Goal: Task Accomplishment & Management: Use online tool/utility

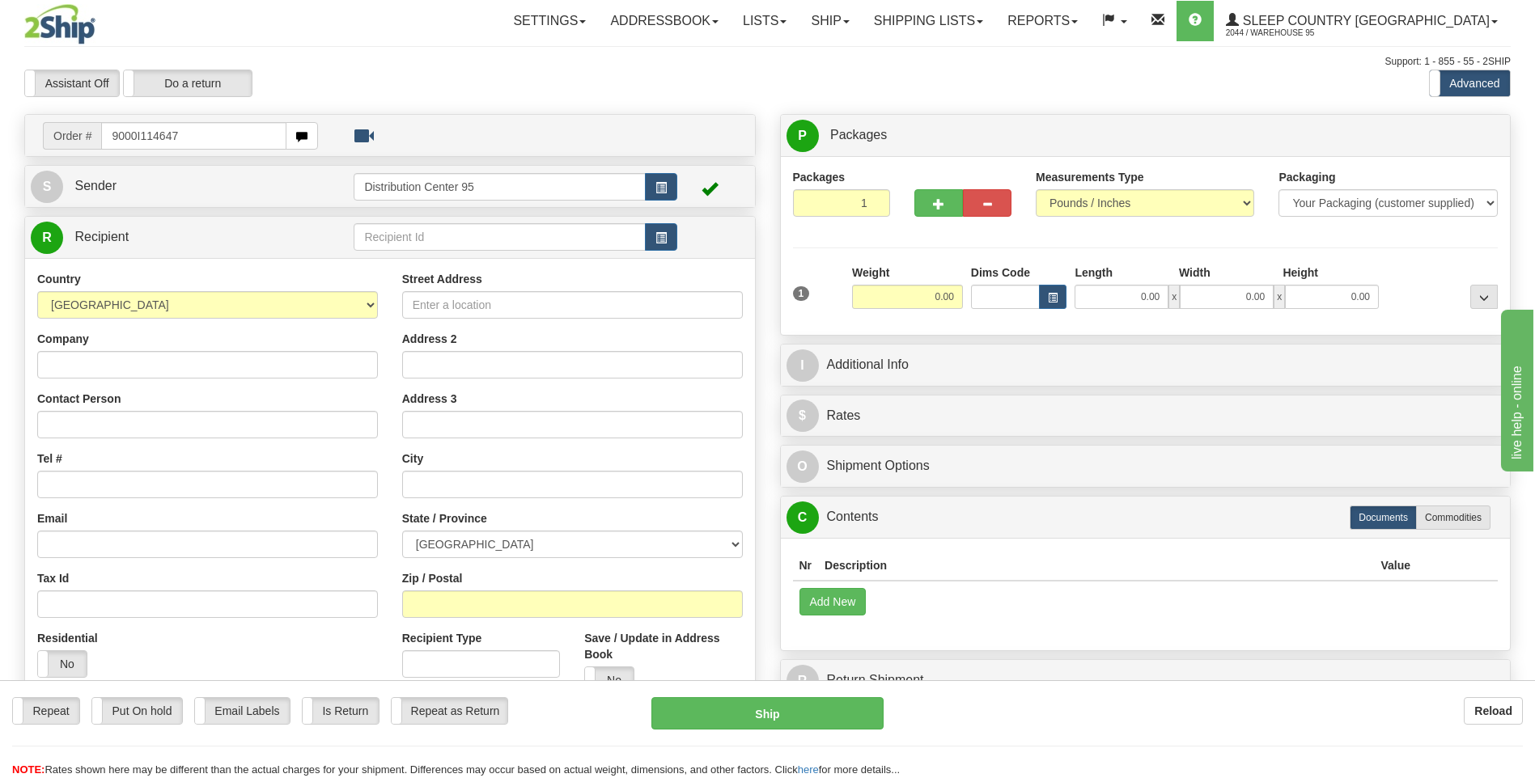
type input "9000I114647"
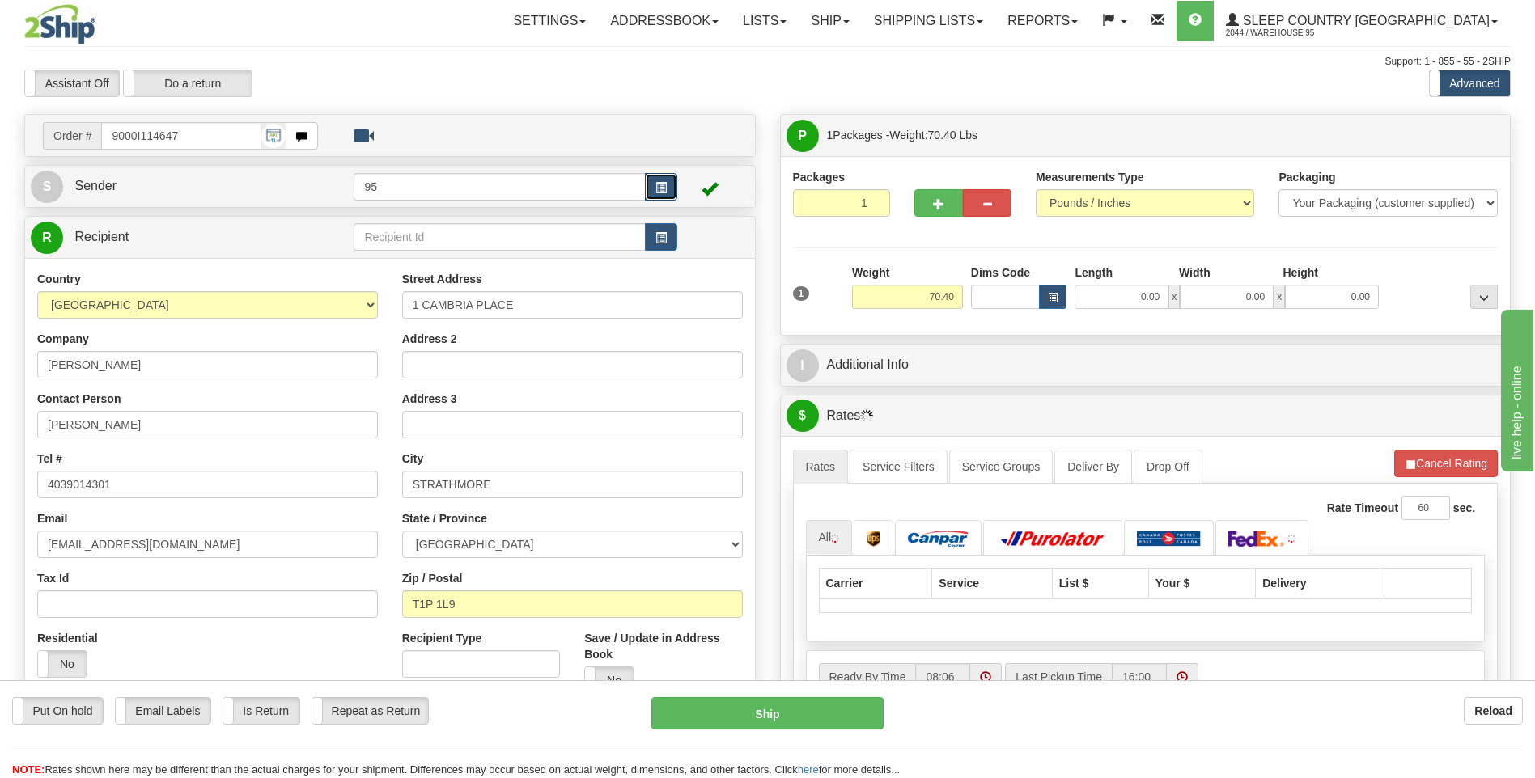
click at [666, 183] on span "button" at bounding box center [660, 188] width 11 height 11
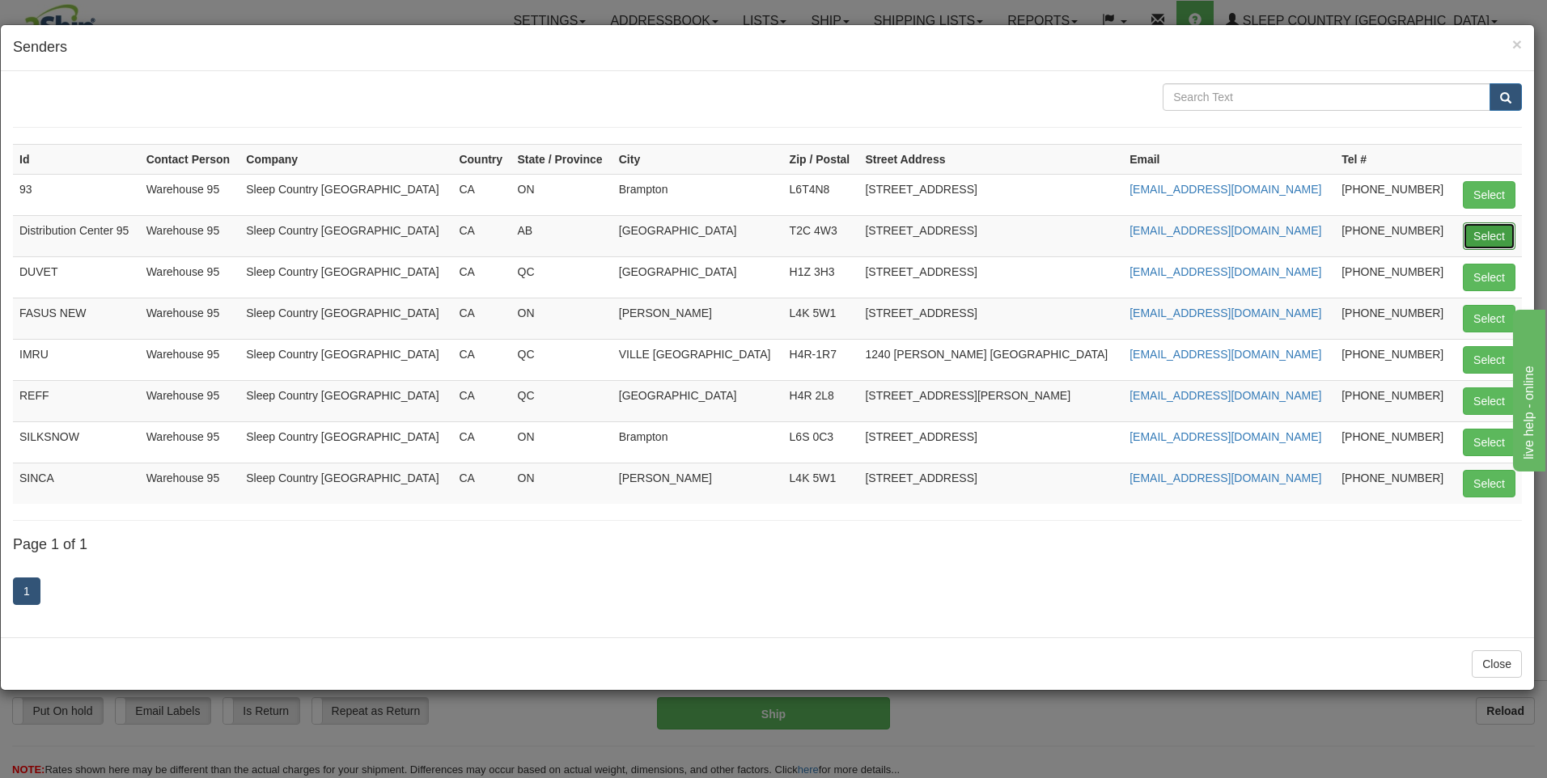
click at [1504, 244] on button "Select" at bounding box center [1489, 236] width 53 height 28
type input "Distribution Center 95"
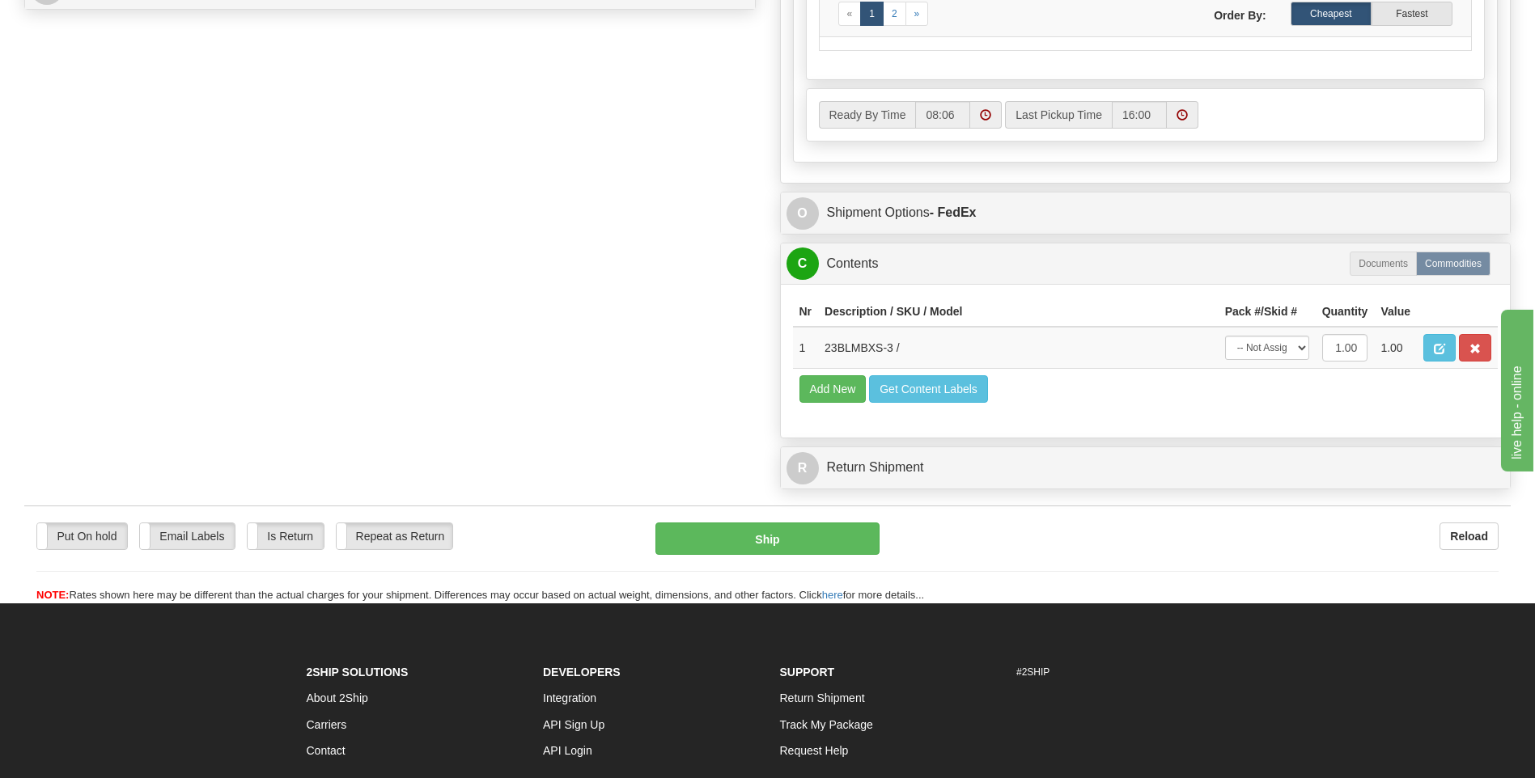
scroll to position [971, 0]
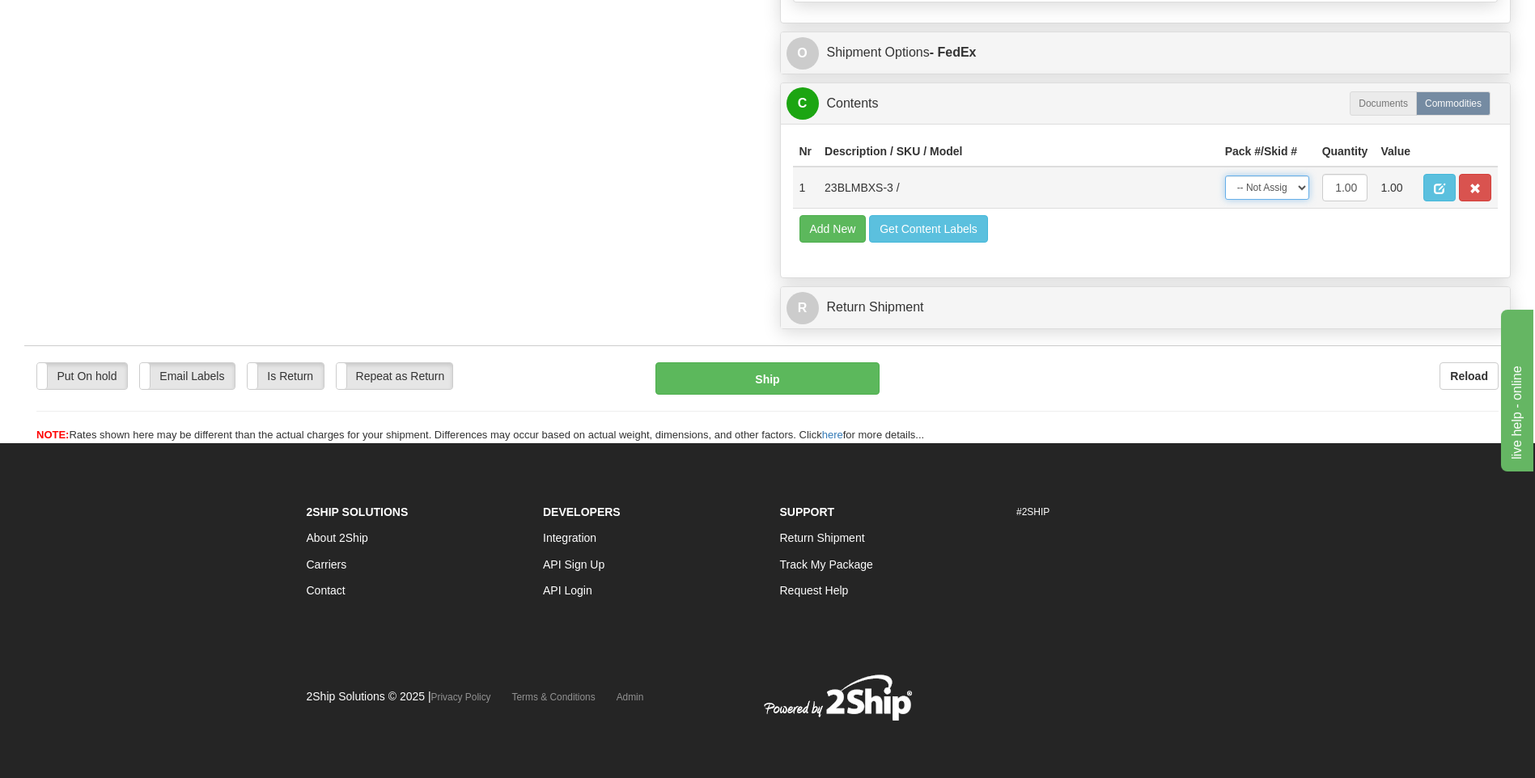
click at [1265, 189] on select "-- Not Assigned -- Package 1" at bounding box center [1267, 188] width 84 height 24
select select "0"
click at [1225, 176] on select "-- Not Assigned -- Package 1" at bounding box center [1267, 188] width 84 height 24
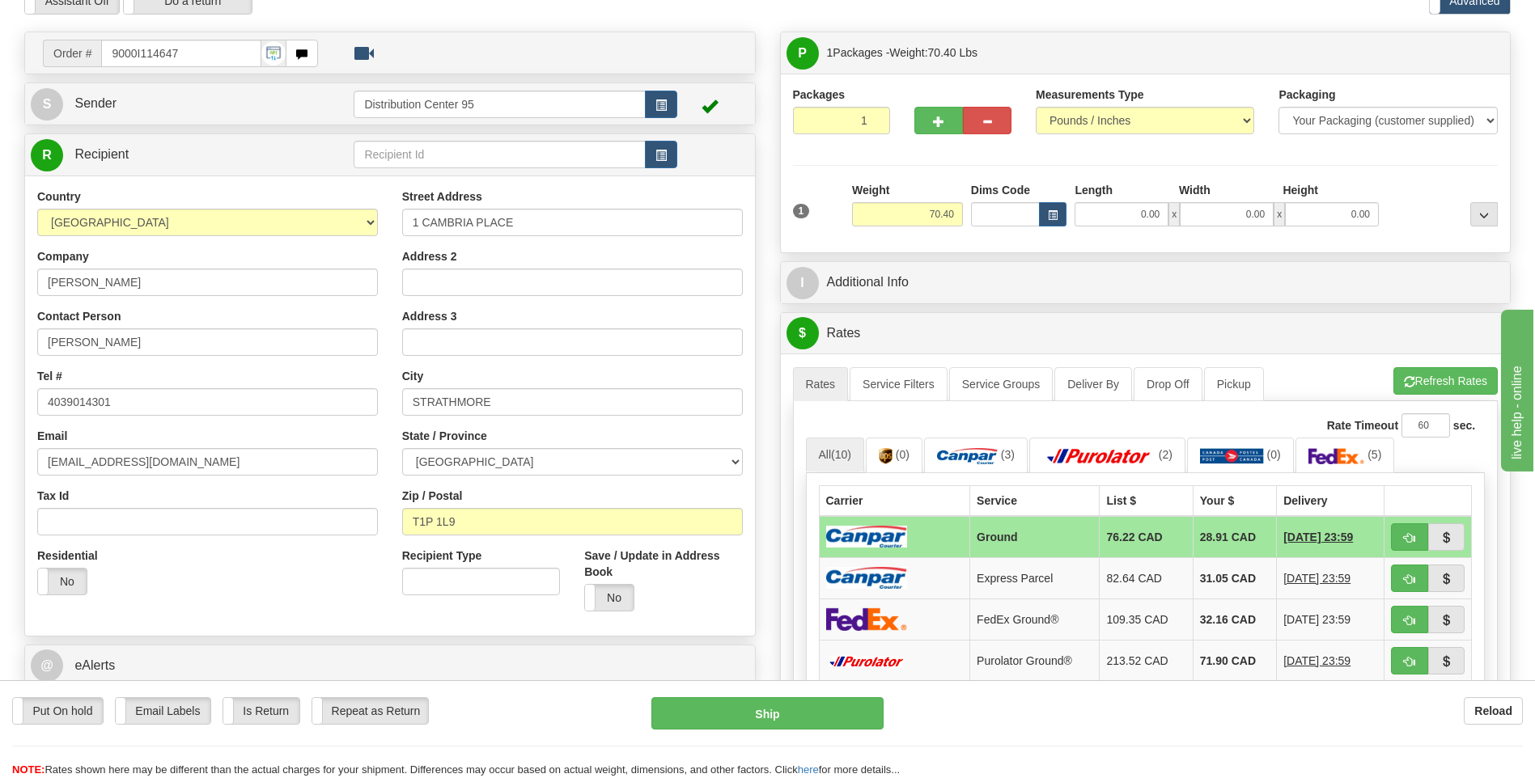
scroll to position [82, 0]
click at [1111, 219] on input "0.00" at bounding box center [1121, 215] width 94 height 24
type input "0.00"
click at [1256, 215] on input "0.00" at bounding box center [1227, 215] width 94 height 24
type input "16.00"
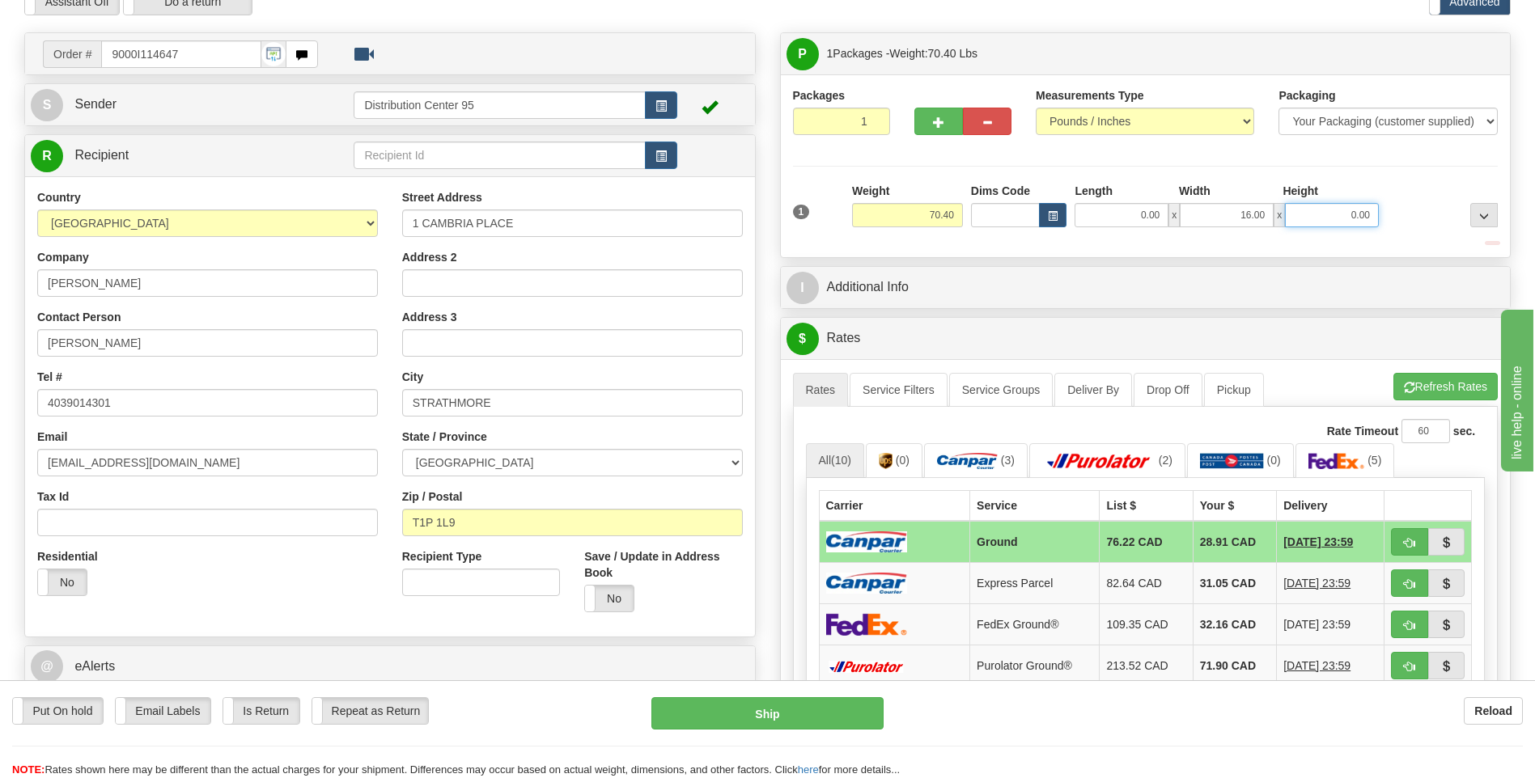
click at [1333, 220] on input "0.00" at bounding box center [1332, 215] width 94 height 24
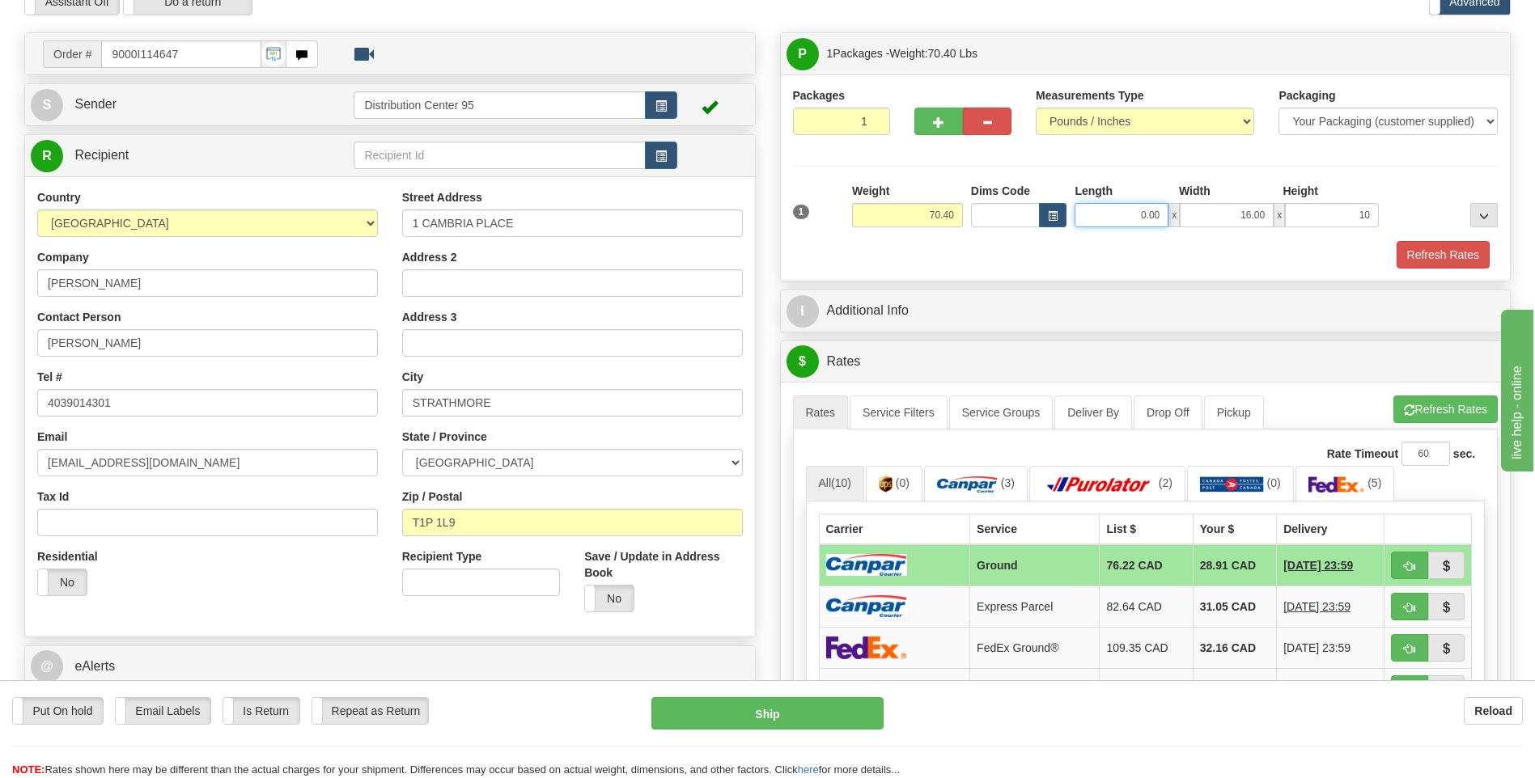
type input "10.00"
click at [1137, 207] on input "0.00" at bounding box center [1121, 215] width 94 height 24
type input "77.00"
click at [1188, 254] on div "Refresh Rates" at bounding box center [1146, 255] width 714 height 28
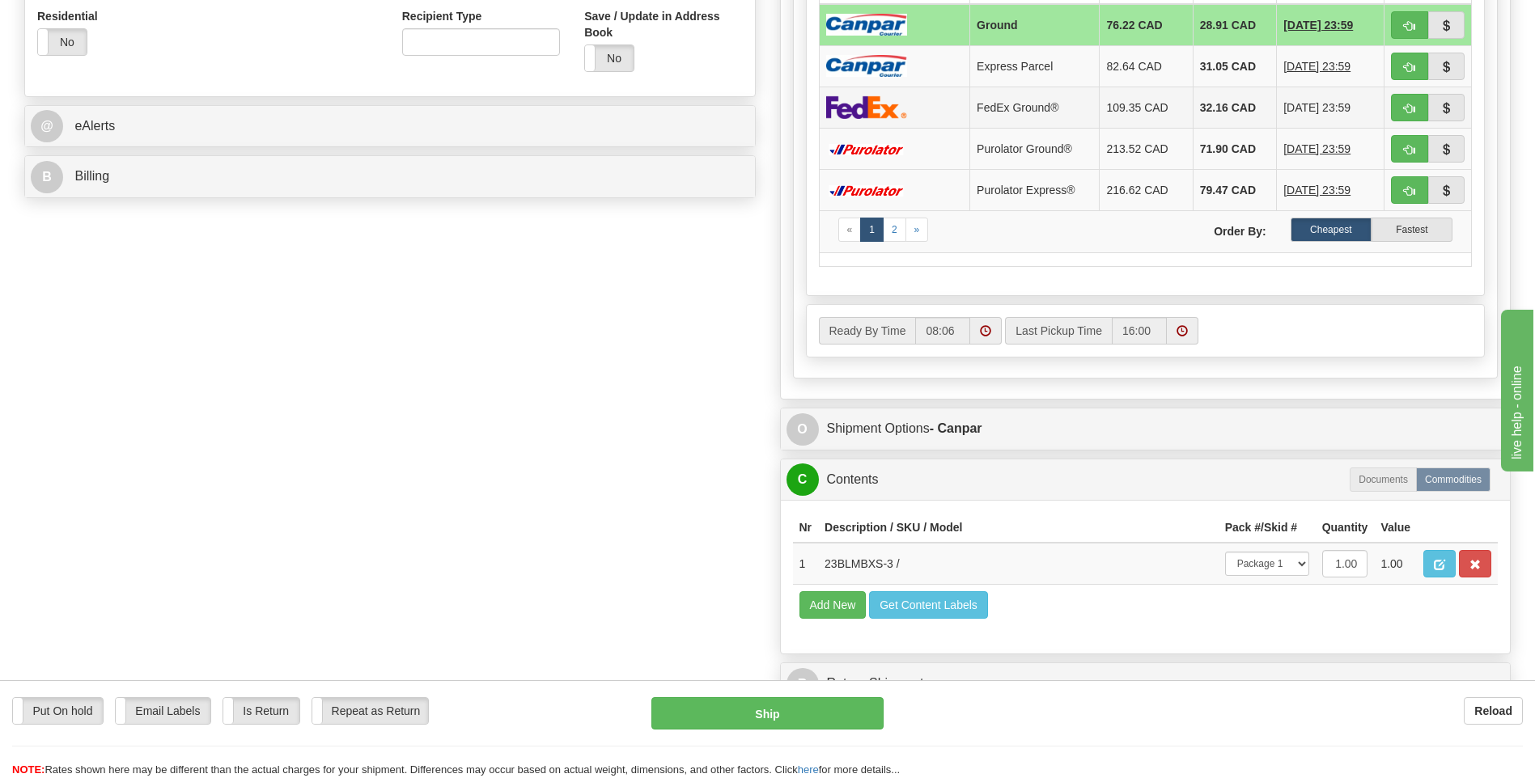
scroll to position [810, 0]
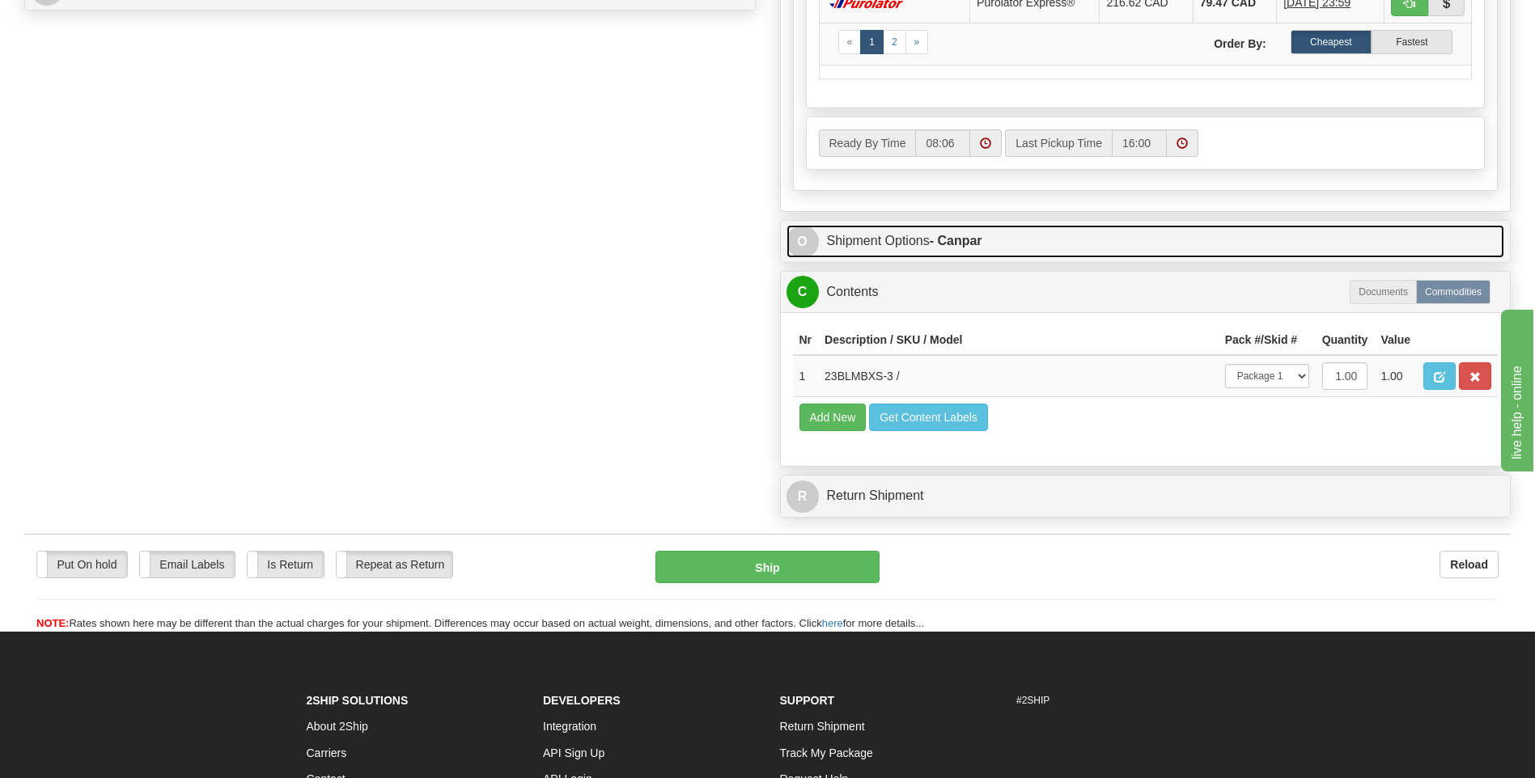
click at [922, 239] on link "O Shipment Options - Canpar" at bounding box center [1145, 241] width 718 height 33
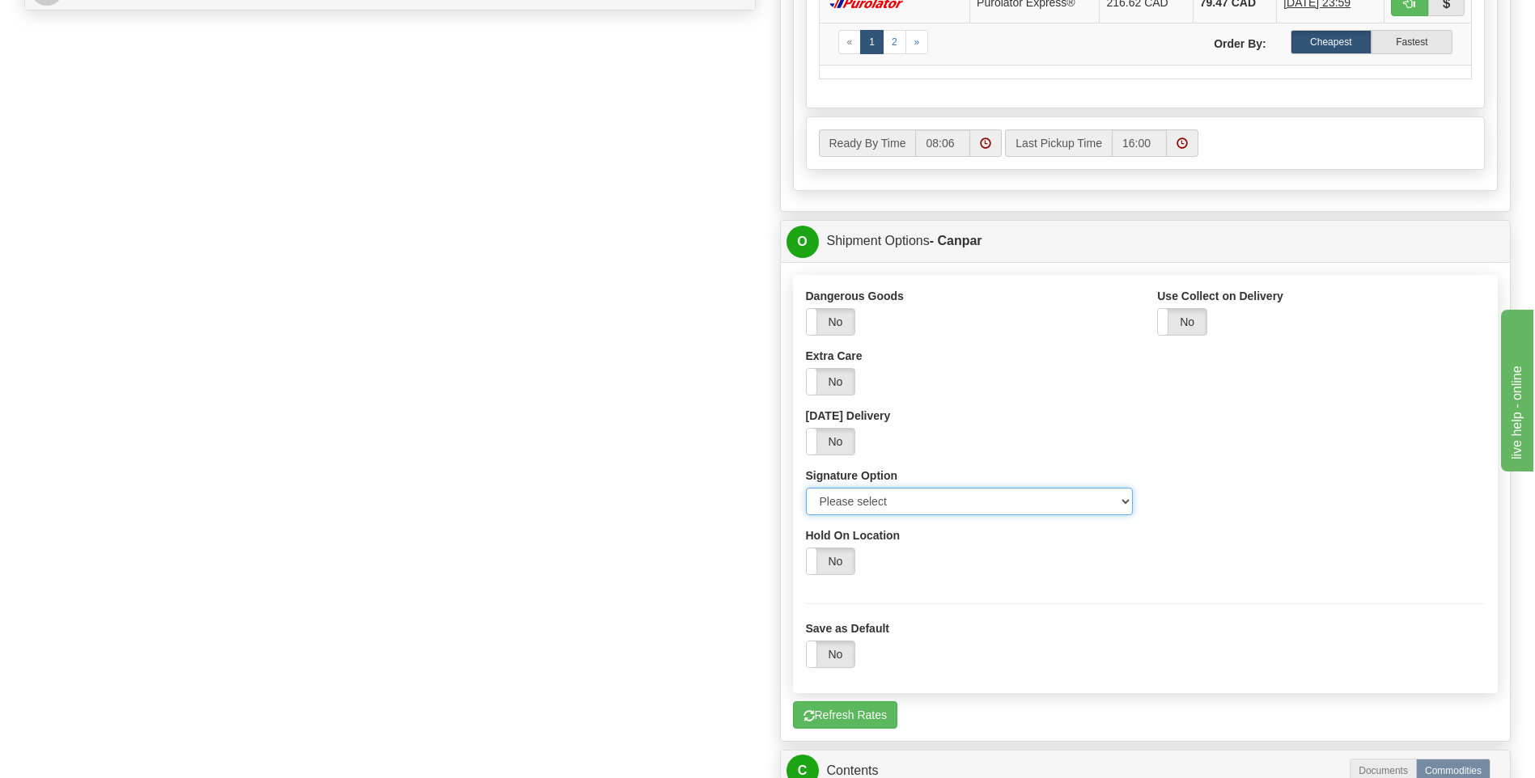
click at [895, 503] on select "Please select No Signature Required Signature Required Adult Signature" at bounding box center [970, 502] width 328 height 28
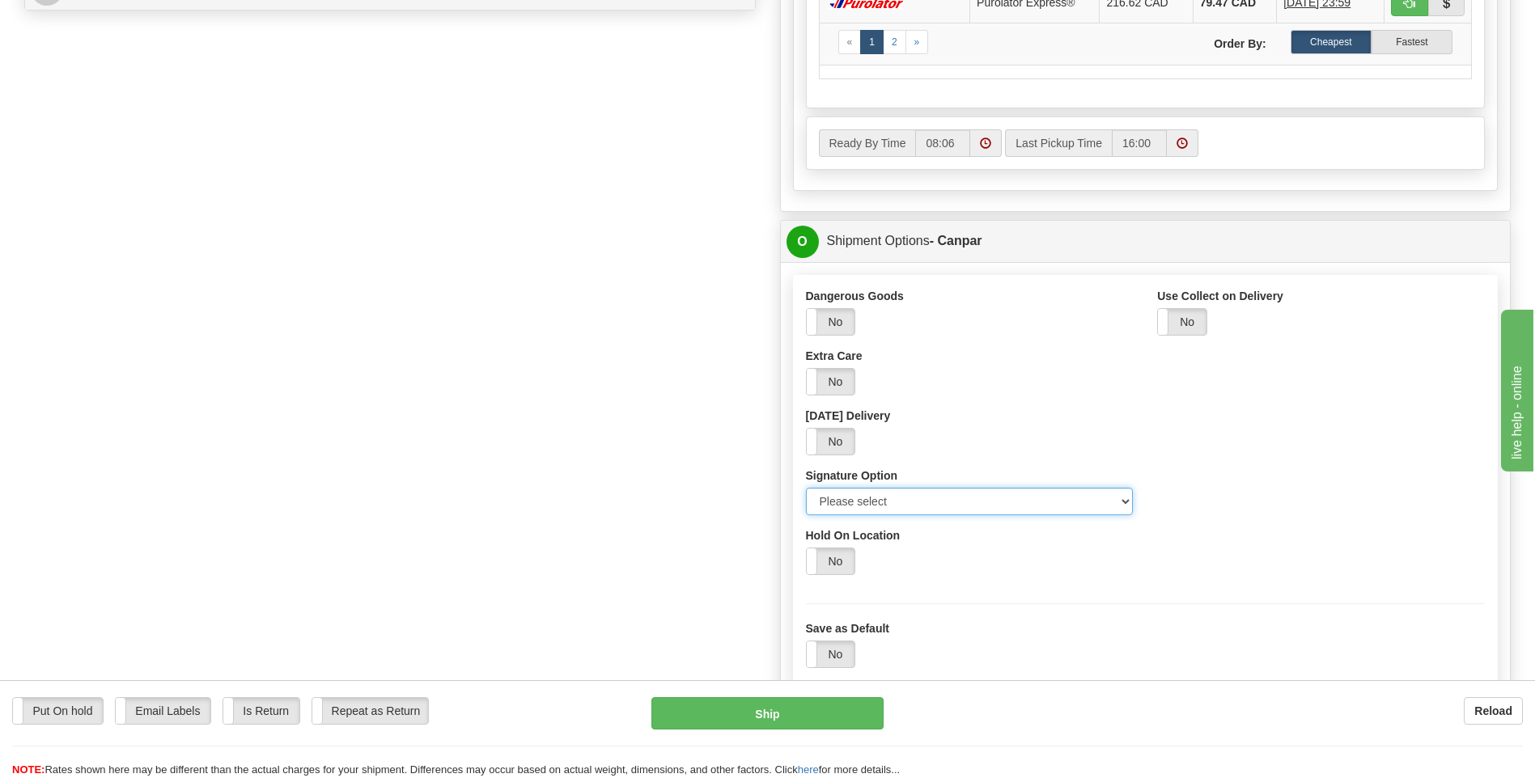
select select "2"
click at [806, 488] on select "Please select No Signature Required Signature Required Adult Signature" at bounding box center [970, 502] width 328 height 28
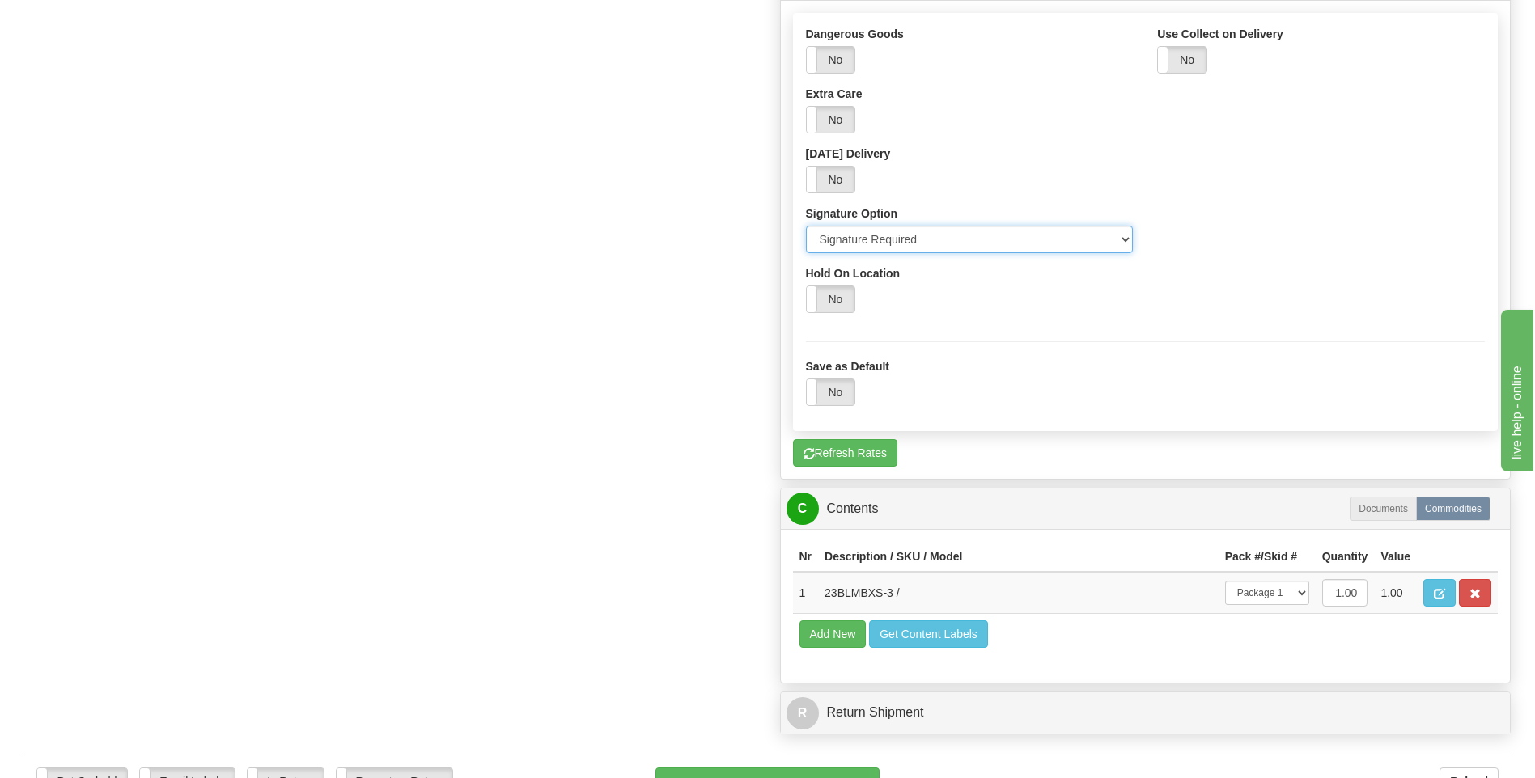
scroll to position [1295, 0]
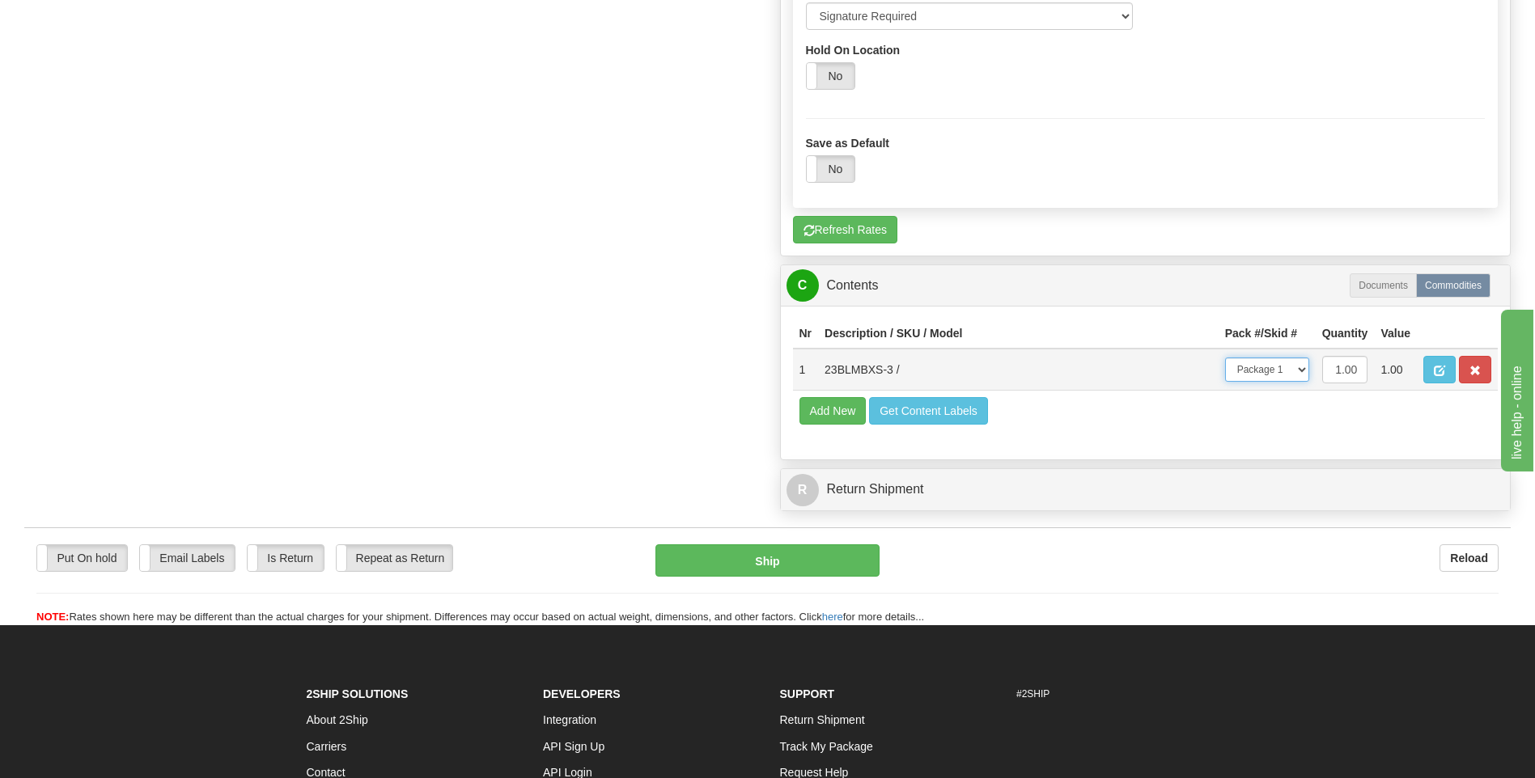
click at [1265, 371] on select "-- Not Assigned -- Package 1" at bounding box center [1267, 370] width 84 height 24
click at [1225, 358] on select "-- Not Assigned -- Package 1" at bounding box center [1267, 370] width 84 height 24
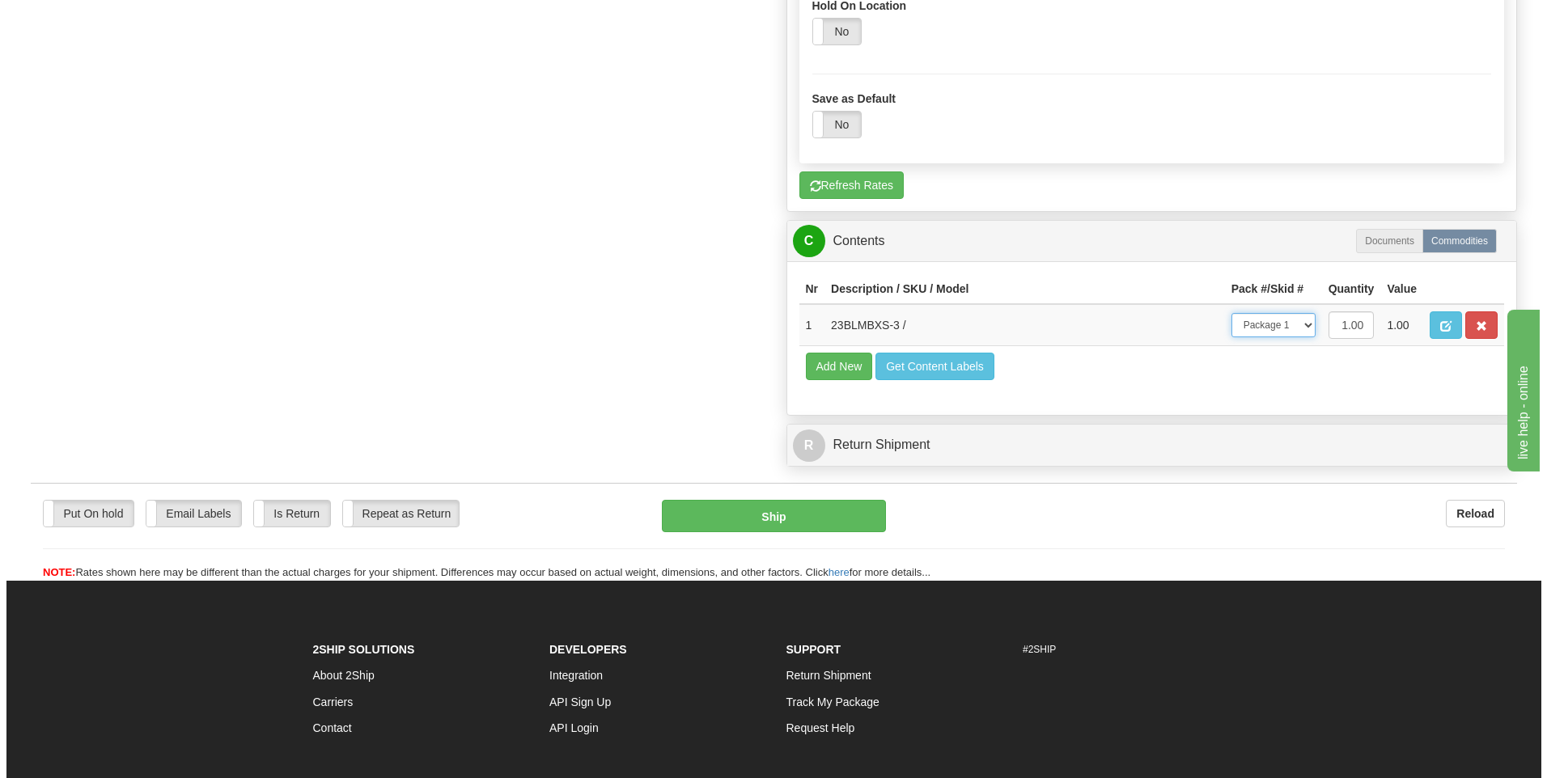
scroll to position [1376, 0]
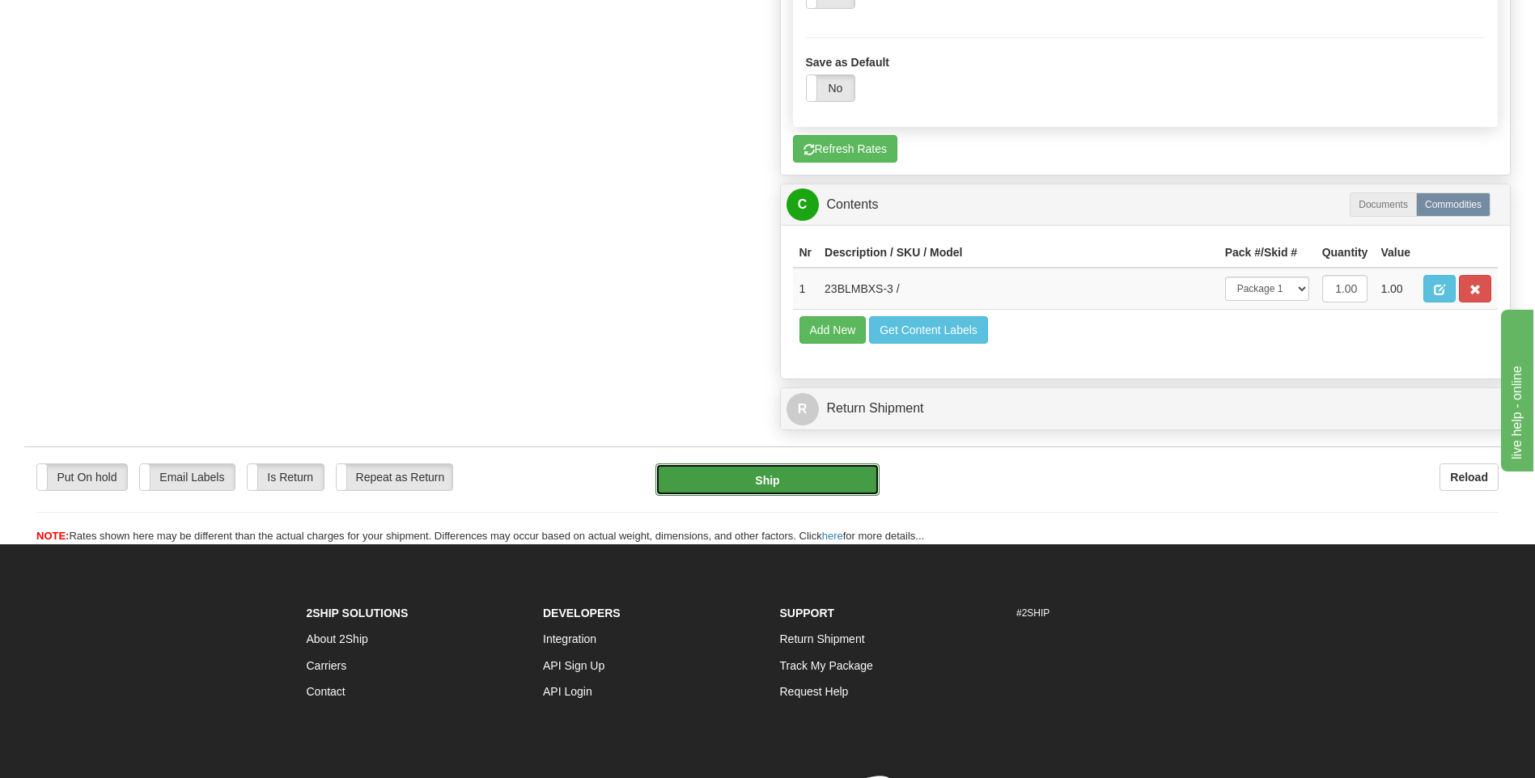
click at [822, 468] on button "Ship" at bounding box center [766, 480] width 223 height 32
type input "1"
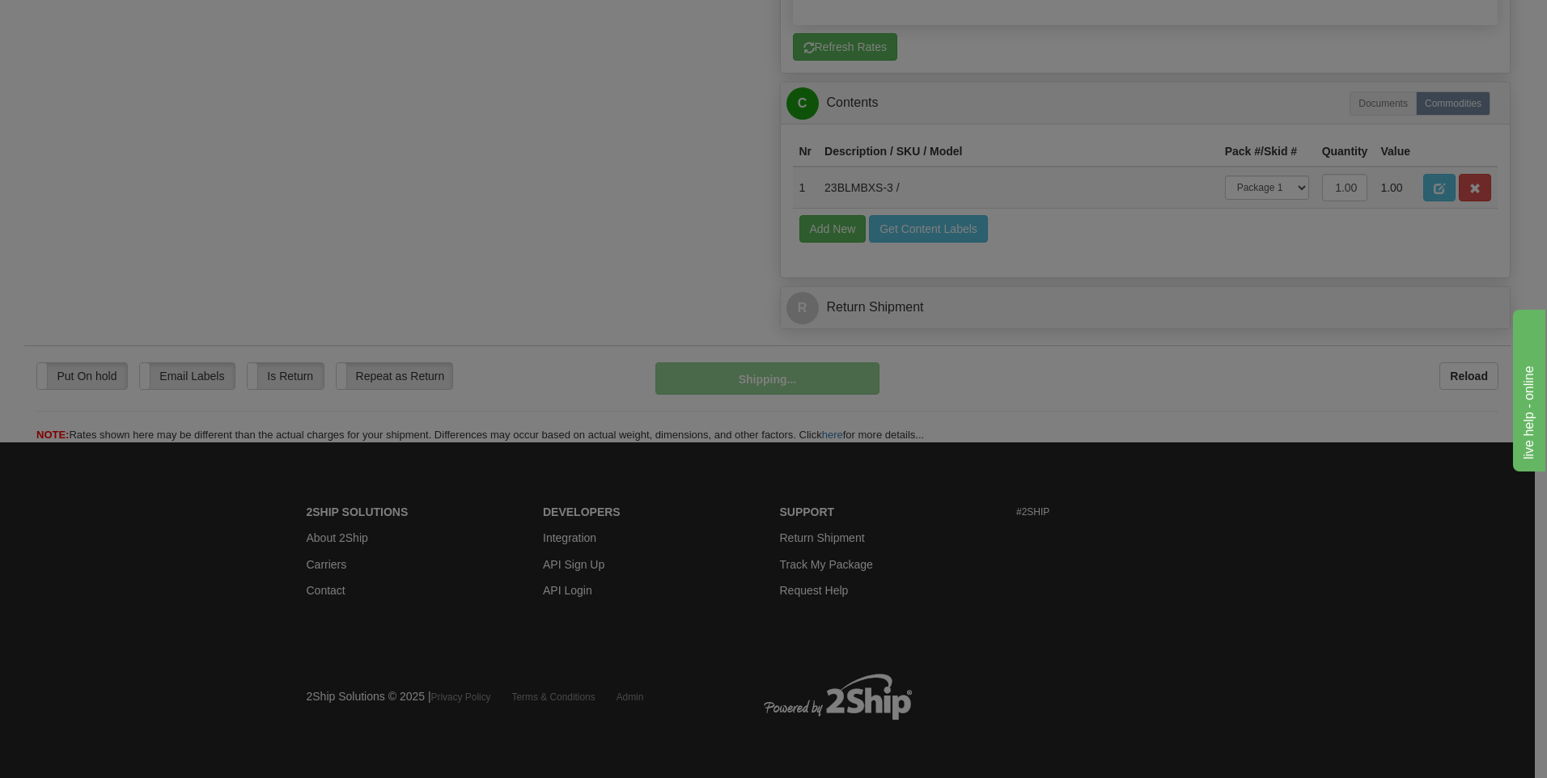
scroll to position [820, 0]
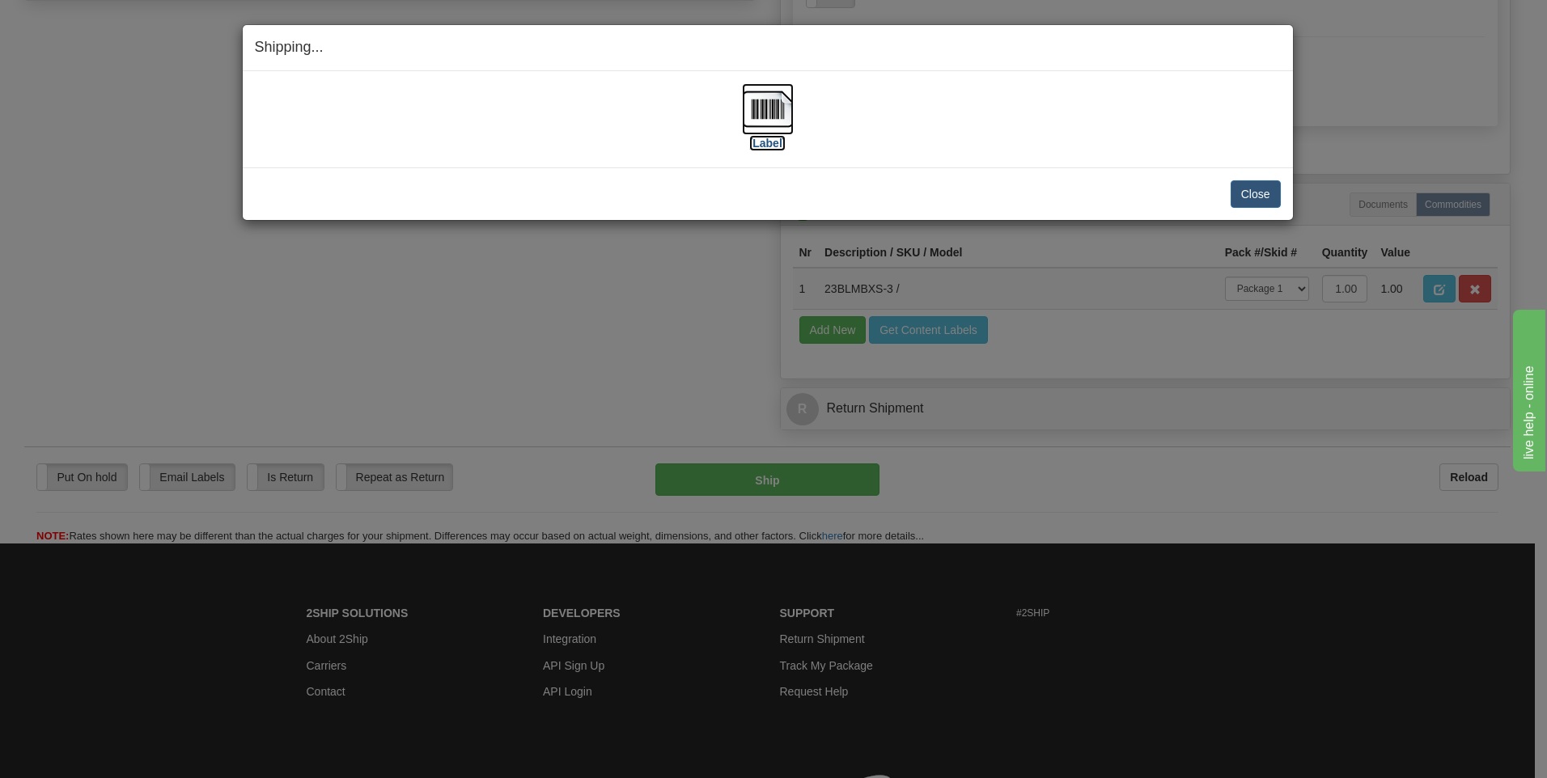
click at [765, 140] on label "[Label]" at bounding box center [767, 143] width 37 height 16
click at [1272, 200] on button "Close" at bounding box center [1256, 194] width 50 height 28
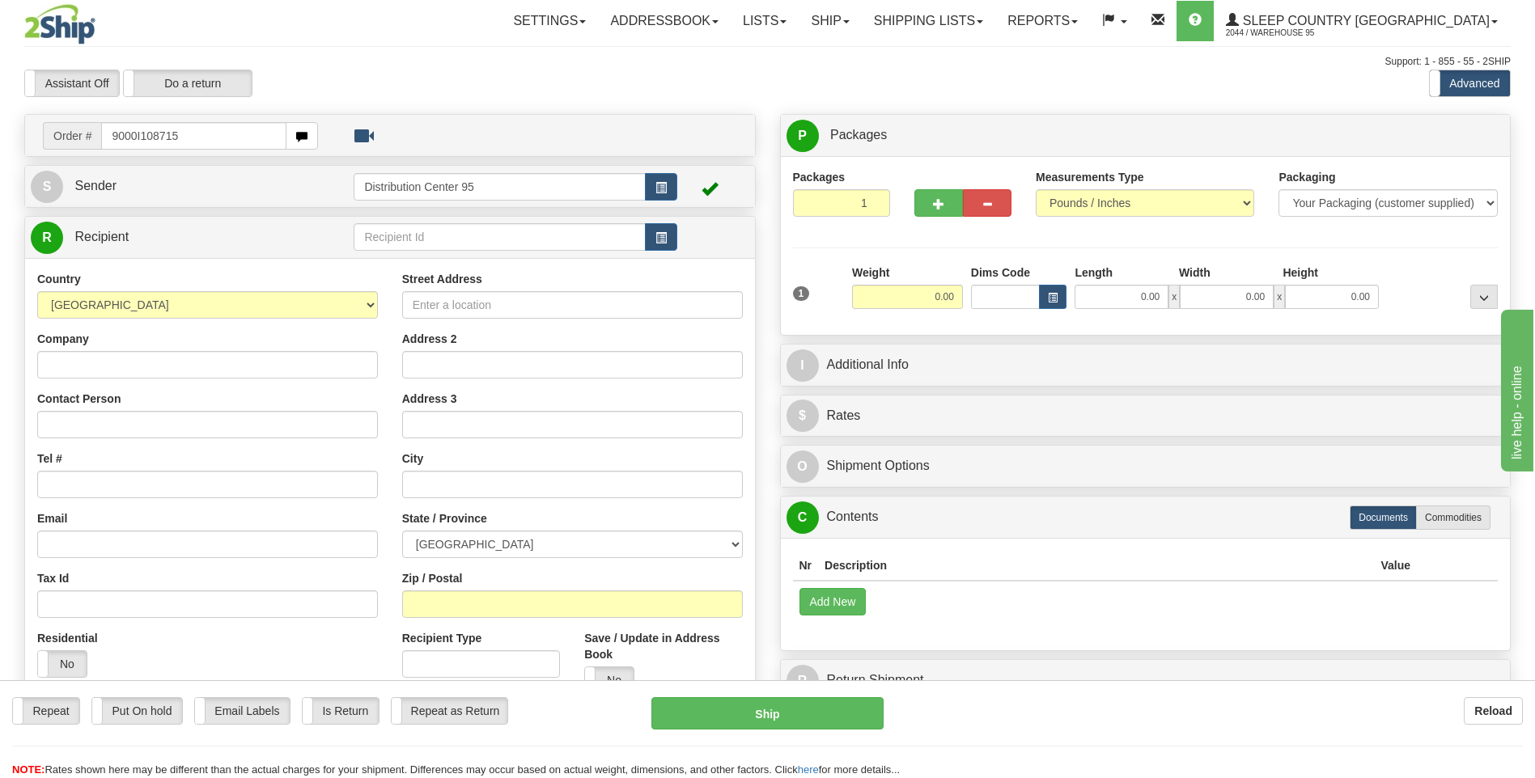
type input "9000I108715"
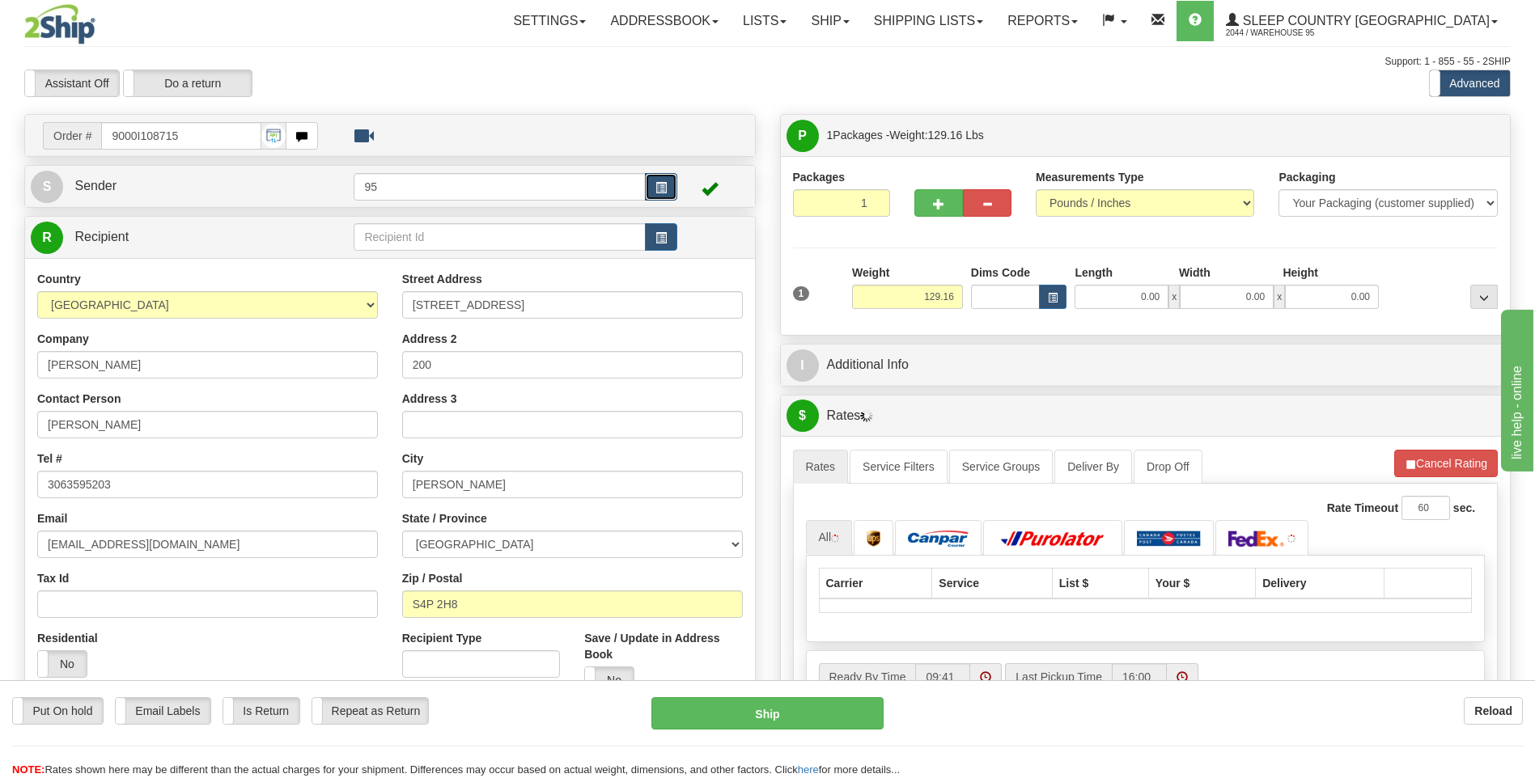
click at [651, 188] on button "button" at bounding box center [661, 187] width 32 height 28
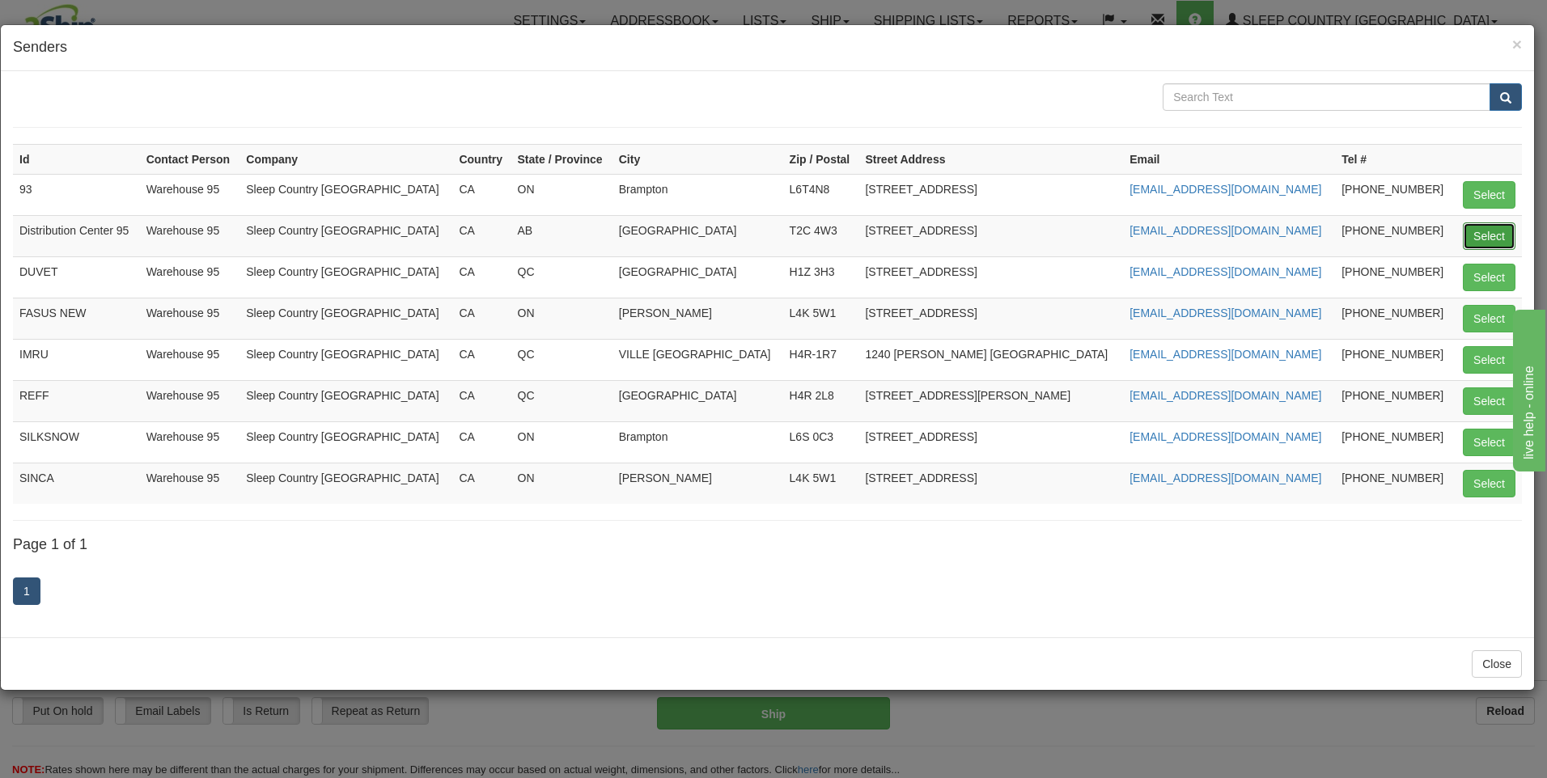
click at [1481, 249] on button "Select" at bounding box center [1489, 236] width 53 height 28
type input "Distribution Center 95"
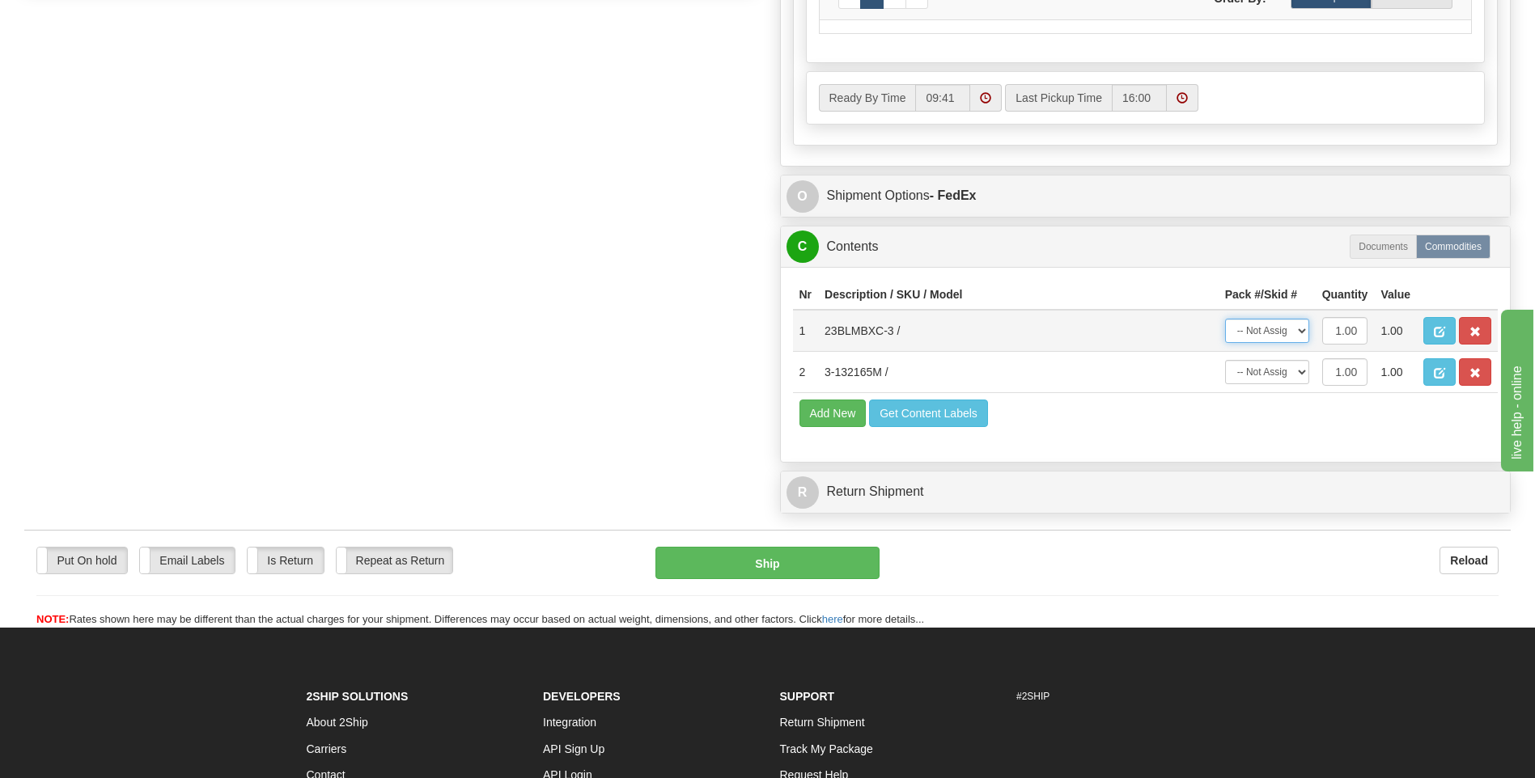
click at [1269, 332] on select "-- Not Assigned -- Package 1" at bounding box center [1267, 331] width 84 height 24
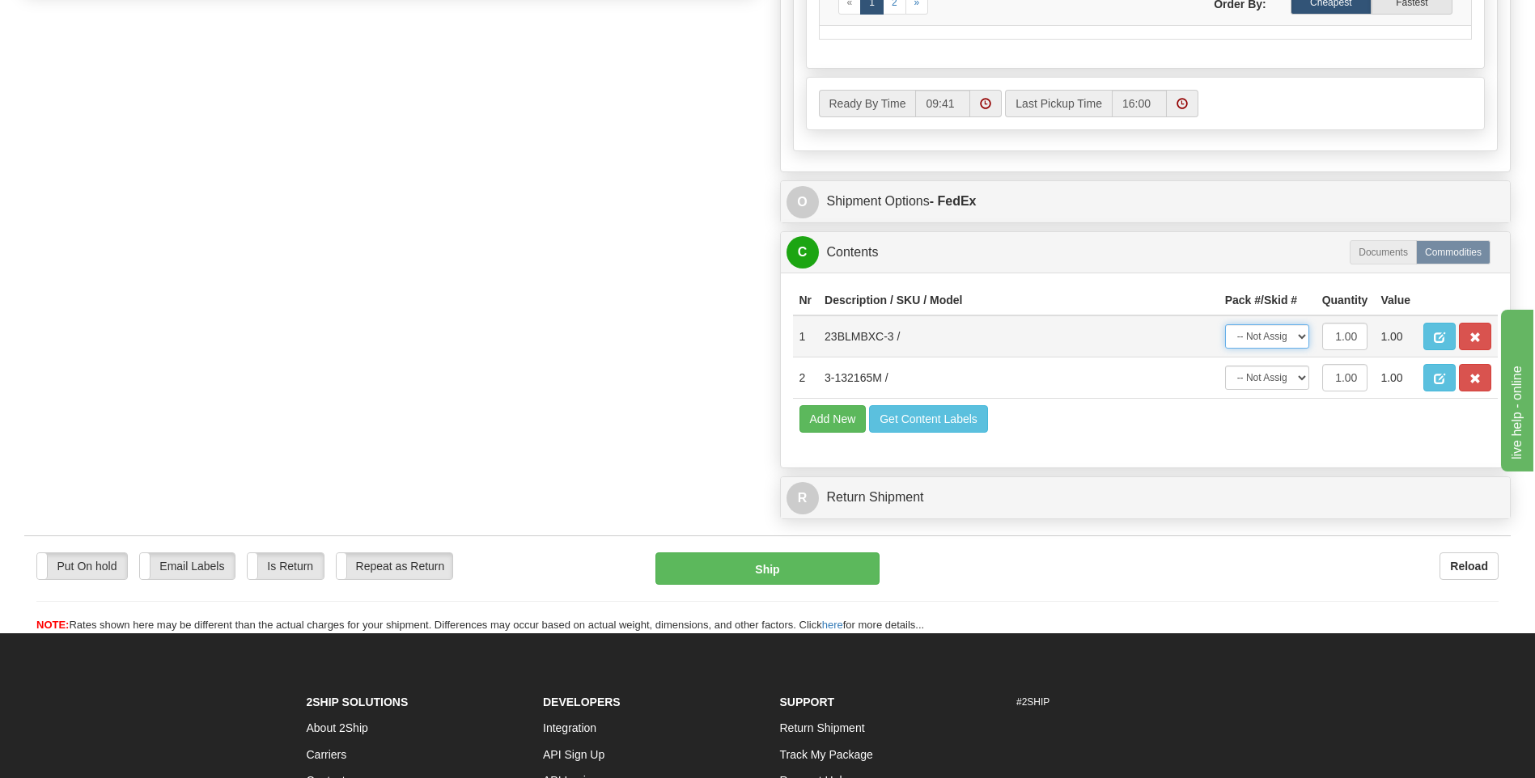
scroll to position [833, 0]
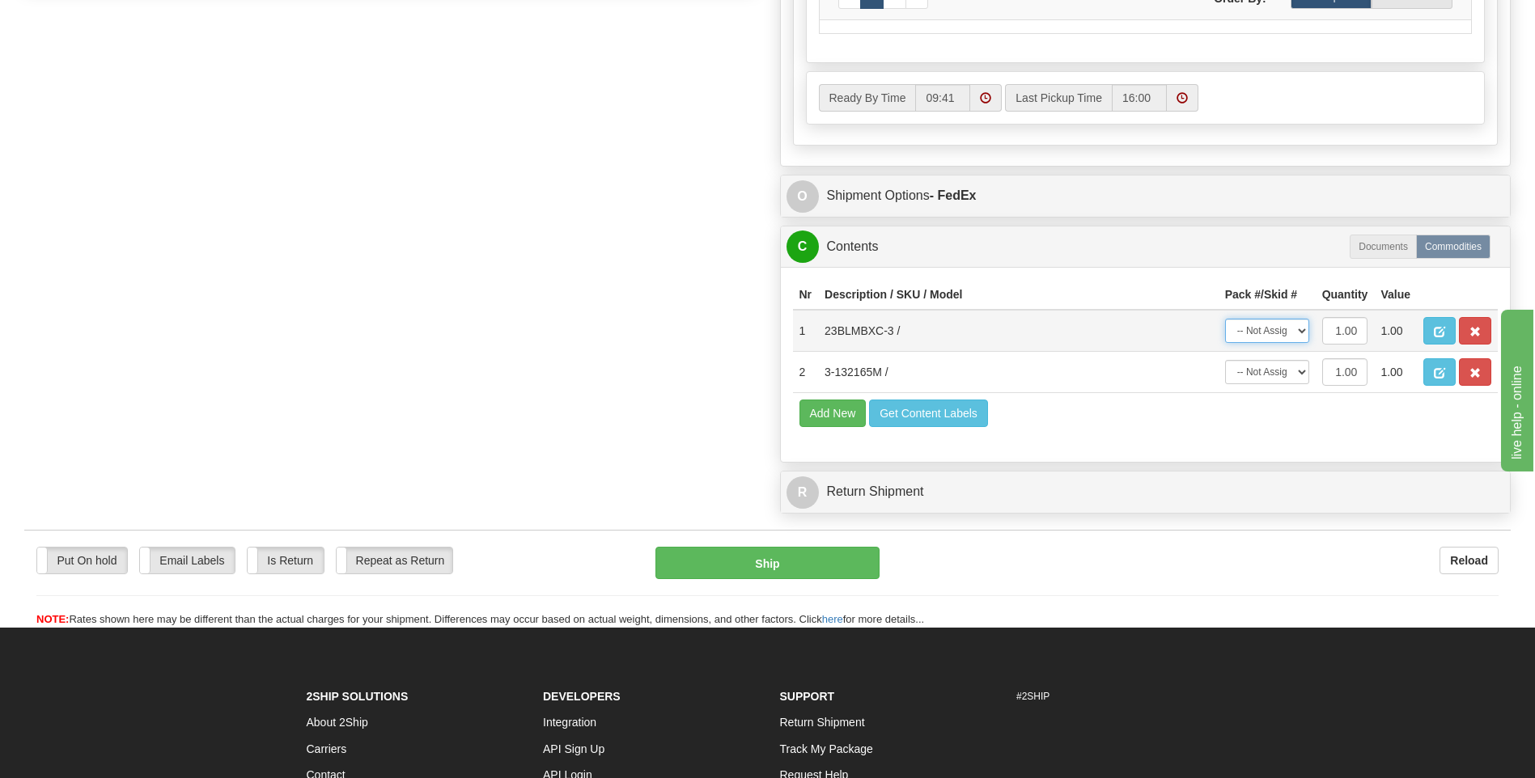
click at [1265, 334] on select "-- Not Assigned -- Package 1" at bounding box center [1267, 331] width 84 height 24
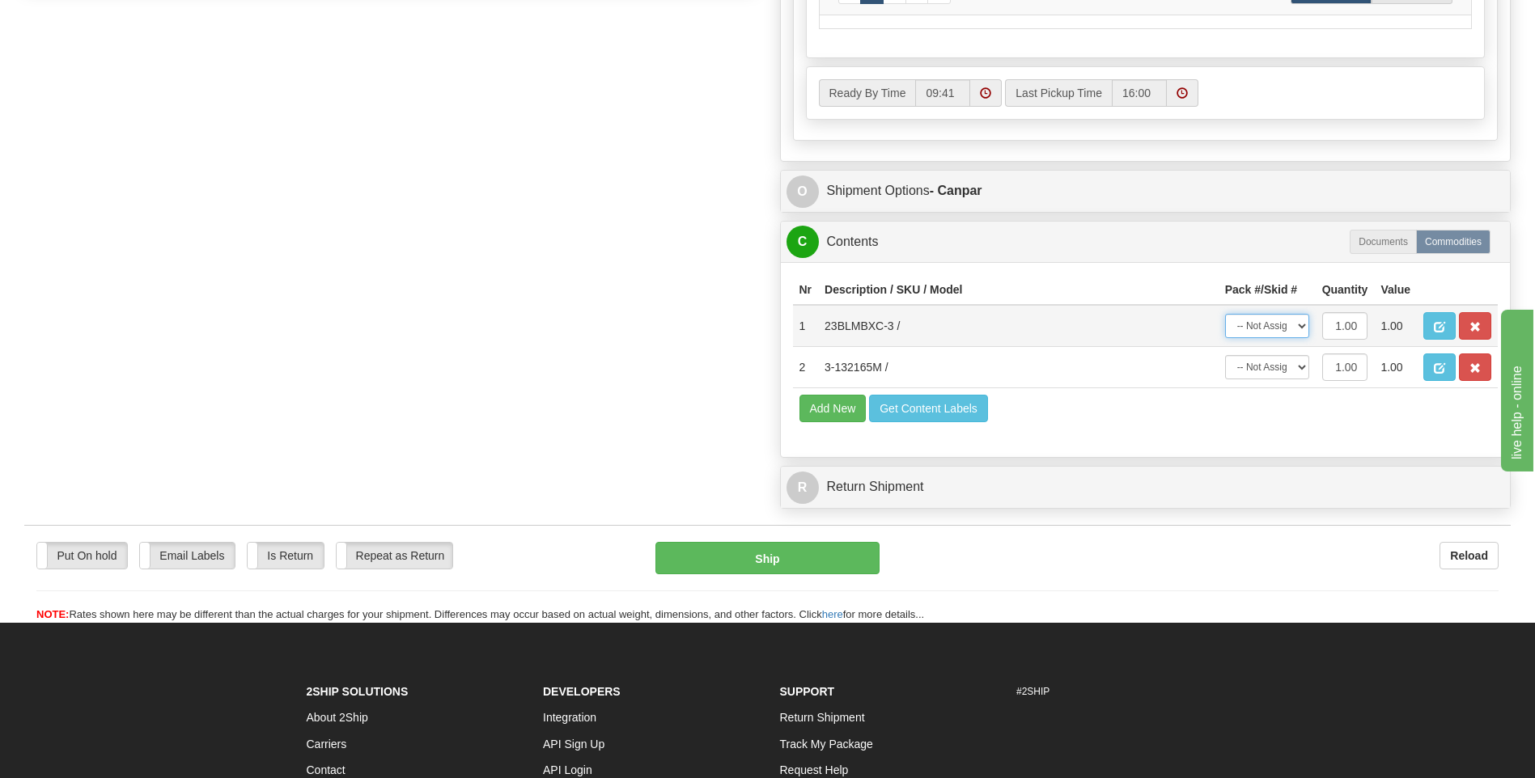
select select "0"
click at [1225, 314] on select "-- Not Assigned -- Package 1" at bounding box center [1267, 326] width 84 height 24
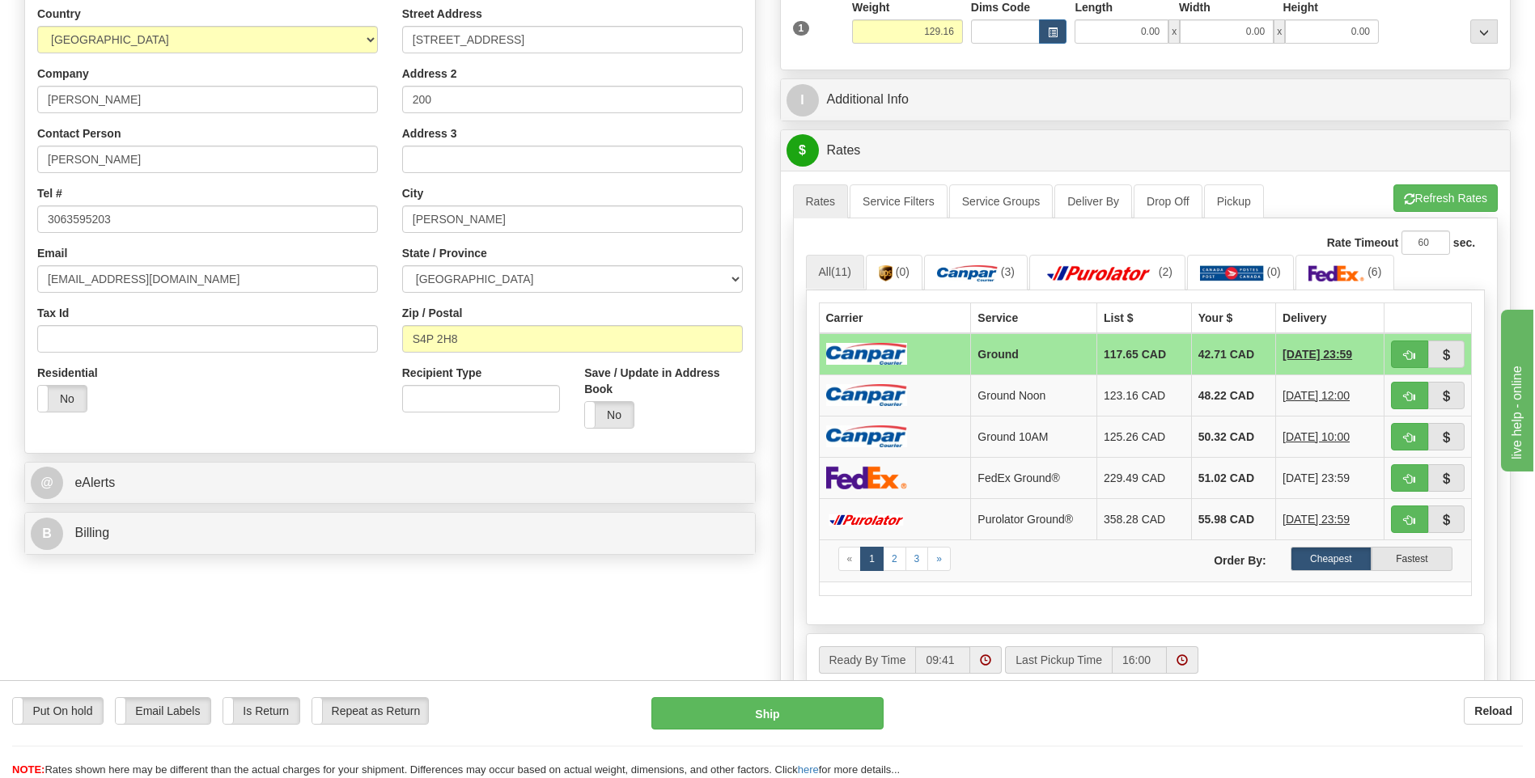
scroll to position [0, 0]
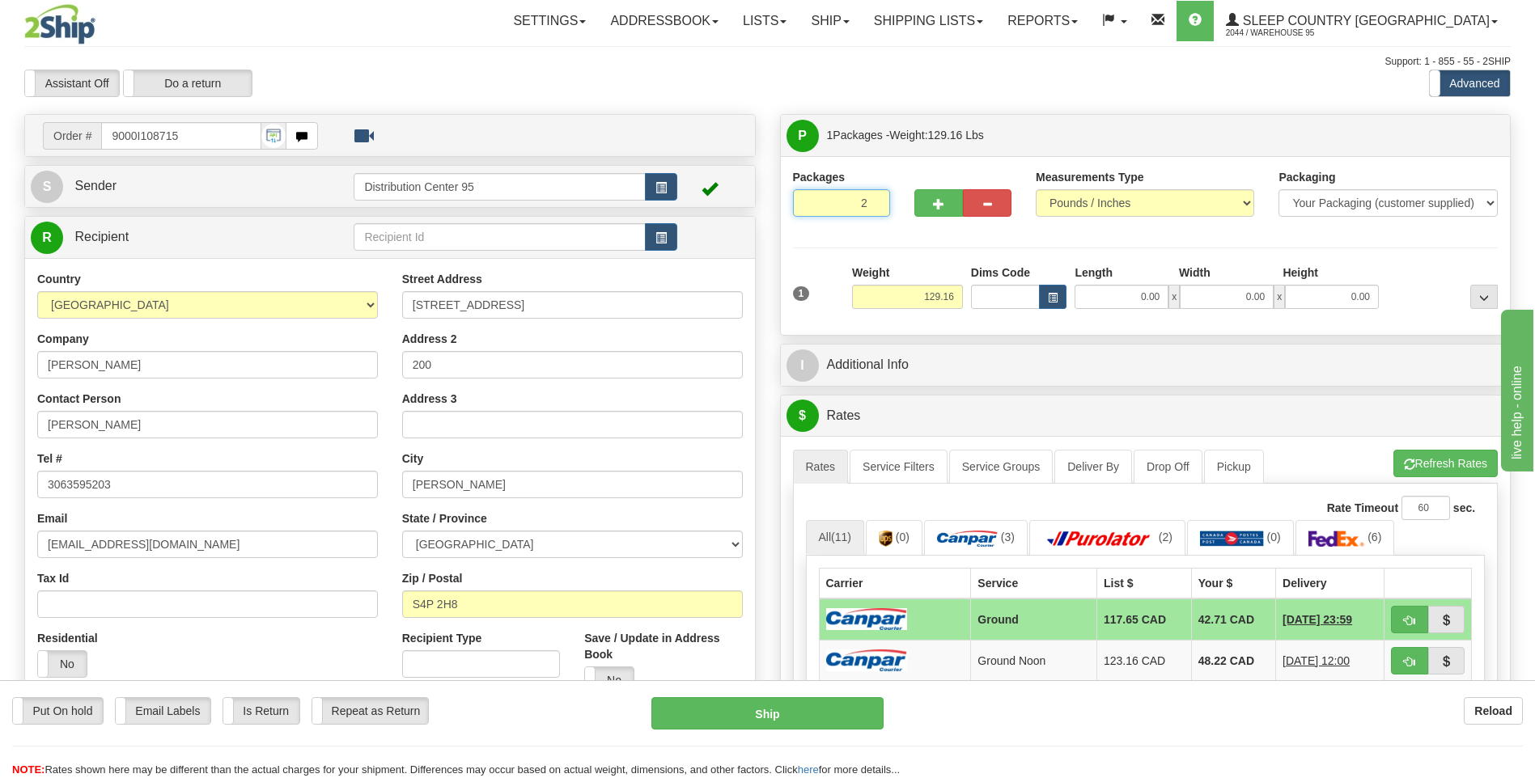
type input "2"
radio input "true"
click at [872, 197] on input "2" at bounding box center [841, 203] width 97 height 28
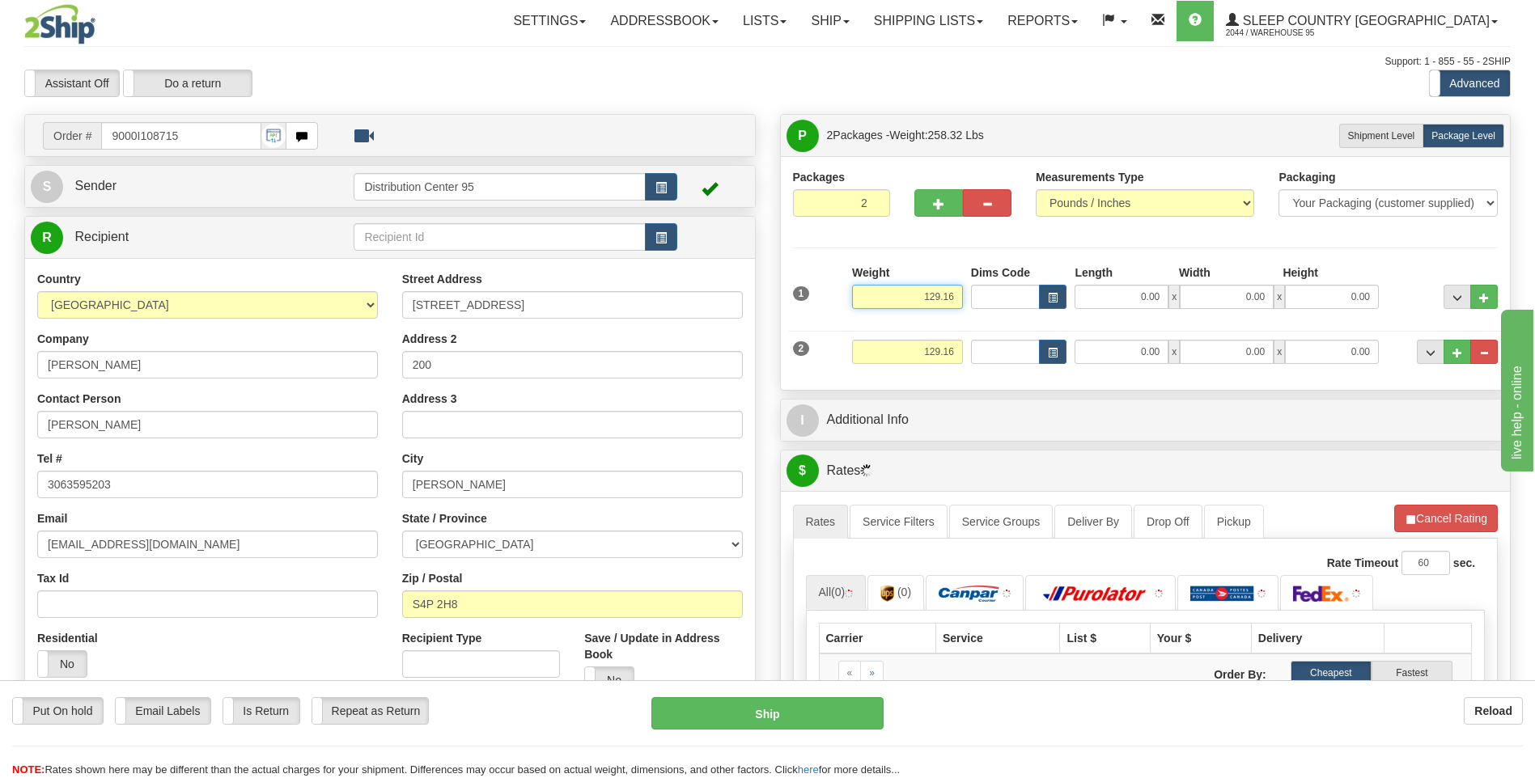
click at [958, 293] on input "129.16" at bounding box center [907, 297] width 111 height 24
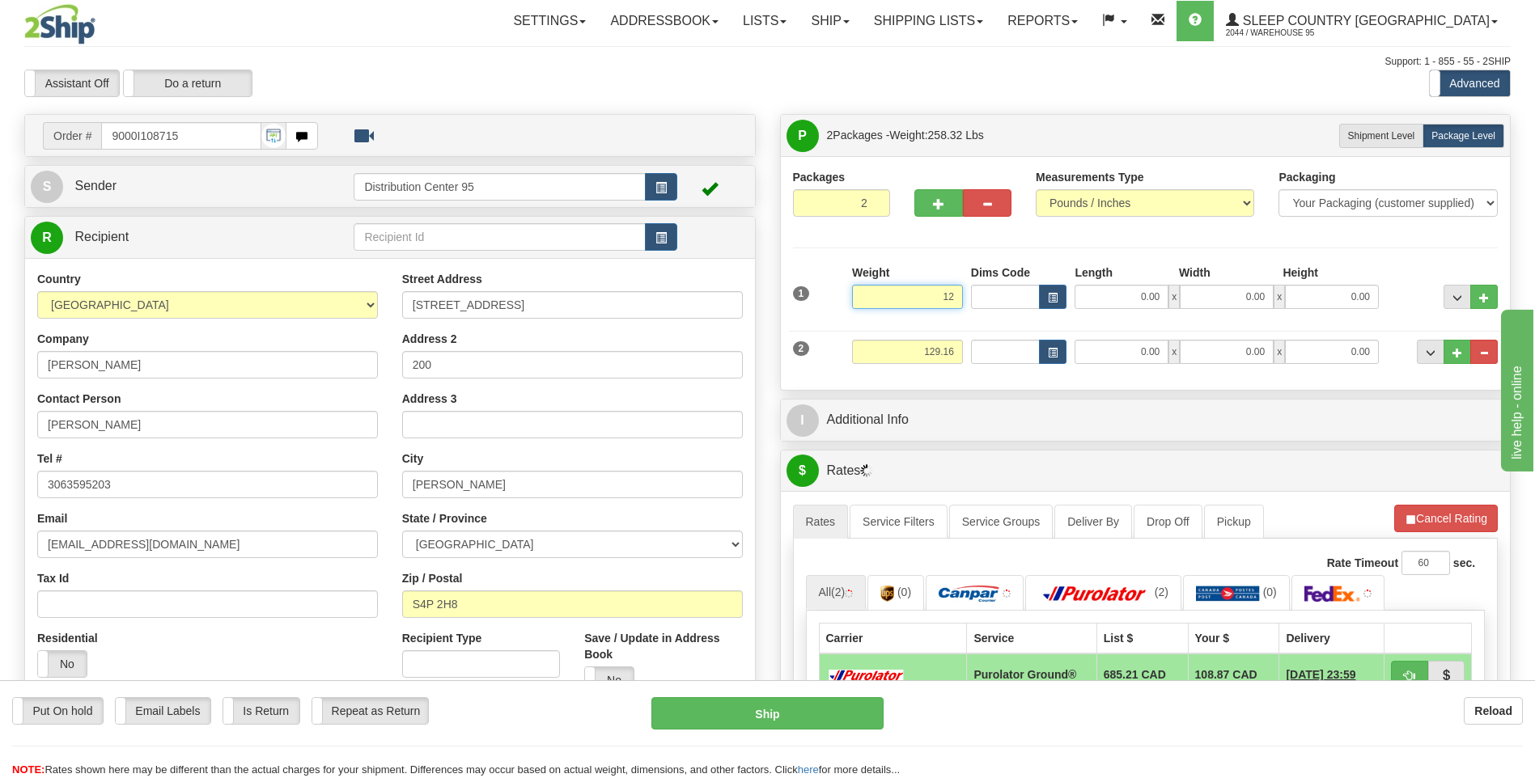
type input "1"
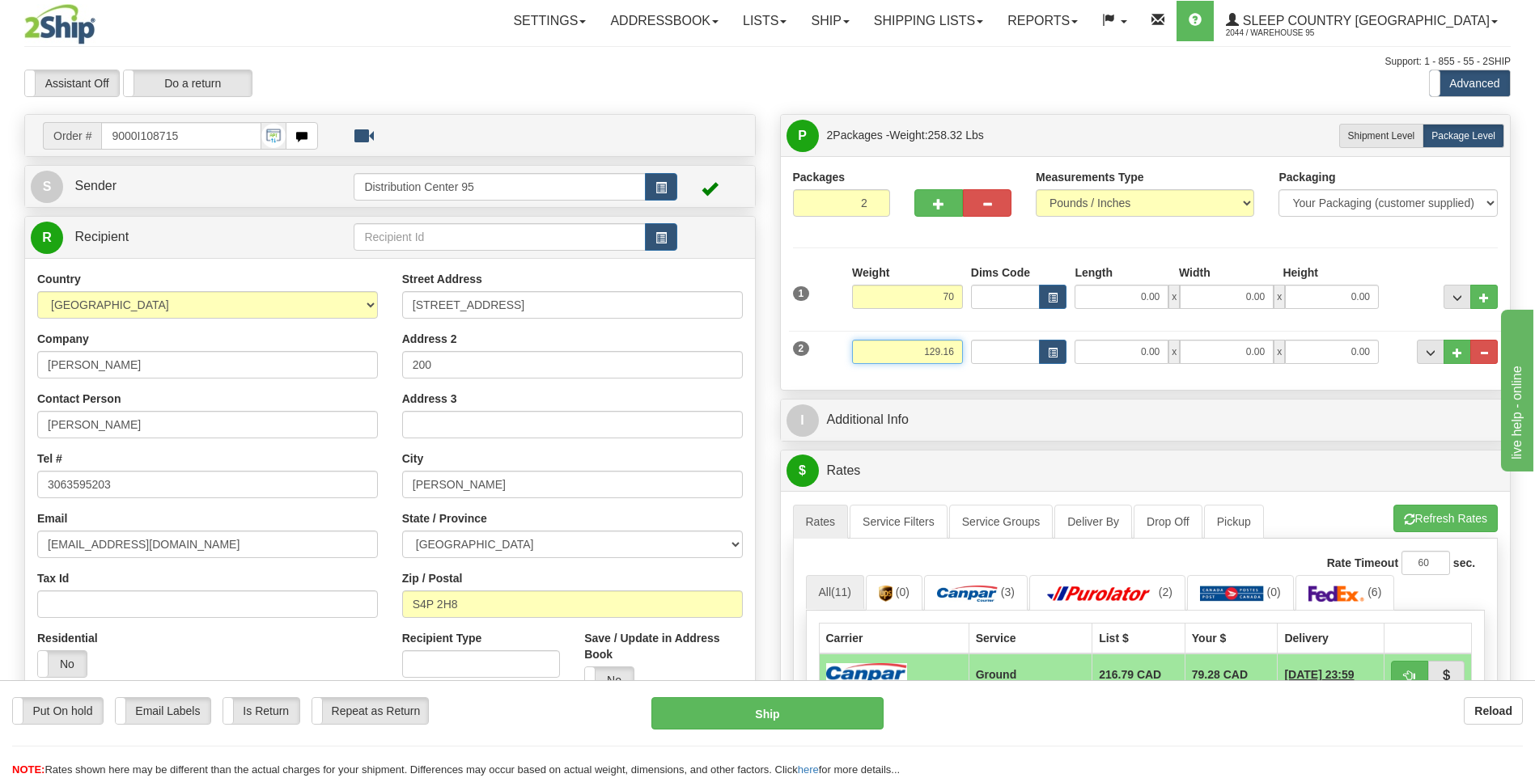
type input "70.00"
click at [953, 358] on input "129.16" at bounding box center [907, 352] width 111 height 24
type input "1"
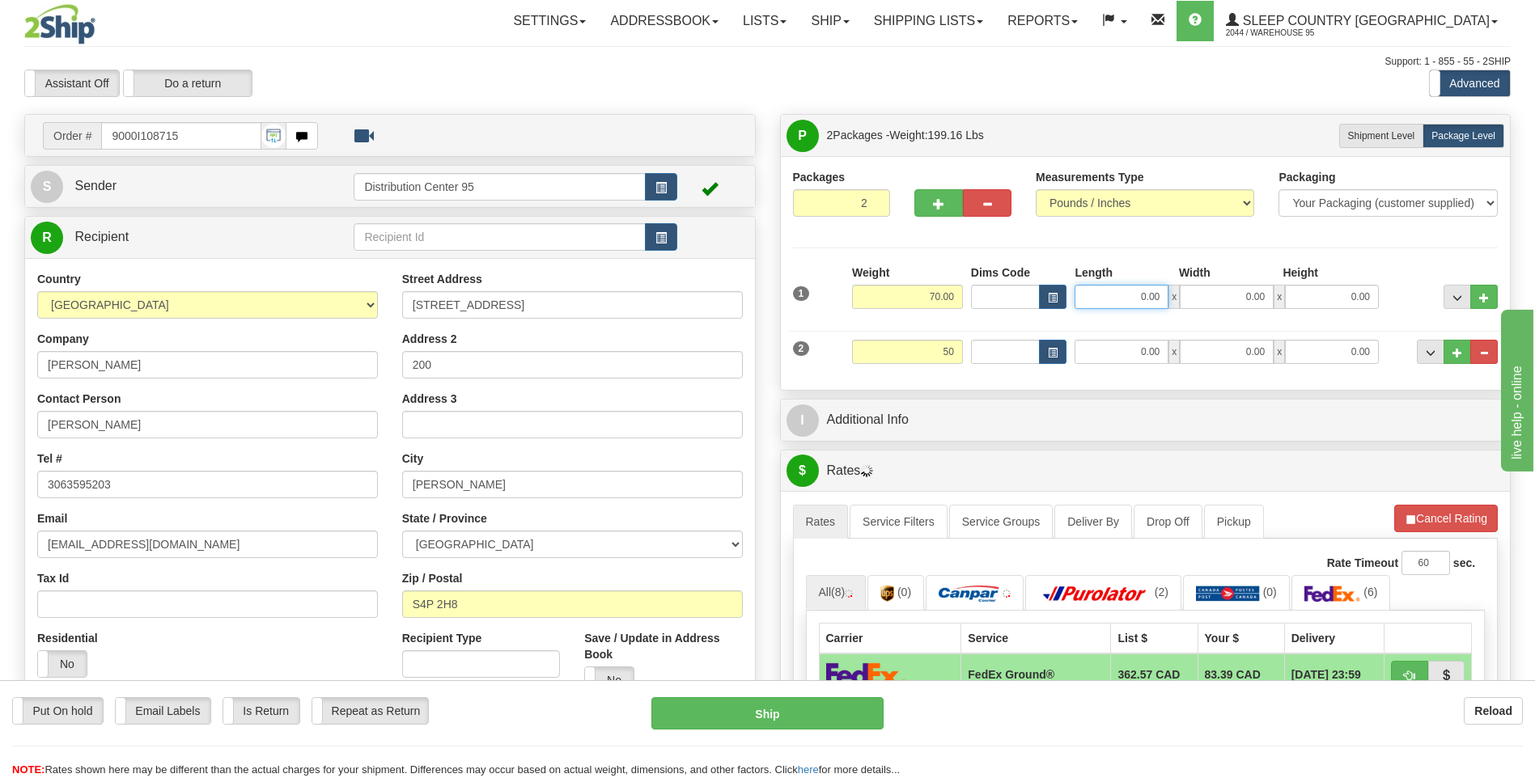
type input "50.00"
click at [1118, 303] on input "0.00" at bounding box center [1121, 297] width 94 height 24
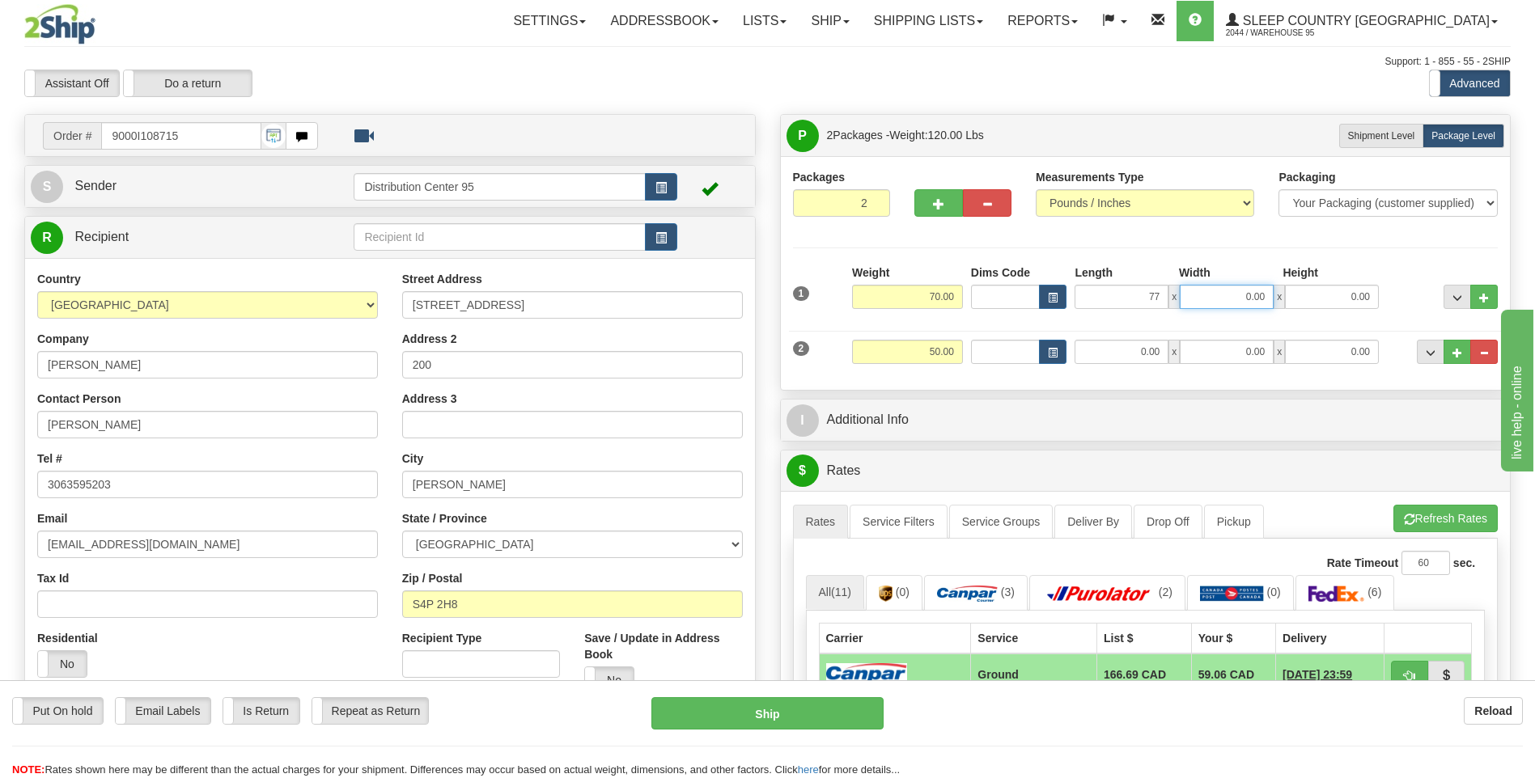
type input "77.00"
click at [1219, 293] on input "0.00" at bounding box center [1227, 297] width 94 height 24
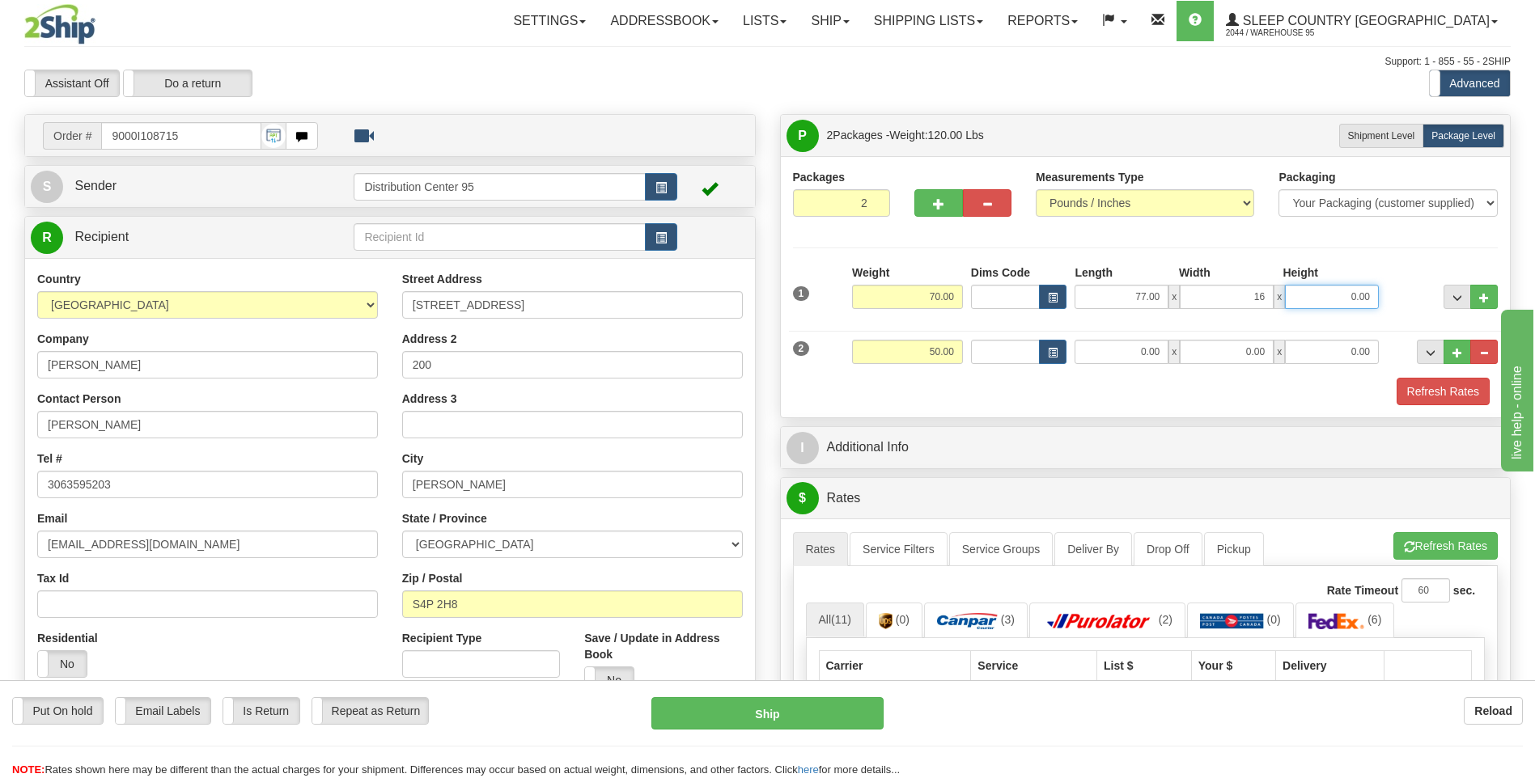
type input "16.00"
click at [1307, 296] on input "0.00" at bounding box center [1332, 297] width 94 height 24
type input "0.00"
click at [1139, 350] on input "0.00" at bounding box center [1121, 352] width 94 height 24
type input "17.00"
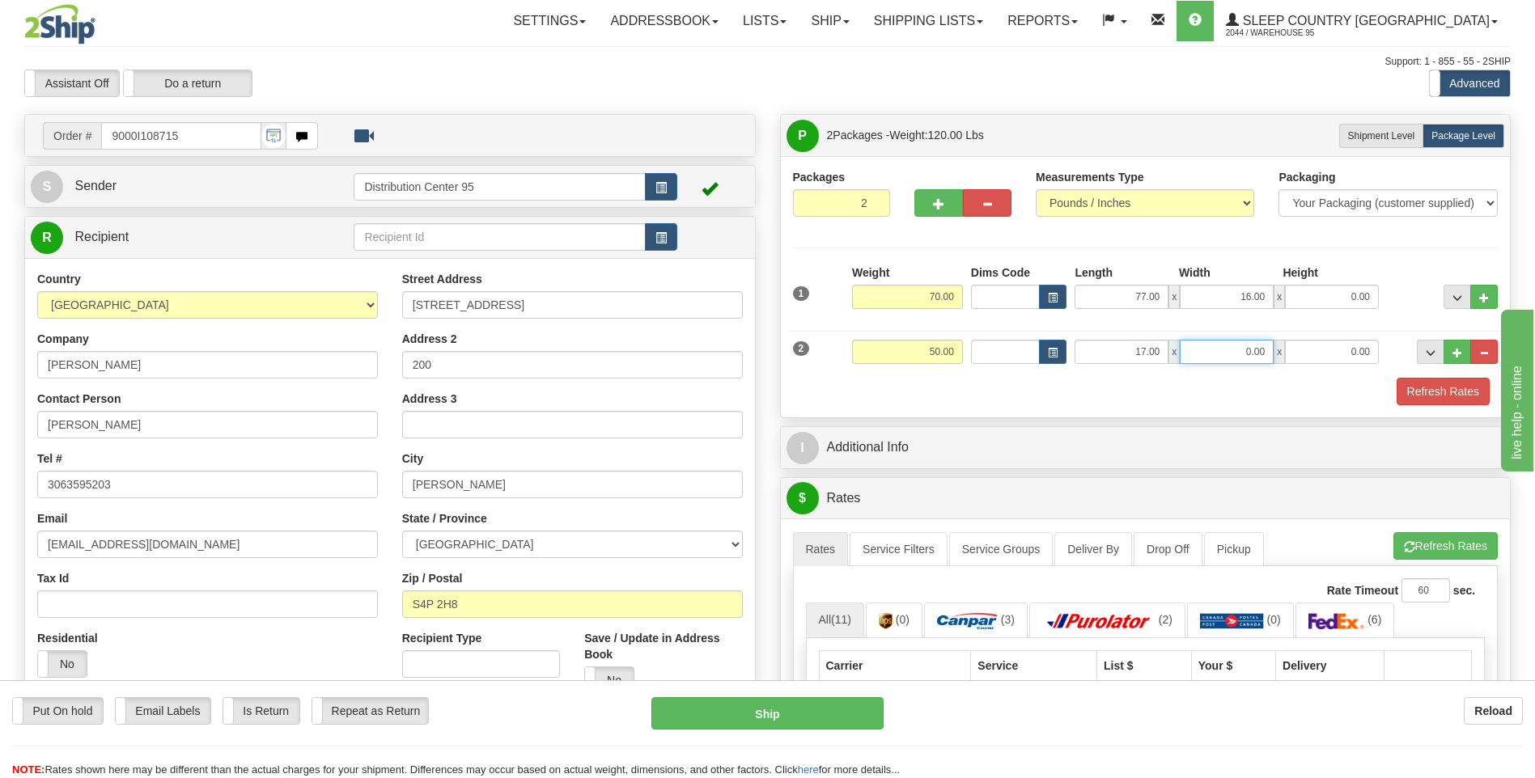
click at [1211, 354] on input "0.00" at bounding box center [1227, 352] width 94 height 24
type input "17.00"
click at [1344, 357] on input "0.00" at bounding box center [1332, 352] width 94 height 24
type input "41.00"
click at [1365, 379] on div "Refresh Rates" at bounding box center [1146, 392] width 714 height 28
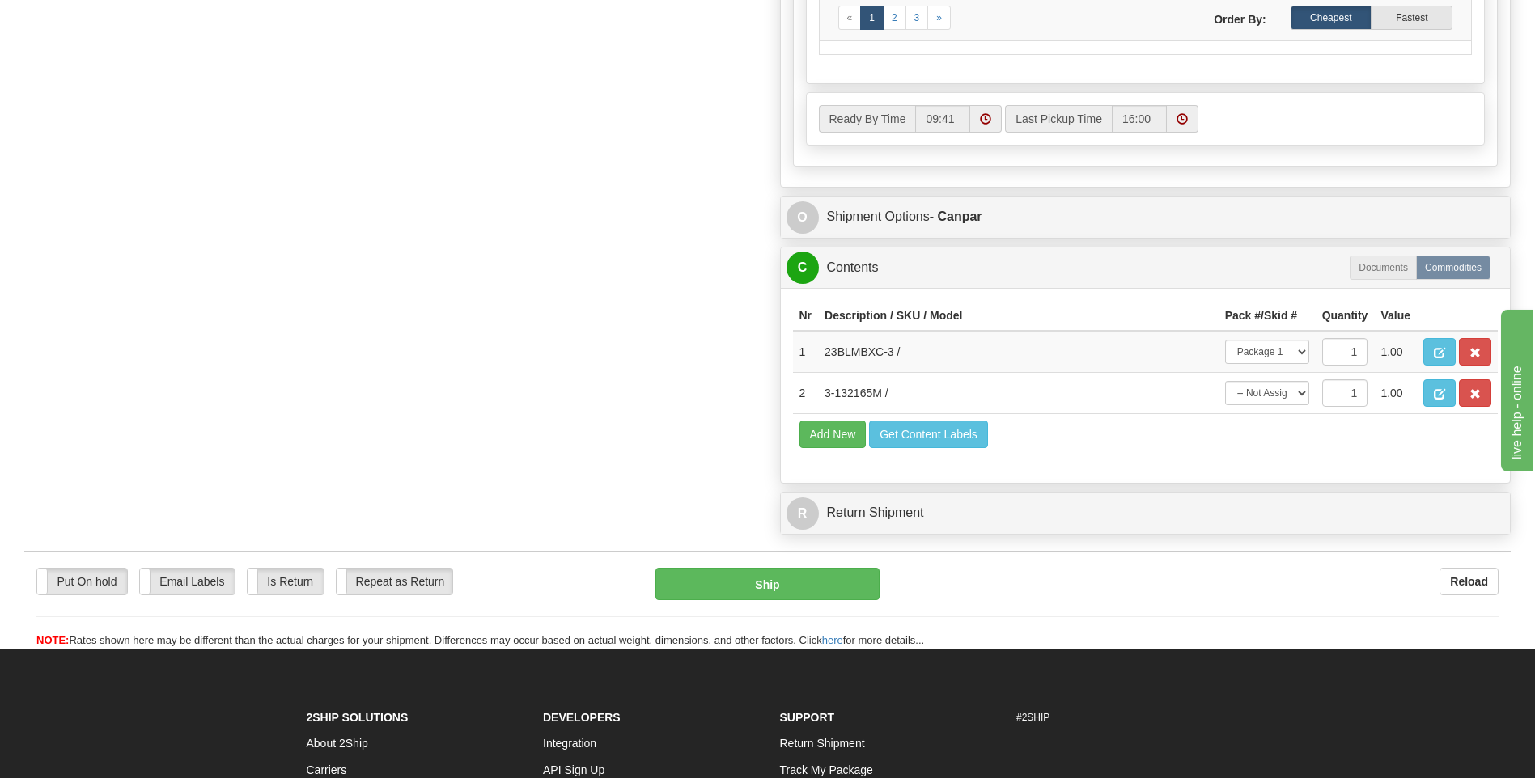
scroll to position [890, 0]
click at [1268, 398] on select "-- Not Assigned -- Package 1 Package 2" at bounding box center [1267, 392] width 84 height 24
select select "1"
click at [1225, 380] on select "-- Not Assigned -- Package 1 Package 2" at bounding box center [1267, 392] width 84 height 24
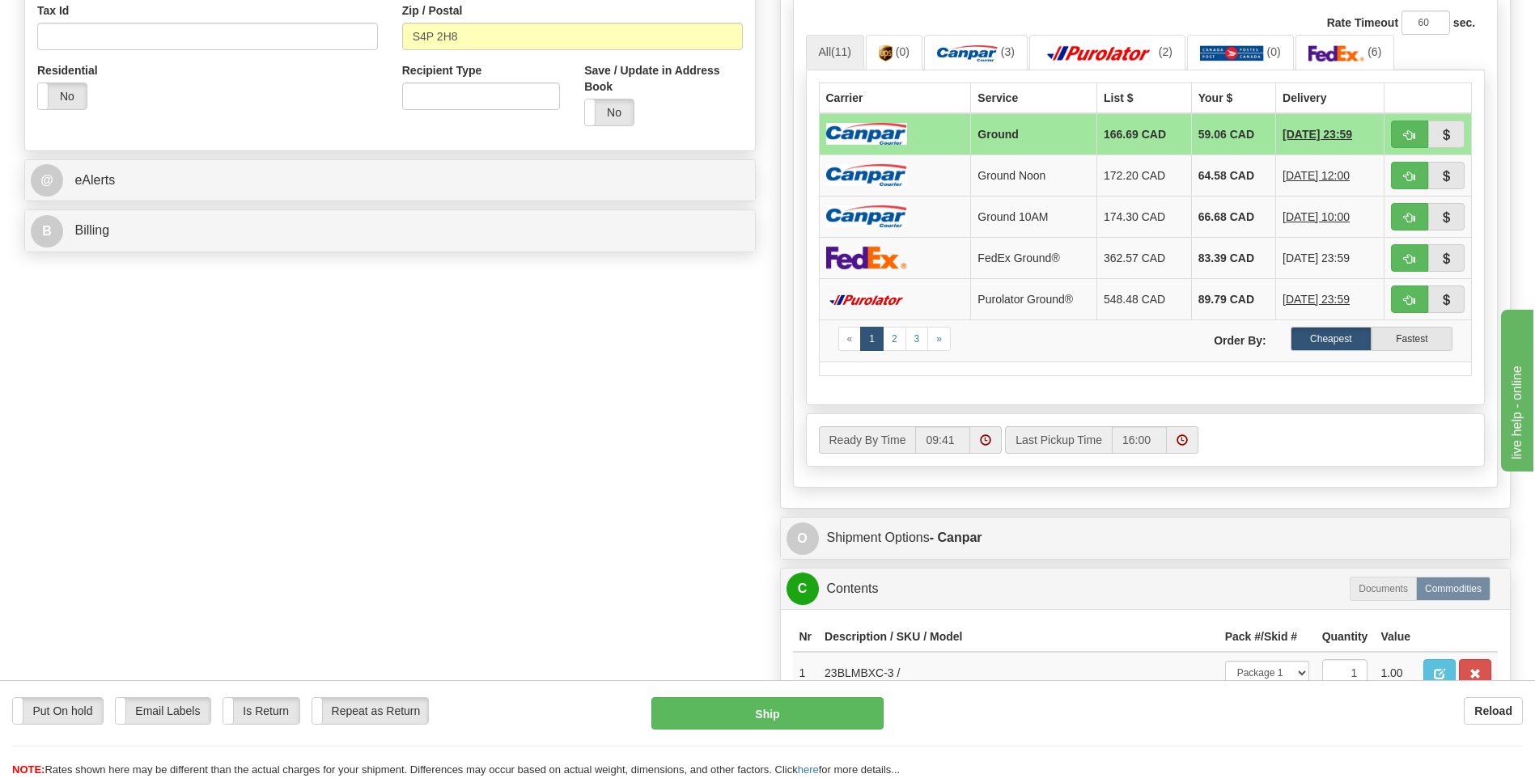
scroll to position [566, 0]
click at [907, 520] on div "P Packages 2 Packages - Weight: 120.00 Lbs Shipment Level Shipm. Package Level …" at bounding box center [1146, 207] width 756 height 1318
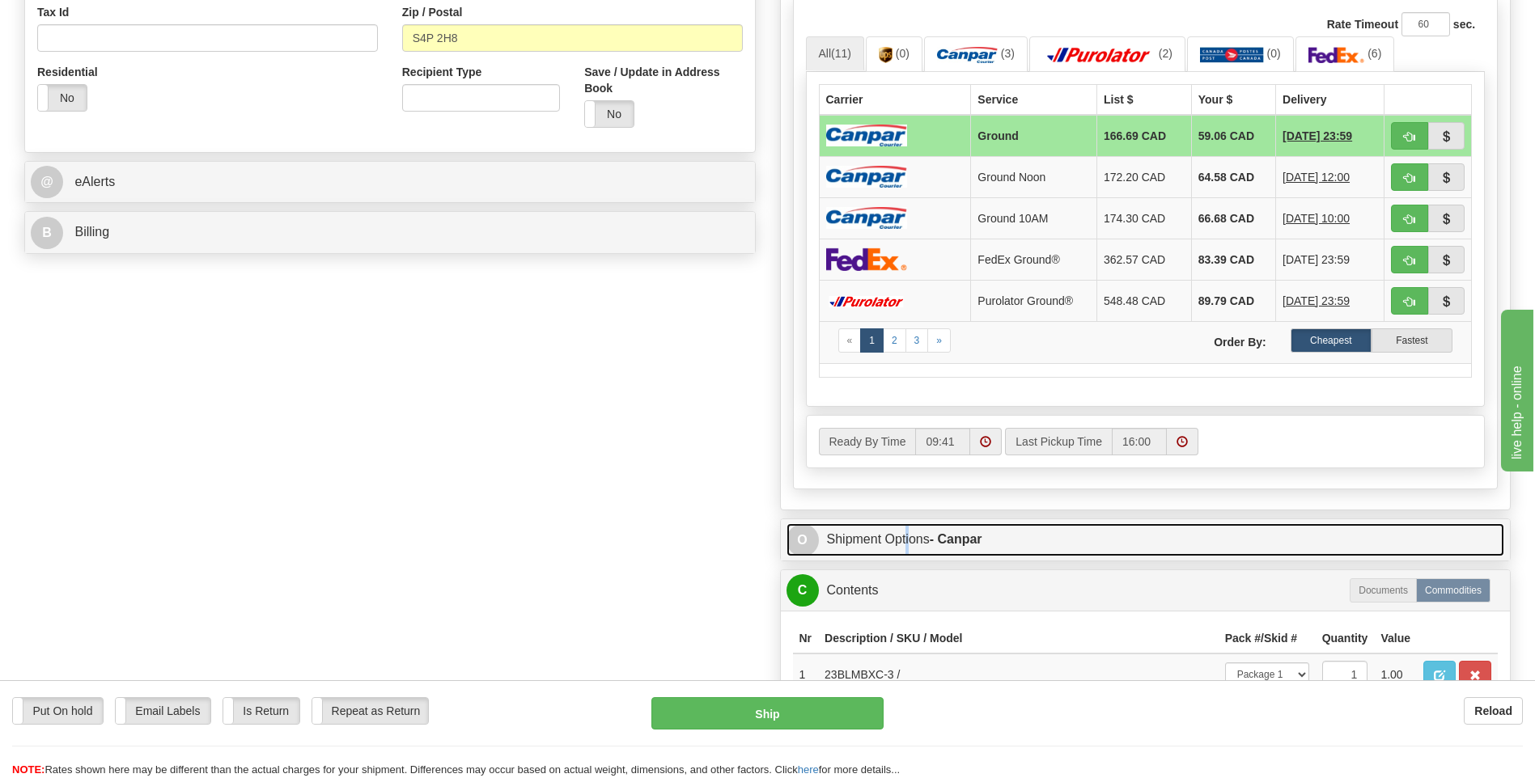
drag, startPoint x: 907, startPoint y: 520, endPoint x: 904, endPoint y: 528, distance: 8.7
click at [904, 528] on link "O Shipment Options - Canpar" at bounding box center [1145, 539] width 718 height 33
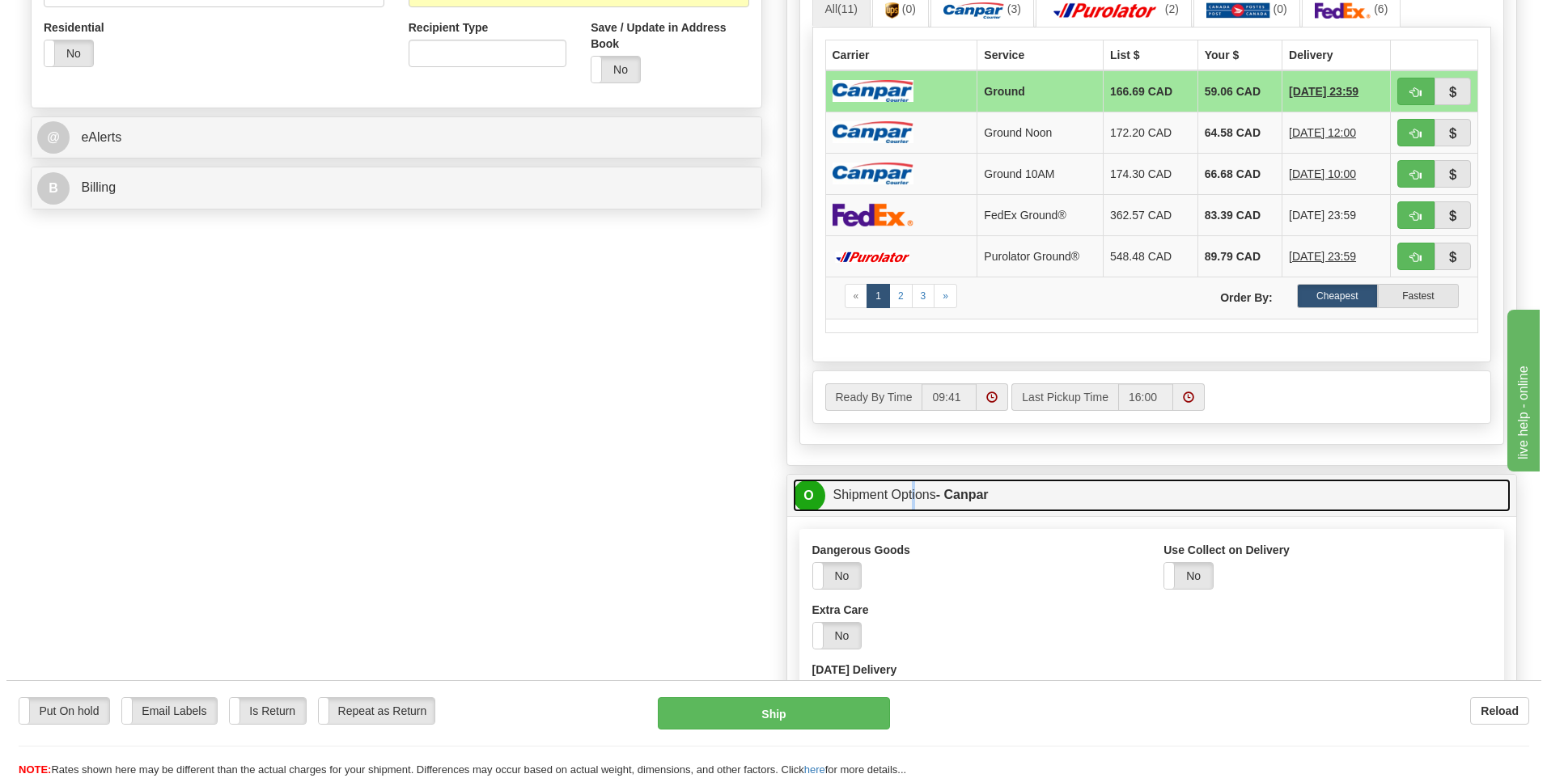
scroll to position [809, 0]
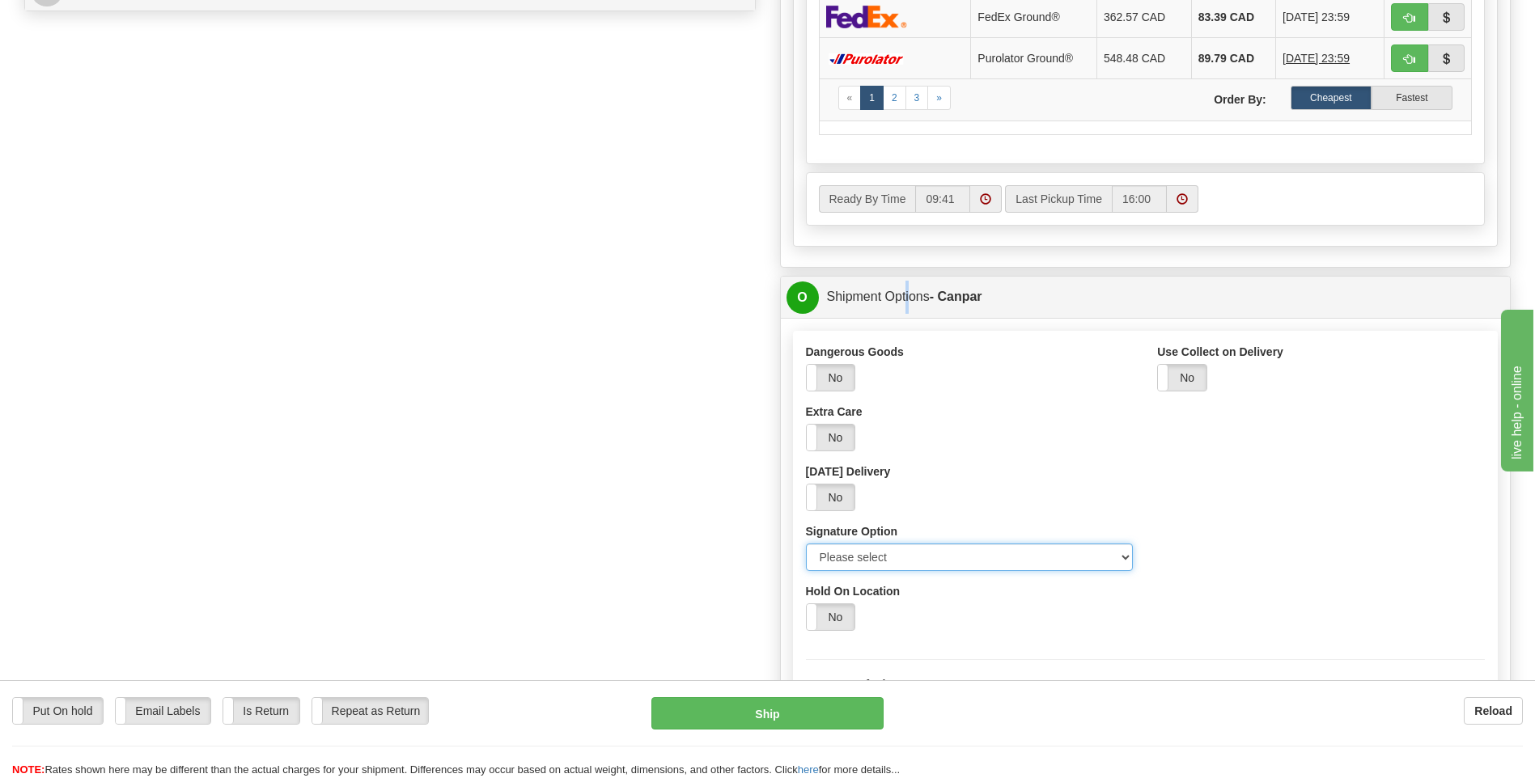
drag, startPoint x: 856, startPoint y: 554, endPoint x: 856, endPoint y: 567, distance: 12.9
click at [856, 554] on select "Please select No Signature Required Signature Required Adult Signature" at bounding box center [970, 558] width 328 height 28
select select "2"
click at [806, 544] on select "Please select No Signature Required Signature Required Adult Signature" at bounding box center [970, 558] width 328 height 28
click at [824, 712] on button "Ship" at bounding box center [766, 713] width 231 height 32
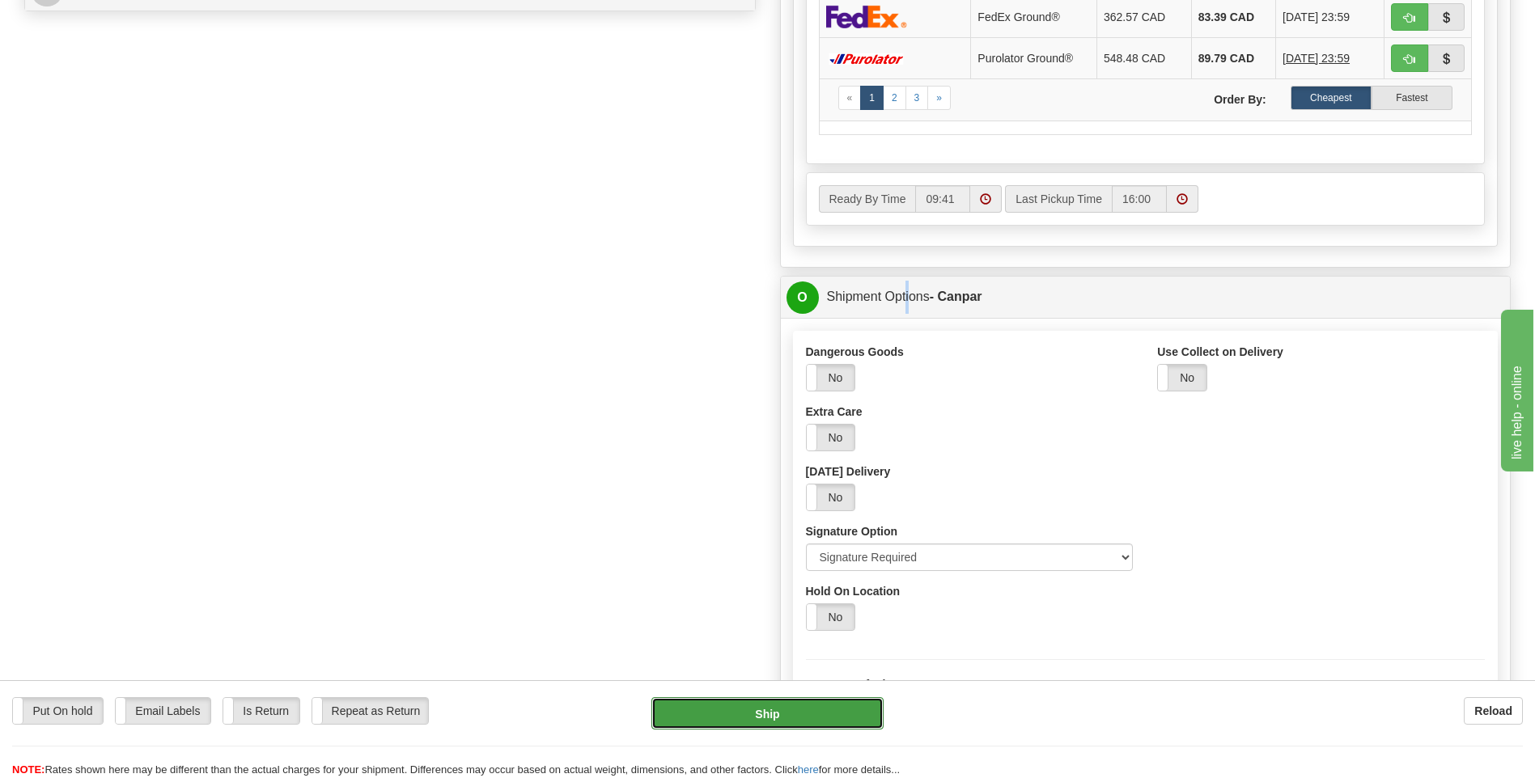
type input "1"
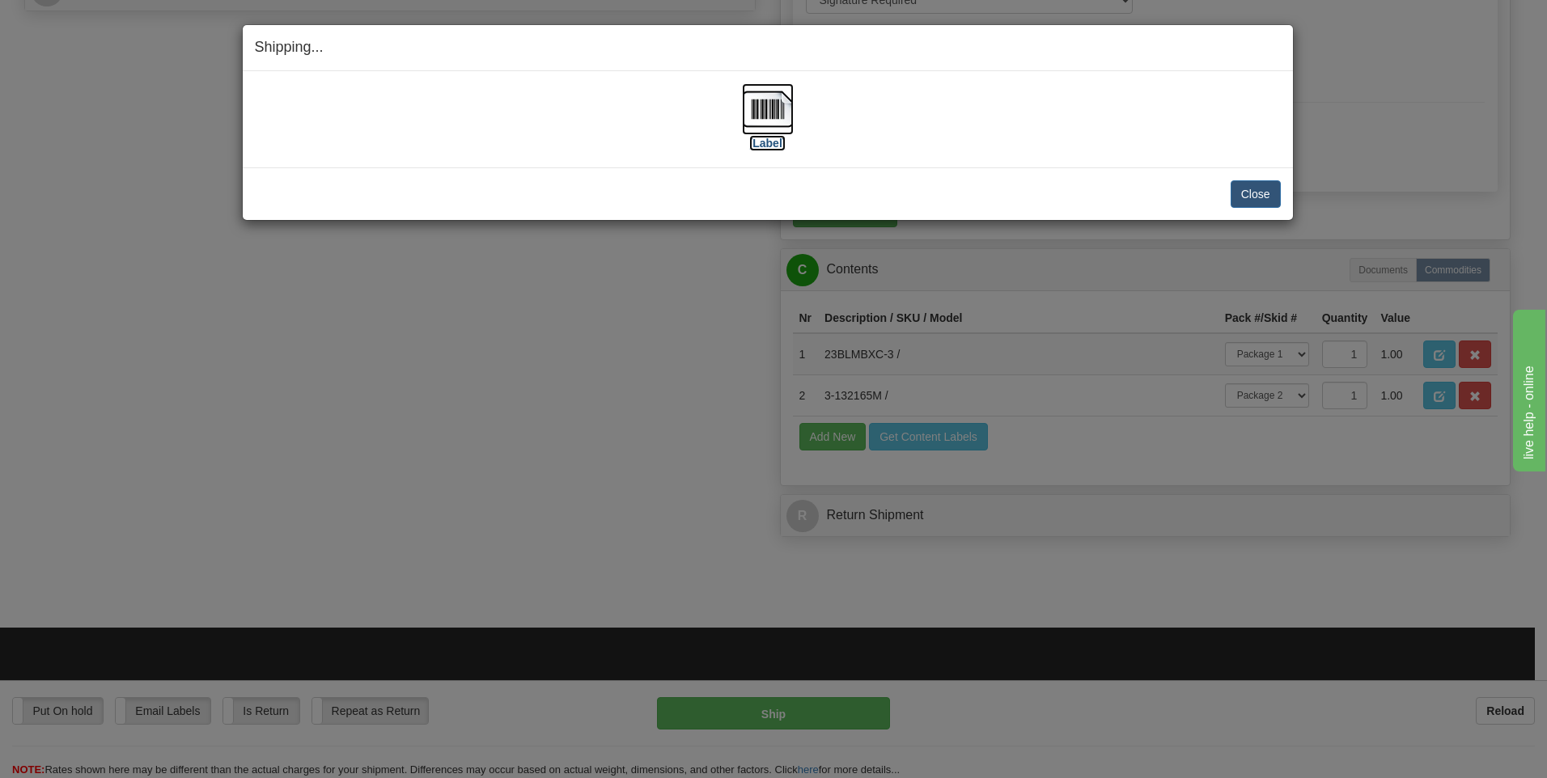
click at [762, 135] on label "[Label]" at bounding box center [767, 143] width 37 height 16
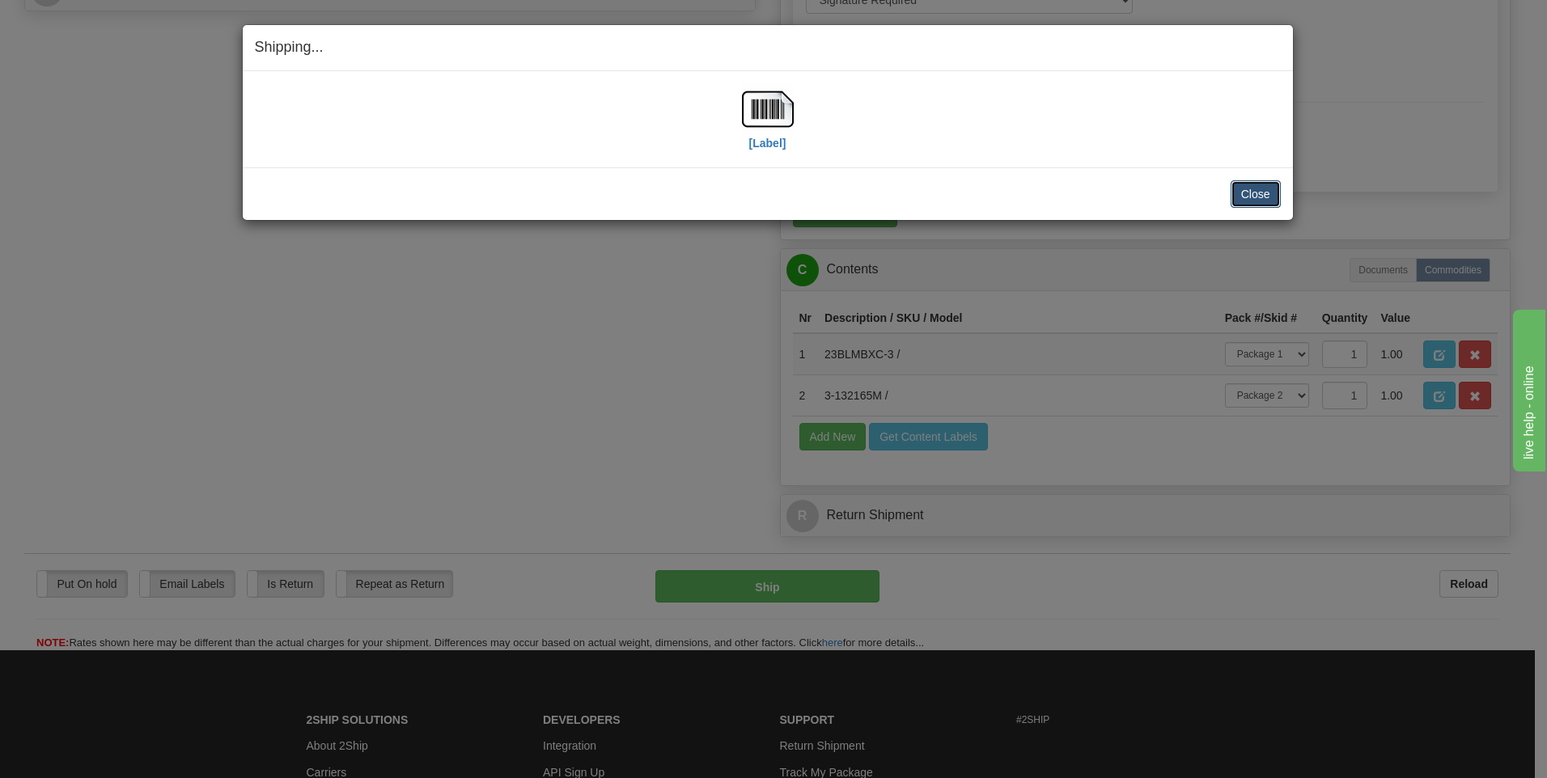
click at [1255, 197] on button "Close" at bounding box center [1256, 194] width 50 height 28
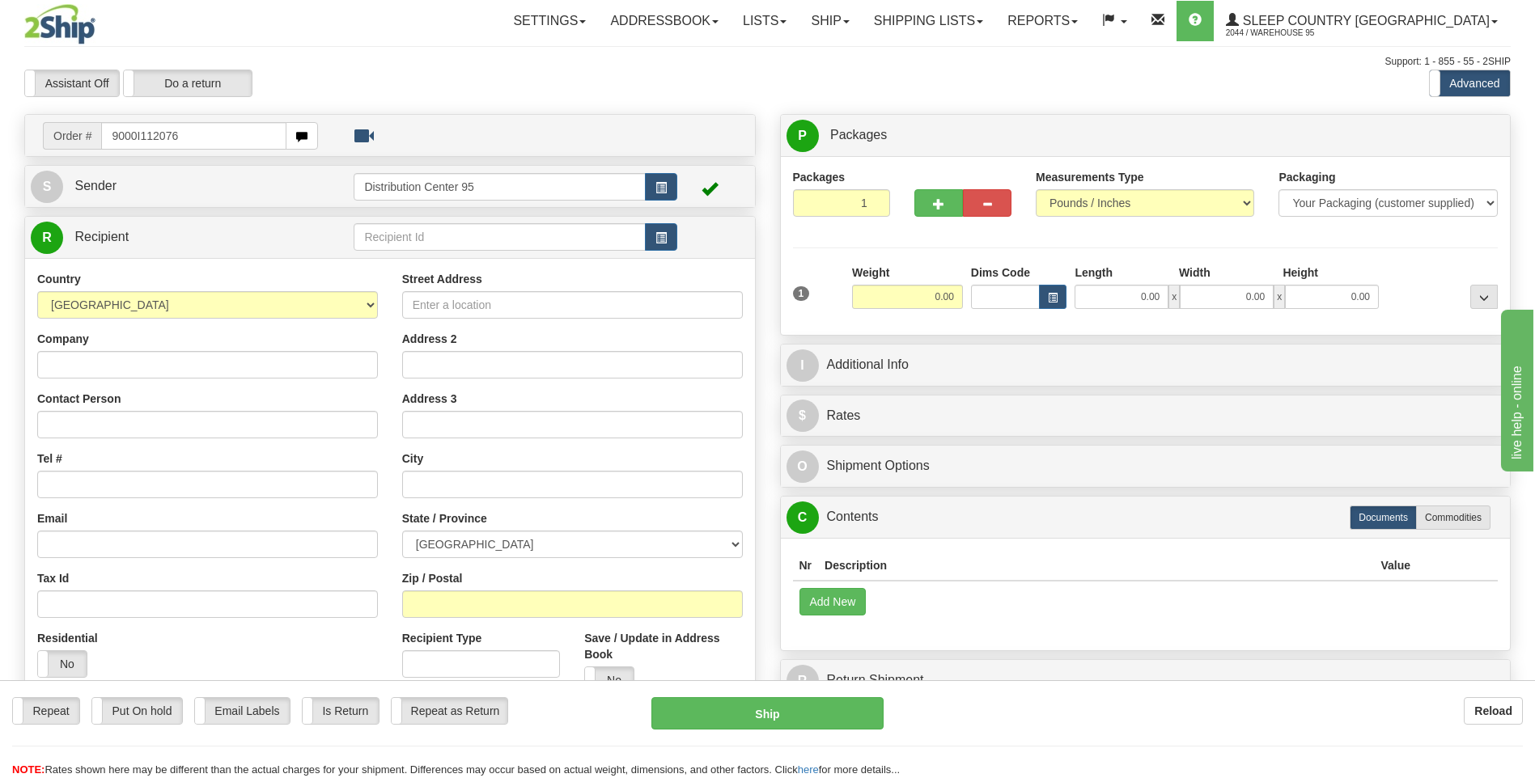
type input "9000I112076"
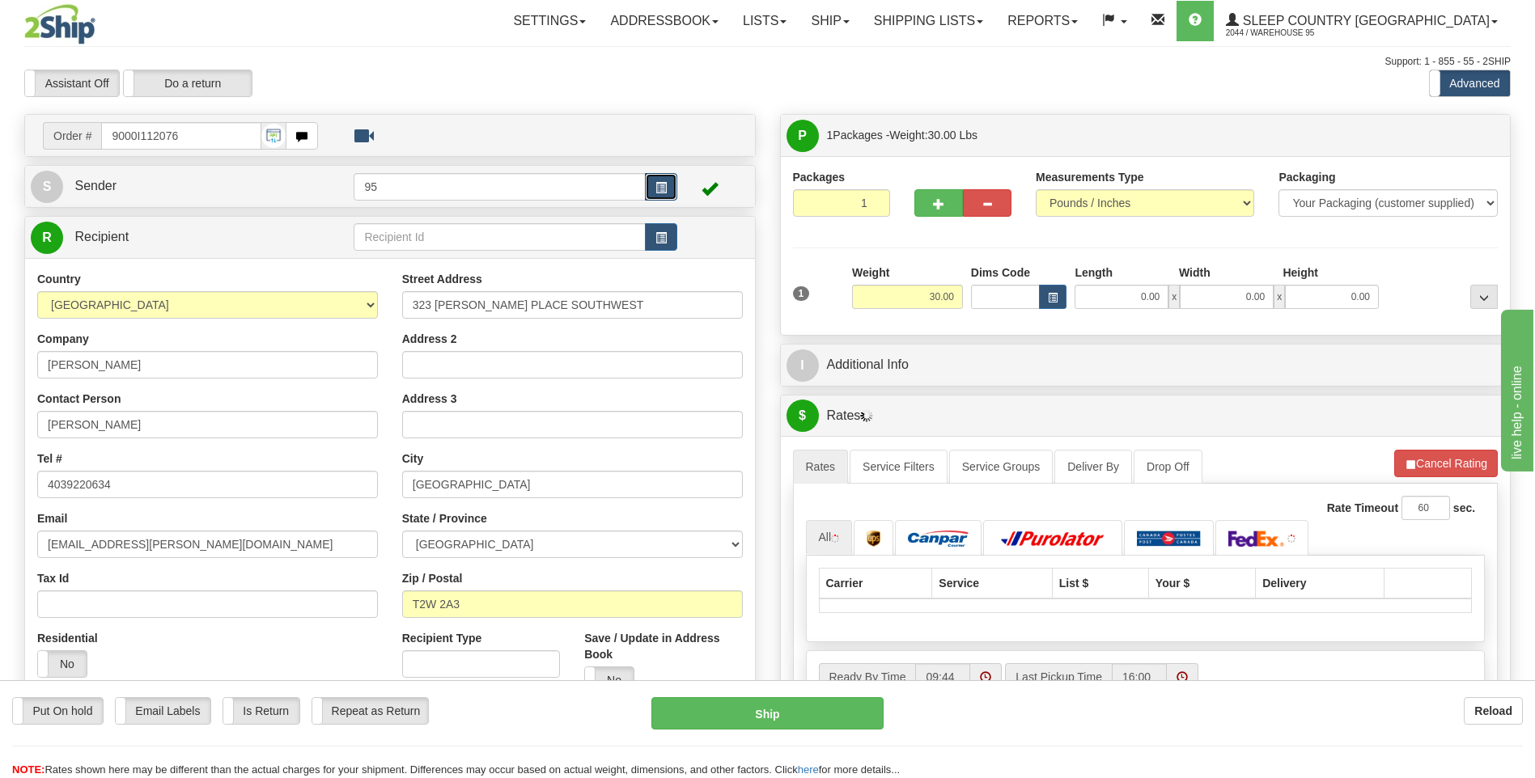
click at [658, 188] on span "button" at bounding box center [660, 188] width 11 height 11
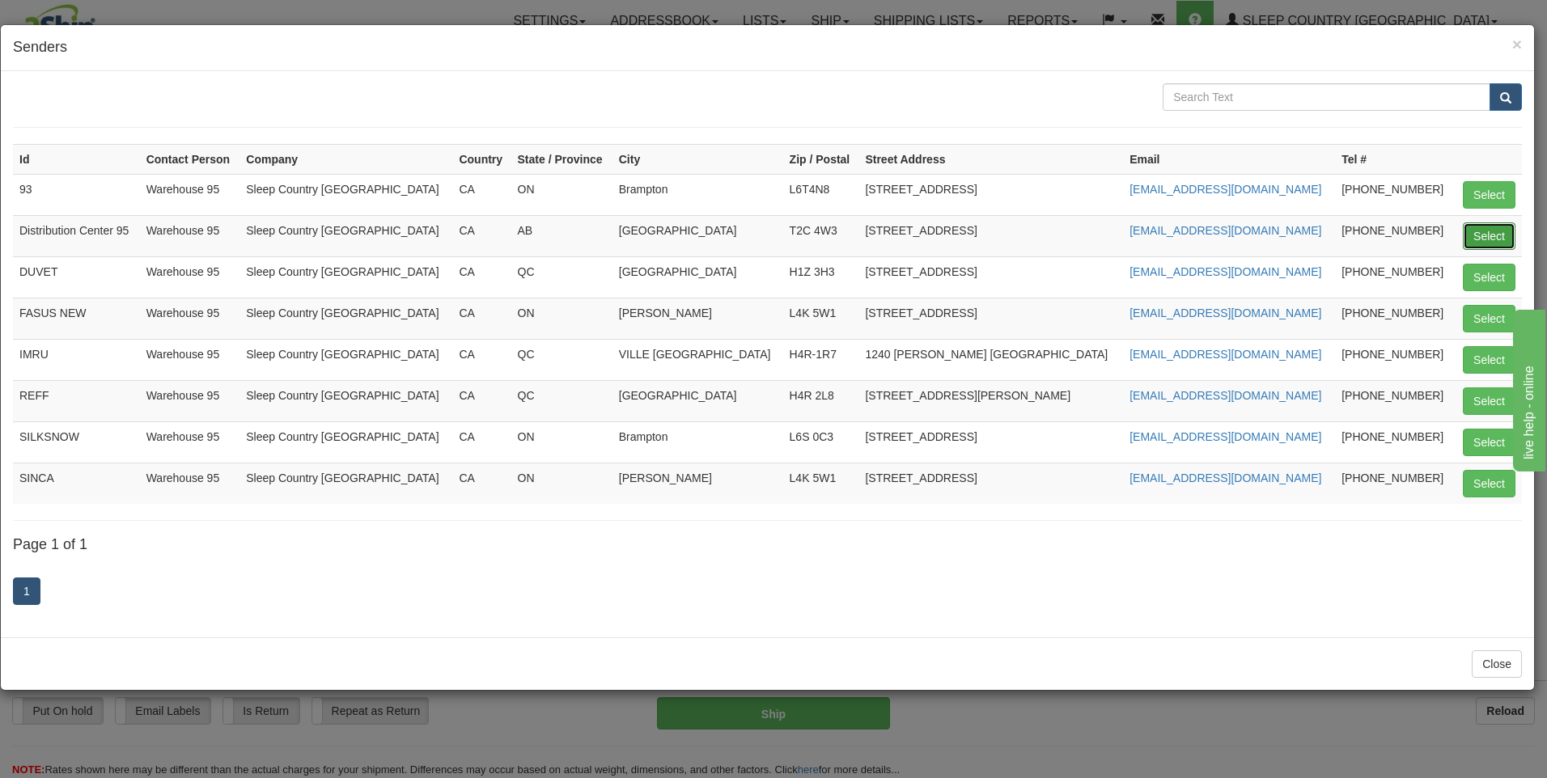
click at [1498, 232] on button "Select" at bounding box center [1489, 236] width 53 height 28
type input "Distribution Center 95"
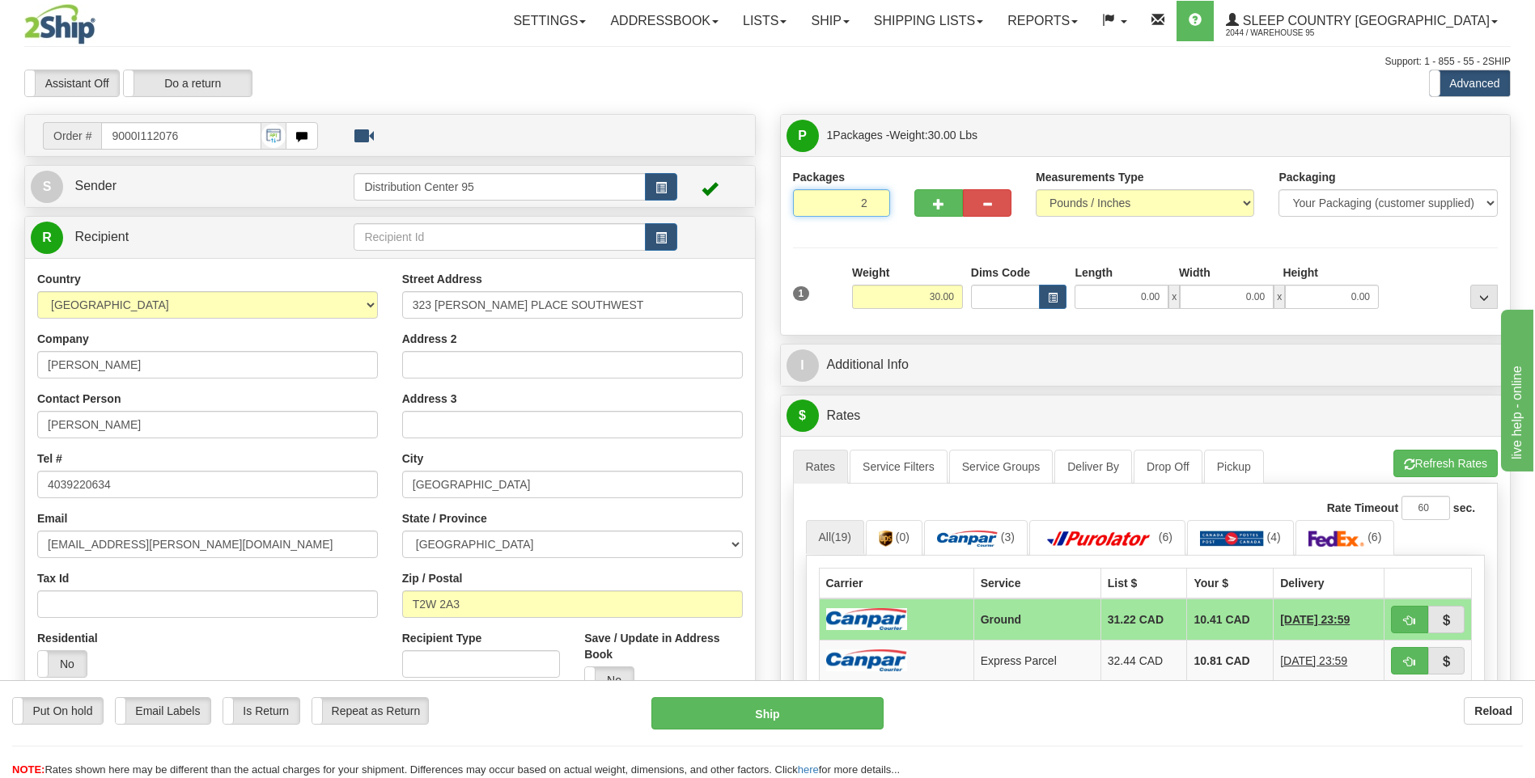
type input "2"
radio input "true"
click at [872, 197] on input "2" at bounding box center [841, 203] width 97 height 28
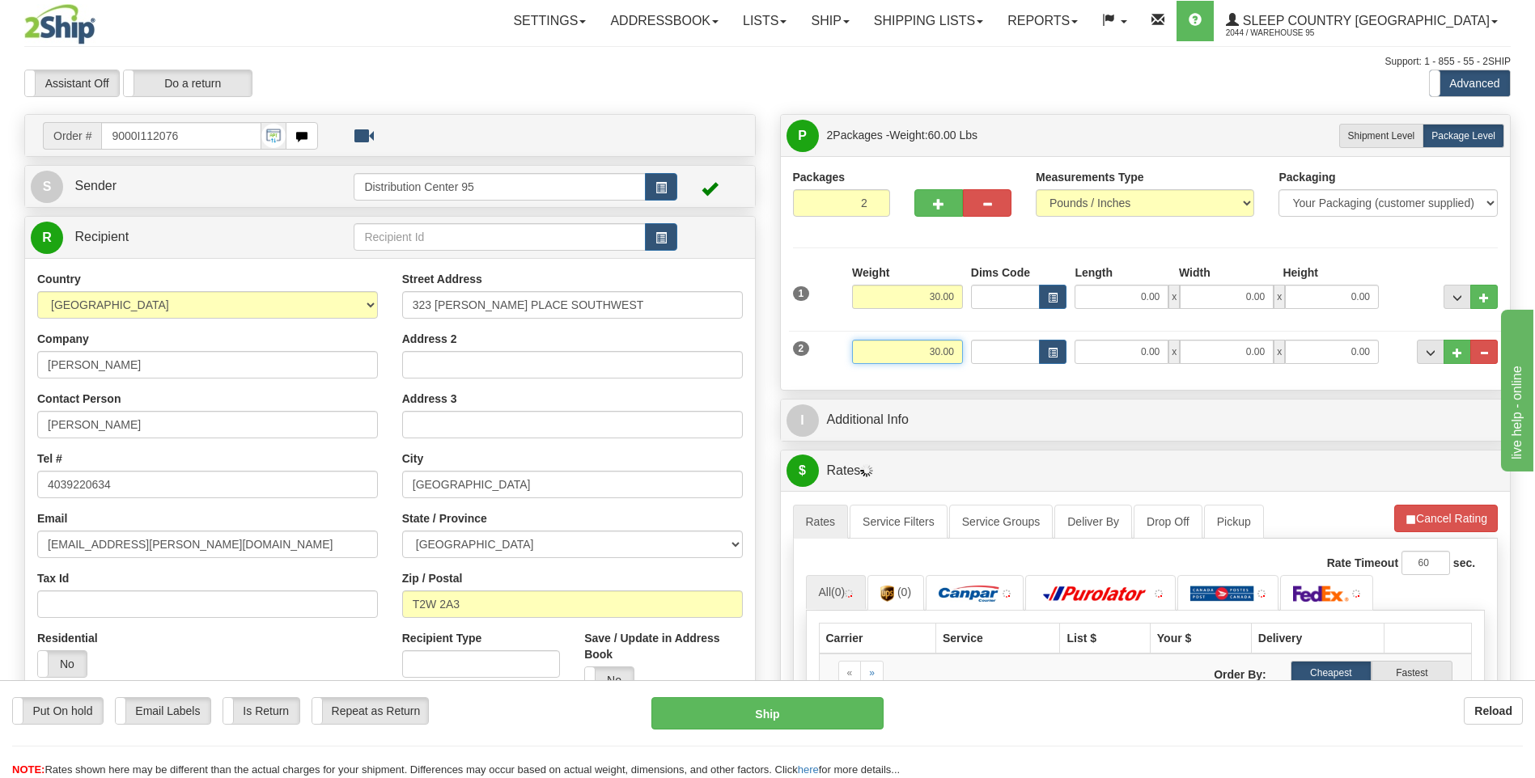
click at [956, 346] on input "30.00" at bounding box center [907, 352] width 111 height 24
type input "3"
type input "3.00"
click at [1116, 387] on div "Packages 2 2 Measurements Type" at bounding box center [1146, 273] width 730 height 234
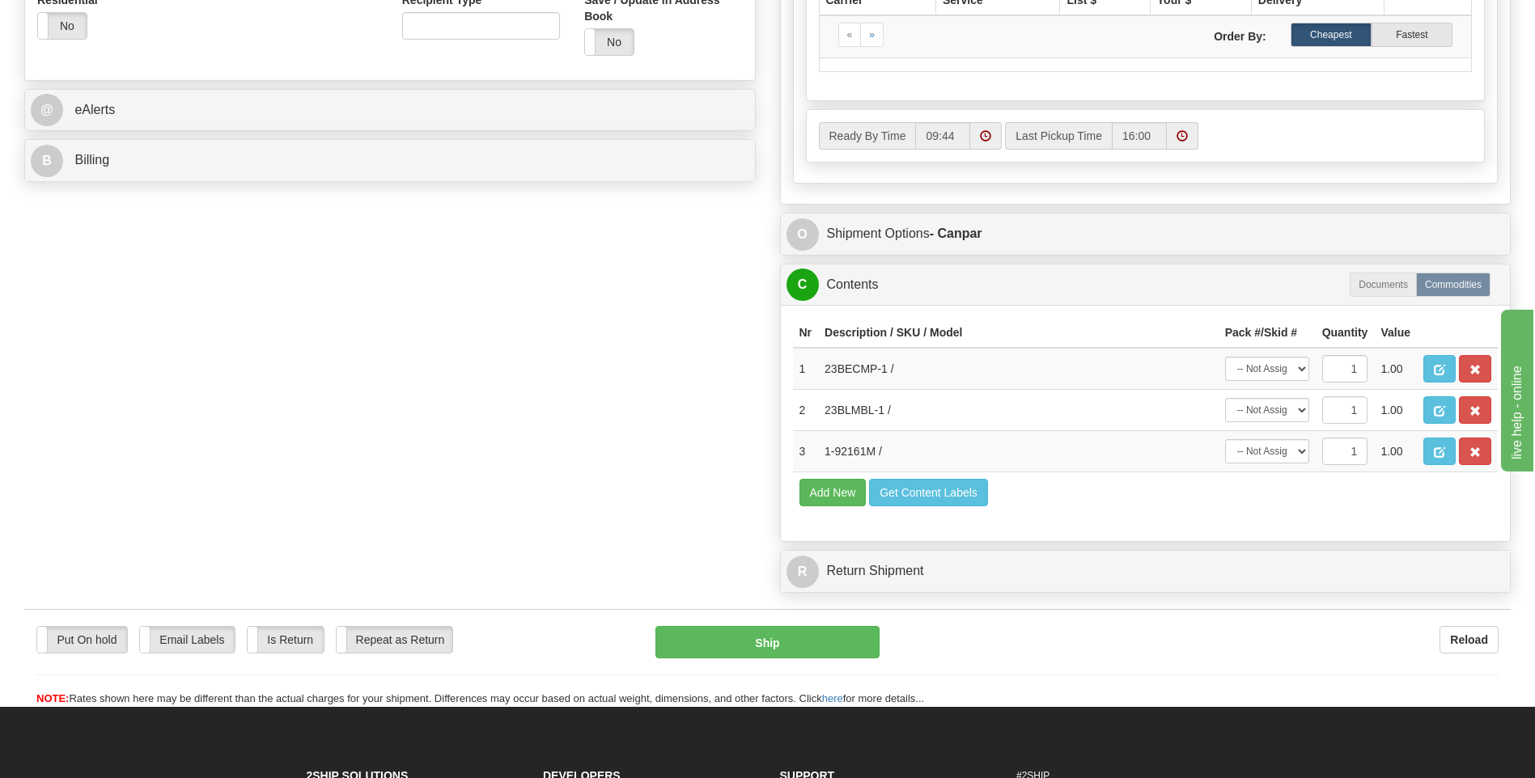
scroll to position [728, 0]
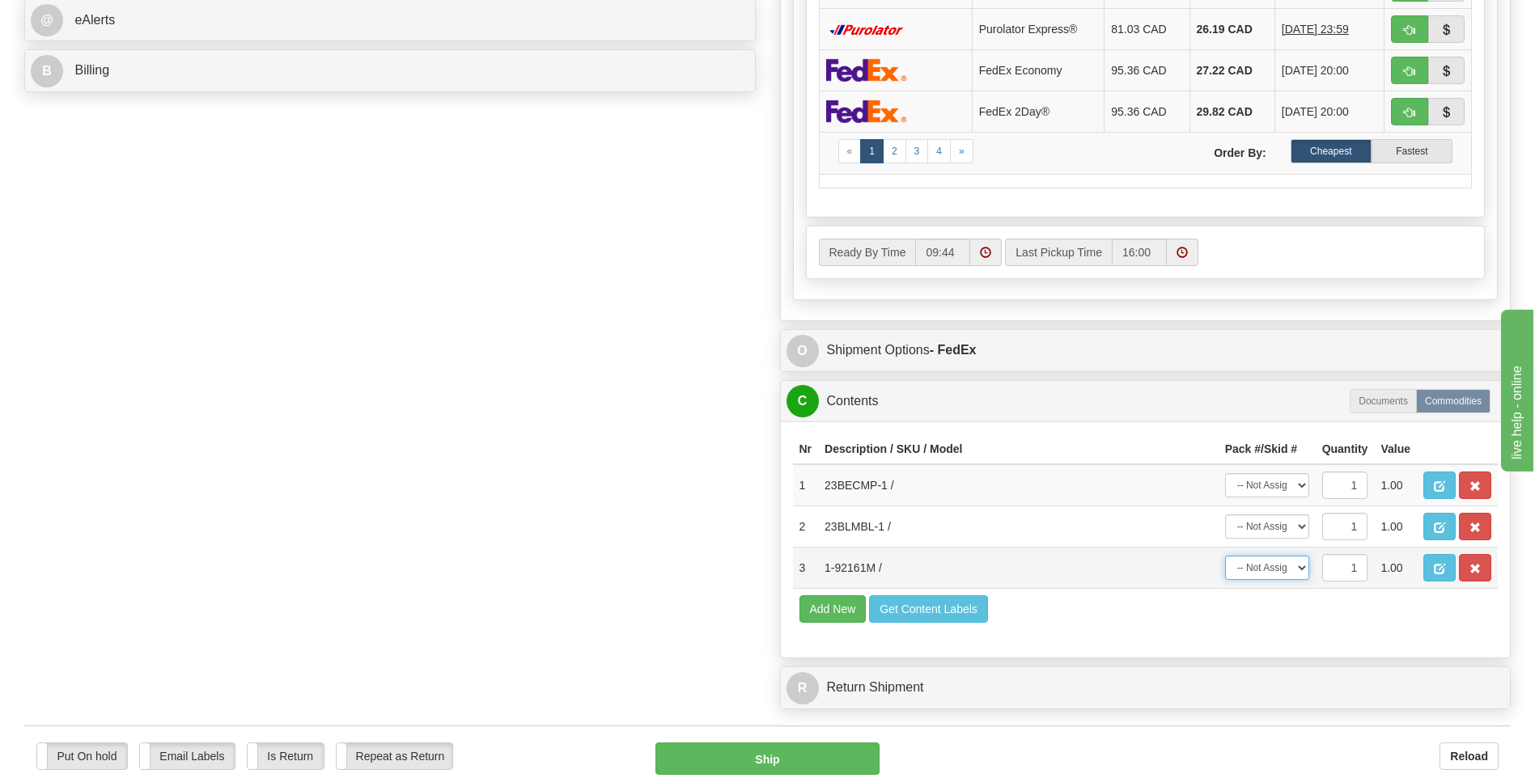
click at [1285, 566] on select "-- Not Assigned -- Package 1 Package 2" at bounding box center [1267, 568] width 84 height 24
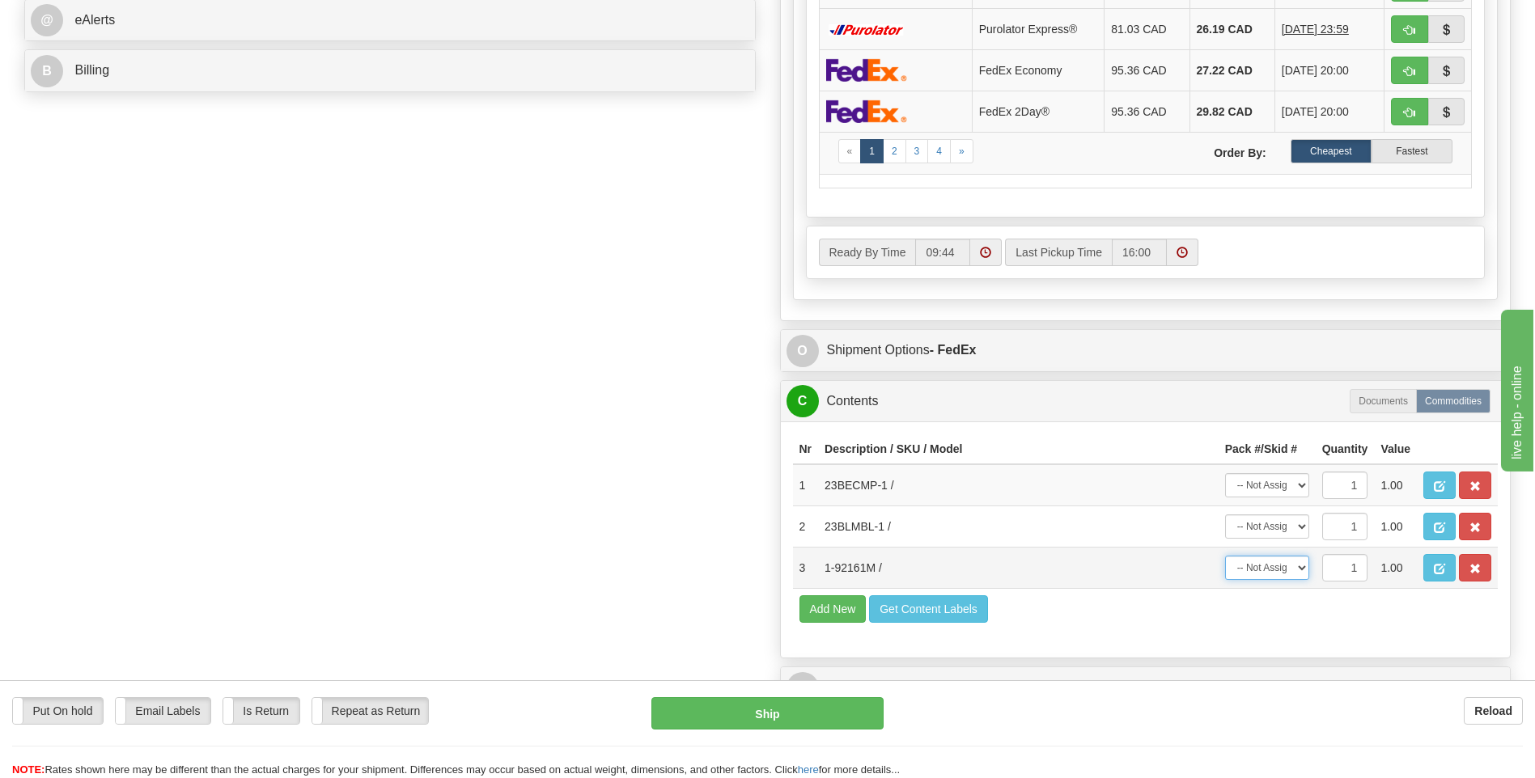
select select "0"
click at [1225, 556] on select "-- Not Assigned -- Package 1 Package 2" at bounding box center [1267, 568] width 84 height 24
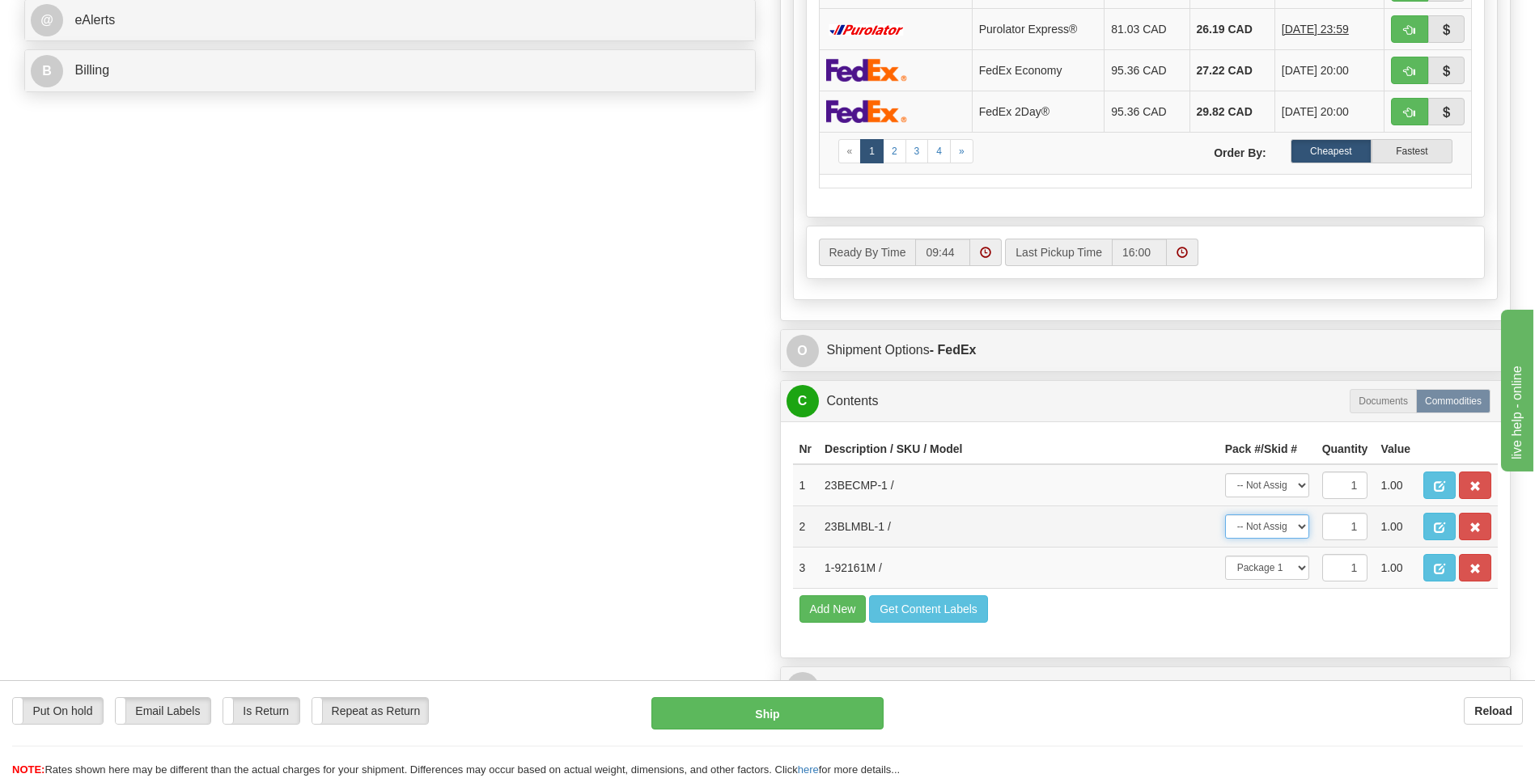
drag, startPoint x: 1274, startPoint y: 522, endPoint x: 1274, endPoint y: 532, distance: 10.5
click at [1274, 522] on select "-- Not Assigned -- Package 1 Package 2" at bounding box center [1267, 527] width 84 height 24
select select "1"
click at [1225, 515] on select "-- Not Assigned -- Package 1 Package 2" at bounding box center [1267, 527] width 84 height 24
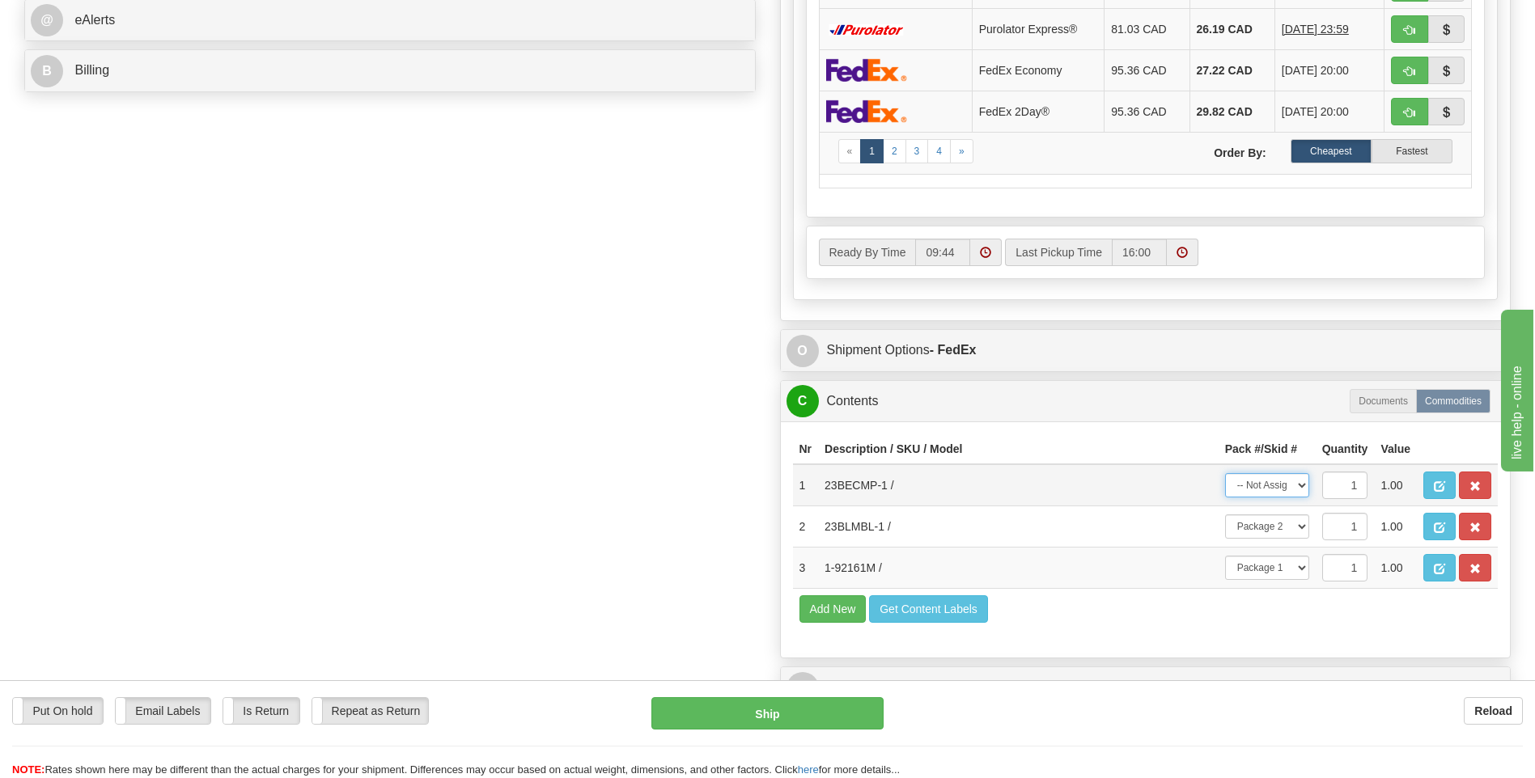
click at [1275, 477] on select "-- Not Assigned -- Package 1 Package 2" at bounding box center [1267, 485] width 84 height 24
select select "1"
click at [1225, 473] on select "-- Not Assigned -- Package 1 Package 2" at bounding box center [1267, 485] width 84 height 24
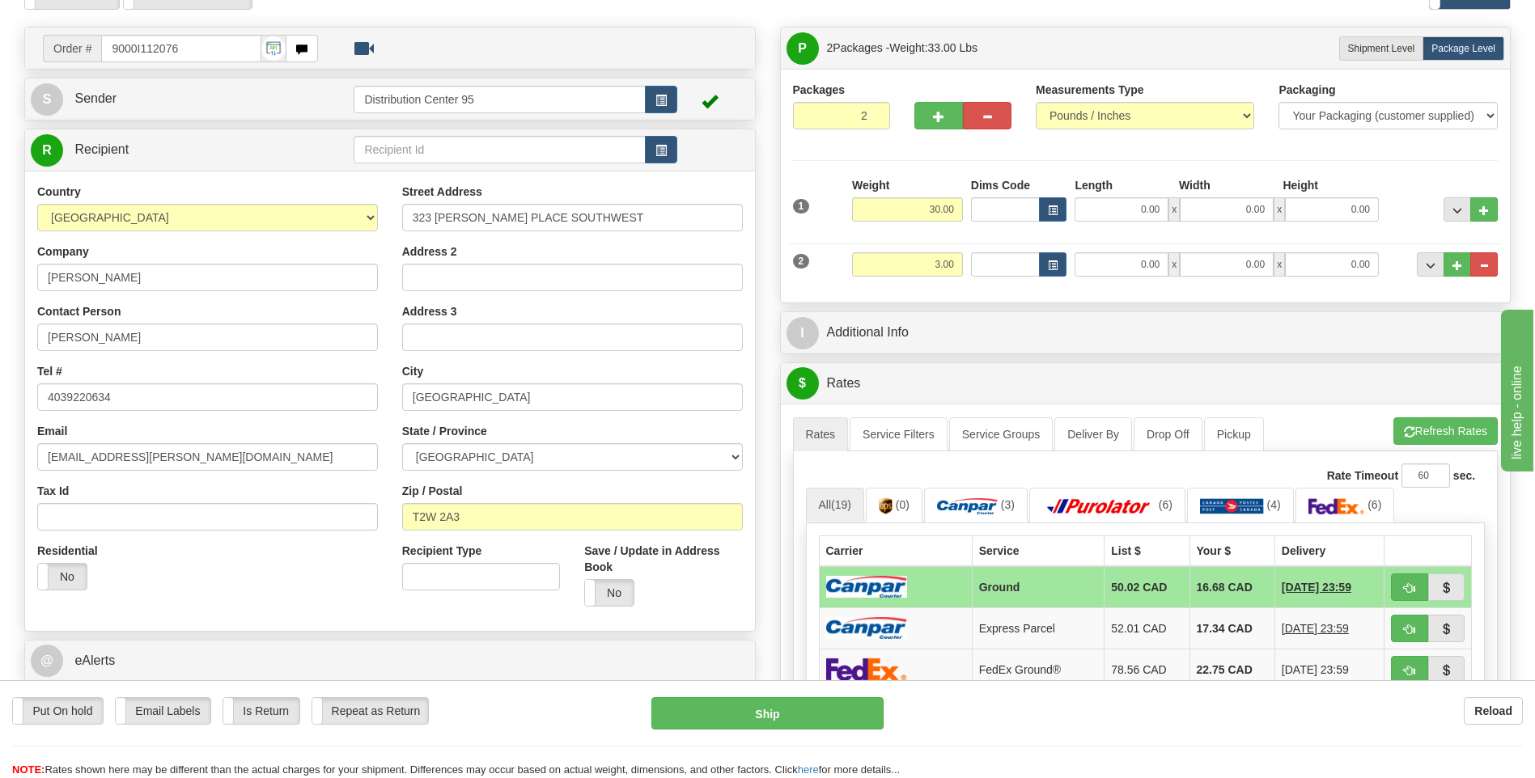
scroll to position [81, 0]
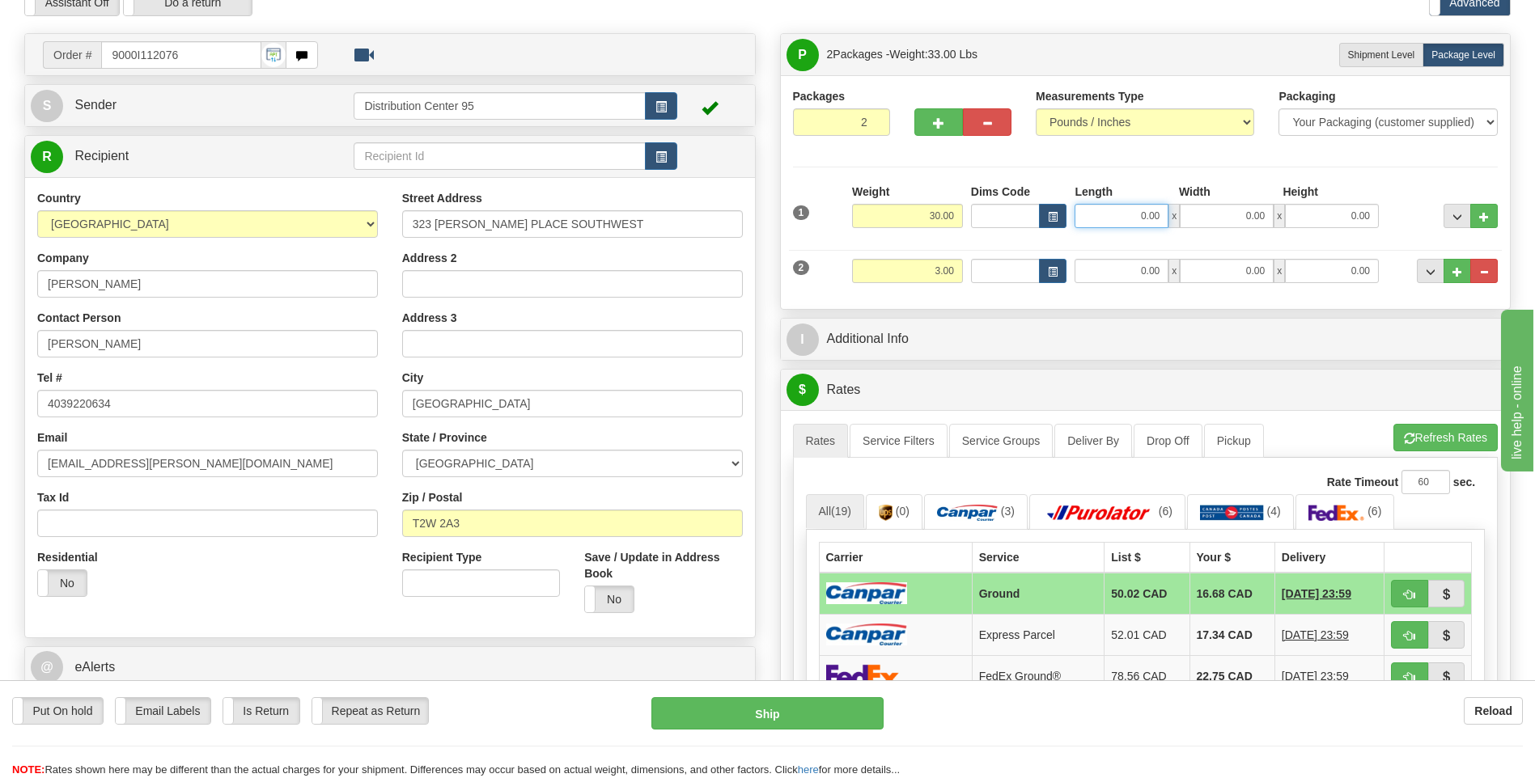
click at [1105, 215] on input "0.00" at bounding box center [1121, 216] width 94 height 24
type input "14.00"
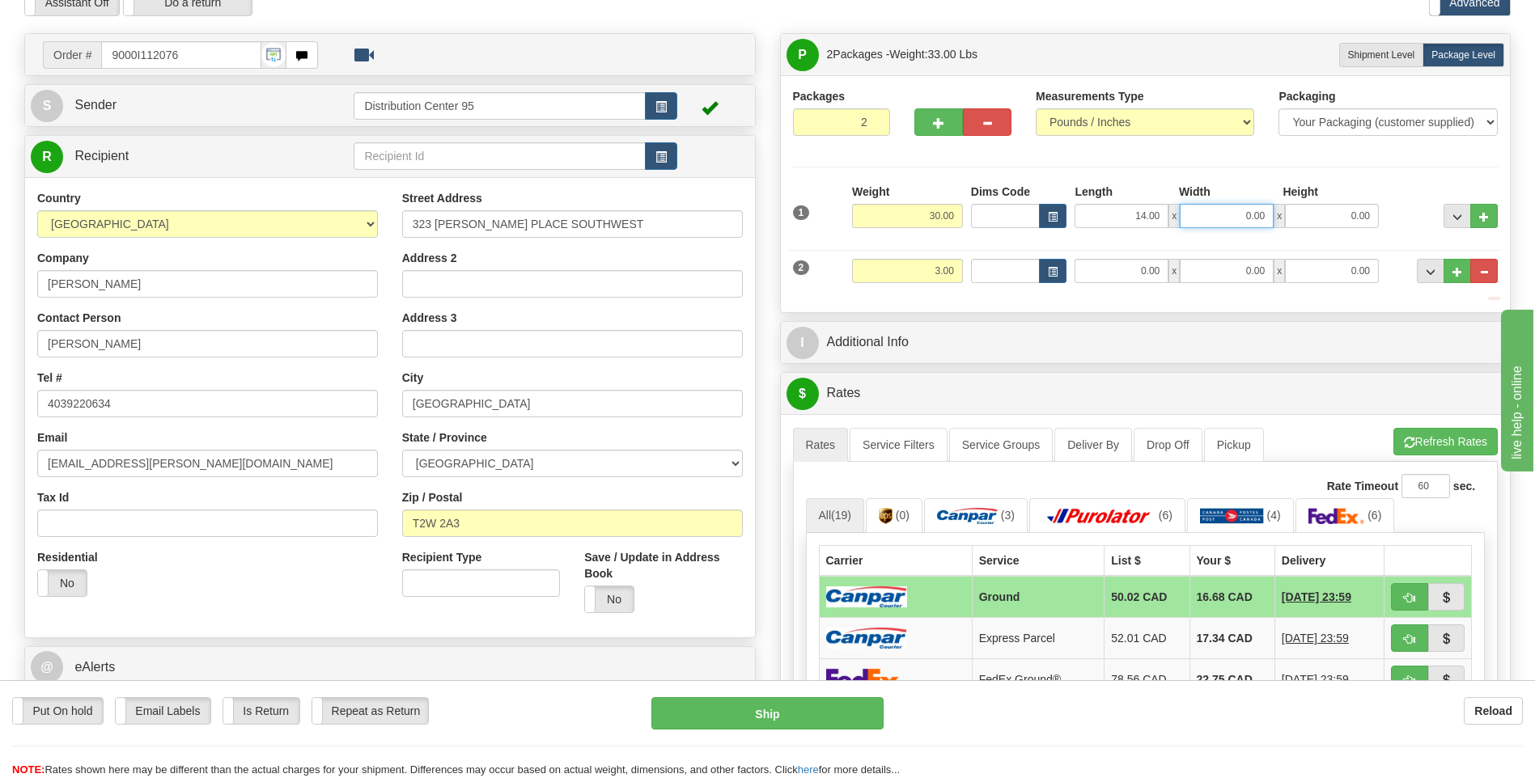
click at [1257, 217] on input "0.00" at bounding box center [1227, 216] width 94 height 24
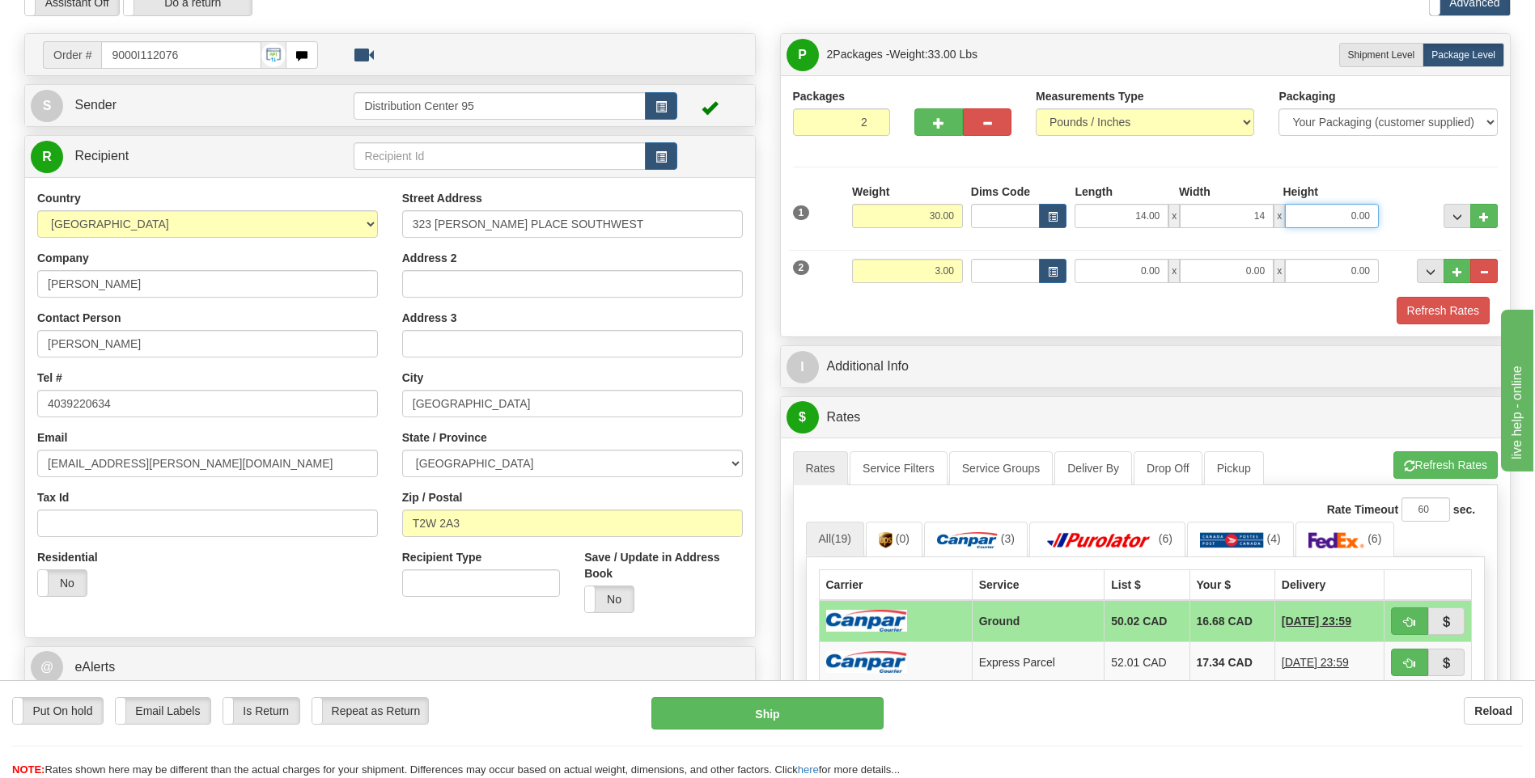
type input "14.00"
click at [1357, 209] on input "0.00" at bounding box center [1332, 216] width 94 height 24
type input "40.00"
click at [1011, 324] on div "Packages 2 2 Measurements Type" at bounding box center [1146, 205] width 730 height 261
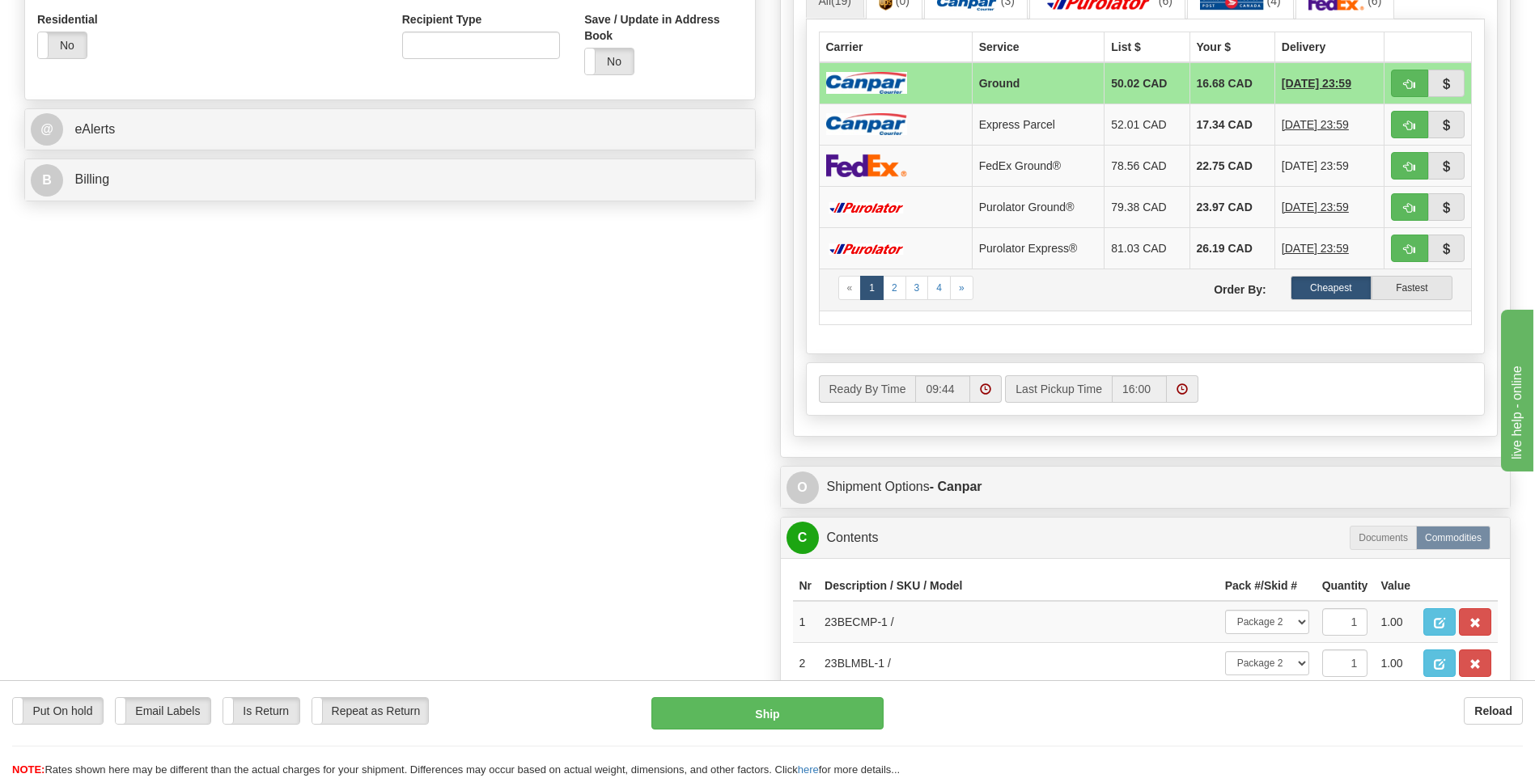
scroll to position [647, 0]
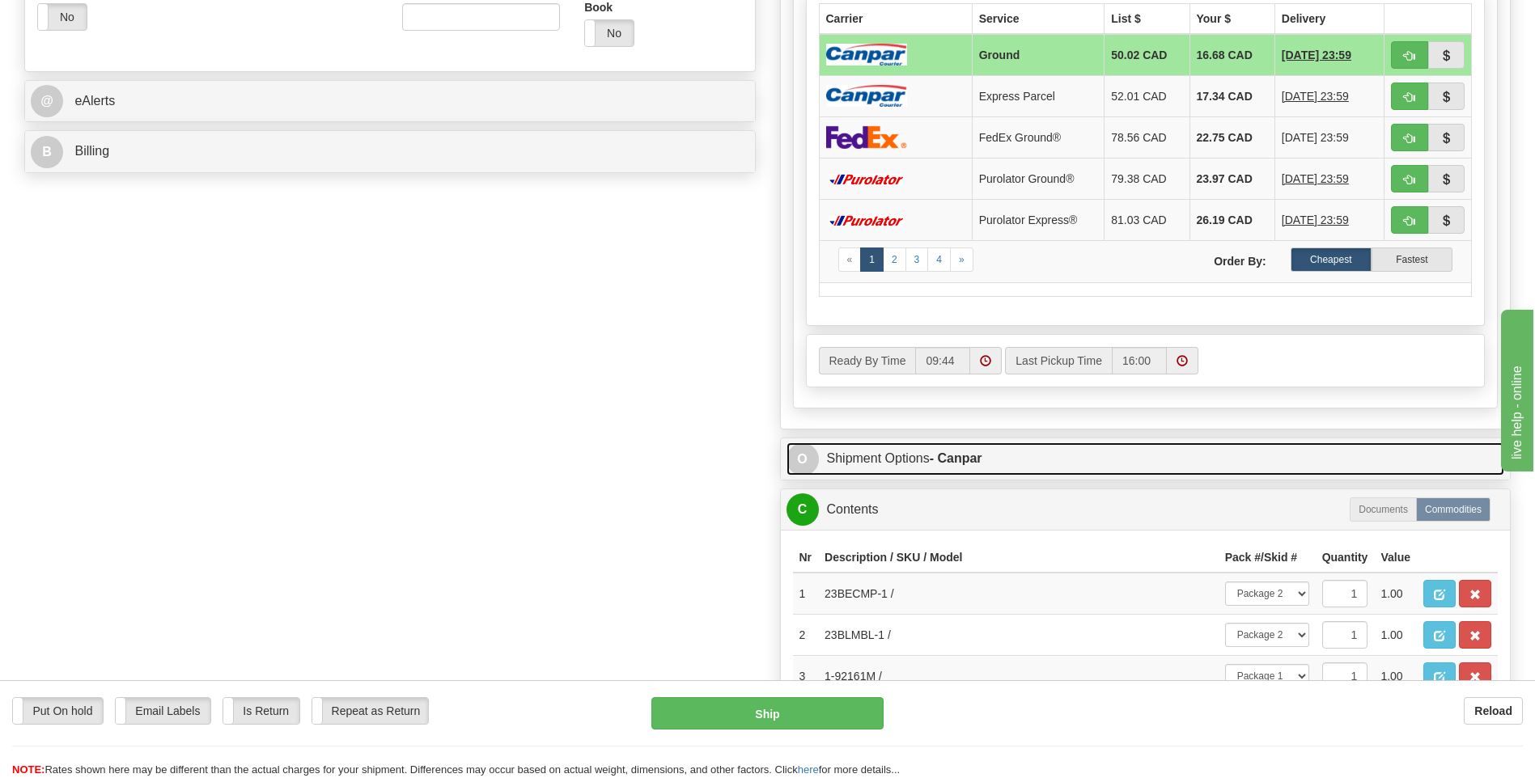
click at [913, 454] on link "O Shipment Options - Canpar" at bounding box center [1145, 459] width 718 height 33
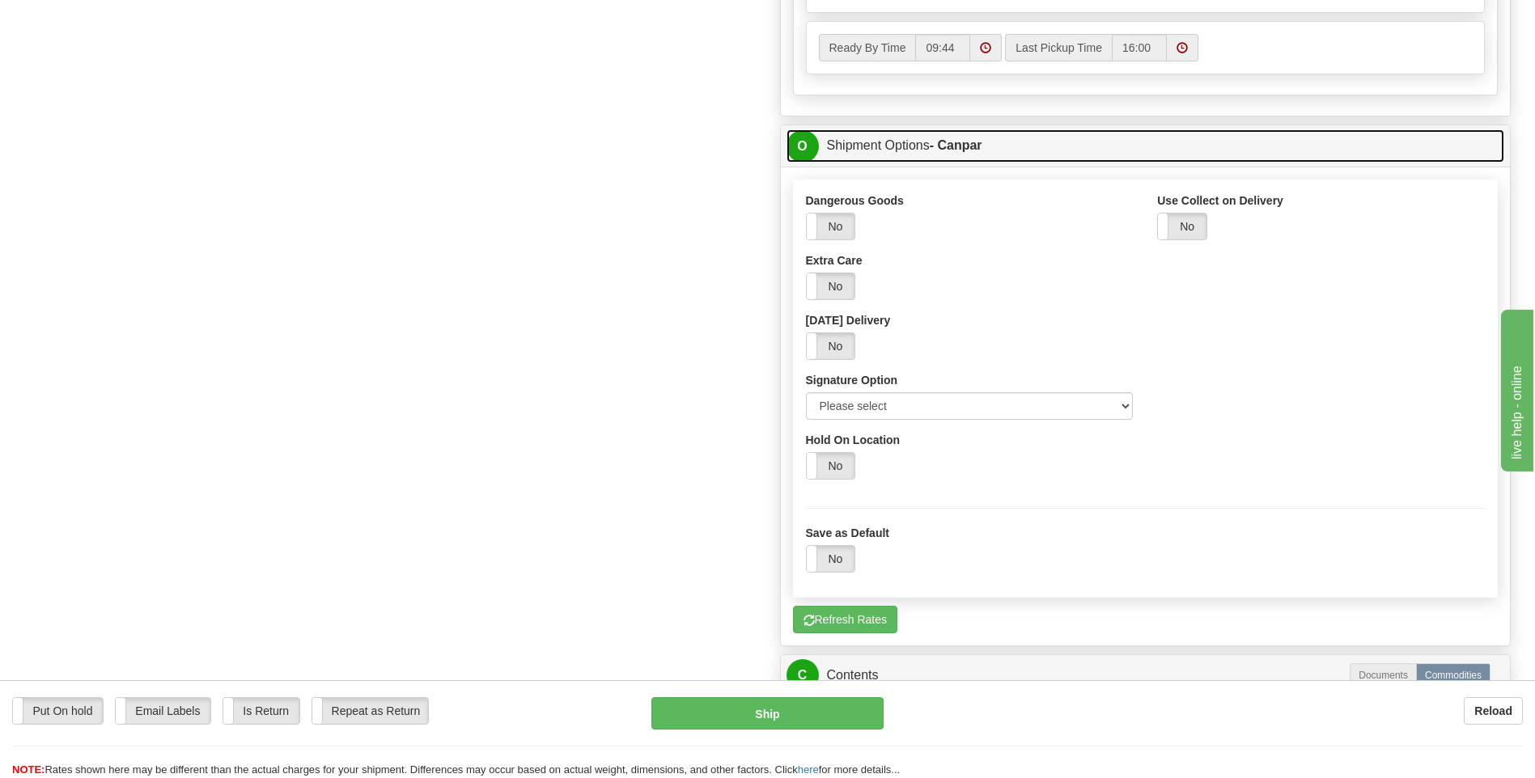
scroll to position [971, 0]
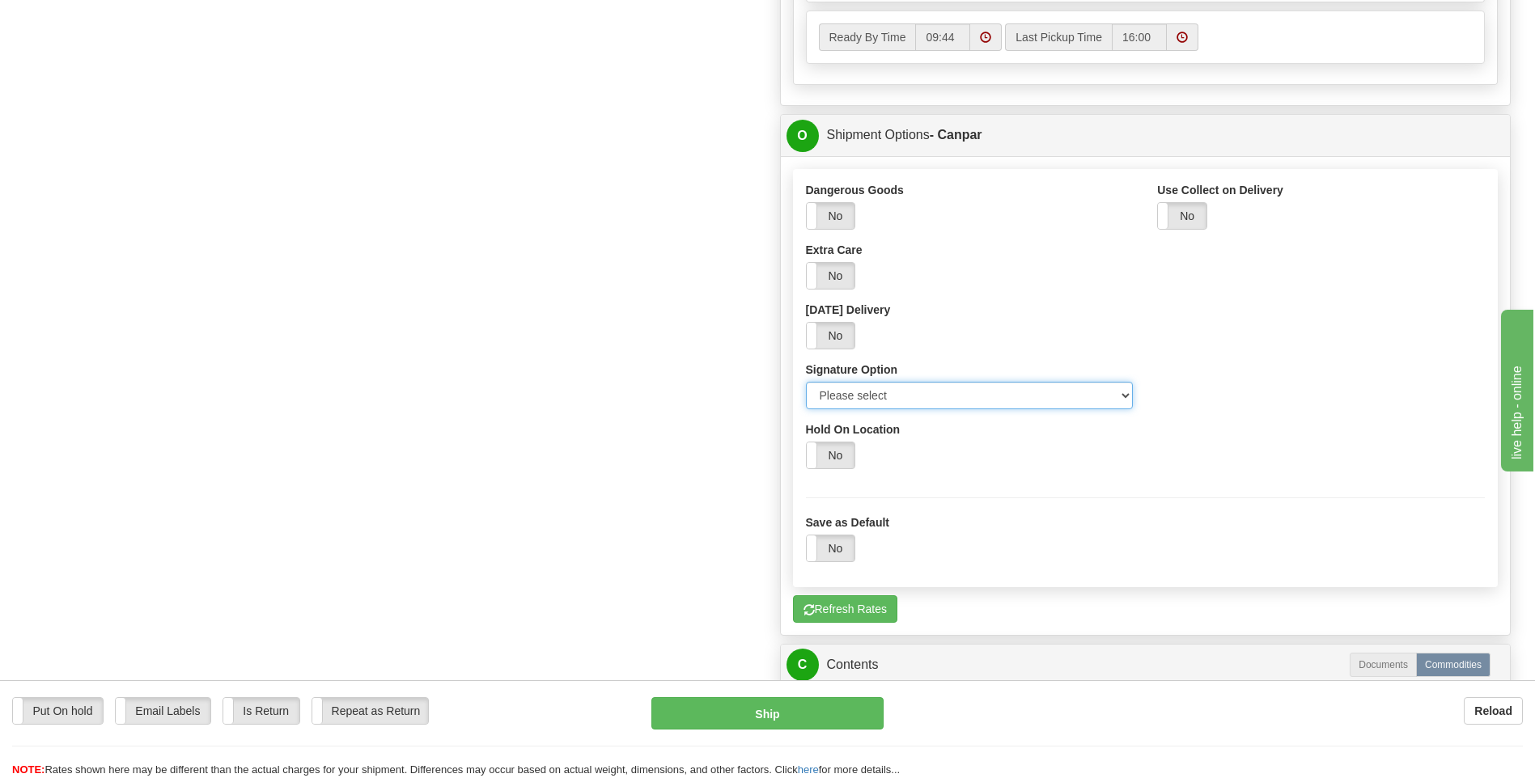
click at [891, 403] on select "Please select No Signature Required Signature Required Adult Signature" at bounding box center [970, 396] width 328 height 28
select select "2"
click at [806, 382] on select "Please select No Signature Required Signature Required Adult Signature" at bounding box center [970, 396] width 328 height 28
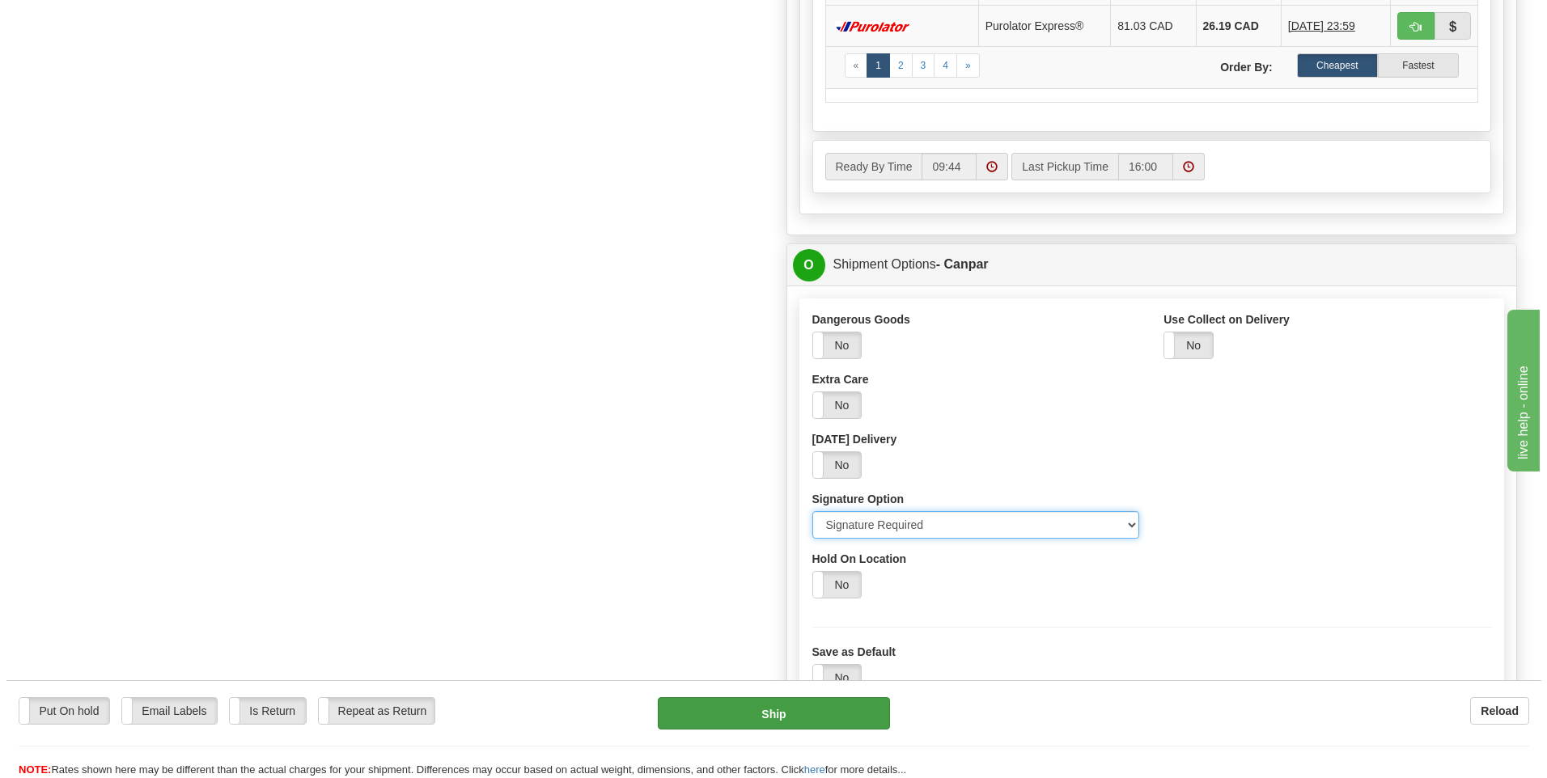
scroll to position [809, 0]
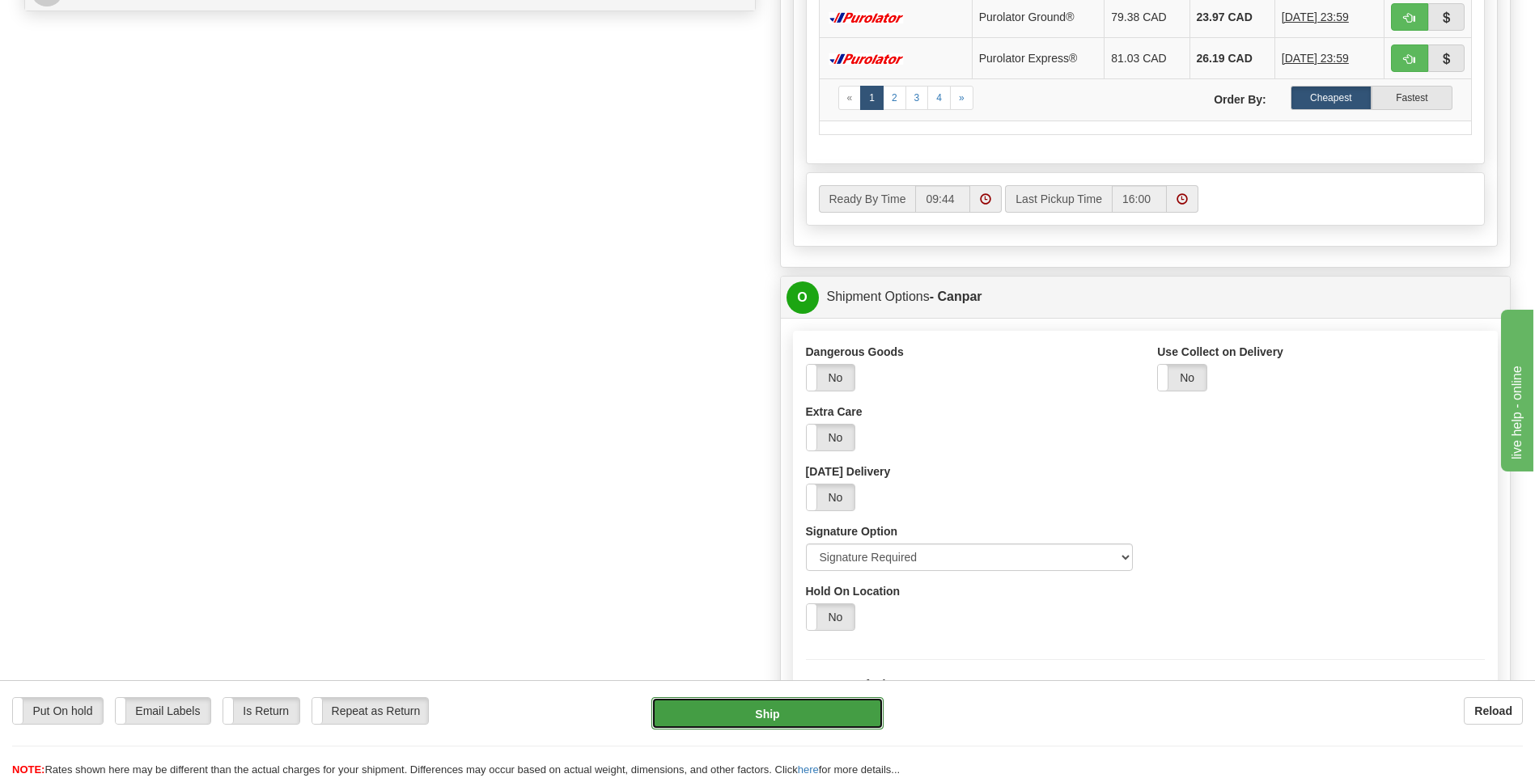
click at [821, 716] on button "Ship" at bounding box center [766, 713] width 231 height 32
type input "1"
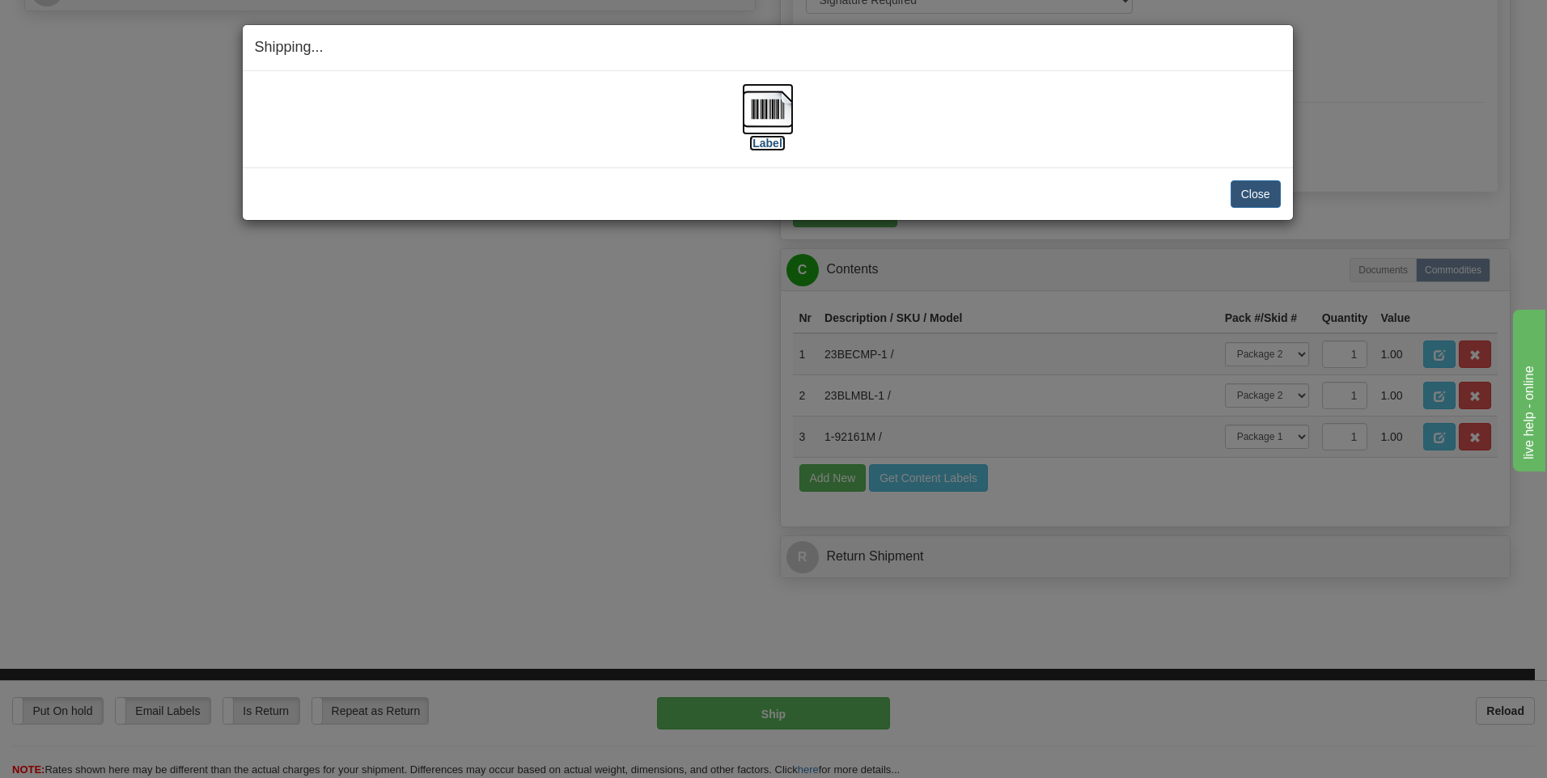
click at [778, 138] on label "[Label]" at bounding box center [767, 143] width 37 height 16
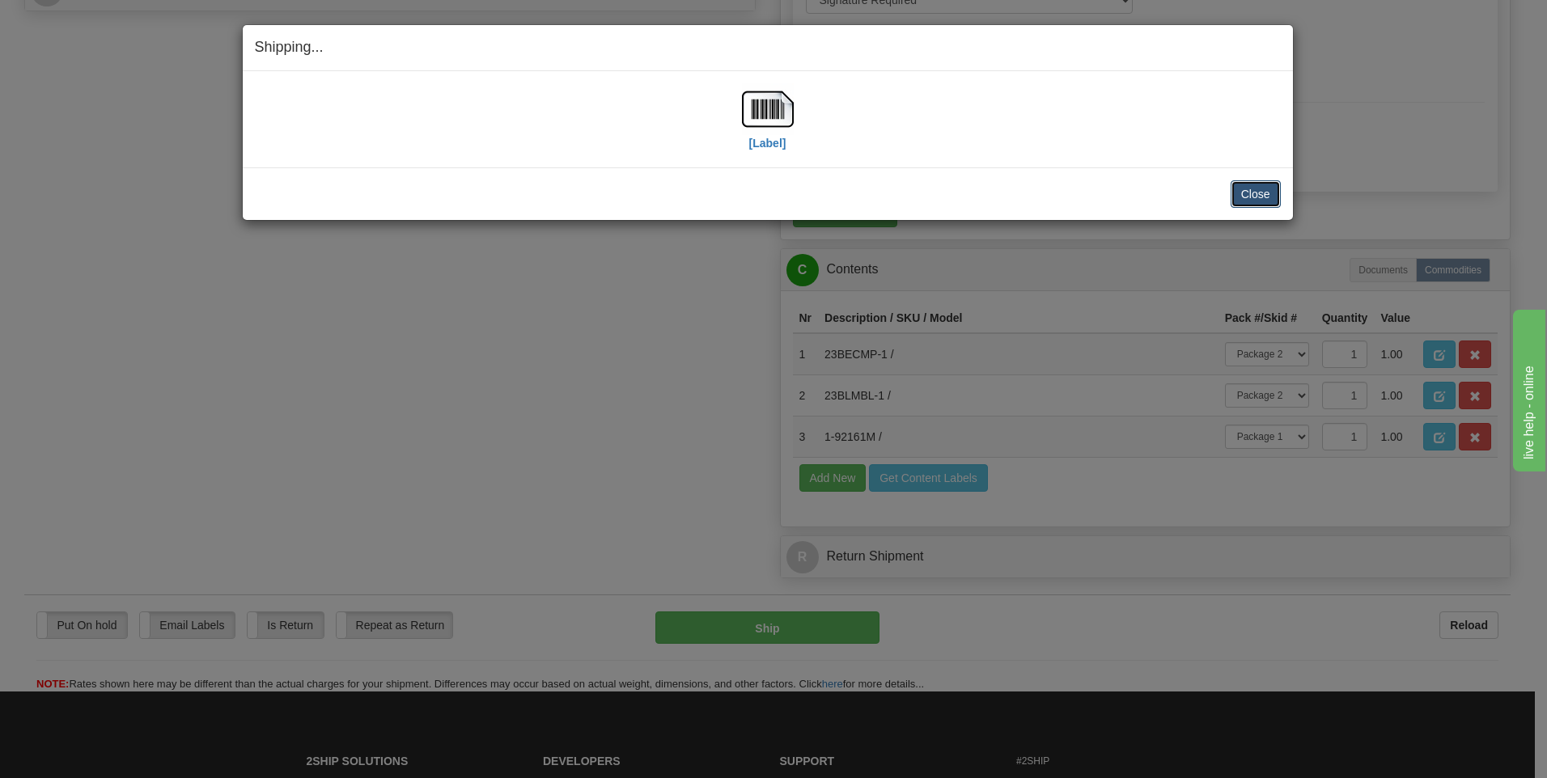
click at [1267, 201] on button "Close" at bounding box center [1256, 194] width 50 height 28
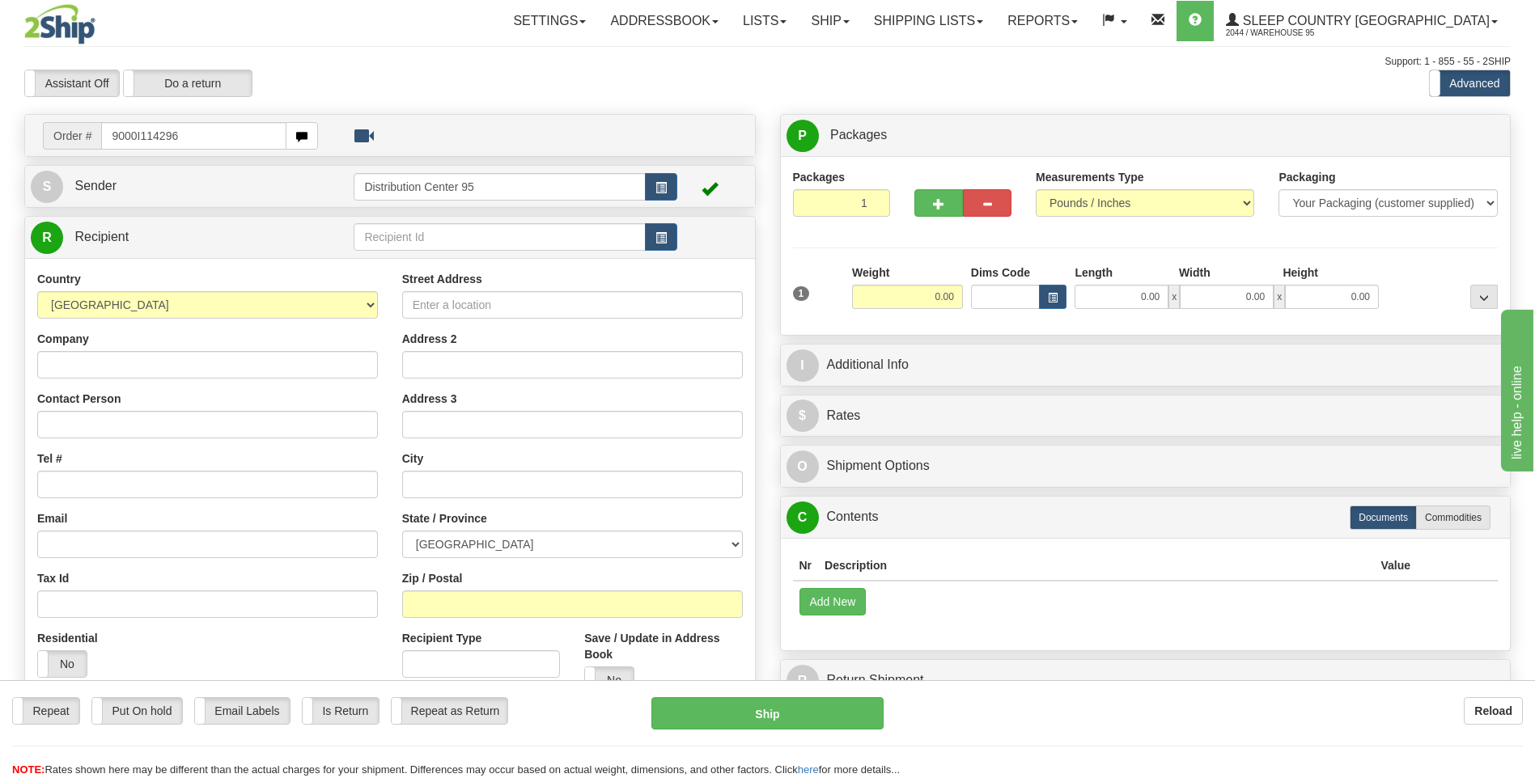
type input "9000I114296"
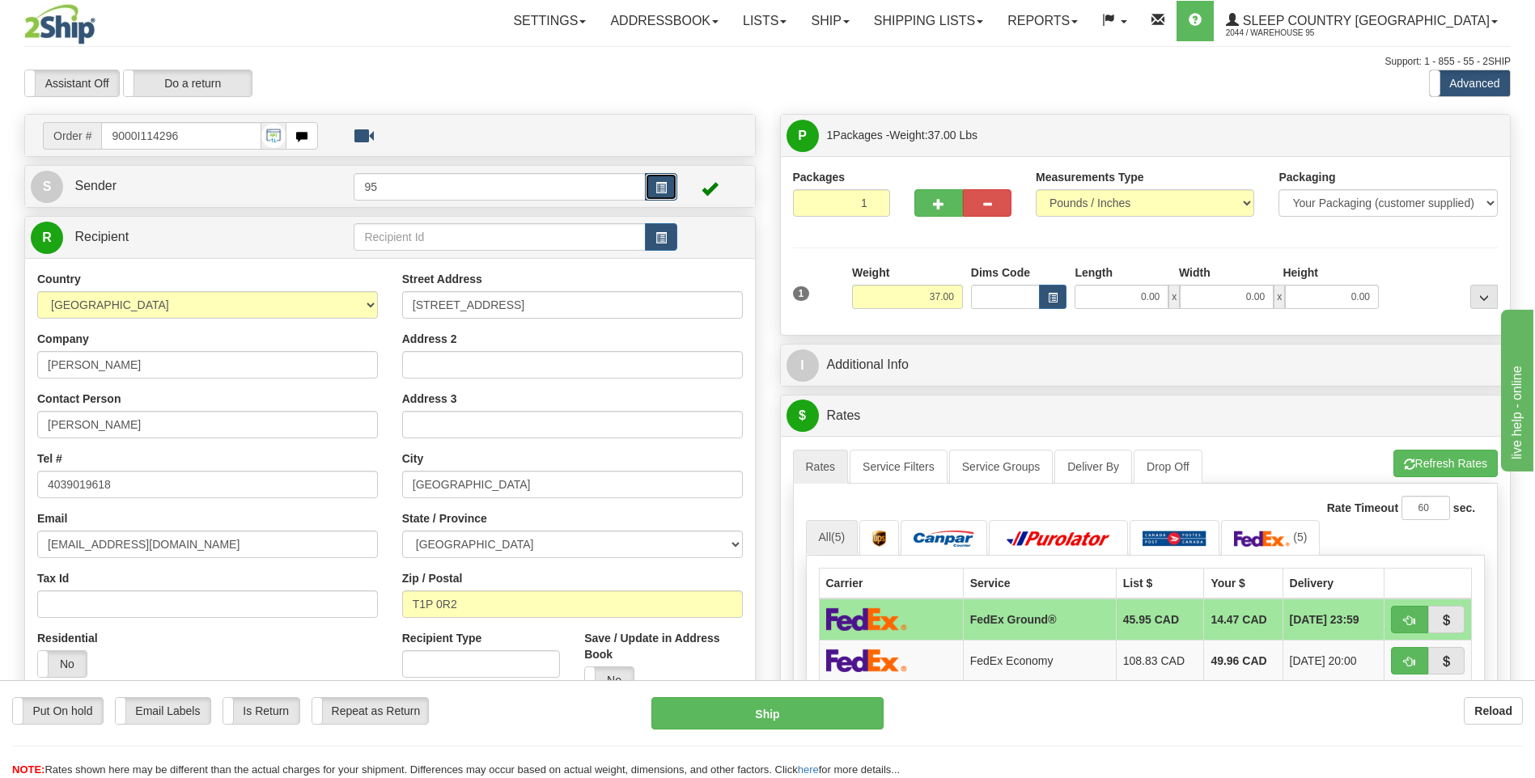
click at [655, 185] on span "button" at bounding box center [660, 188] width 11 height 11
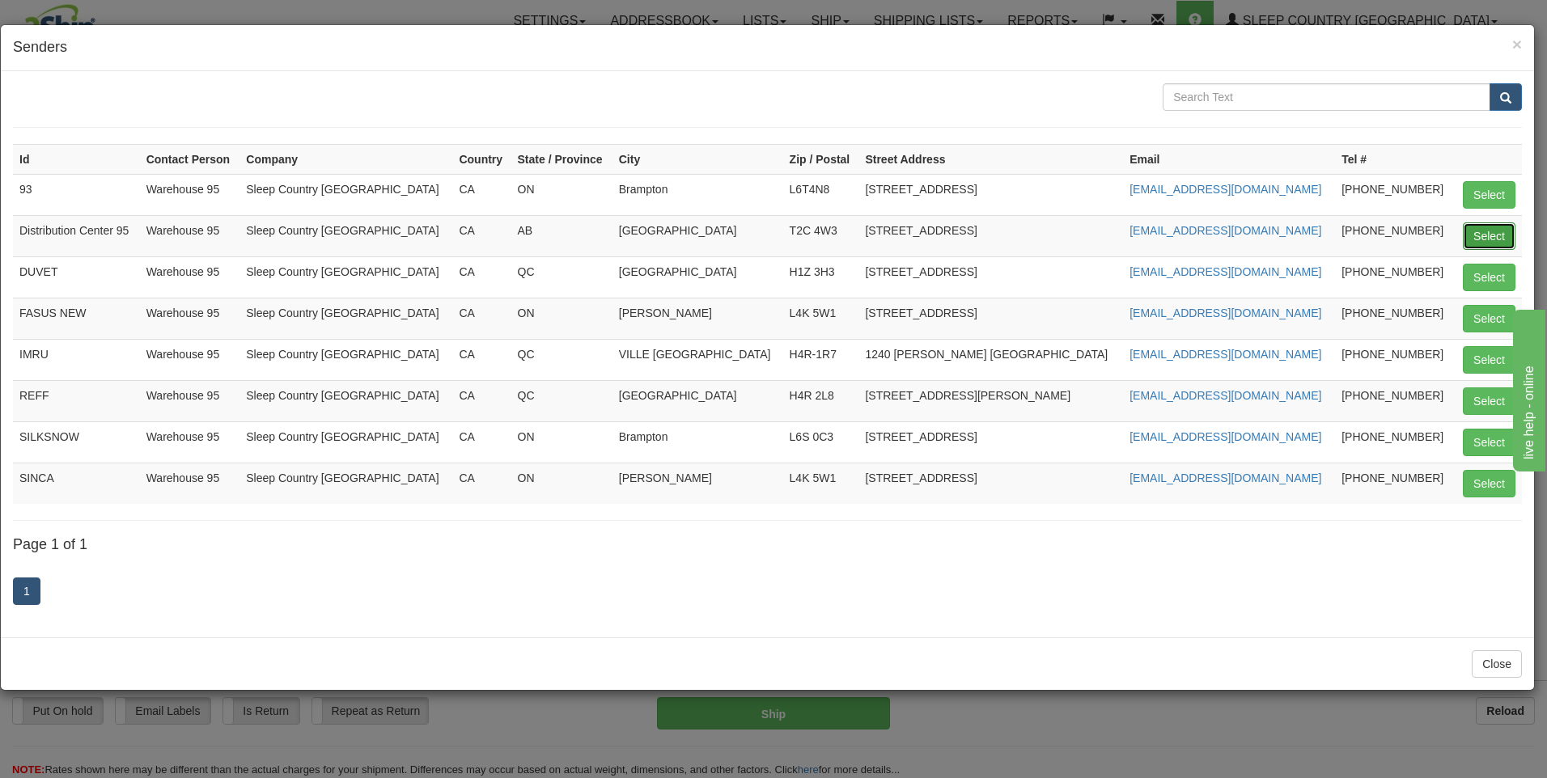
click at [1485, 227] on button "Select" at bounding box center [1489, 236] width 53 height 28
type input "Distribution Center 95"
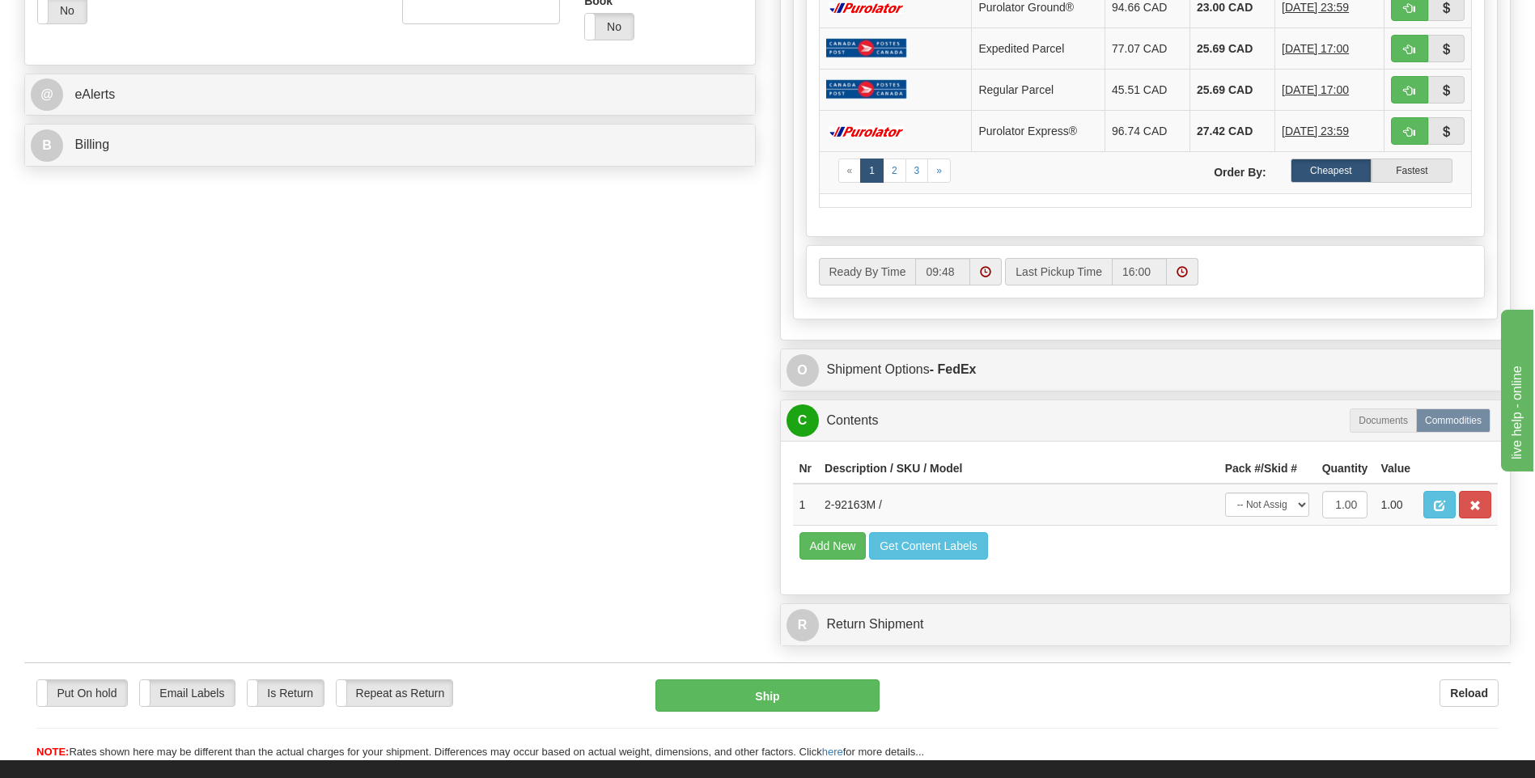
scroll to position [890, 0]
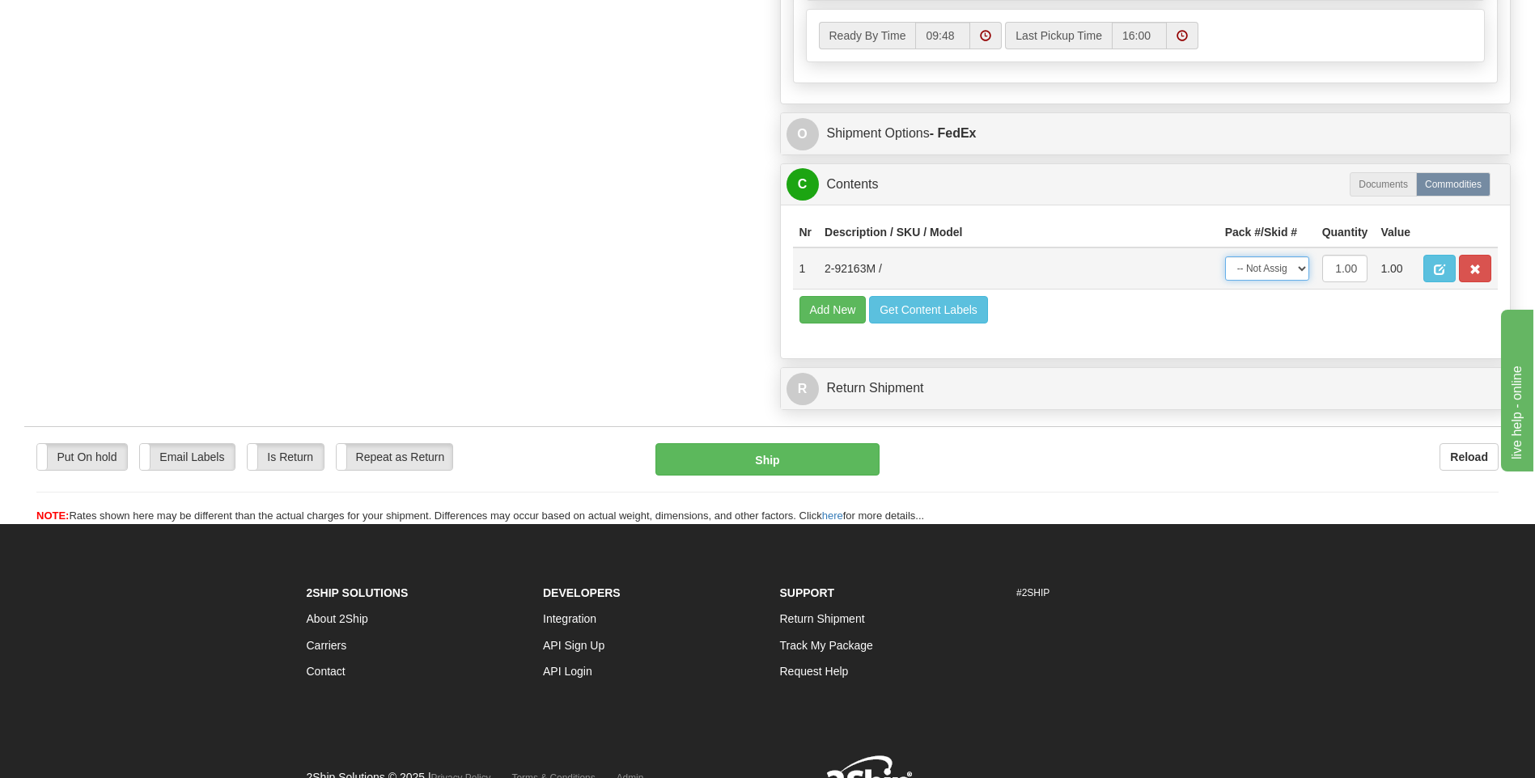
click at [1243, 268] on select "-- Not Assigned -- Package 1" at bounding box center [1267, 268] width 84 height 24
select select "0"
click at [1225, 256] on select "-- Not Assigned -- Package 1" at bounding box center [1267, 268] width 84 height 24
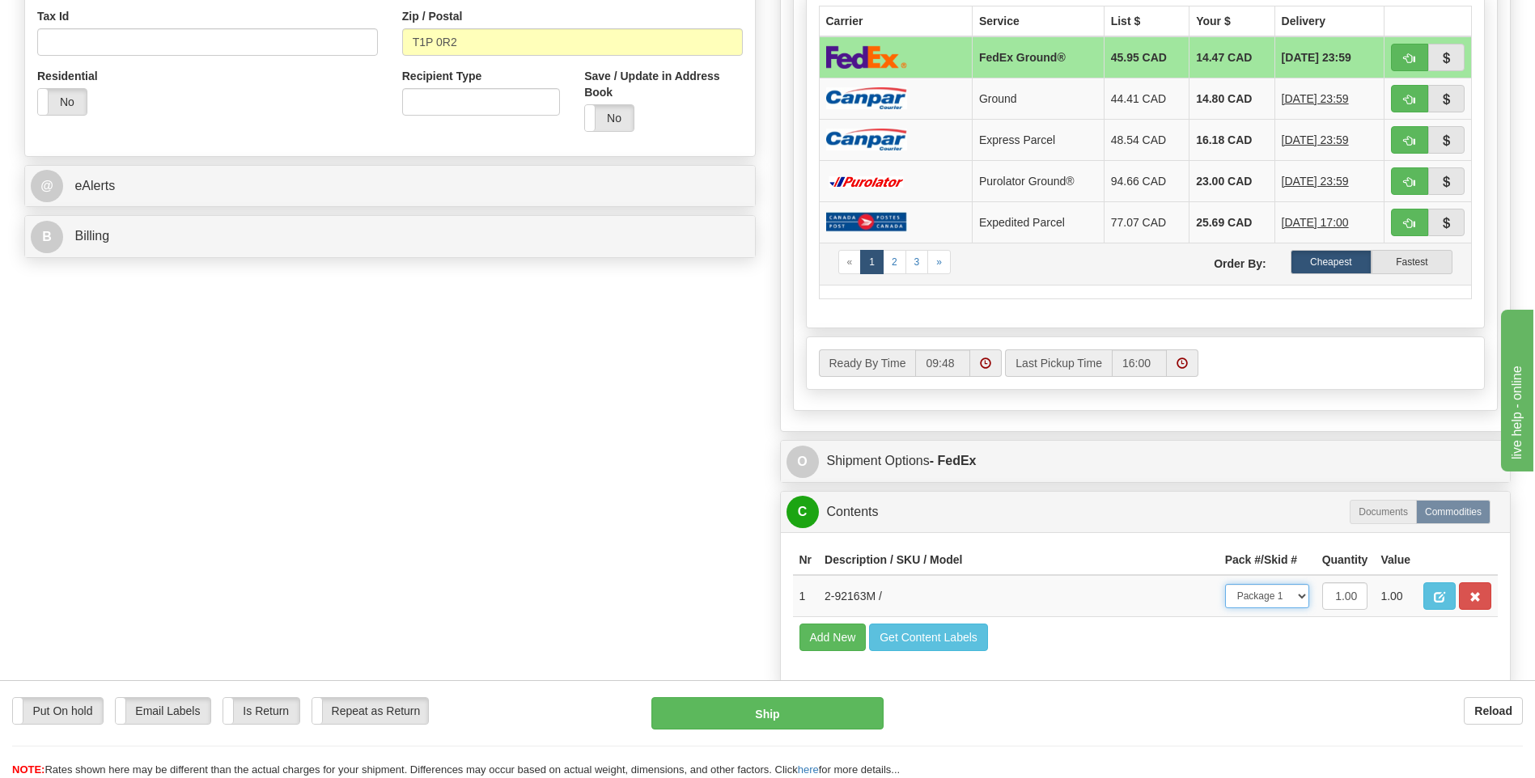
scroll to position [566, 0]
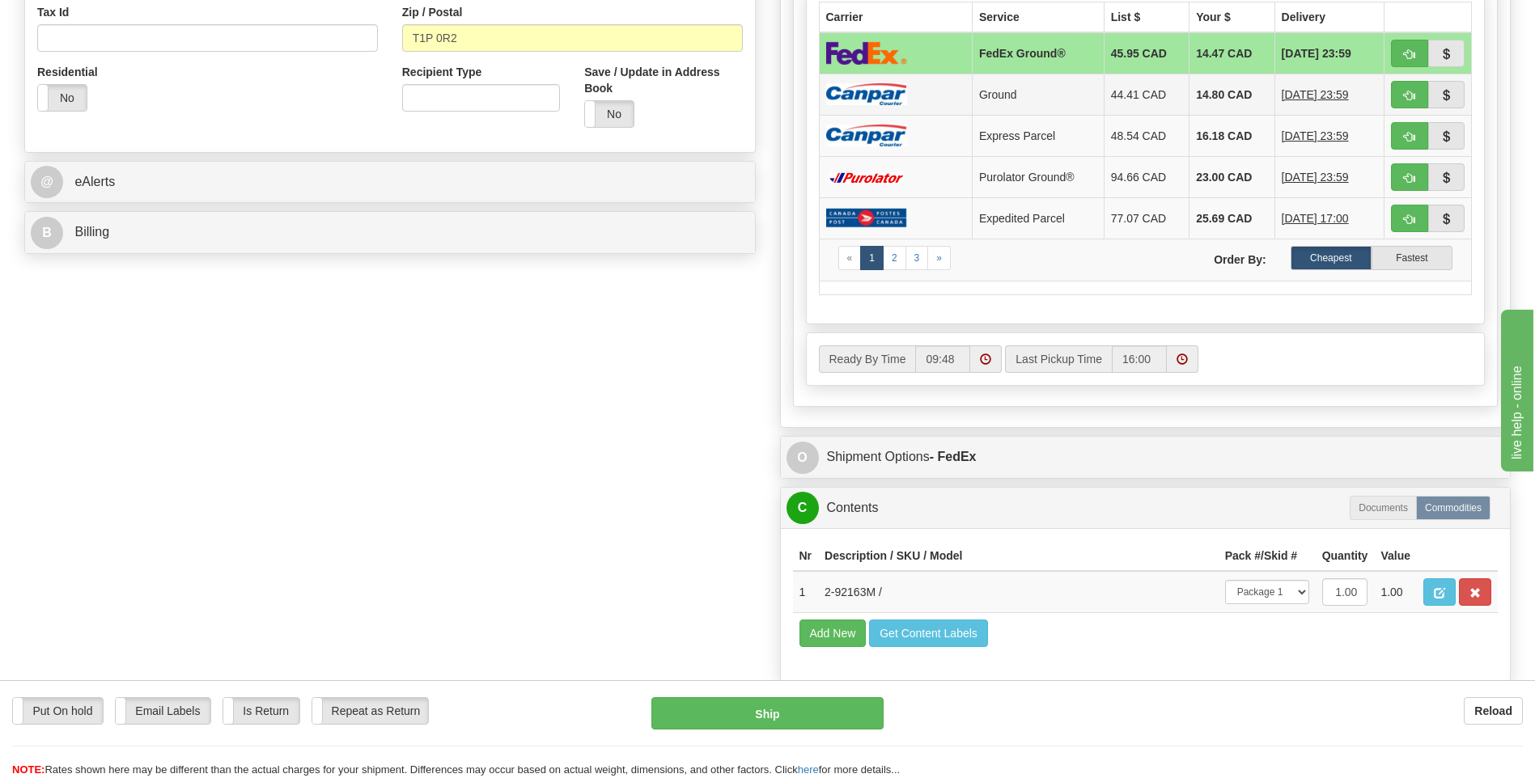
click at [857, 89] on img at bounding box center [866, 94] width 81 height 22
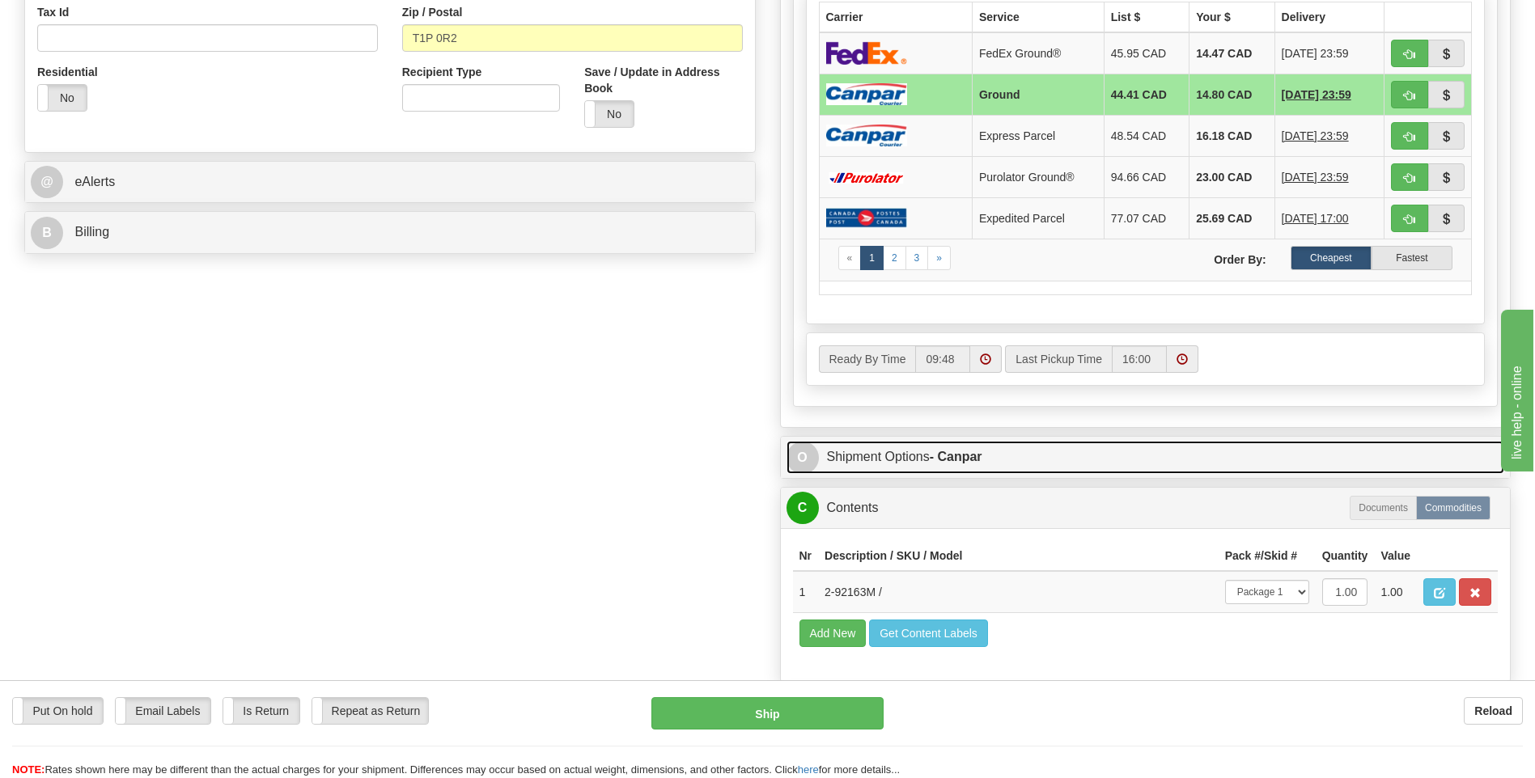
click at [934, 448] on link "O Shipment Options - Canpar" at bounding box center [1145, 457] width 718 height 33
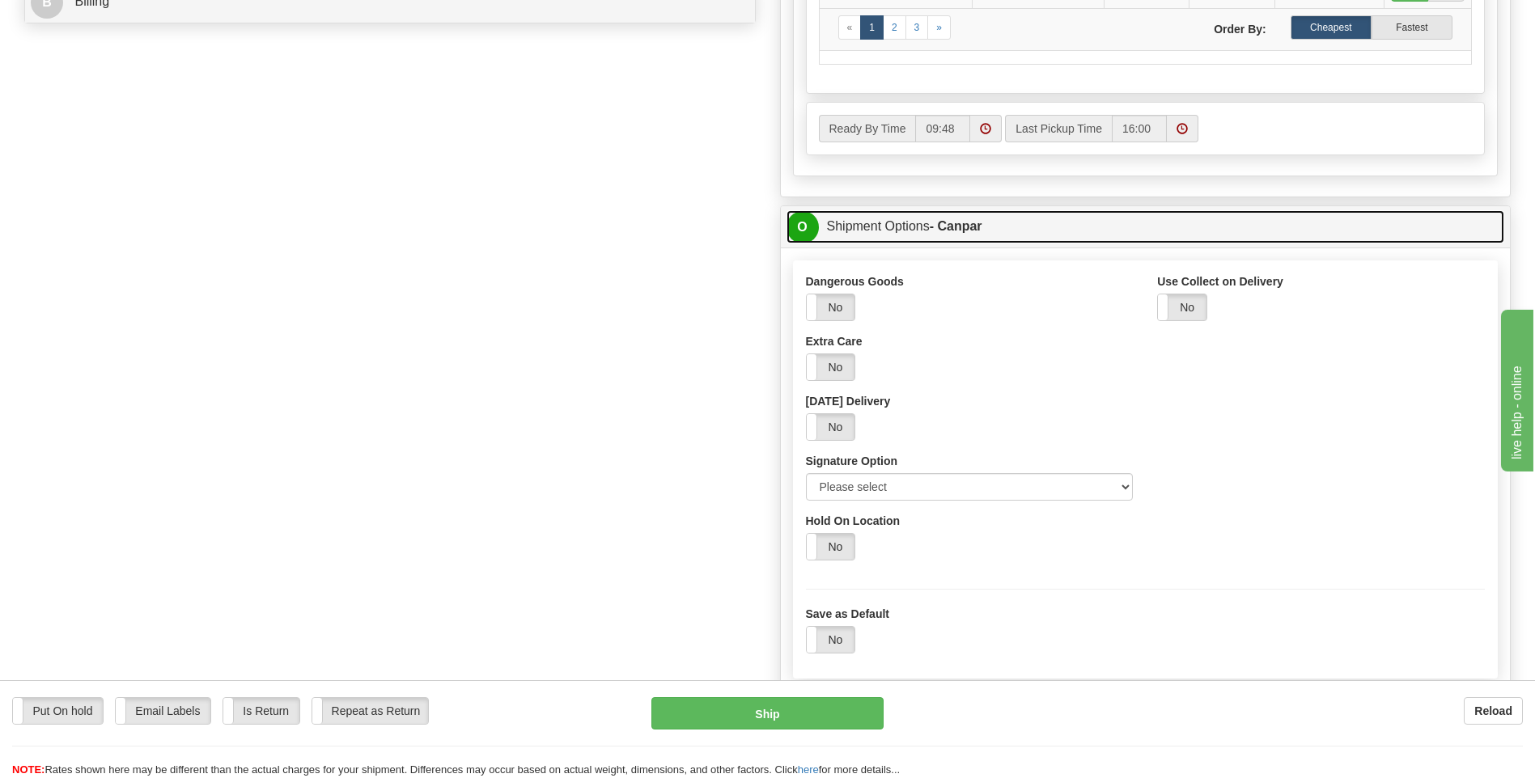
scroll to position [890, 0]
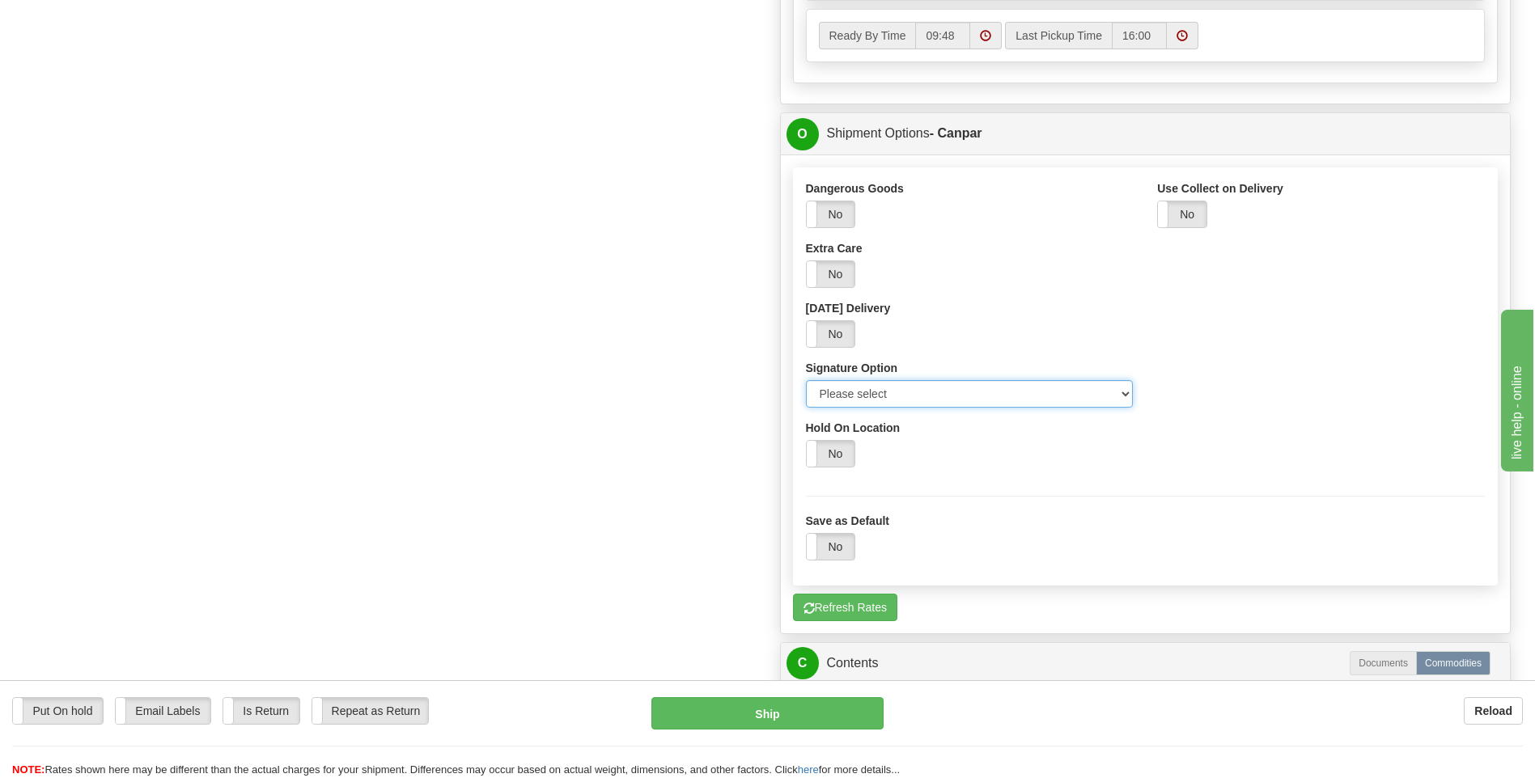
click at [876, 390] on select "Please select No Signature Required Signature Required Adult Signature" at bounding box center [970, 394] width 328 height 28
select select "2"
click at [806, 380] on select "Please select No Signature Required Signature Required Adult Signature" at bounding box center [970, 394] width 328 height 28
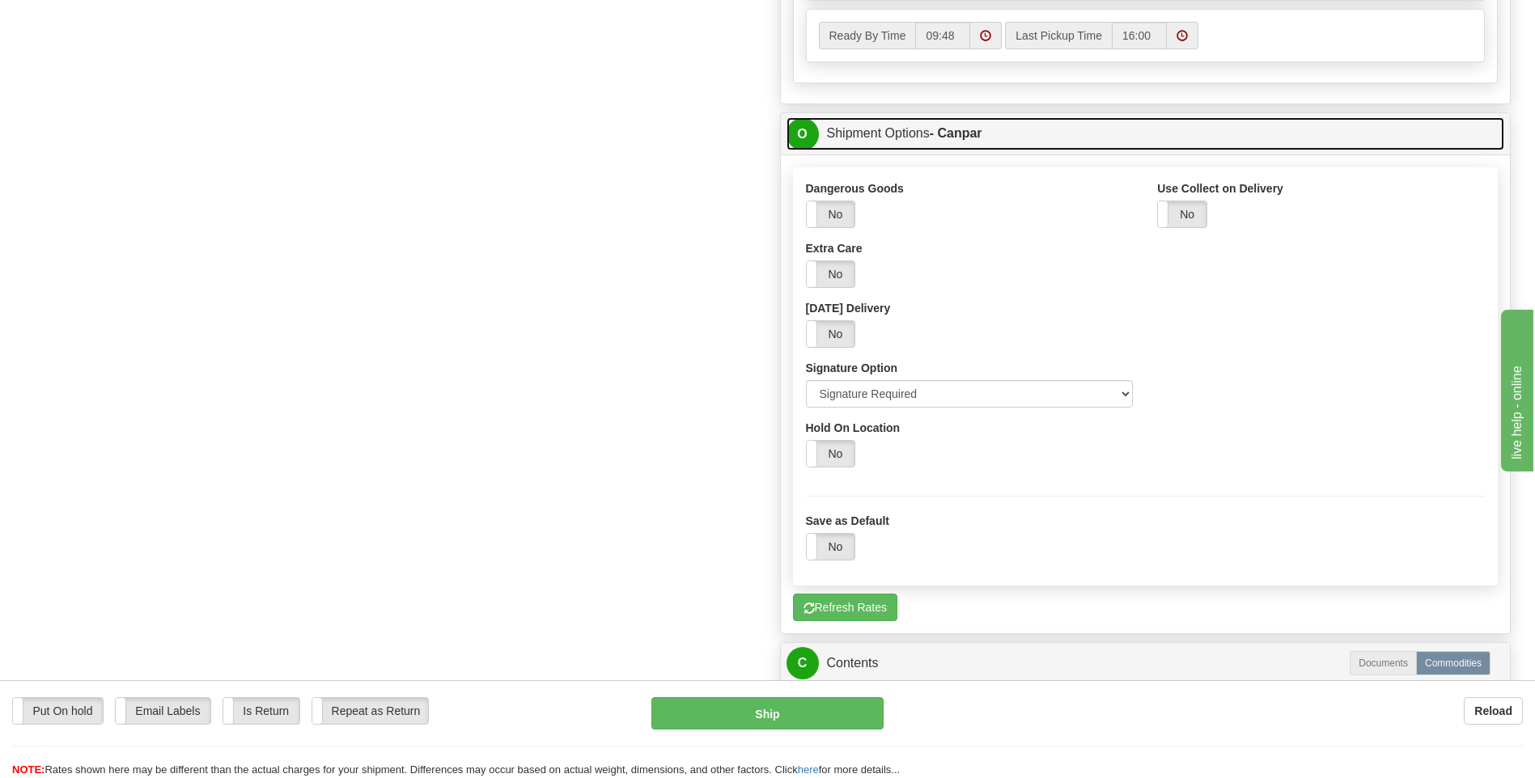
click at [873, 150] on link "O Shipment Options - Canpar" at bounding box center [1145, 133] width 718 height 33
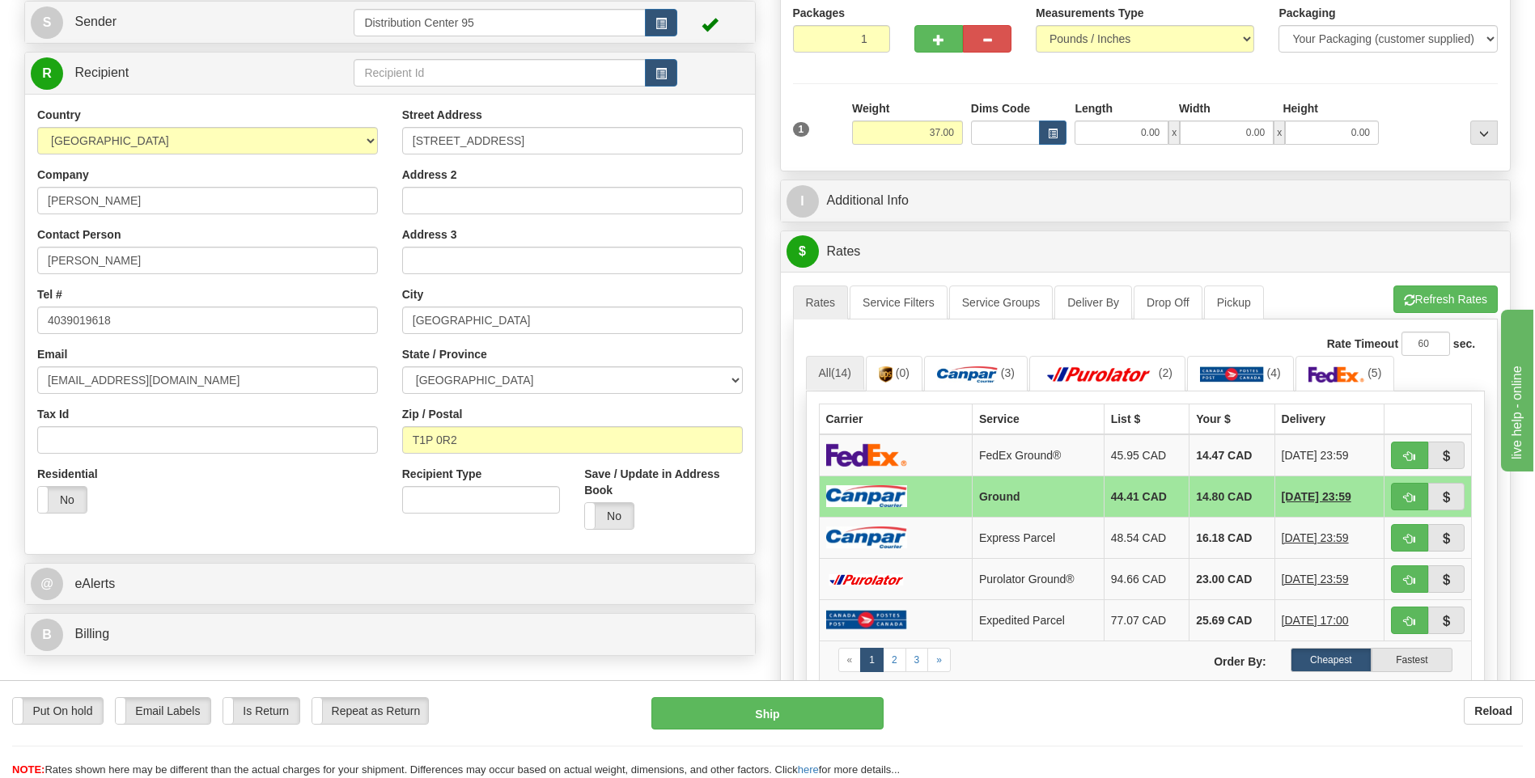
scroll to position [162, 0]
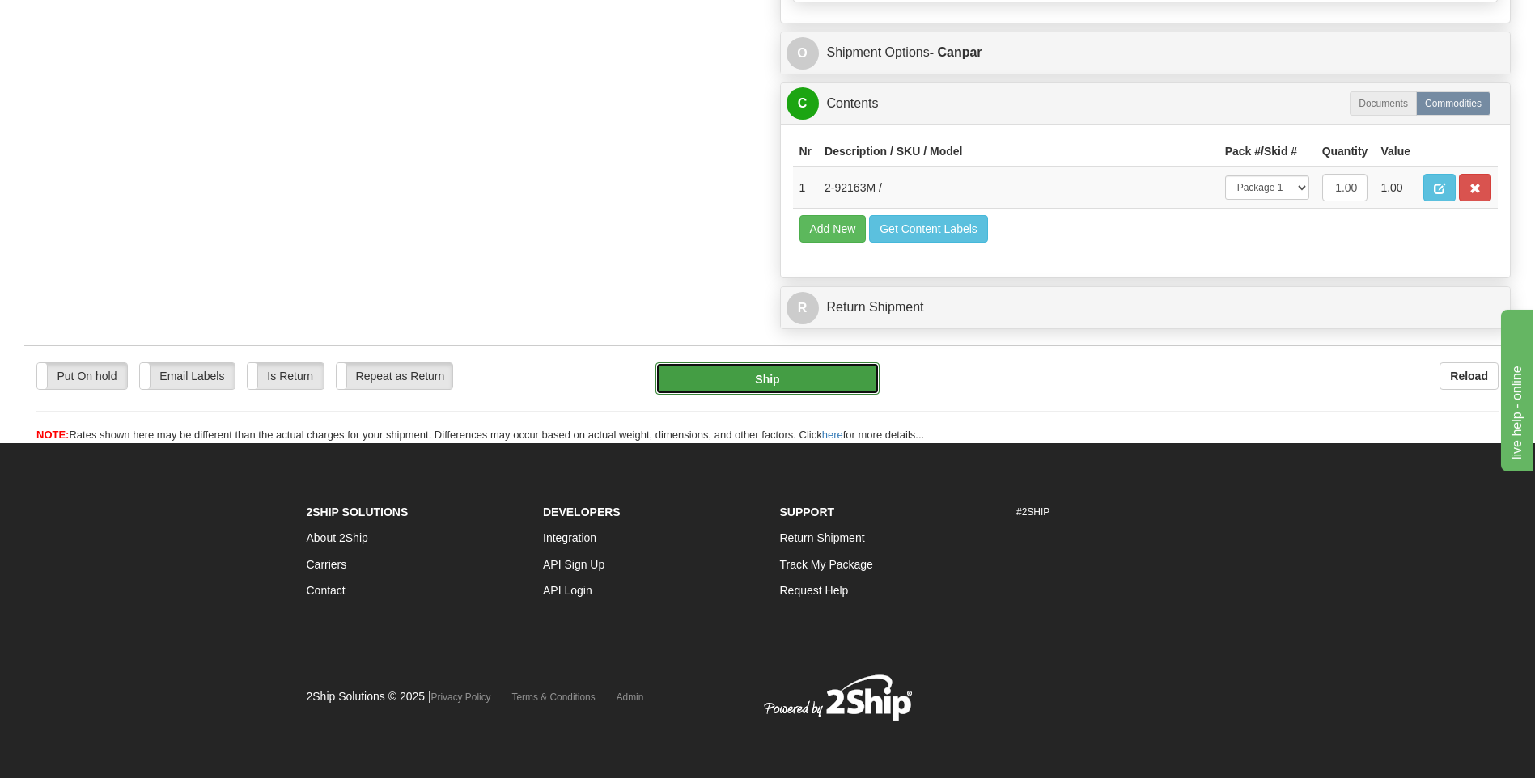
click at [862, 373] on button "Ship" at bounding box center [766, 378] width 223 height 32
type input "1"
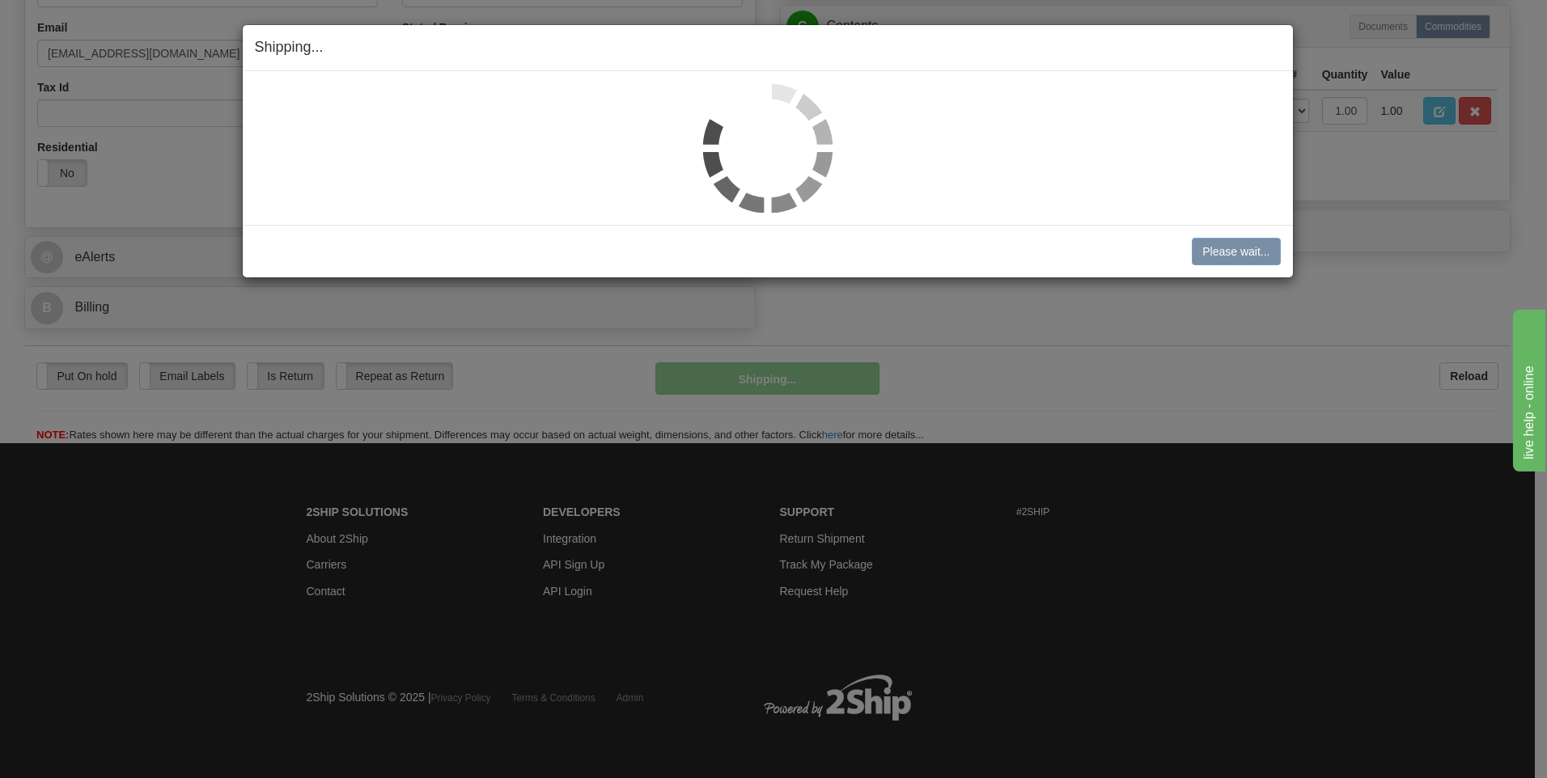
scroll to position [492, 0]
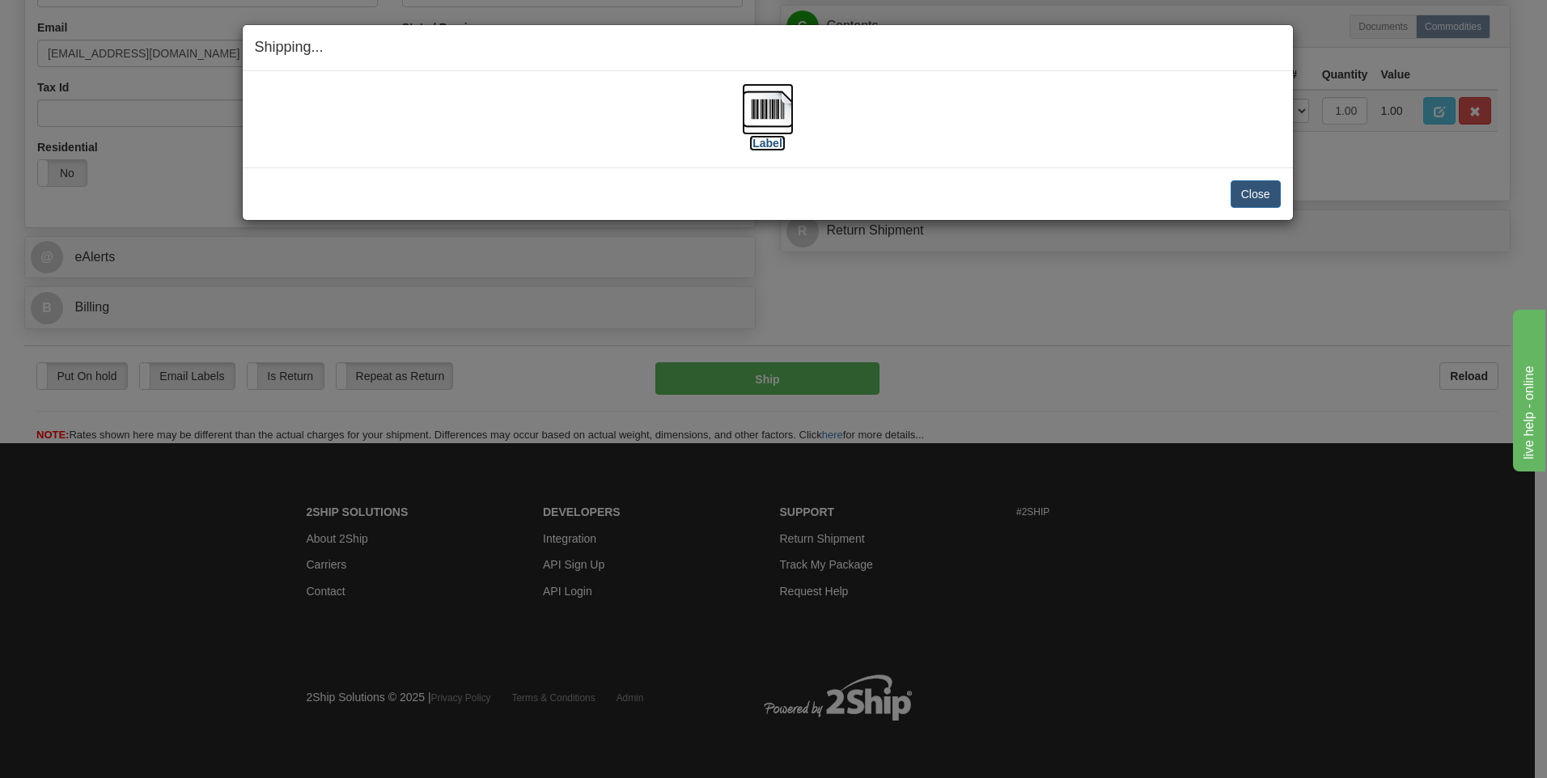
click at [773, 144] on label "[Label]" at bounding box center [767, 143] width 37 height 16
click at [1280, 198] on button "Close" at bounding box center [1256, 194] width 50 height 28
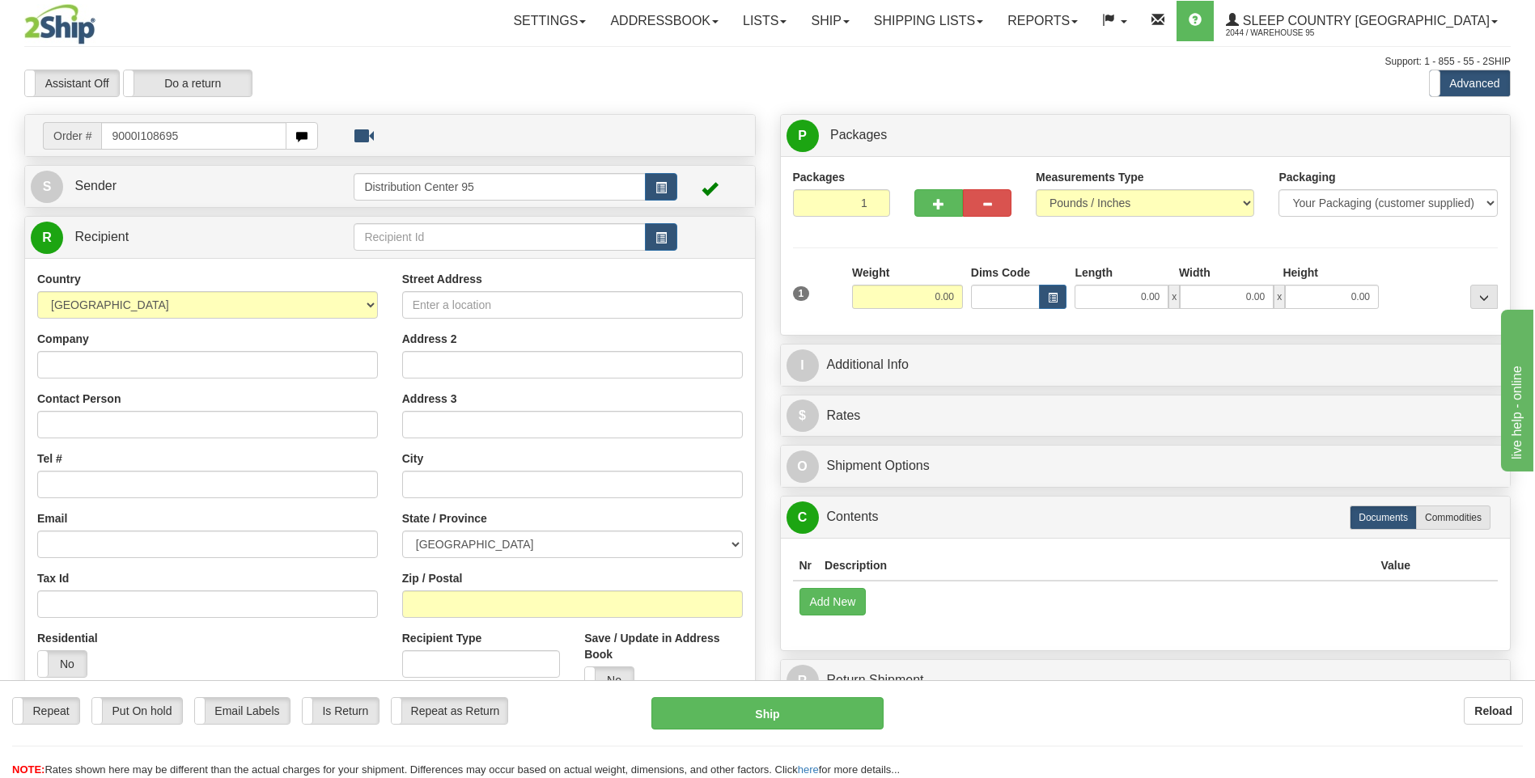
type input "9000I108695"
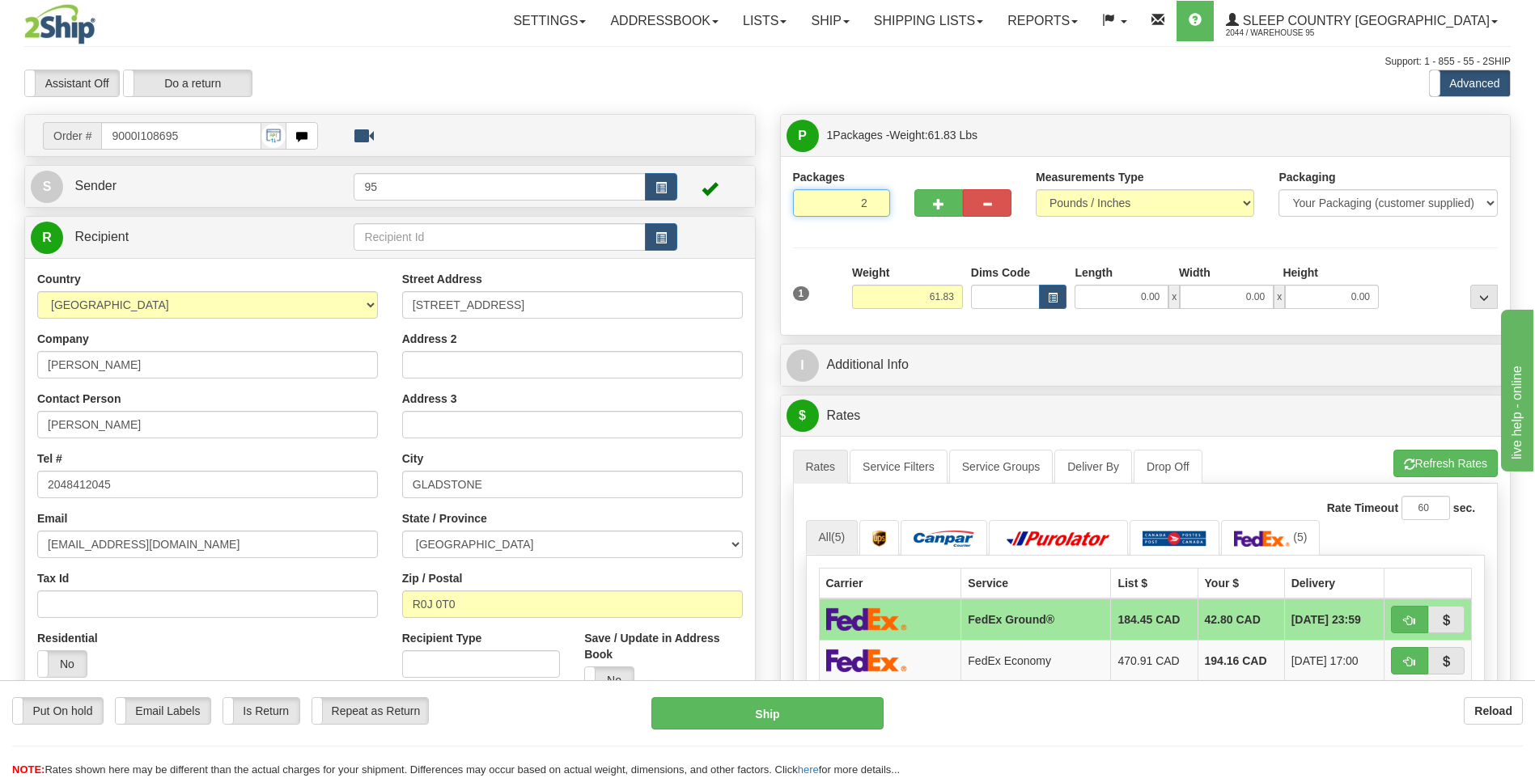
type input "2"
radio input "true"
click at [875, 202] on input "2" at bounding box center [841, 203] width 97 height 28
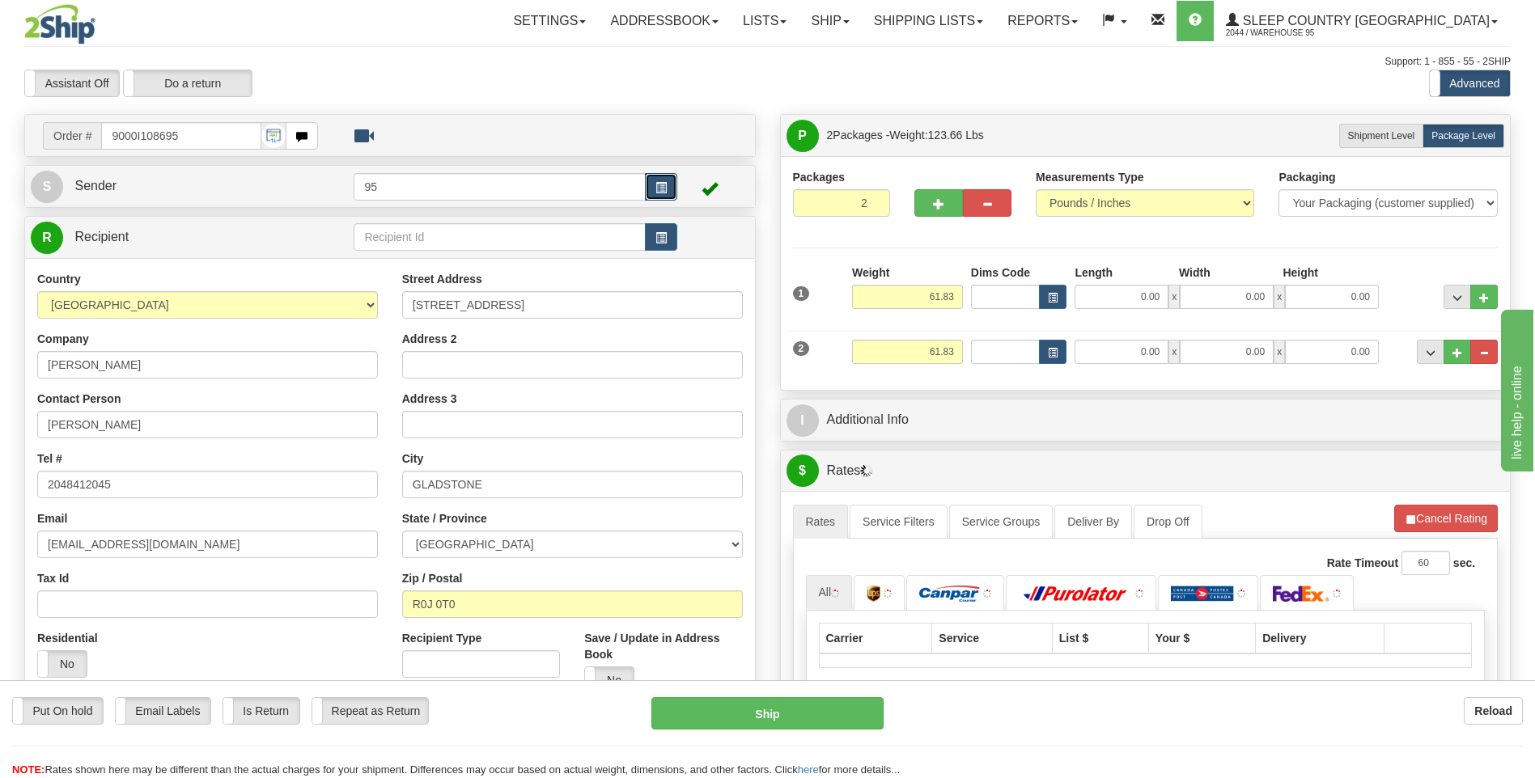
click at [667, 187] on button "button" at bounding box center [661, 187] width 32 height 28
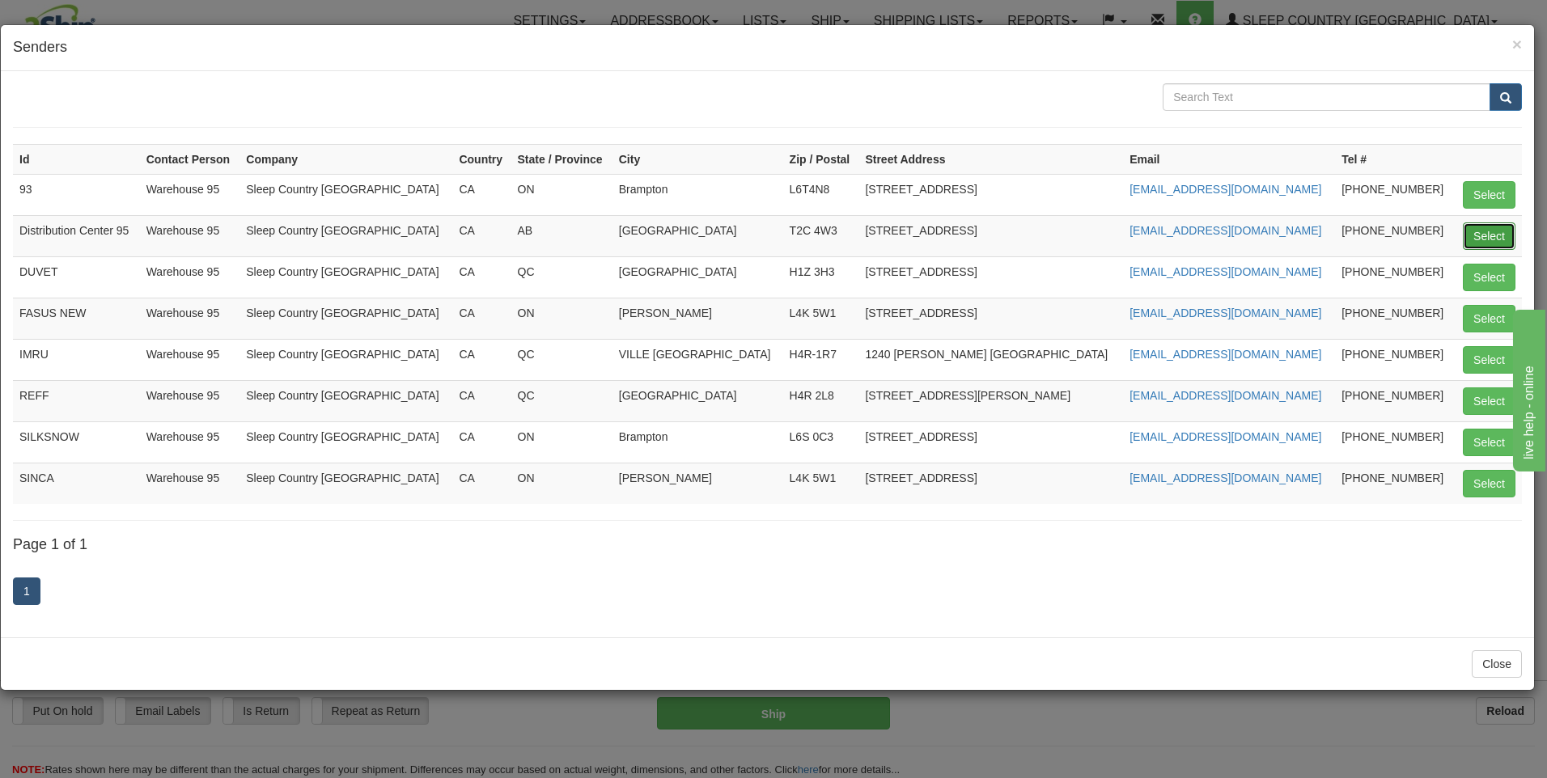
click at [1472, 238] on button "Select" at bounding box center [1489, 236] width 53 height 28
type input "Distribution Center 95"
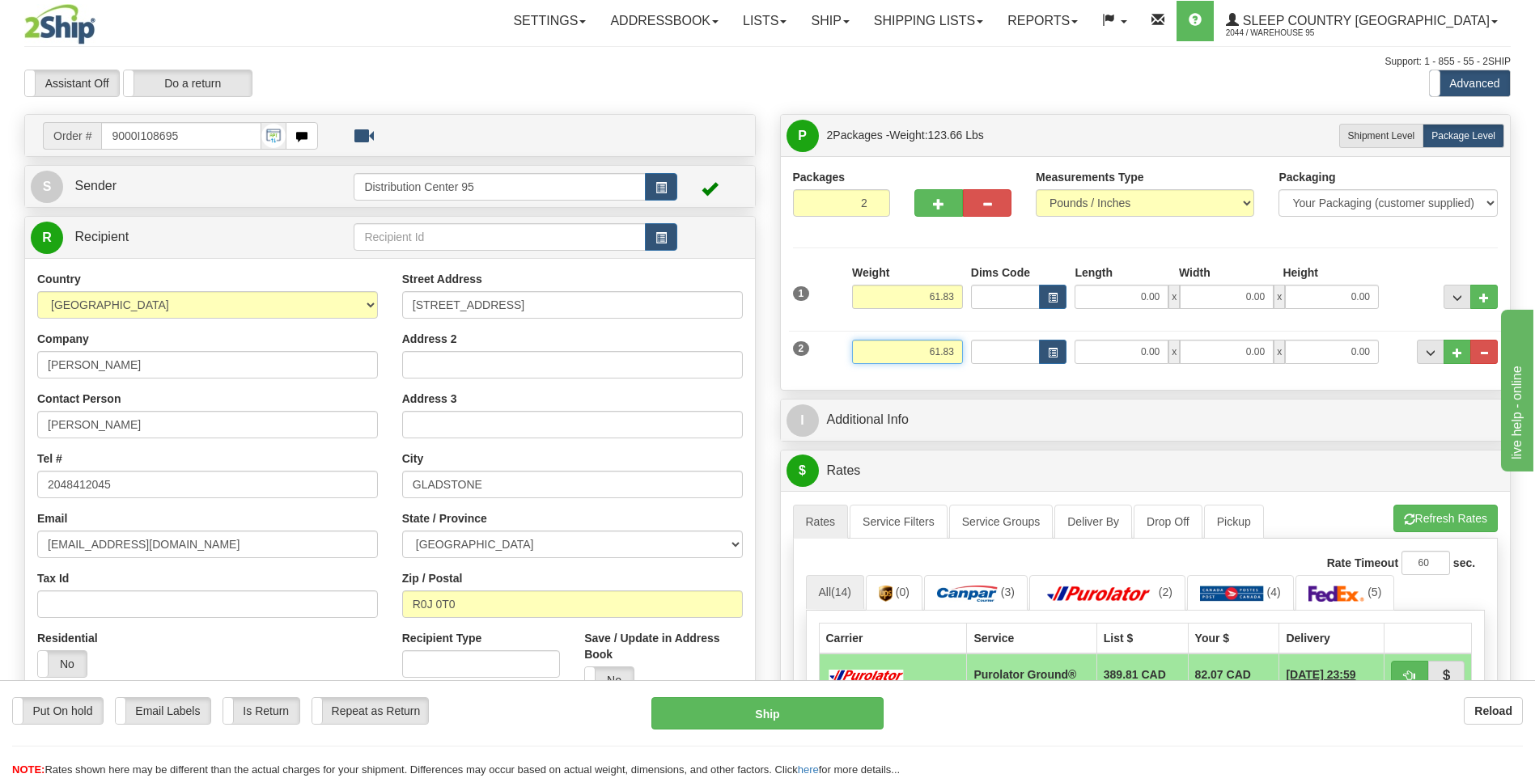
click at [953, 349] on input "61.83" at bounding box center [907, 352] width 111 height 24
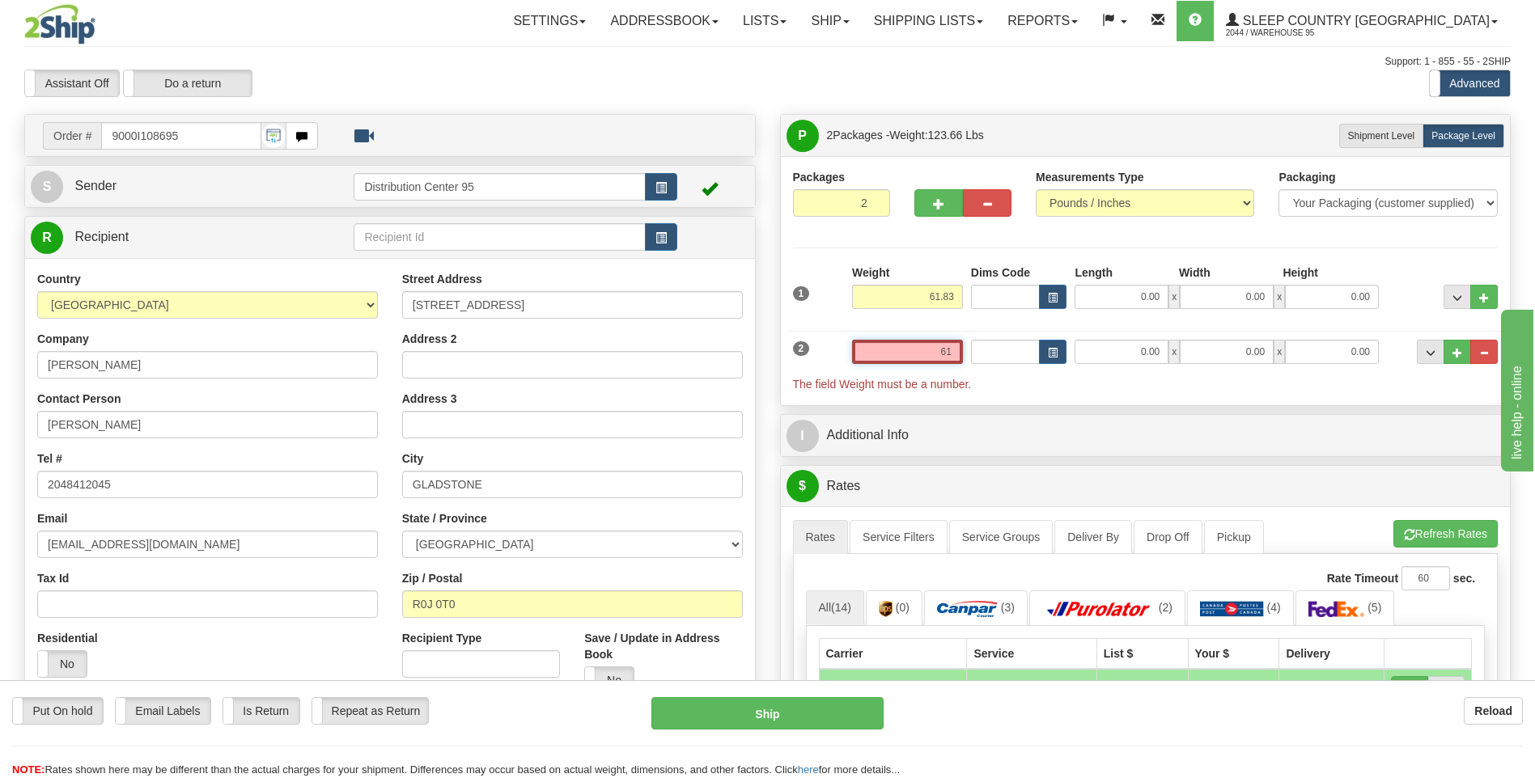
type input "6"
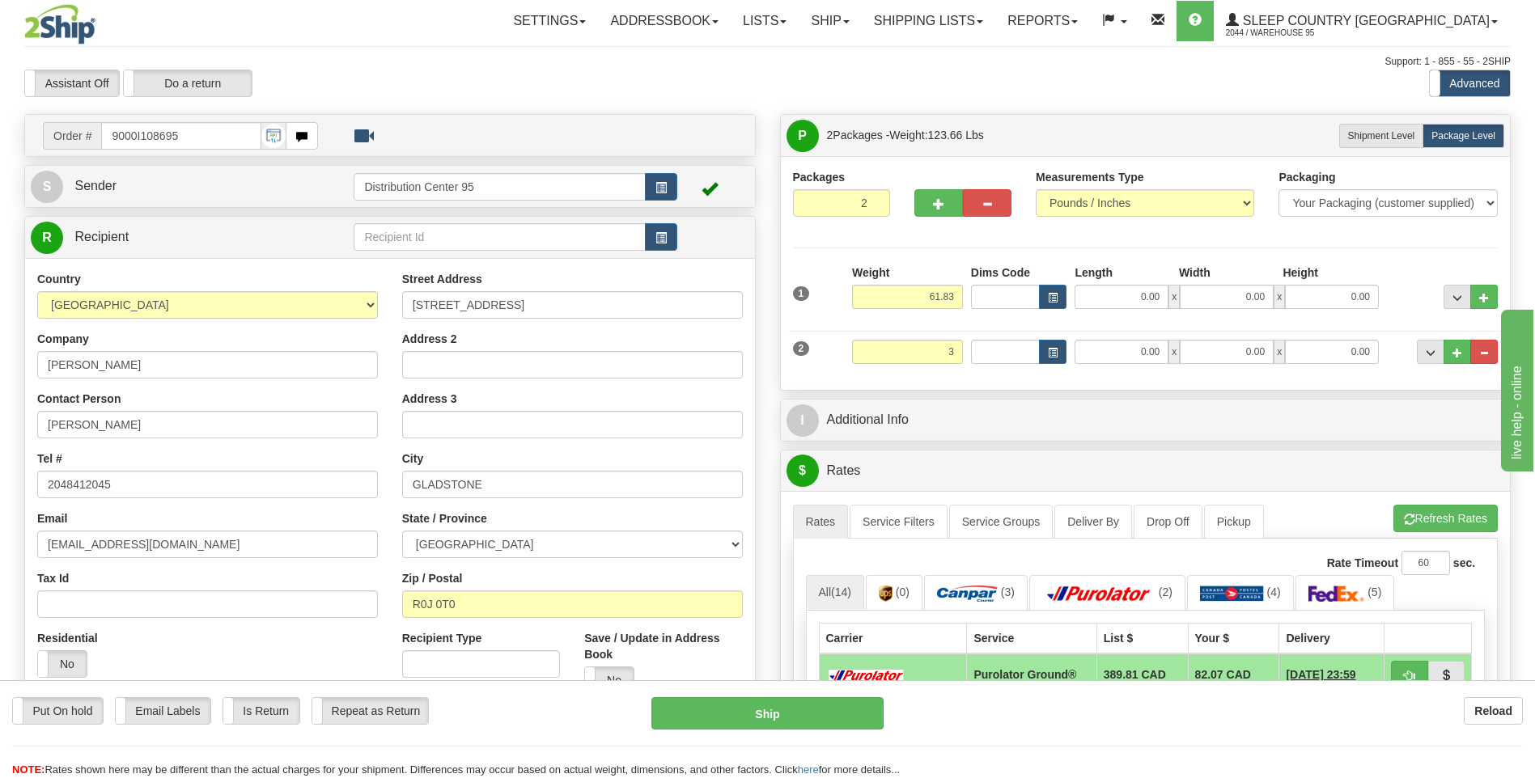
type input "3.00"
click at [1070, 387] on div "Packages 2 2 Measurements Type" at bounding box center [1146, 273] width 730 height 234
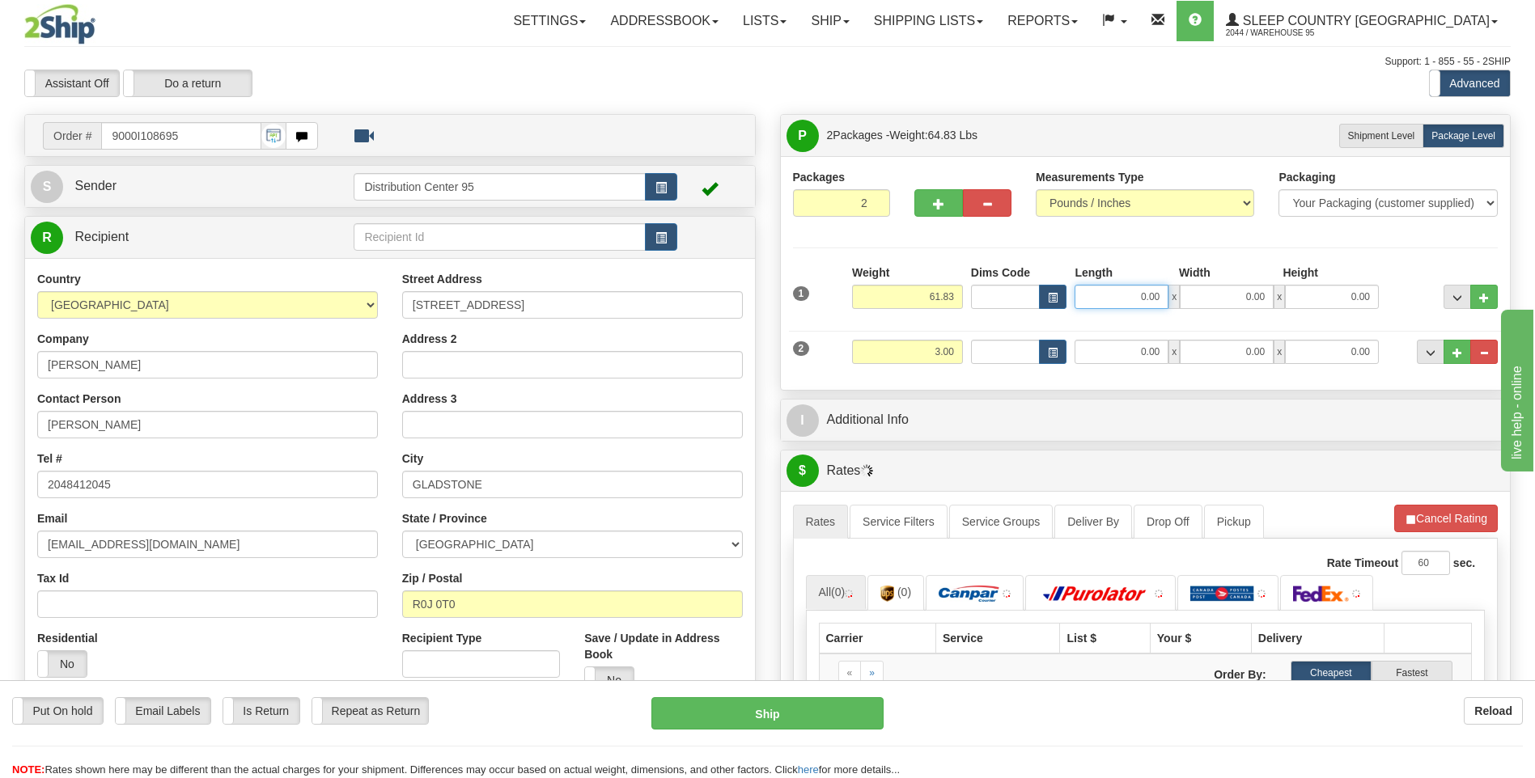
click at [1109, 302] on input "0.00" at bounding box center [1121, 297] width 94 height 24
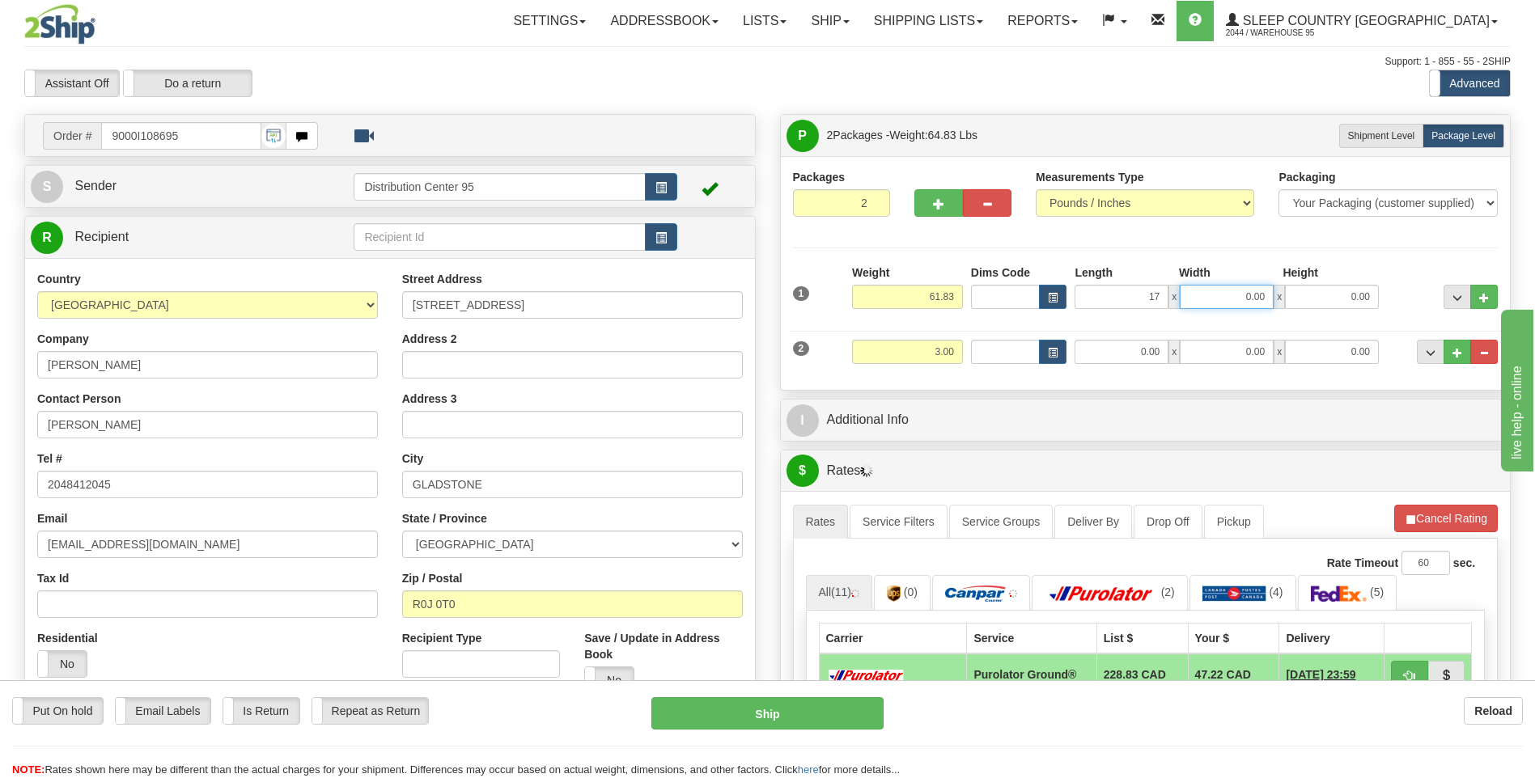
type input "17.00"
click at [1227, 291] on input "0.00" at bounding box center [1227, 297] width 94 height 24
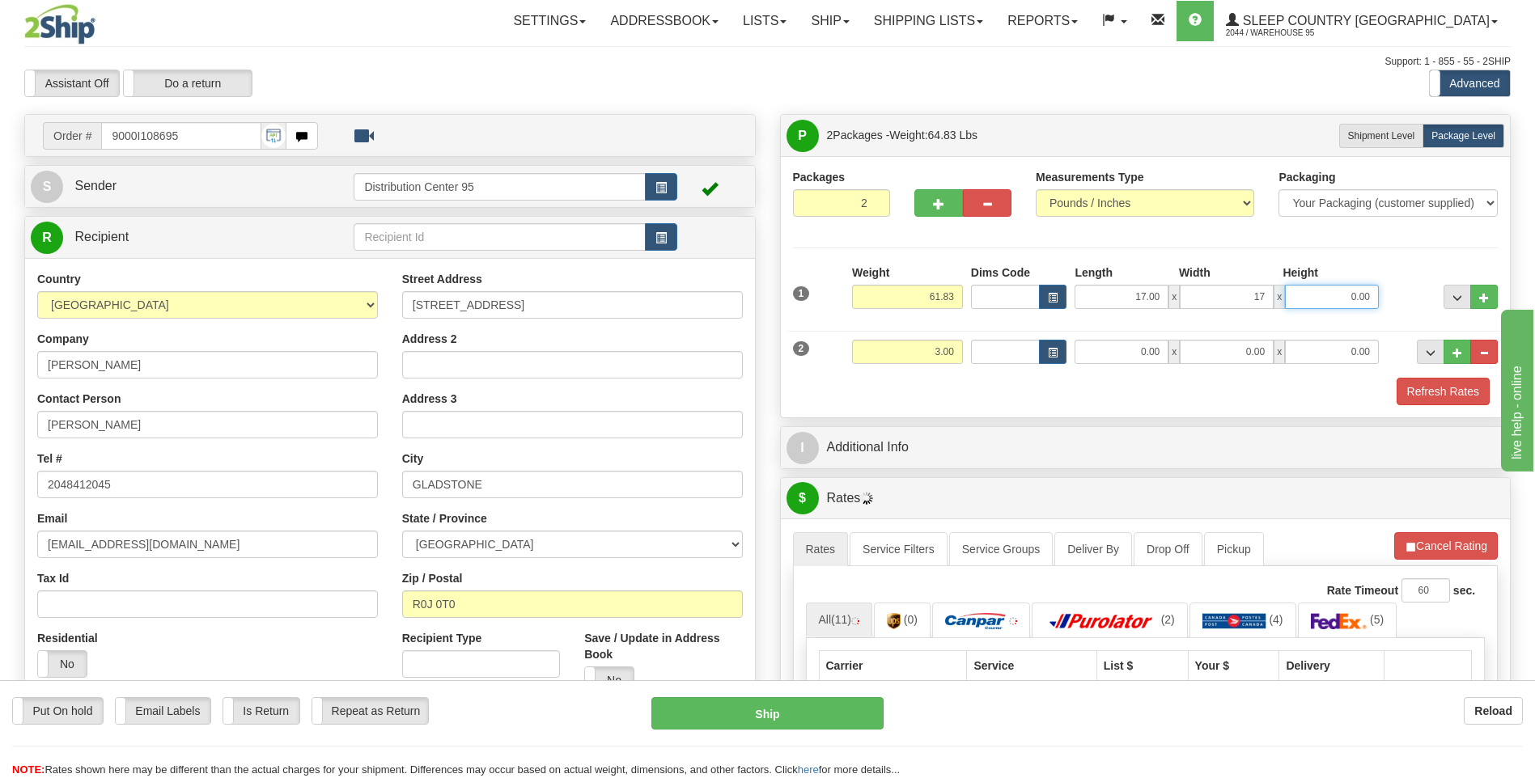
type input "17.00"
click at [1309, 286] on input "0.00" at bounding box center [1332, 297] width 94 height 24
type input "41.00"
click at [1404, 282] on div at bounding box center [1442, 287] width 119 height 44
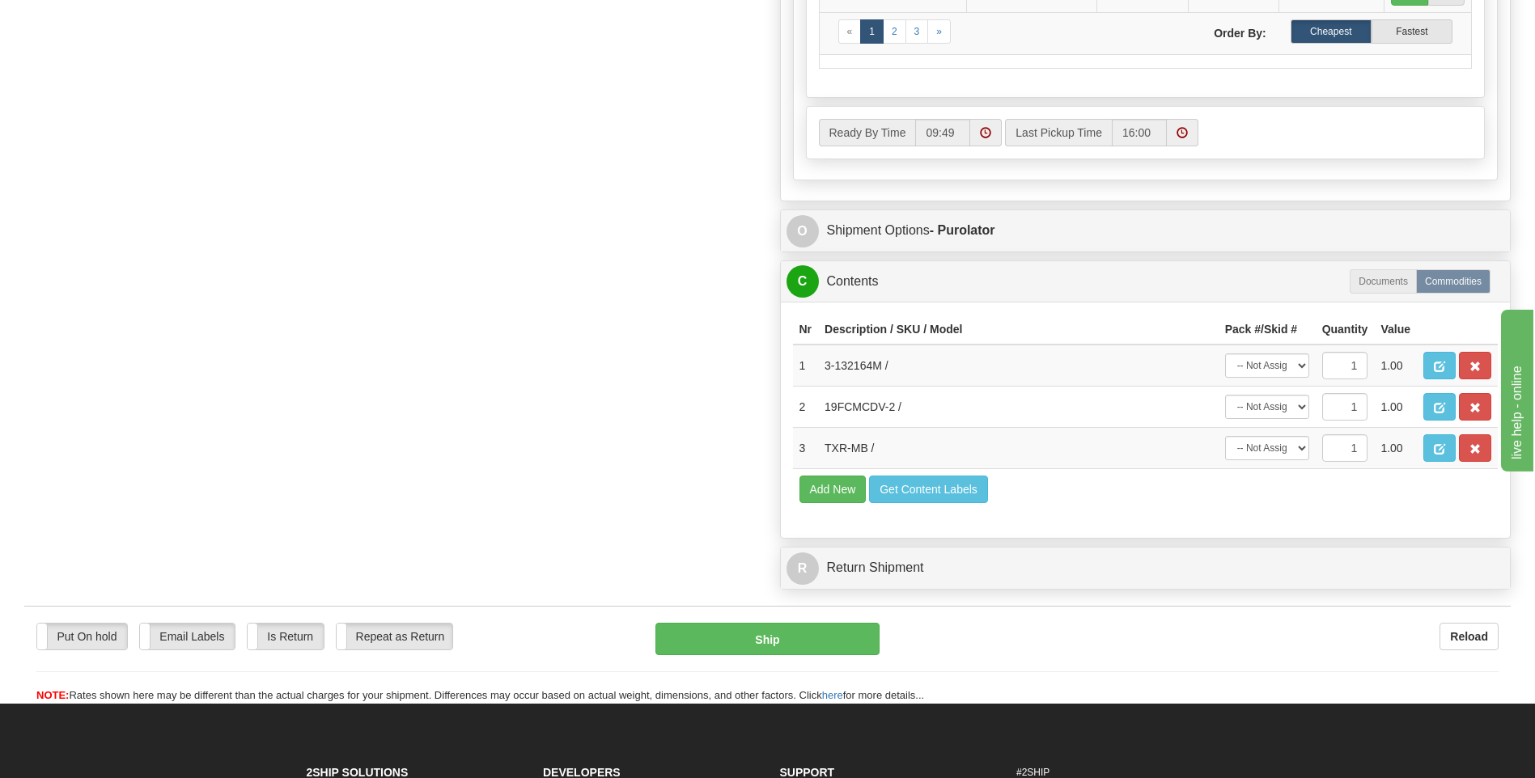
scroll to position [971, 0]
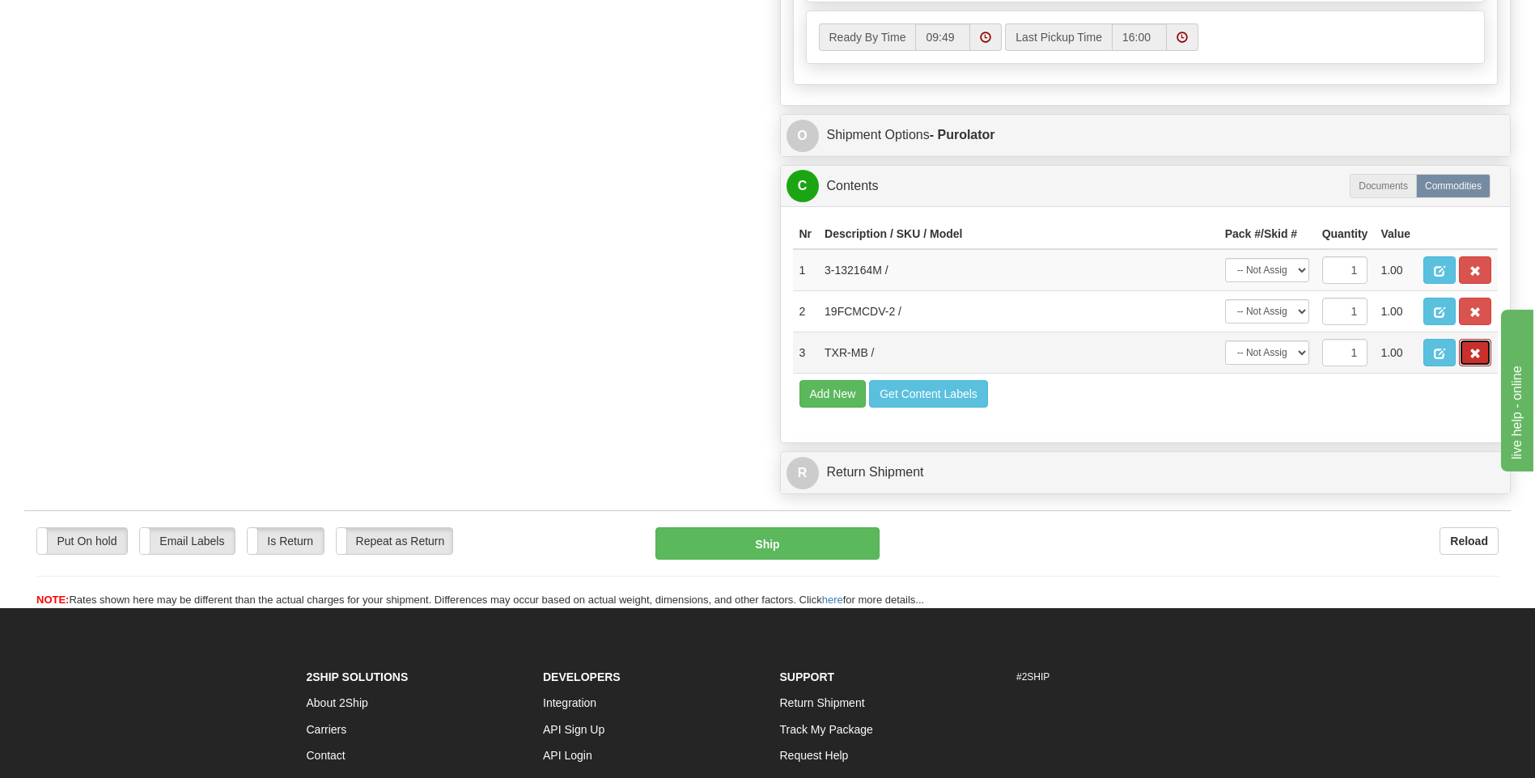
click at [1465, 347] on button "button" at bounding box center [1475, 353] width 32 height 28
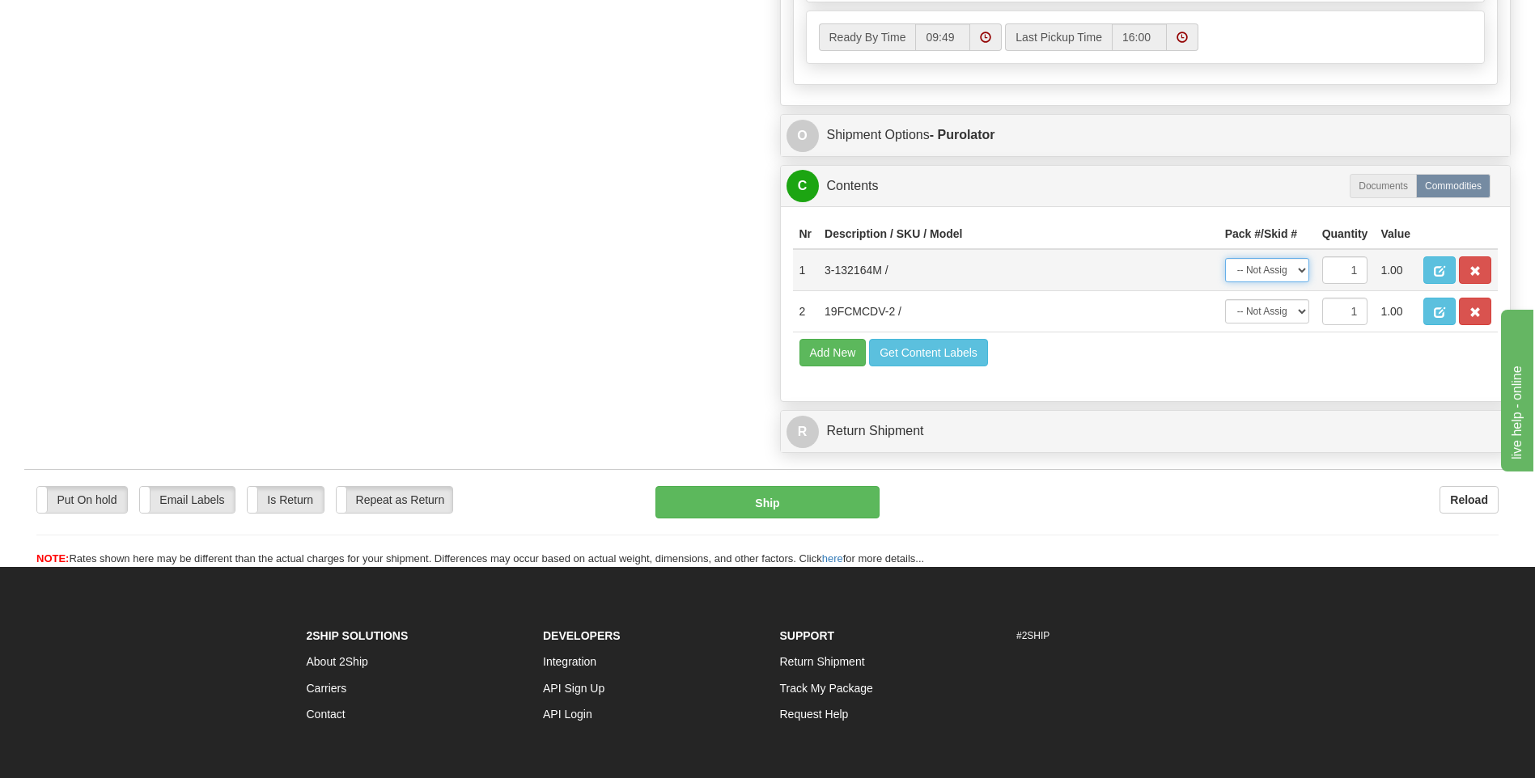
click at [1290, 263] on select "-- Not Assigned -- Package 1 Package 2" at bounding box center [1267, 270] width 84 height 24
select select "0"
click at [1225, 258] on select "-- Not Assigned -- Package 1 Package 2" at bounding box center [1267, 270] width 84 height 24
click at [1280, 314] on select "-- Not Assigned -- Package 1 Package 2" at bounding box center [1267, 311] width 84 height 24
select select "1"
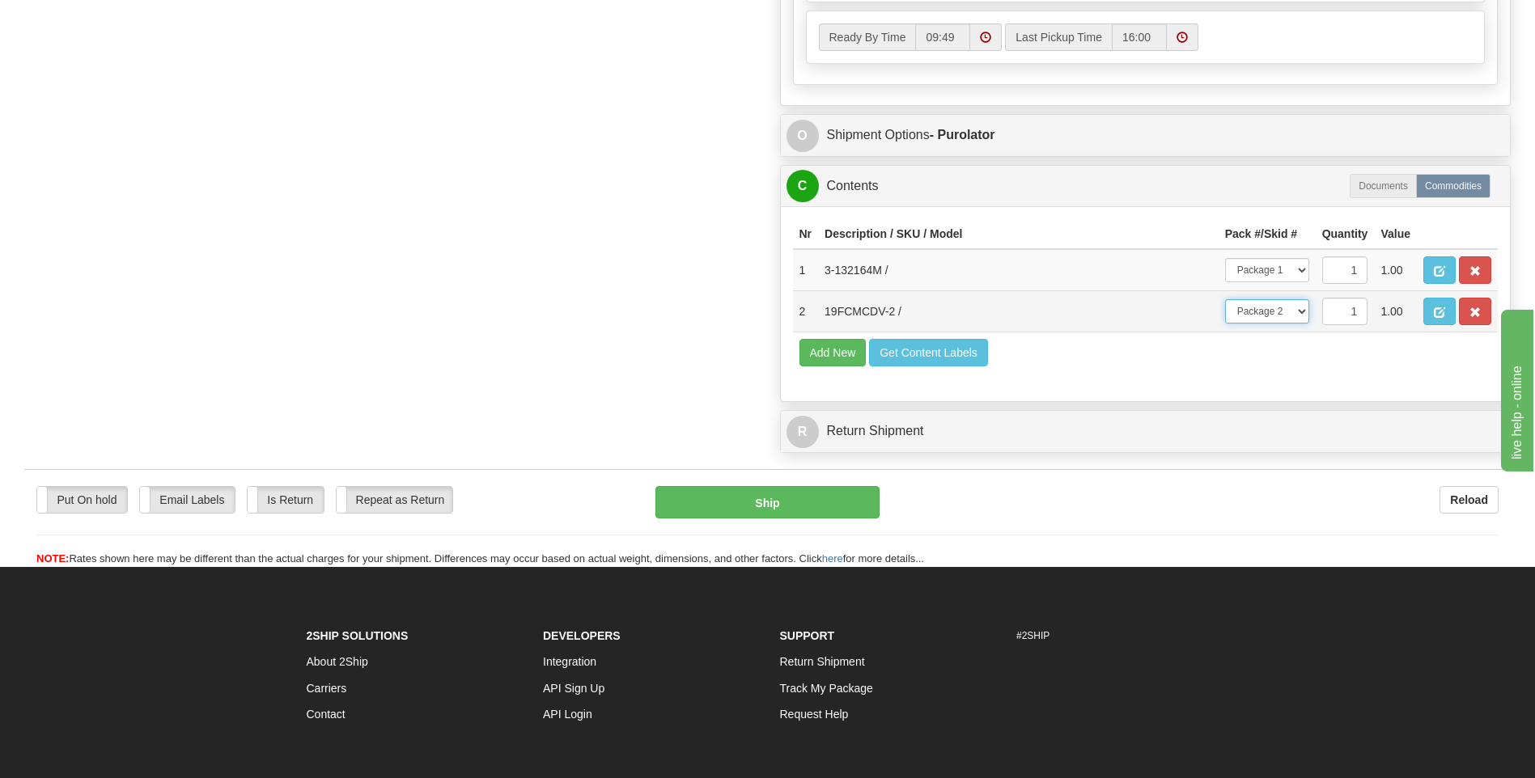
click at [1225, 299] on select "-- Not Assigned -- Package 1 Package 2" at bounding box center [1267, 311] width 84 height 24
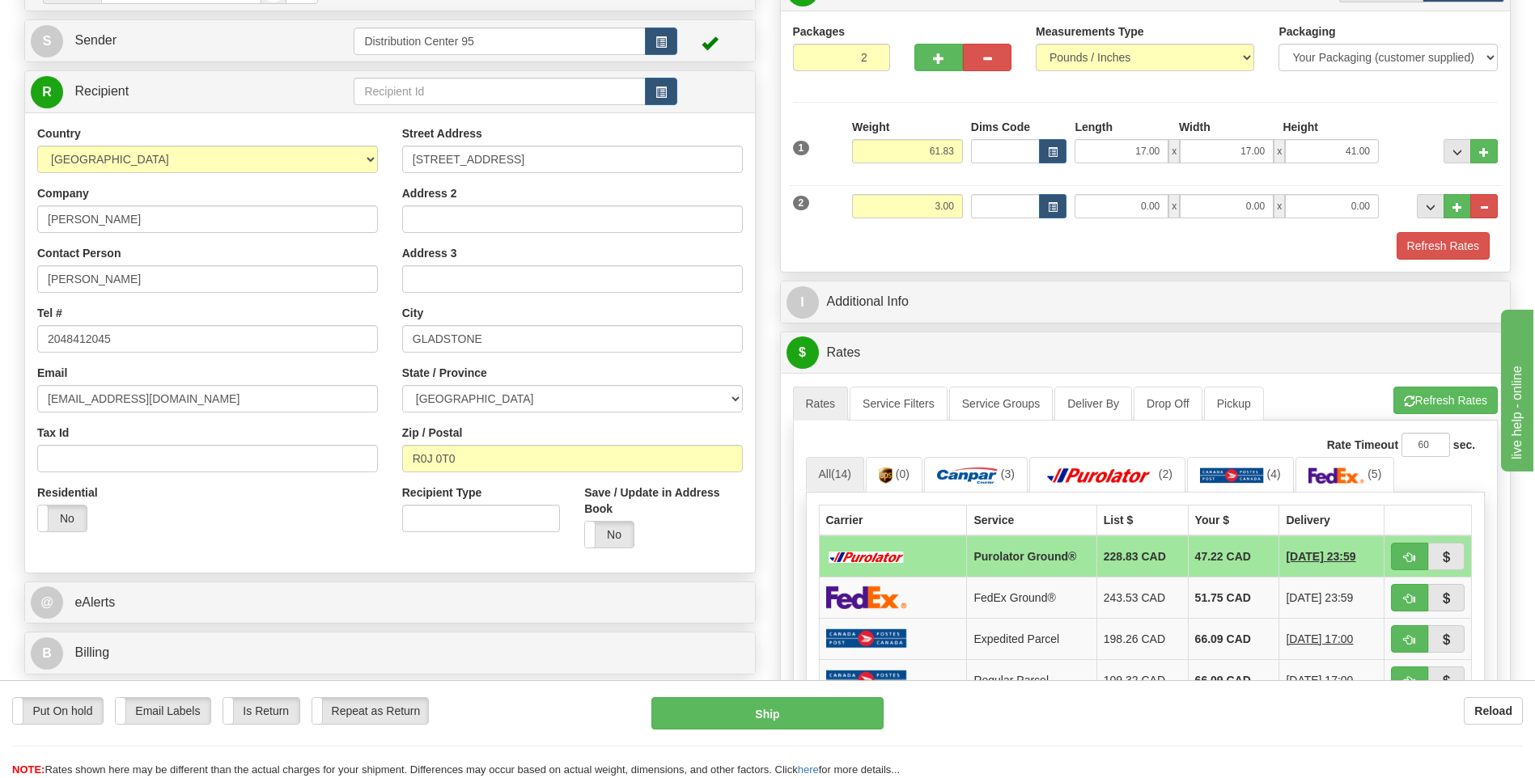
scroll to position [0, 0]
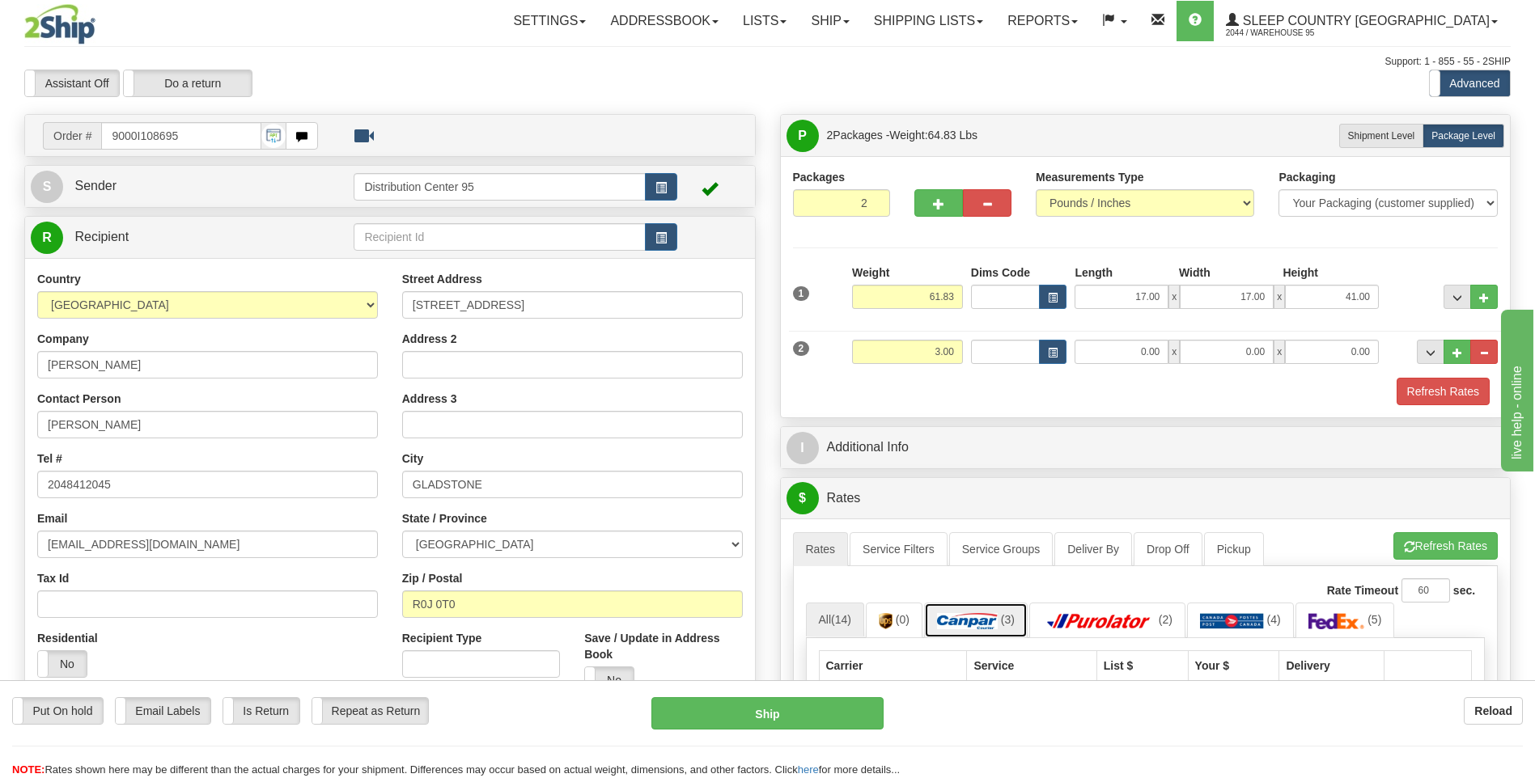
click at [942, 621] on img at bounding box center [967, 621] width 61 height 16
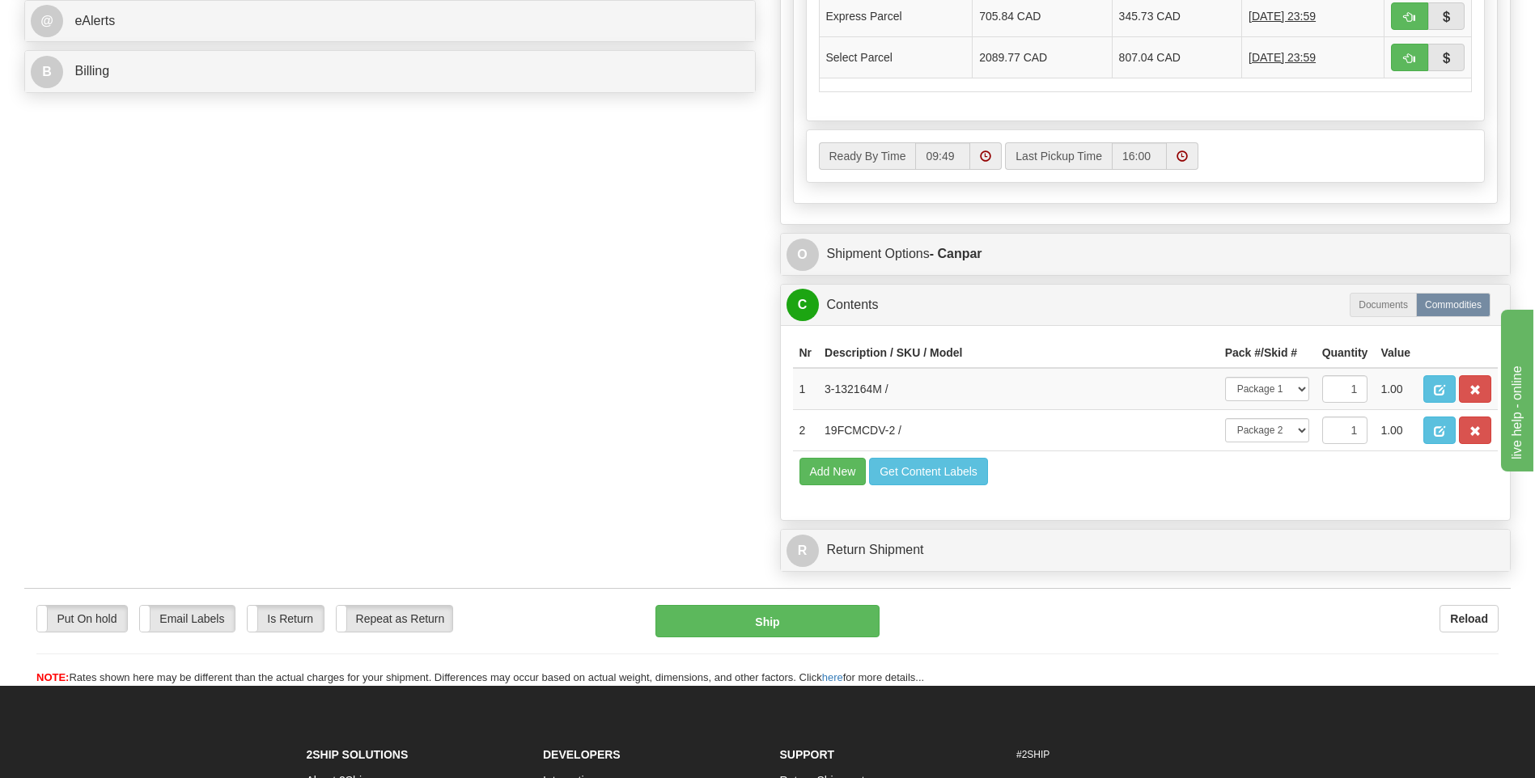
scroll to position [809, 0]
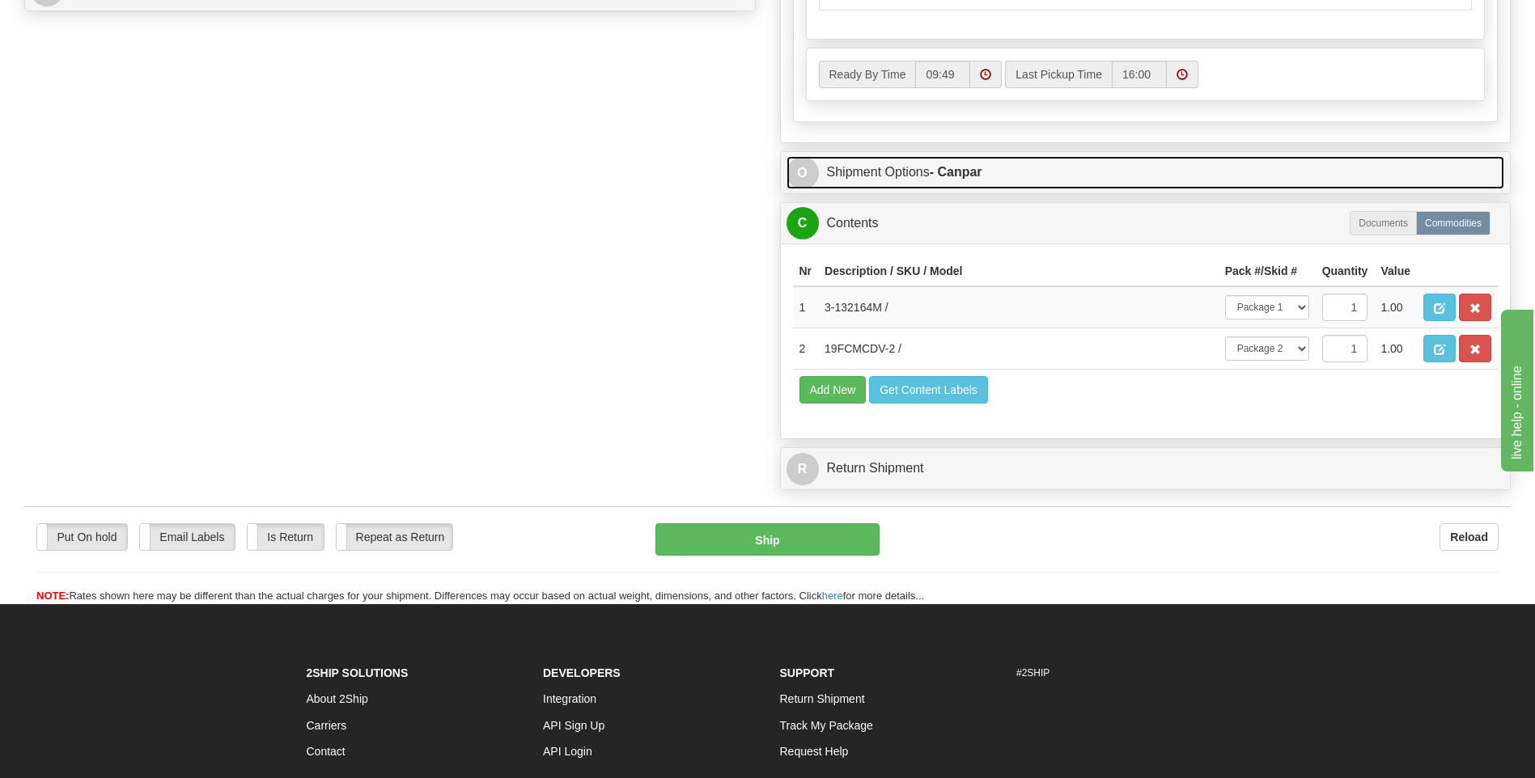
click at [905, 180] on link "O Shipment Options - Canpar" at bounding box center [1145, 172] width 718 height 33
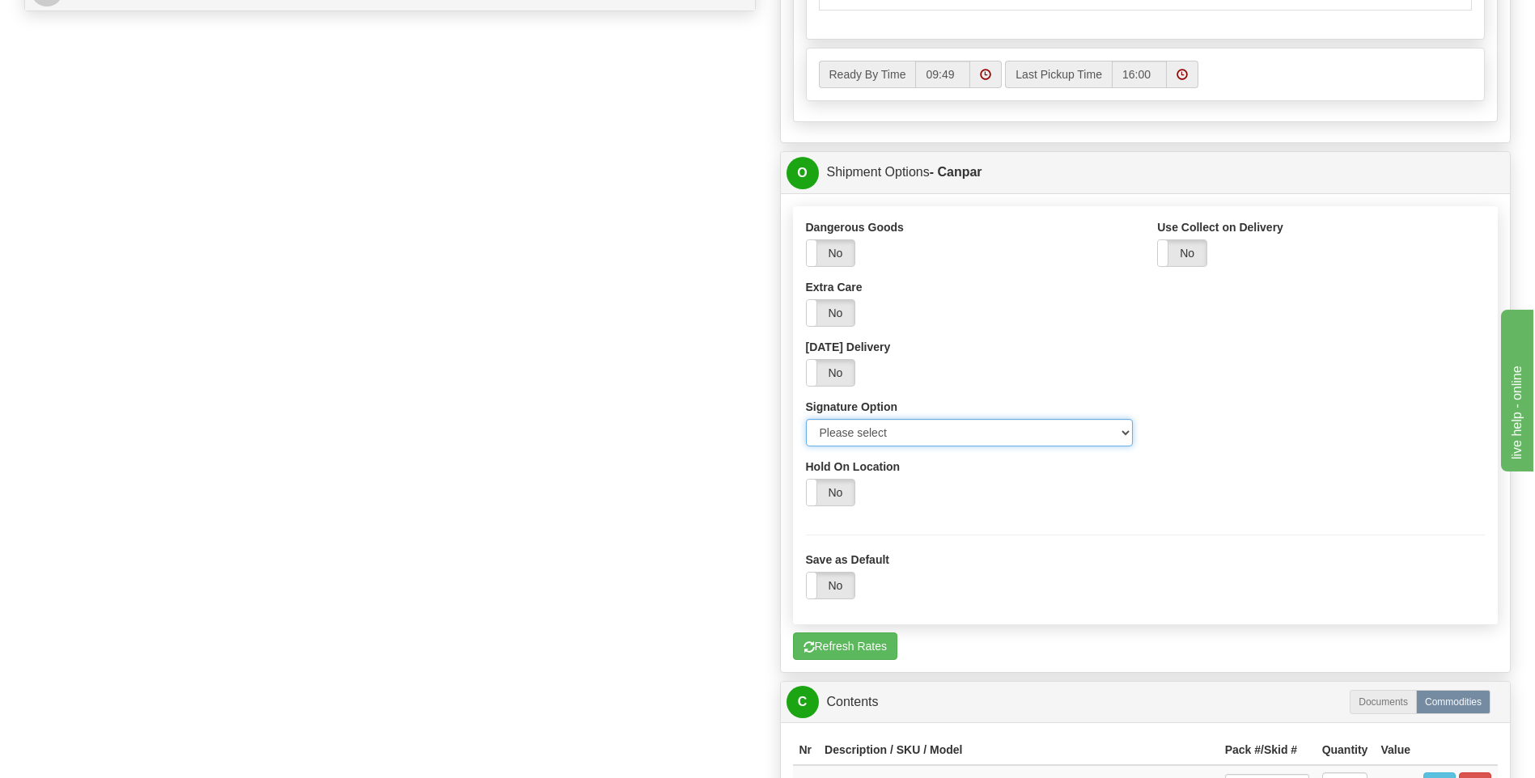
click at [896, 420] on select "Please select No Signature Required Signature Required Adult Signature" at bounding box center [970, 433] width 328 height 28
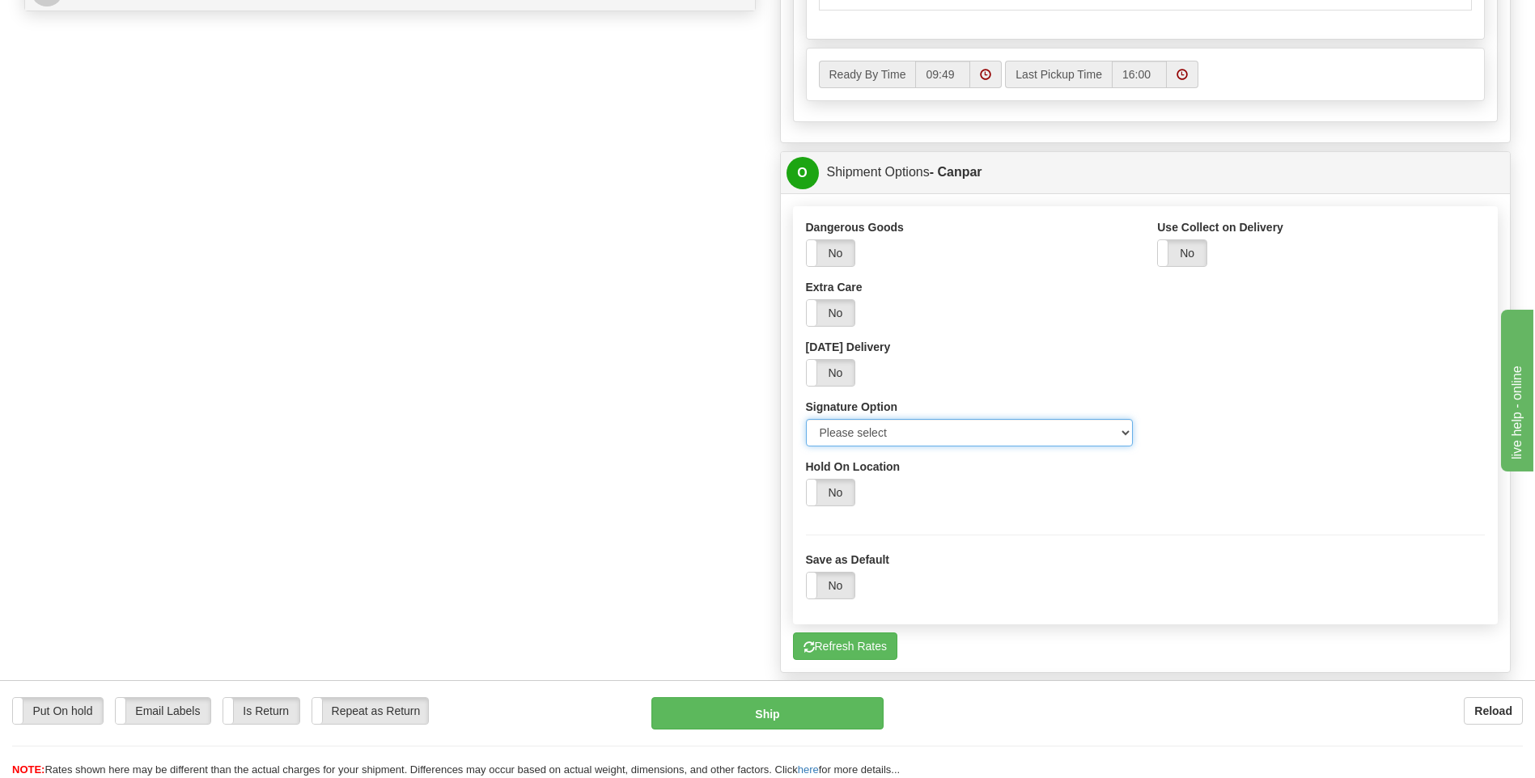
select select "2"
click at [806, 419] on select "Please select No Signature Required Signature Required Adult Signature" at bounding box center [970, 433] width 328 height 28
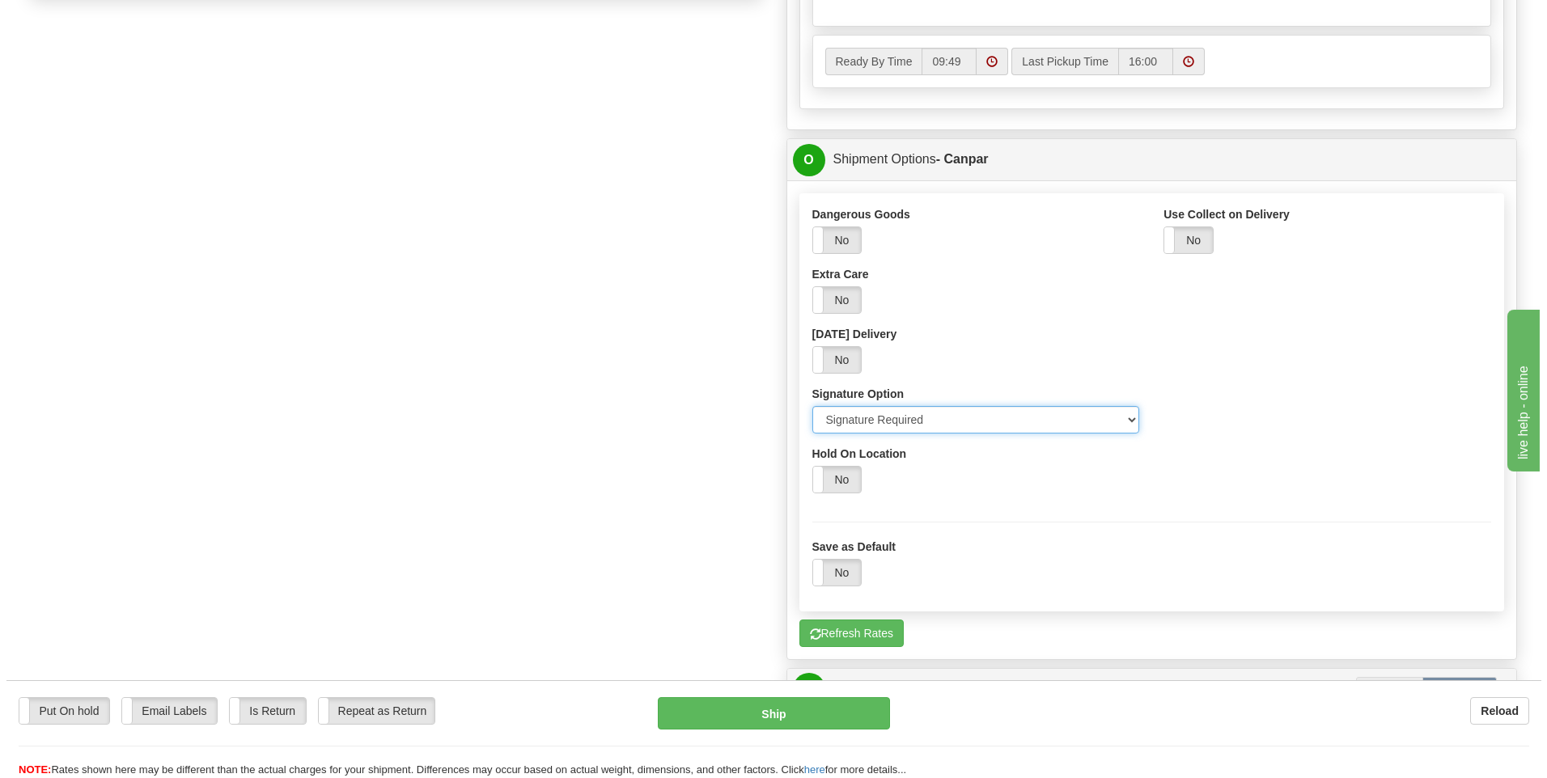
scroll to position [1133, 0]
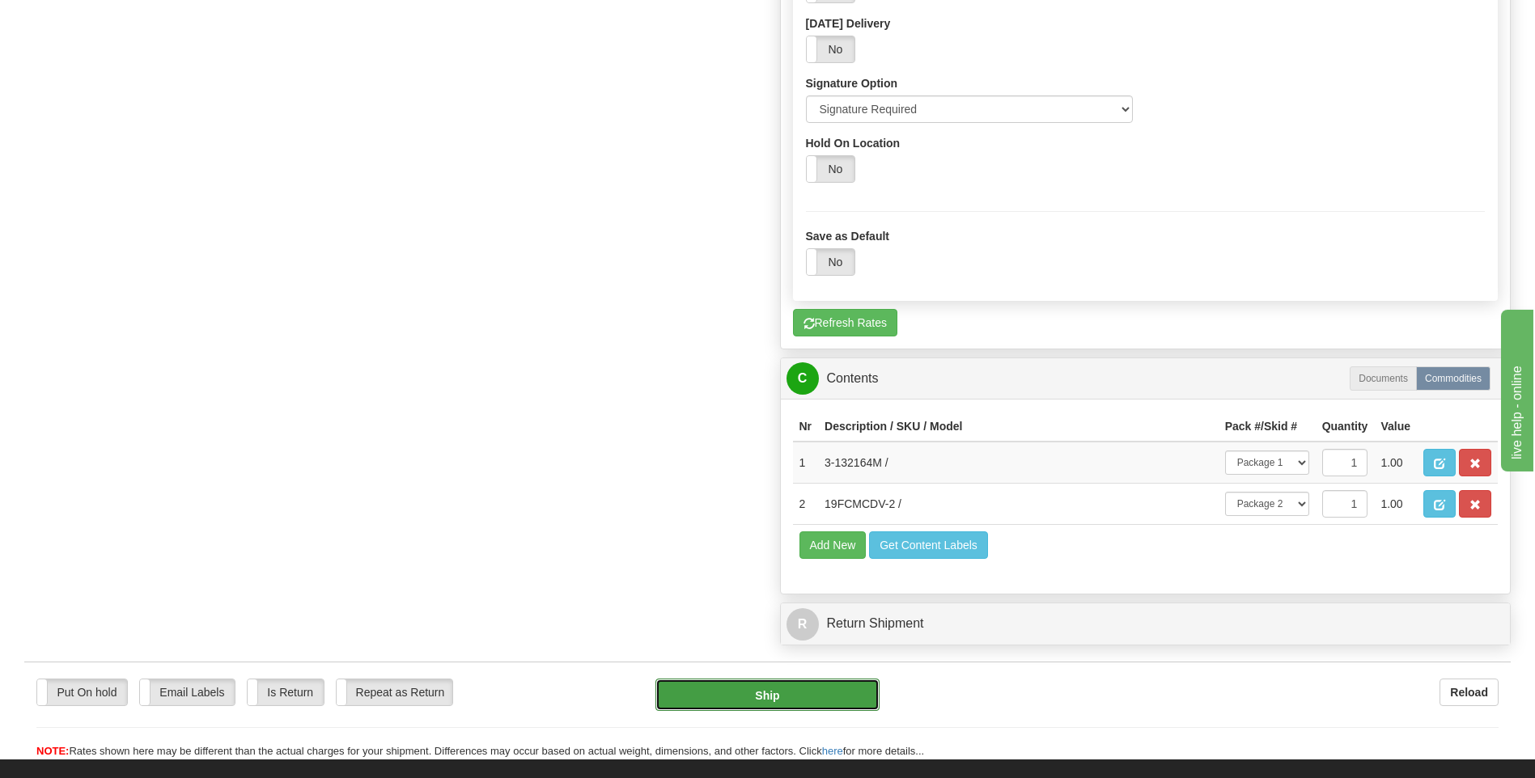
click at [796, 697] on button "Ship" at bounding box center [766, 695] width 223 height 32
type input "1"
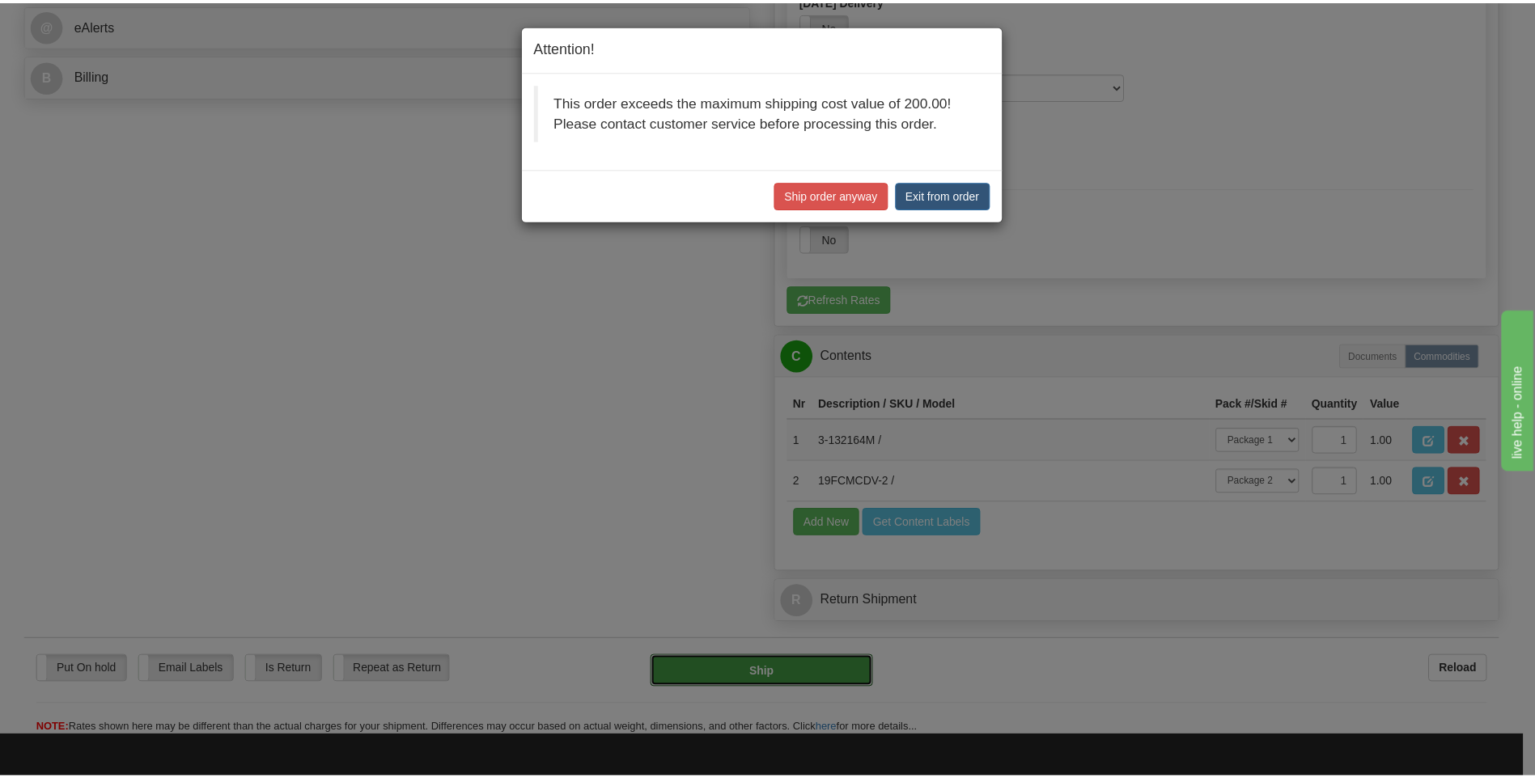
scroll to position [701, 0]
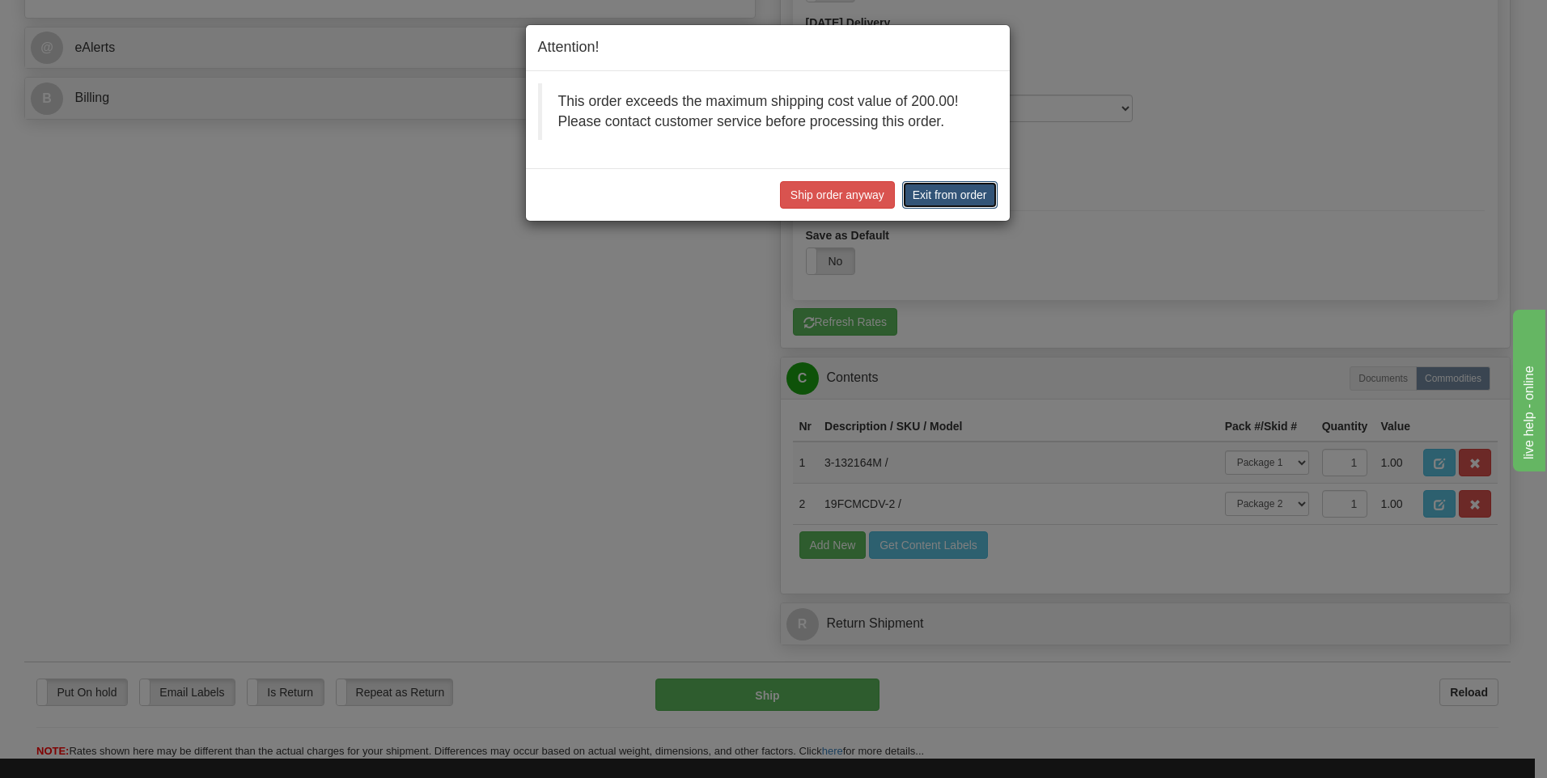
click at [951, 202] on button "Exit from order" at bounding box center [949, 195] width 95 height 28
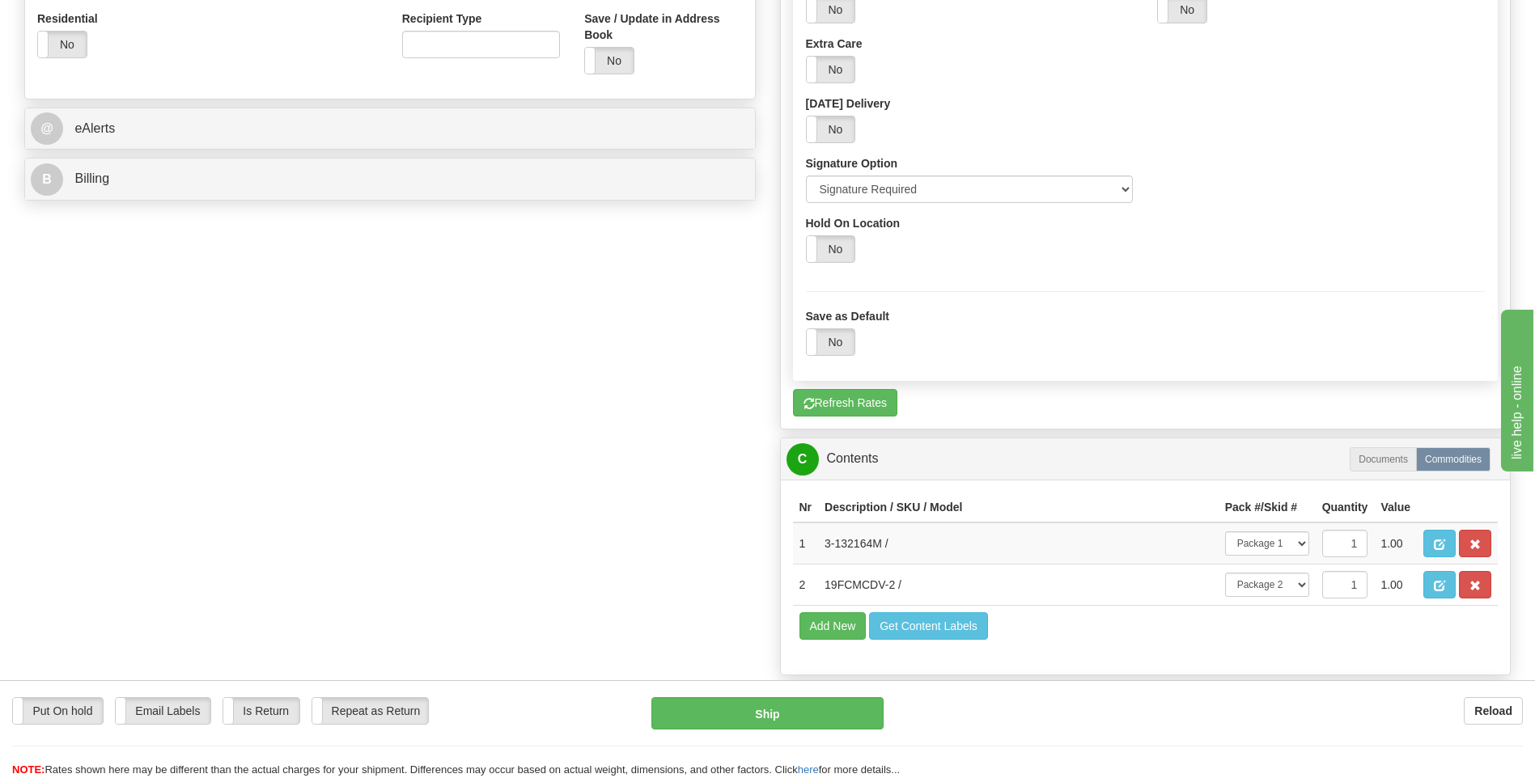
scroll to position [460, 0]
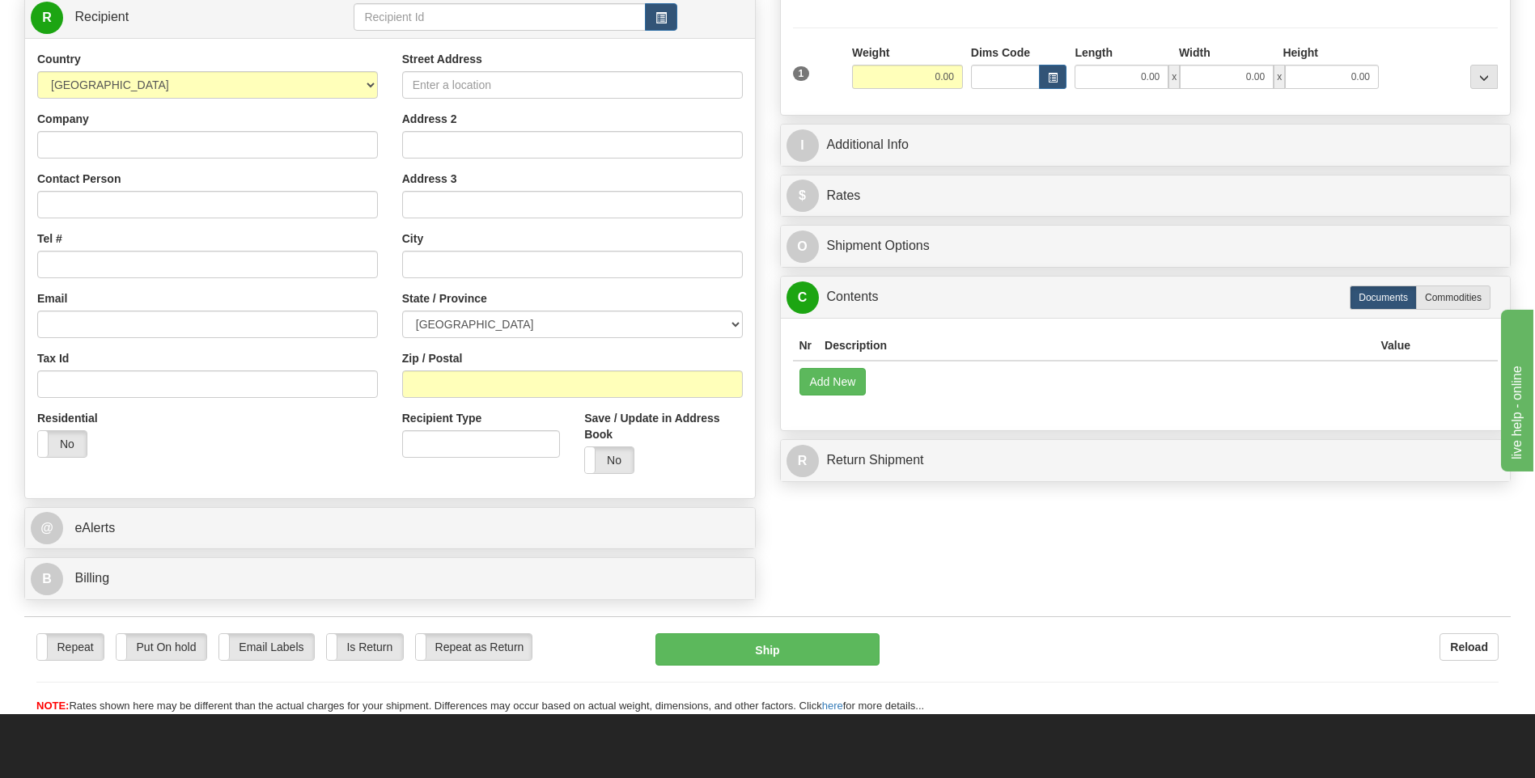
scroll to position [243, 0]
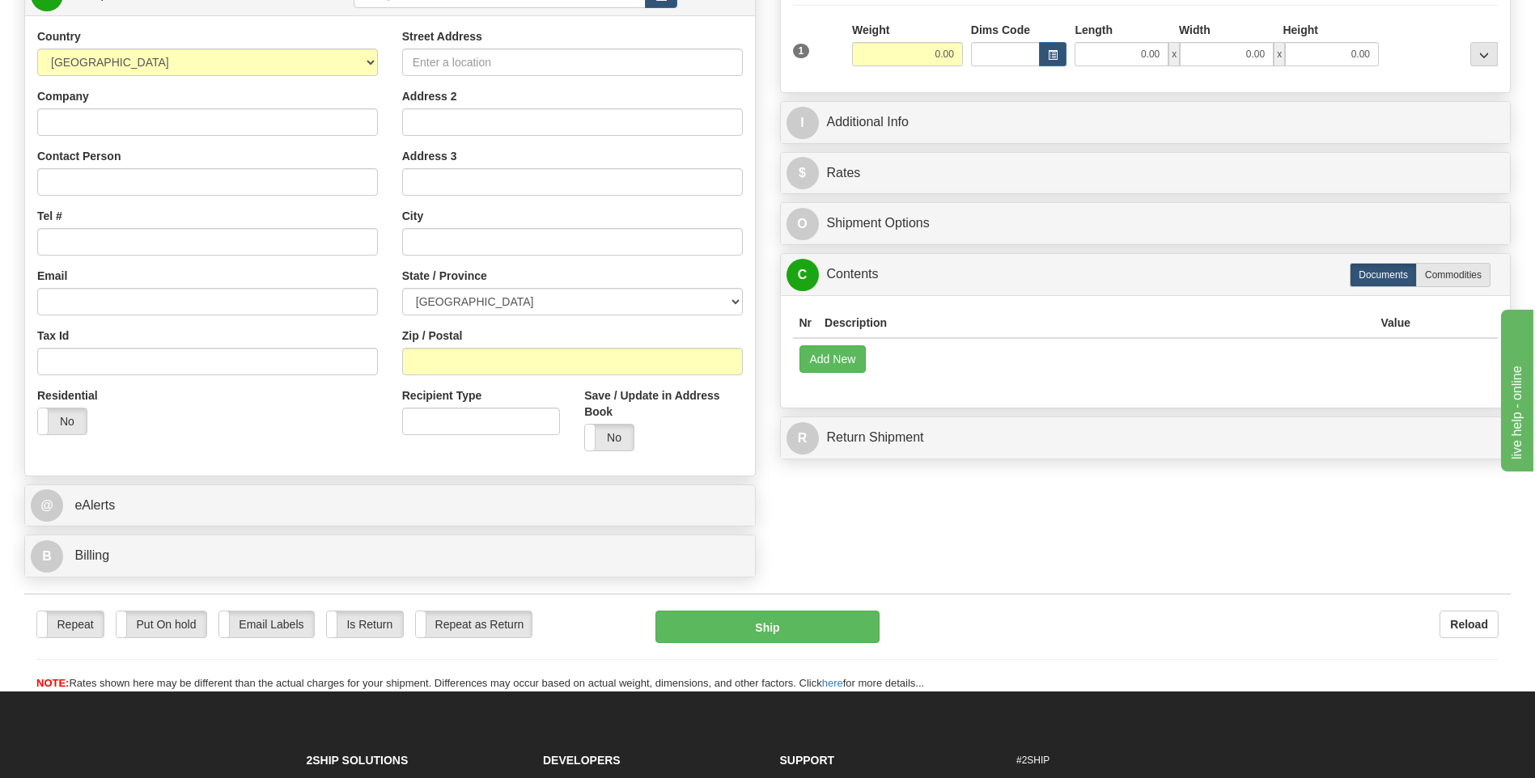
type input "9000I108695"
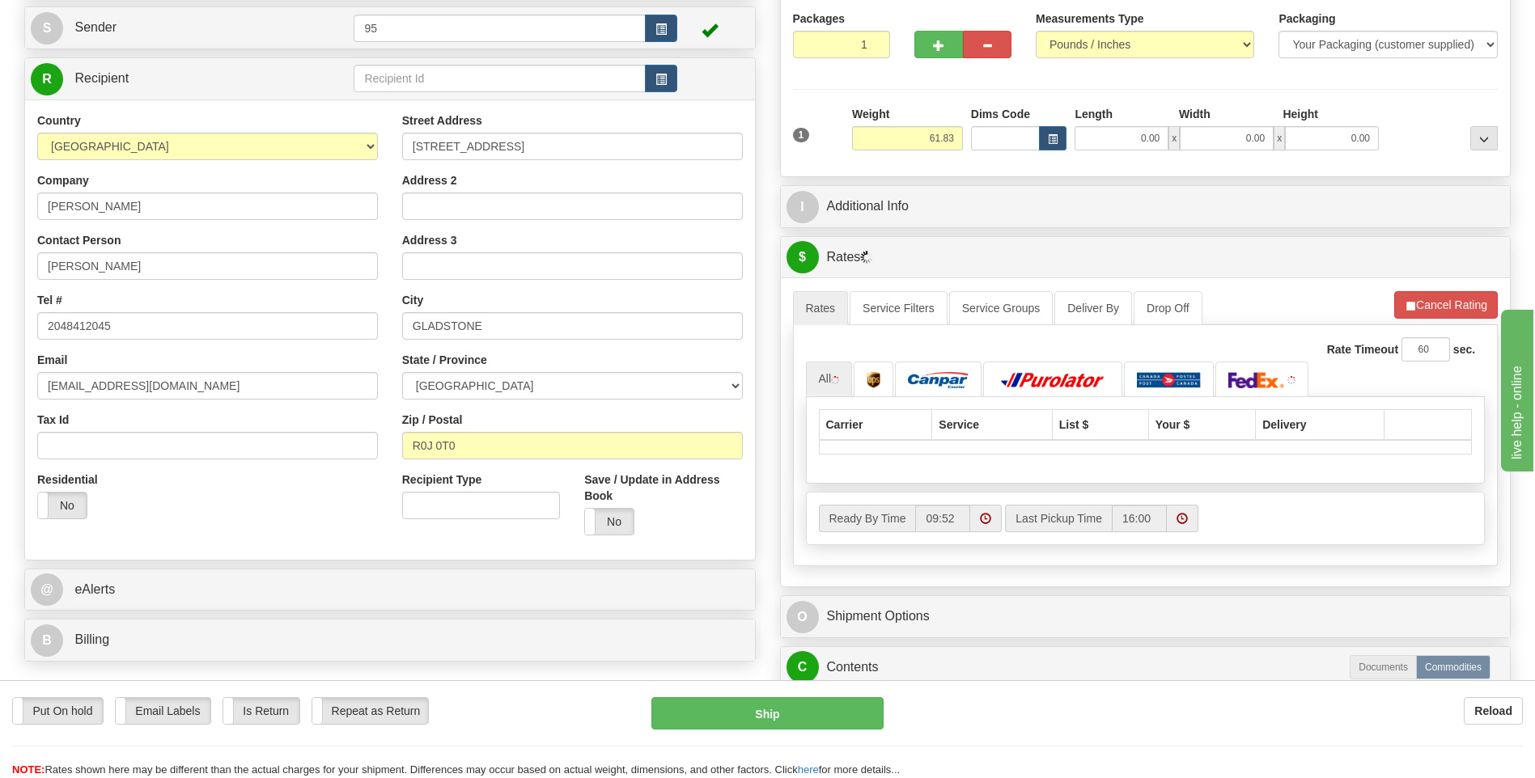
scroll to position [162, 0]
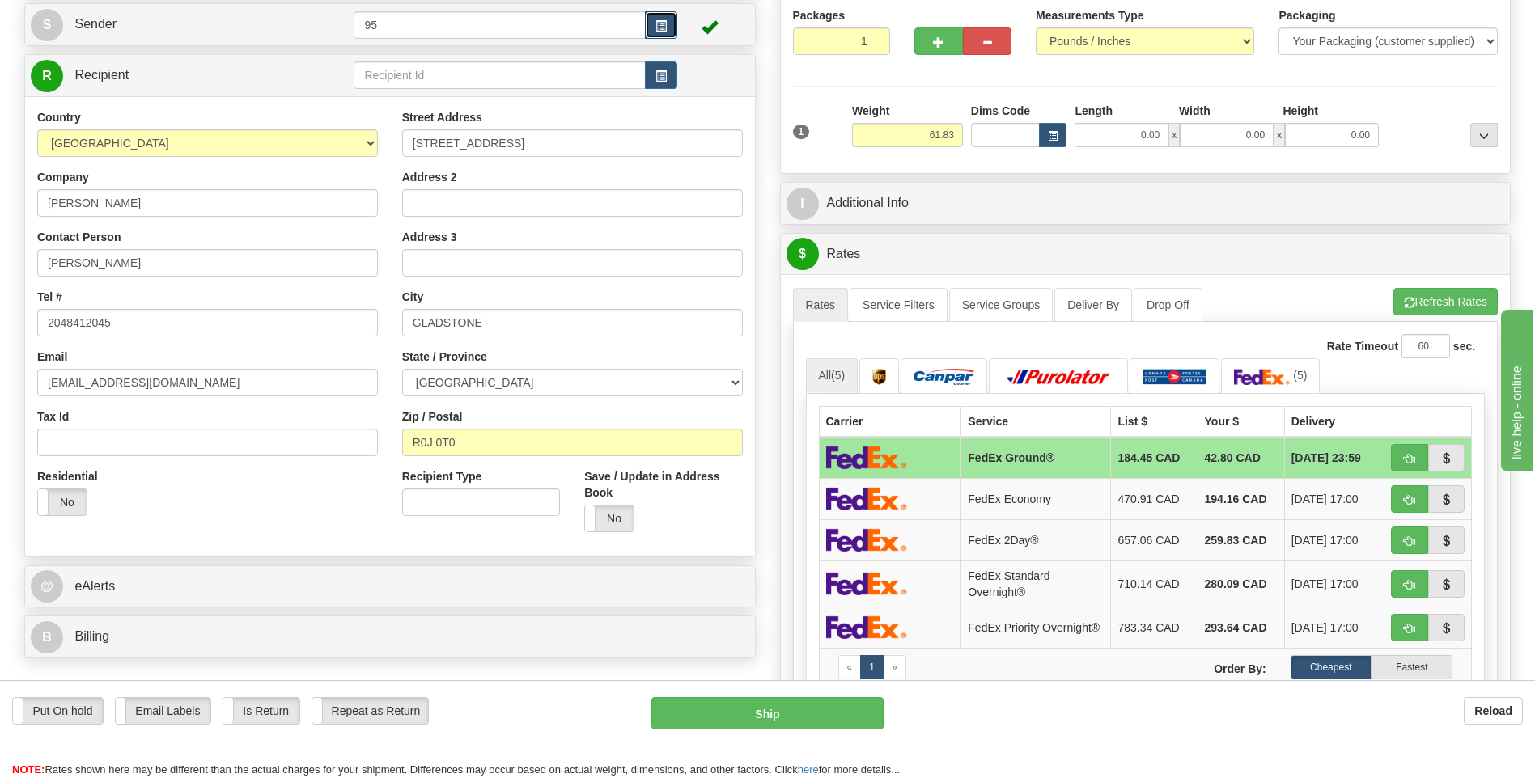
click at [659, 32] on button "button" at bounding box center [661, 25] width 32 height 28
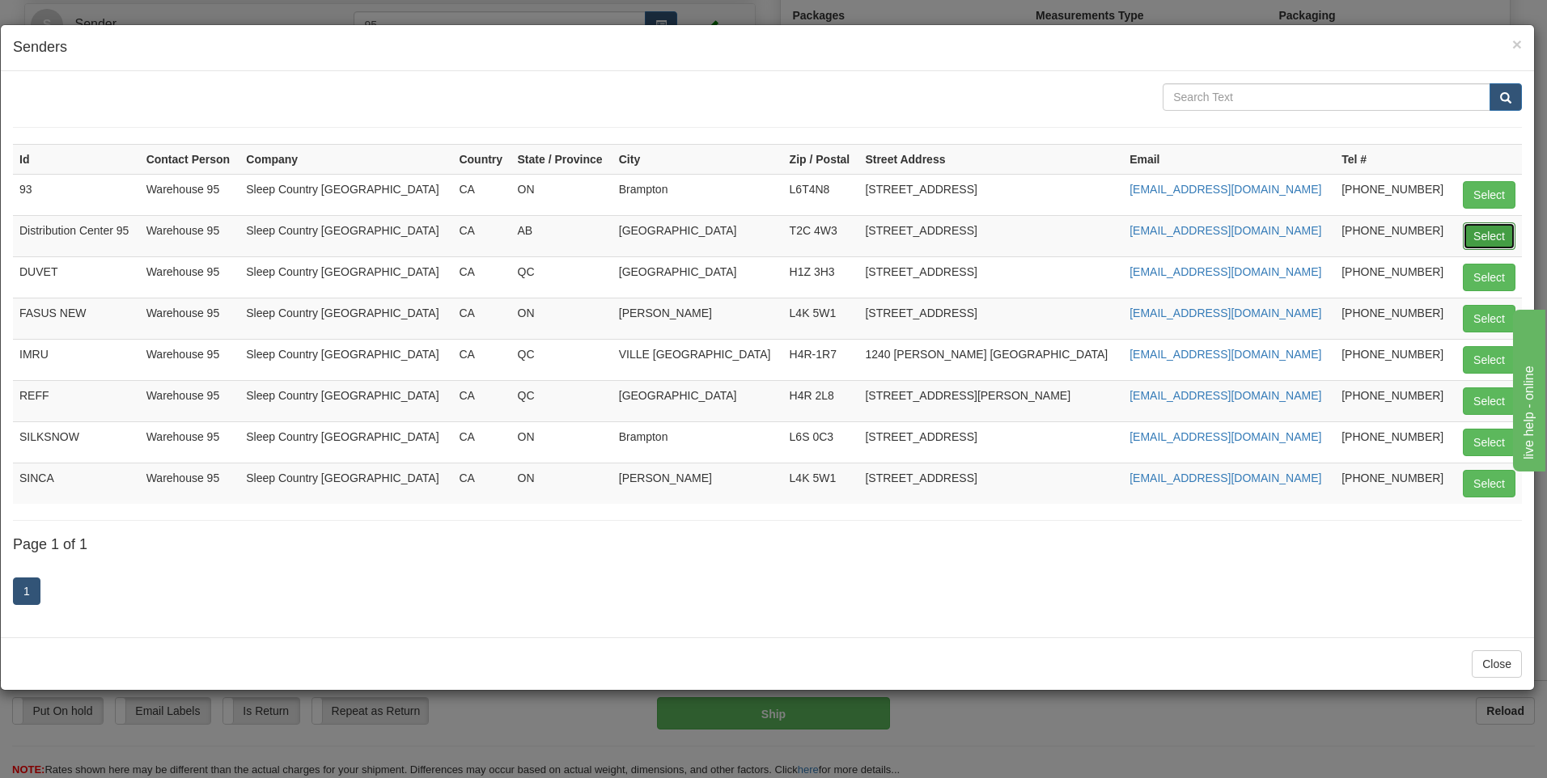
click at [1484, 228] on button "Select" at bounding box center [1489, 236] width 53 height 28
type input "Distribution Center 95"
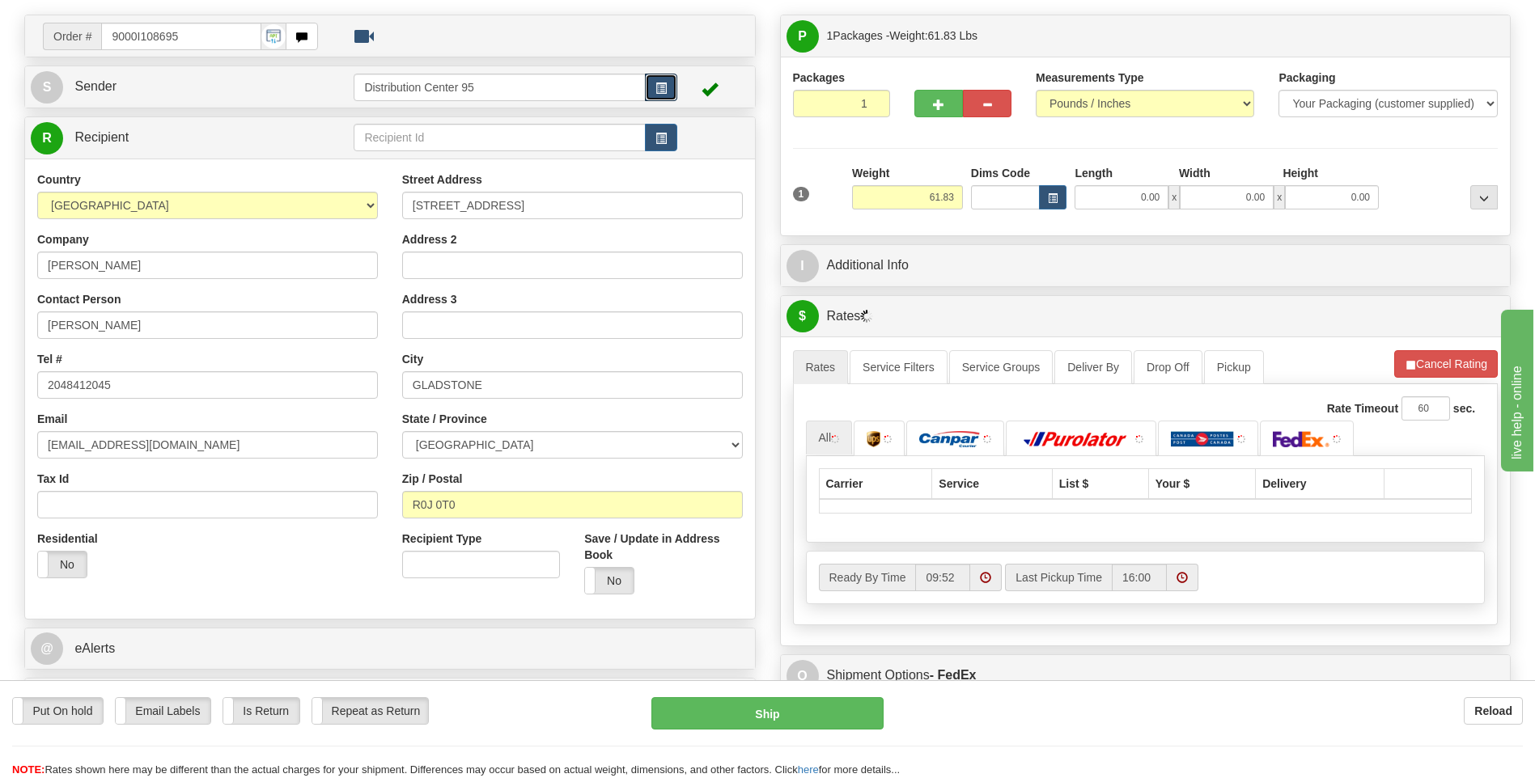
scroll to position [0, 0]
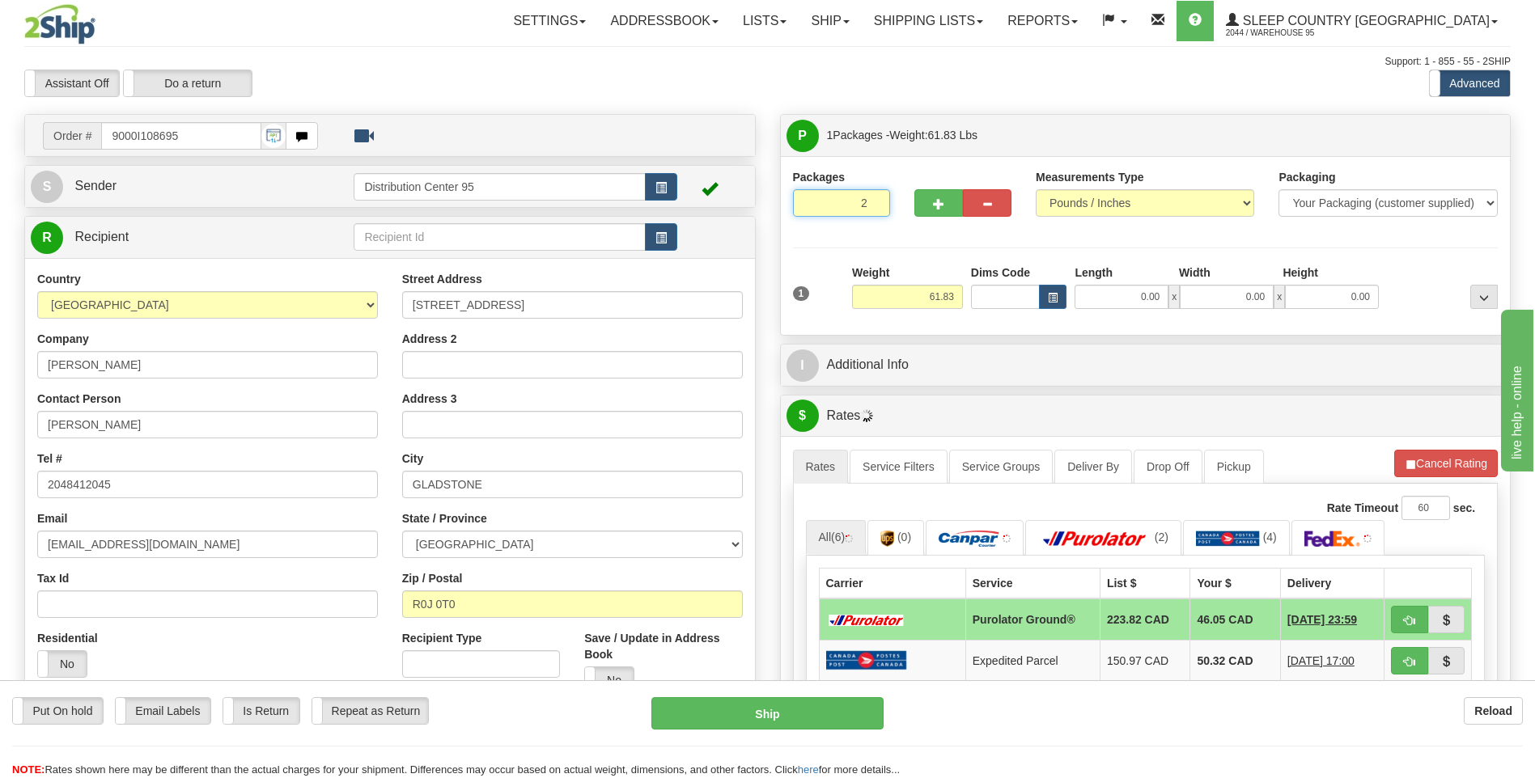
type input "2"
radio input "true"
click at [873, 200] on input "2" at bounding box center [841, 203] width 97 height 28
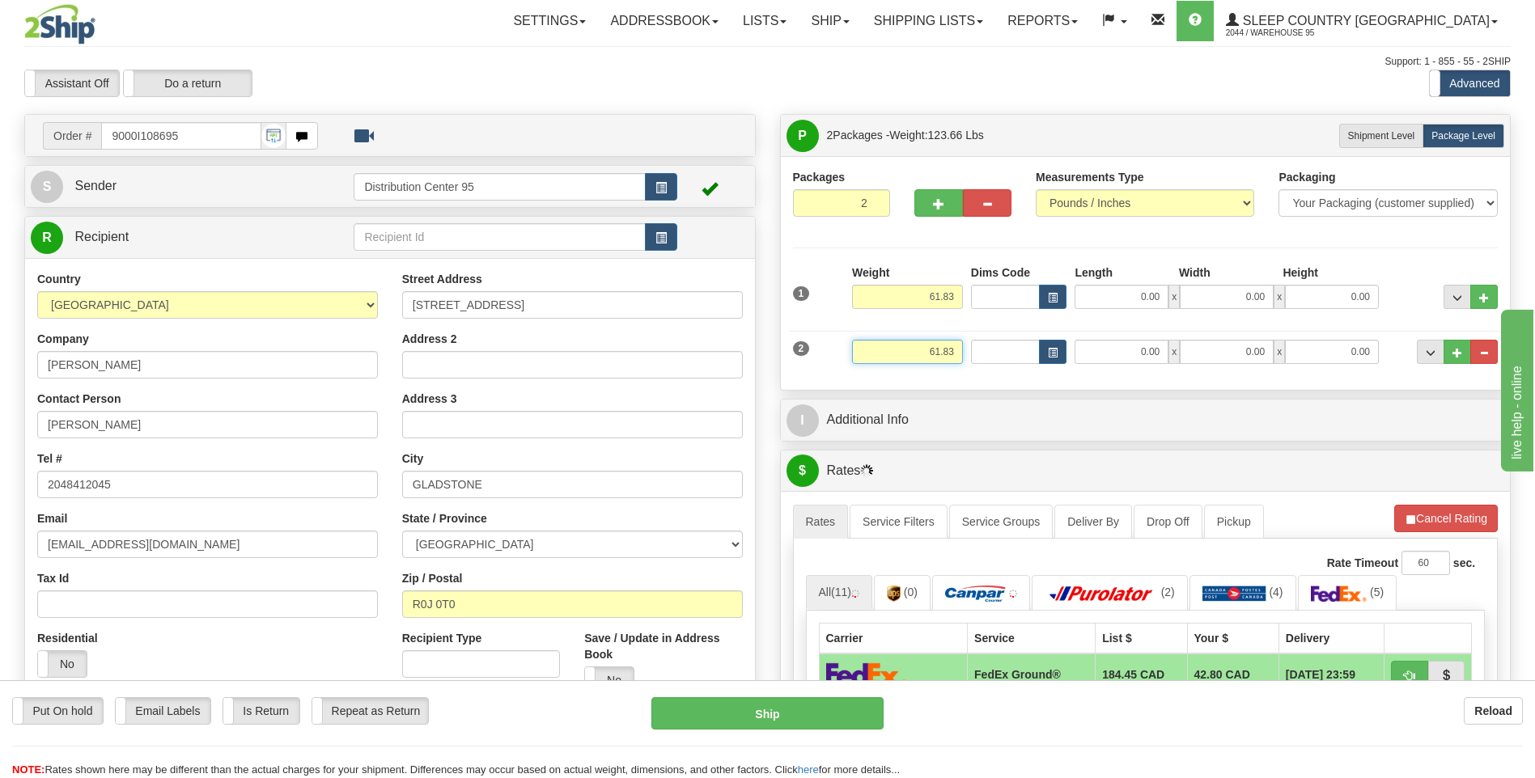
click at [952, 345] on input "61.83" at bounding box center [907, 352] width 111 height 24
type input "6"
type input "3"
click at [1101, 290] on input "0.00" at bounding box center [1121, 297] width 94 height 24
type input "3.00"
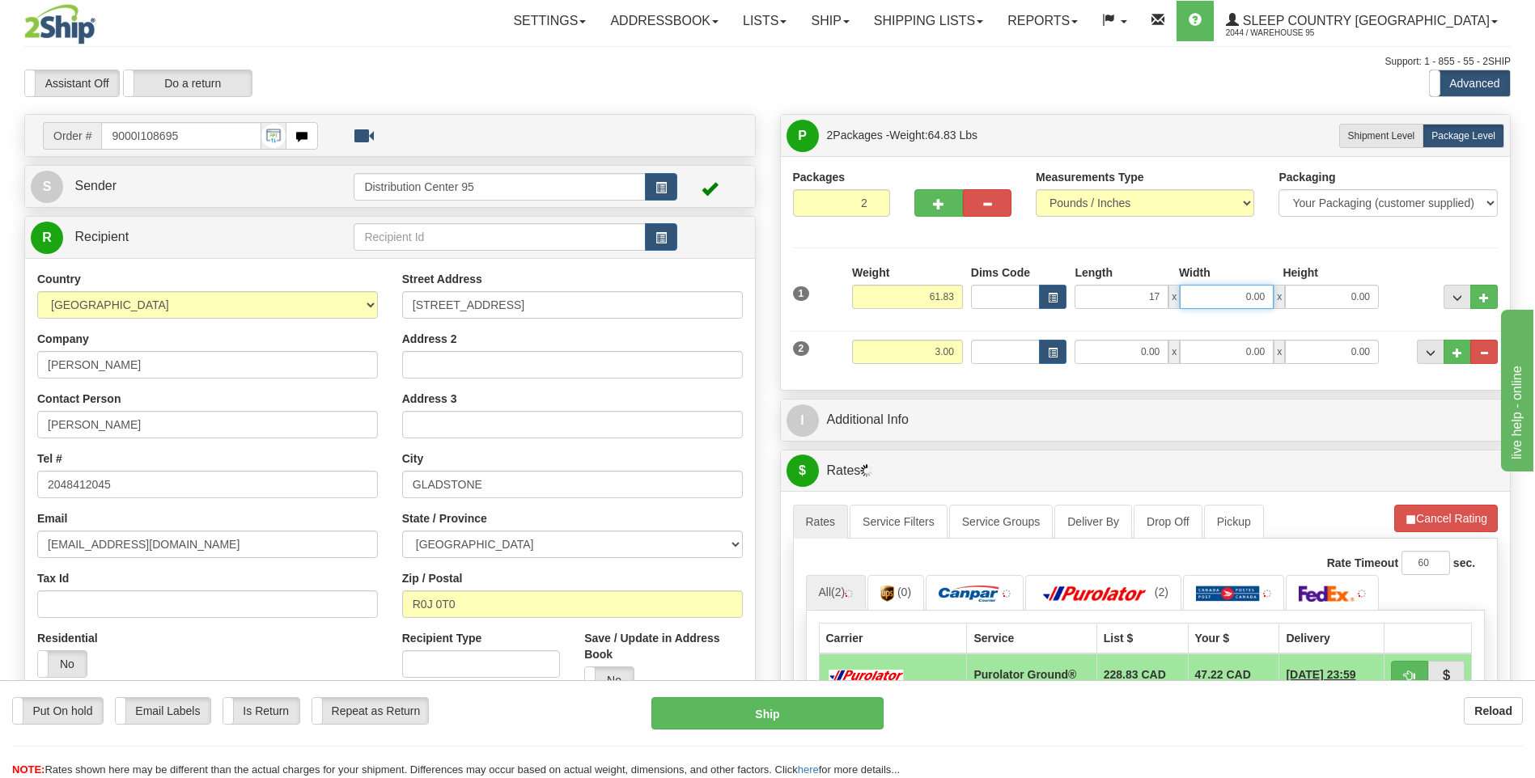
type input "17.00"
click at [1218, 305] on input "0.00" at bounding box center [1227, 297] width 94 height 24
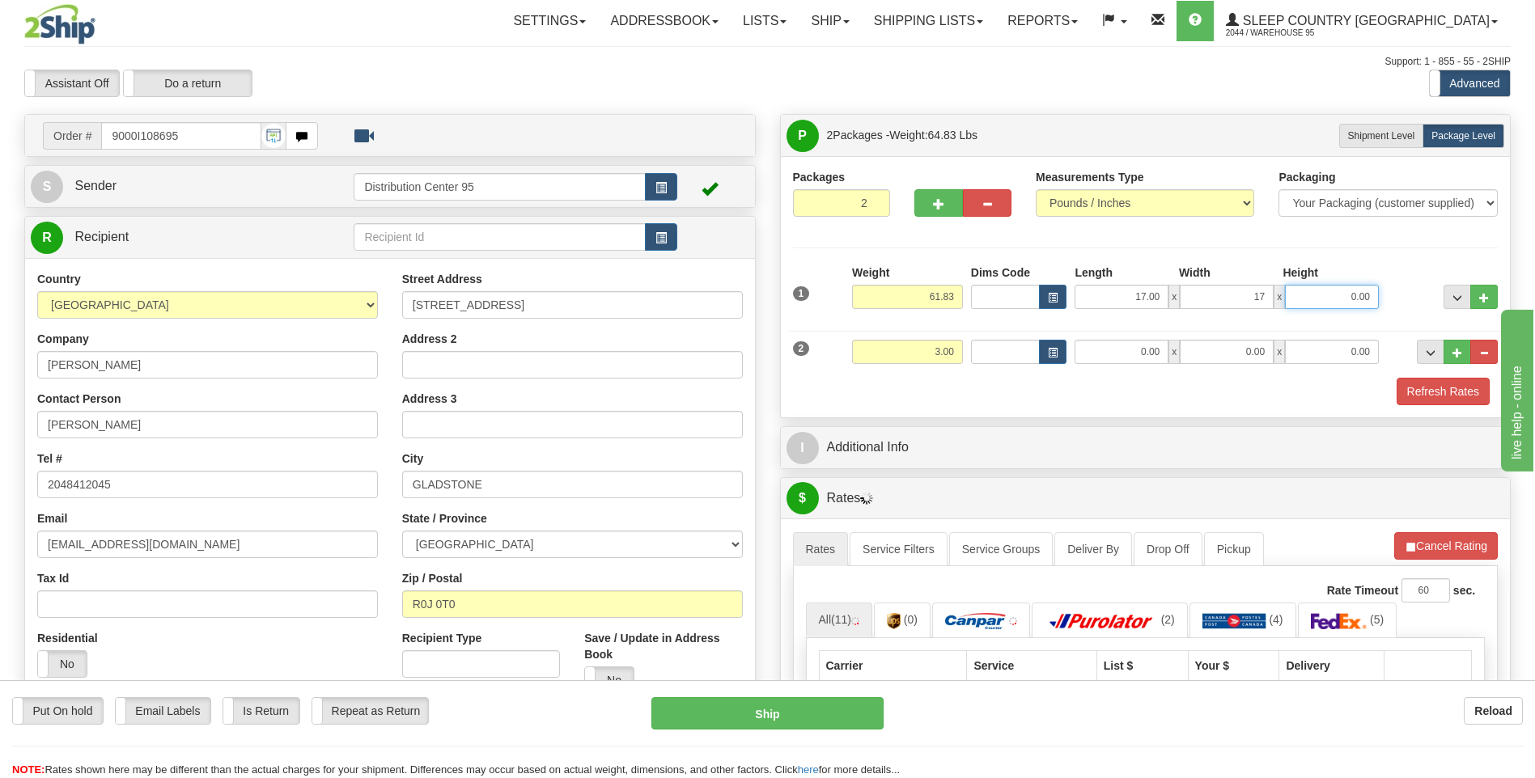
type input "17.00"
click at [1344, 298] on input "0.00" at bounding box center [1332, 297] width 94 height 24
type input "41.00"
click at [1396, 278] on div at bounding box center [1442, 287] width 119 height 44
click at [1460, 536] on button "Refresh Rates" at bounding box center [1445, 546] width 104 height 28
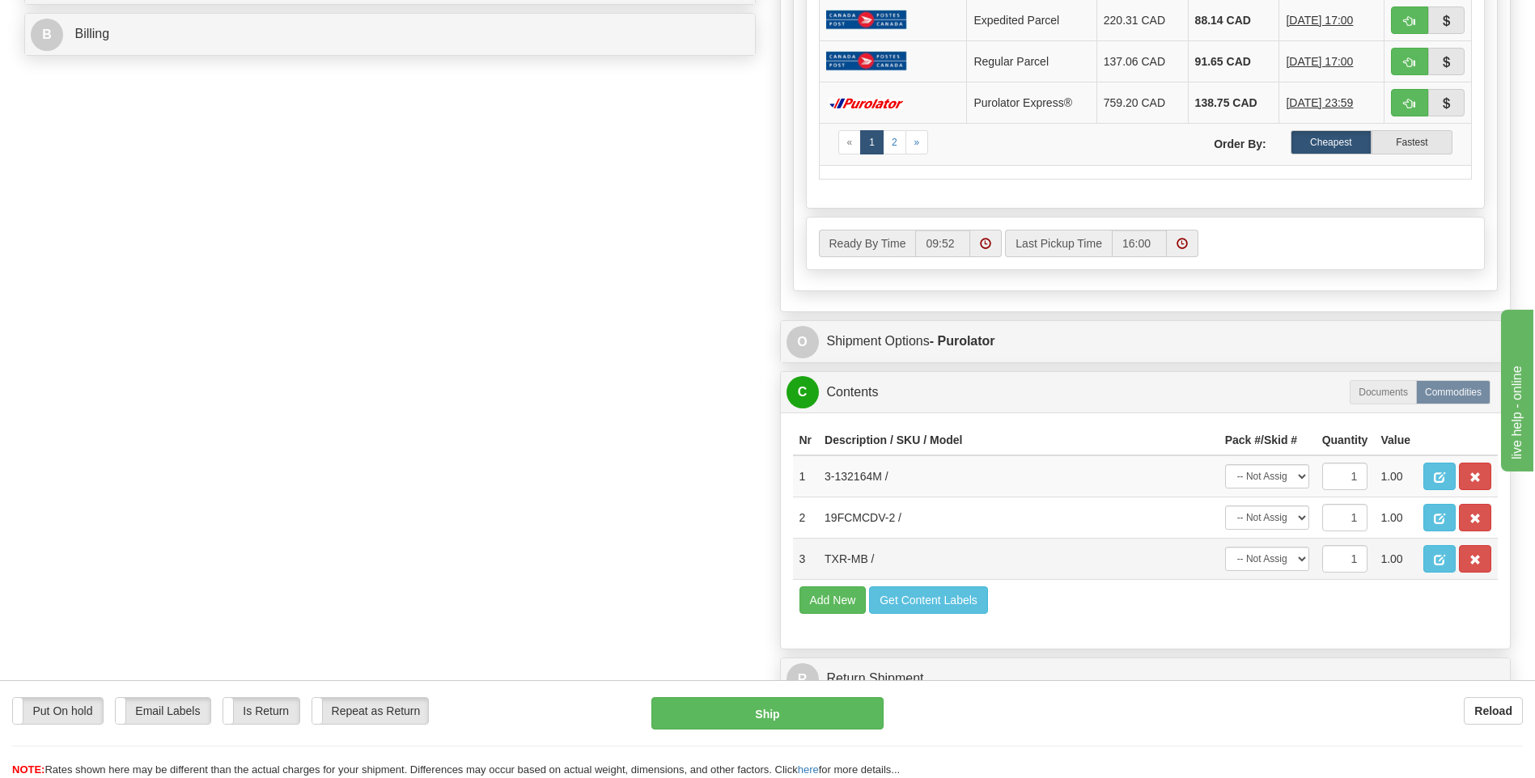
scroll to position [809, 0]
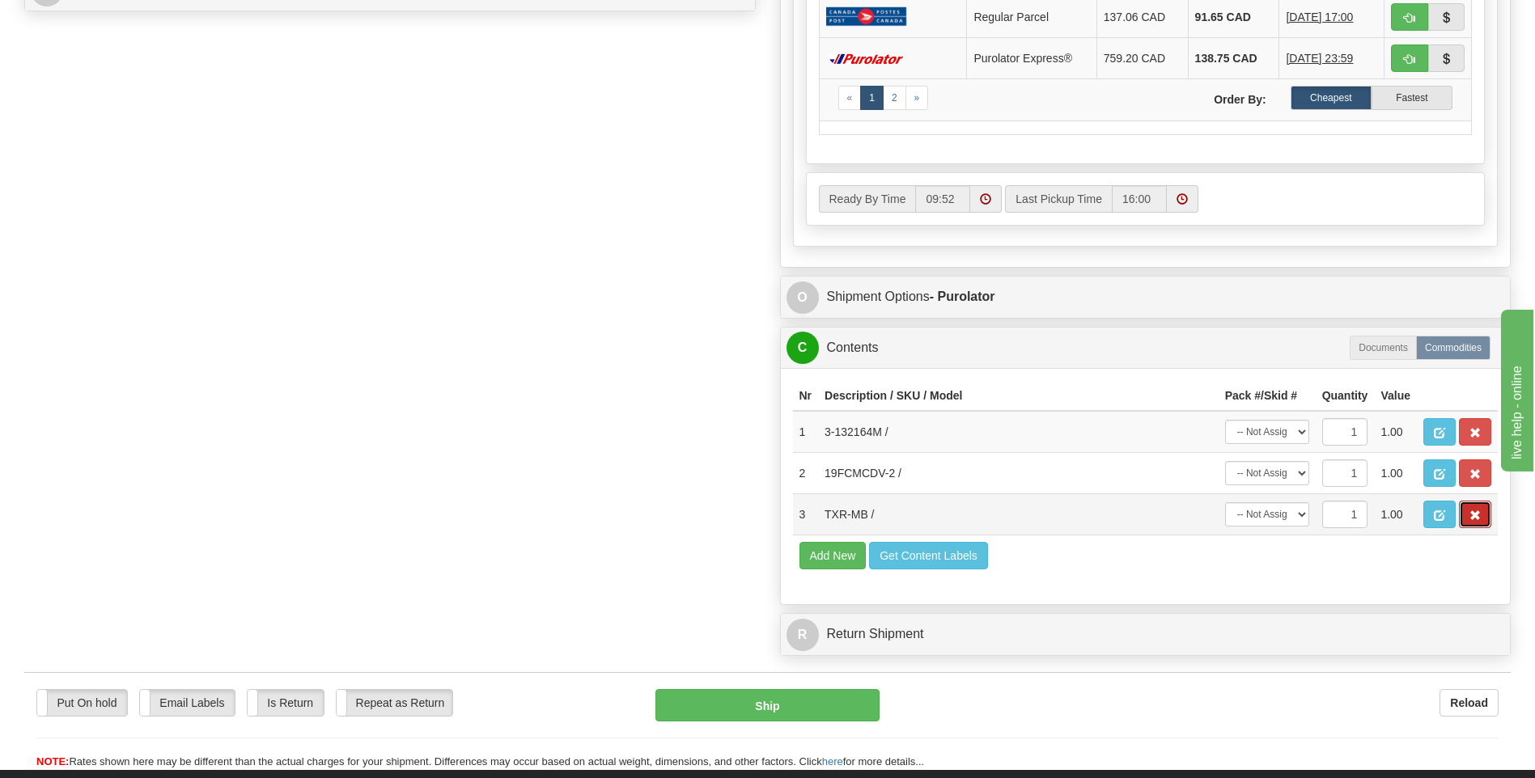
click at [1480, 514] on span "button" at bounding box center [1474, 516] width 11 height 11
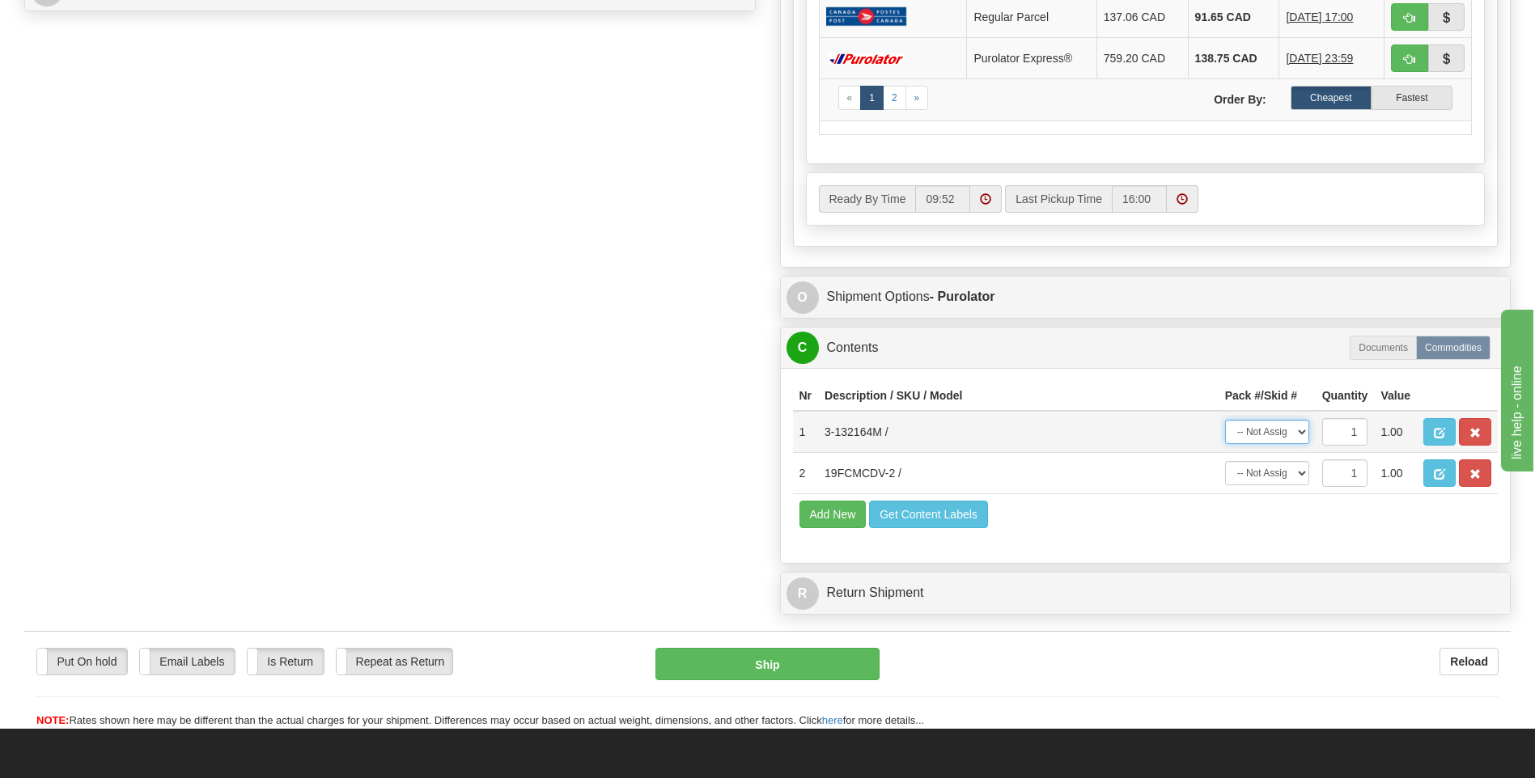
click at [1295, 424] on select "-- Not Assigned -- Package 1 Package 2" at bounding box center [1267, 432] width 84 height 24
select select "0"
click at [1225, 420] on select "-- Not Assigned -- Package 1 Package 2" at bounding box center [1267, 432] width 84 height 24
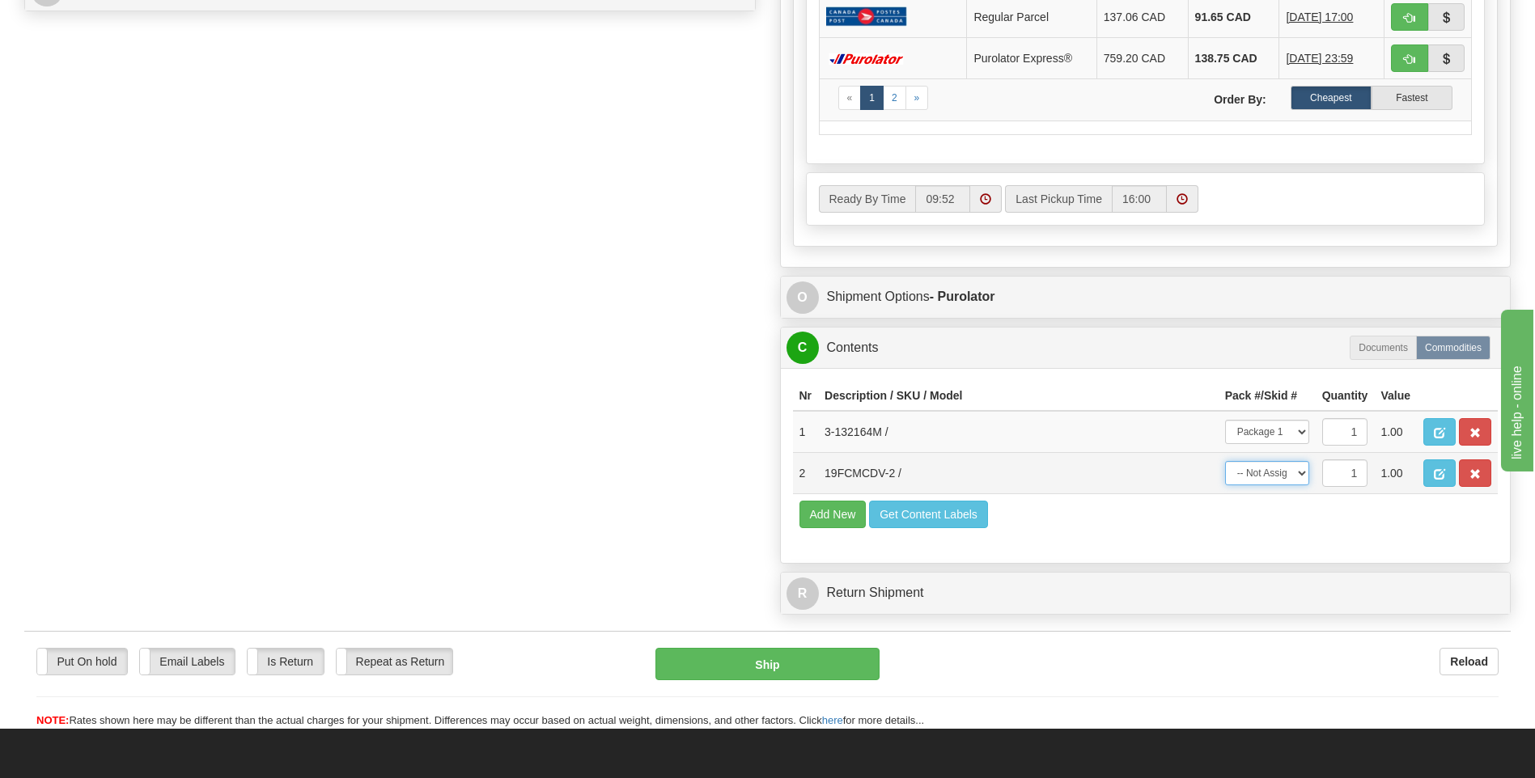
click at [1268, 472] on select "-- Not Assigned -- Package 1 Package 2" at bounding box center [1267, 473] width 84 height 24
select select "1"
click at [1225, 461] on select "-- Not Assigned -- Package 1 Package 2" at bounding box center [1267, 473] width 84 height 24
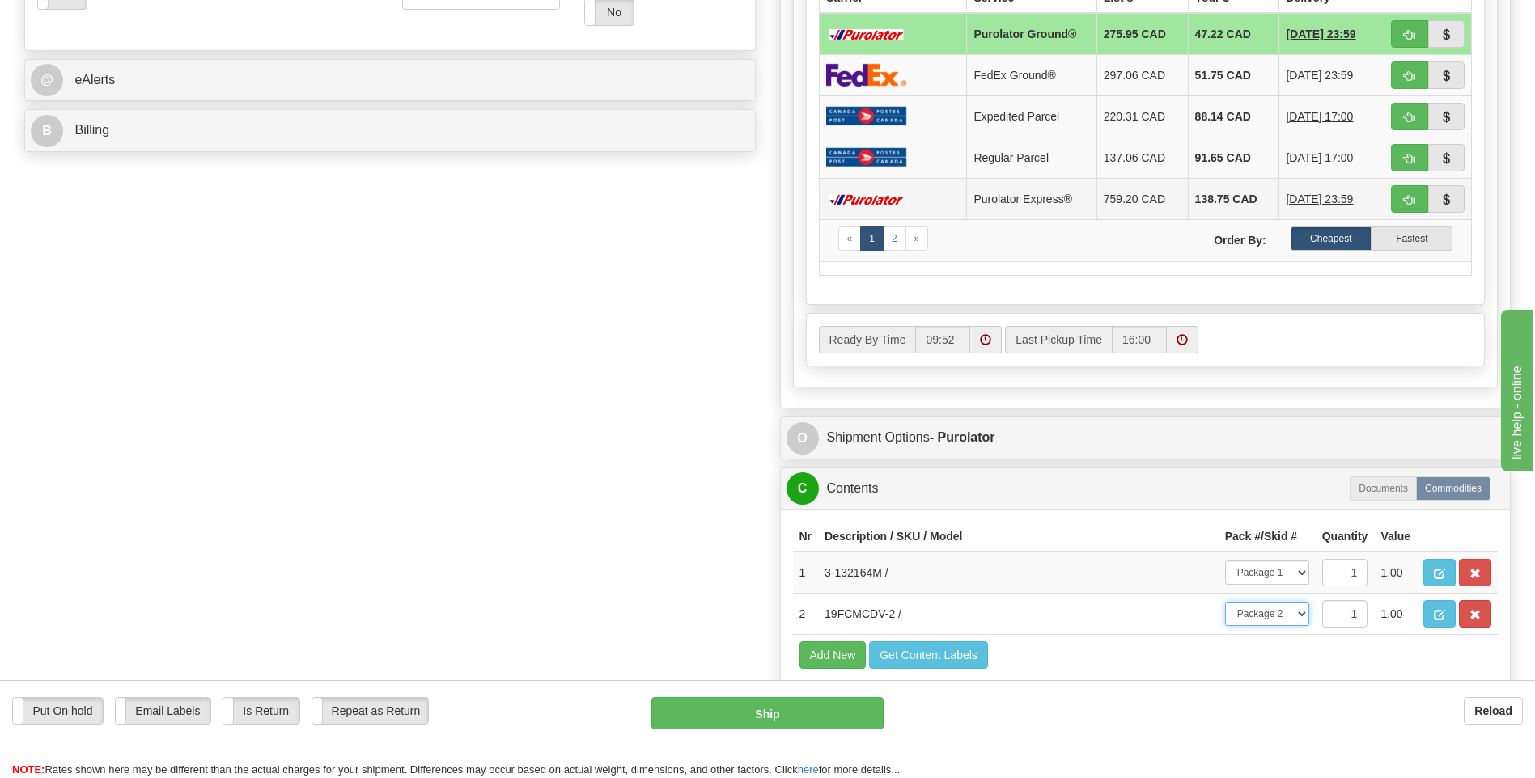
scroll to position [405, 0]
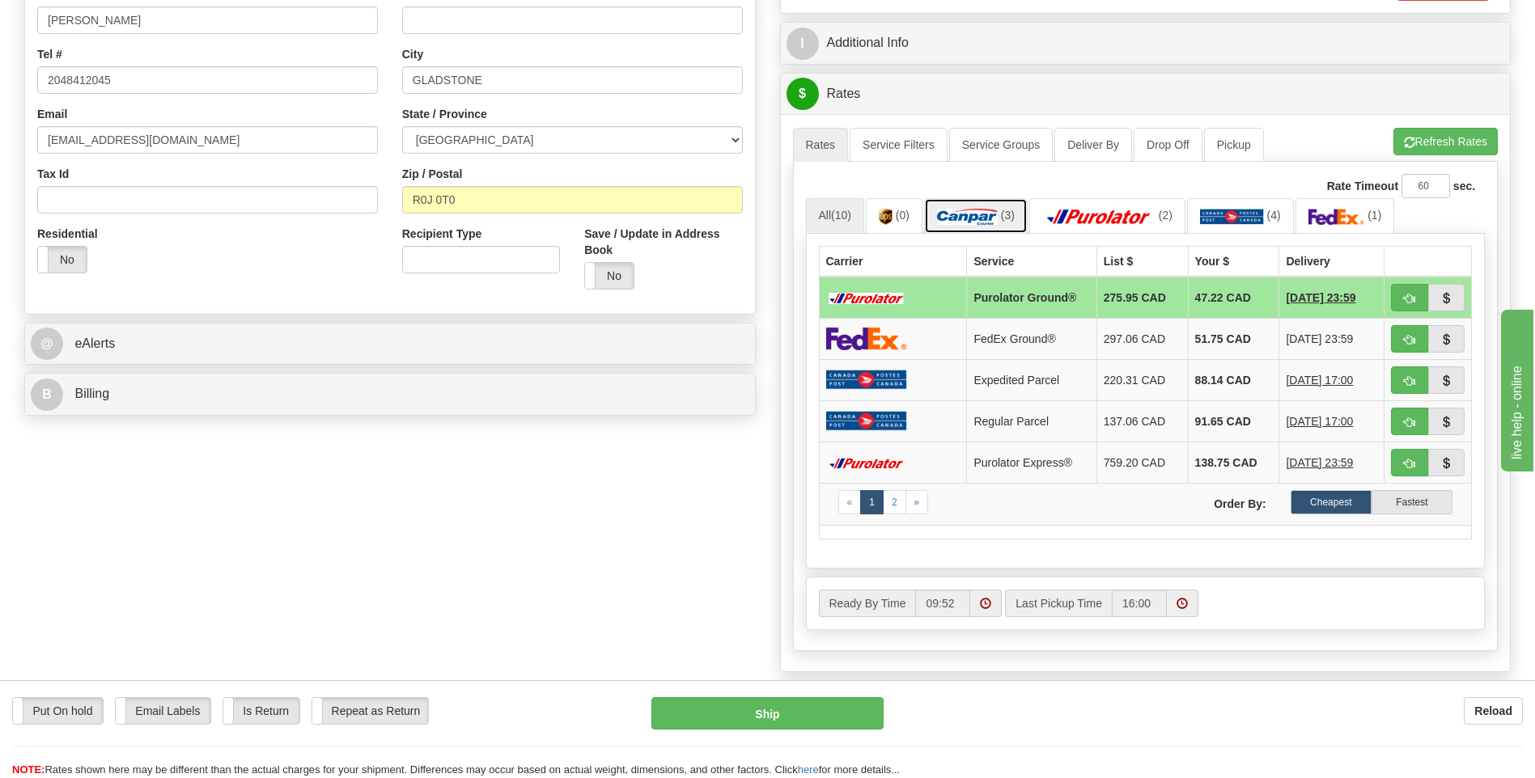
click at [1007, 227] on link "(3)" at bounding box center [976, 215] width 104 height 35
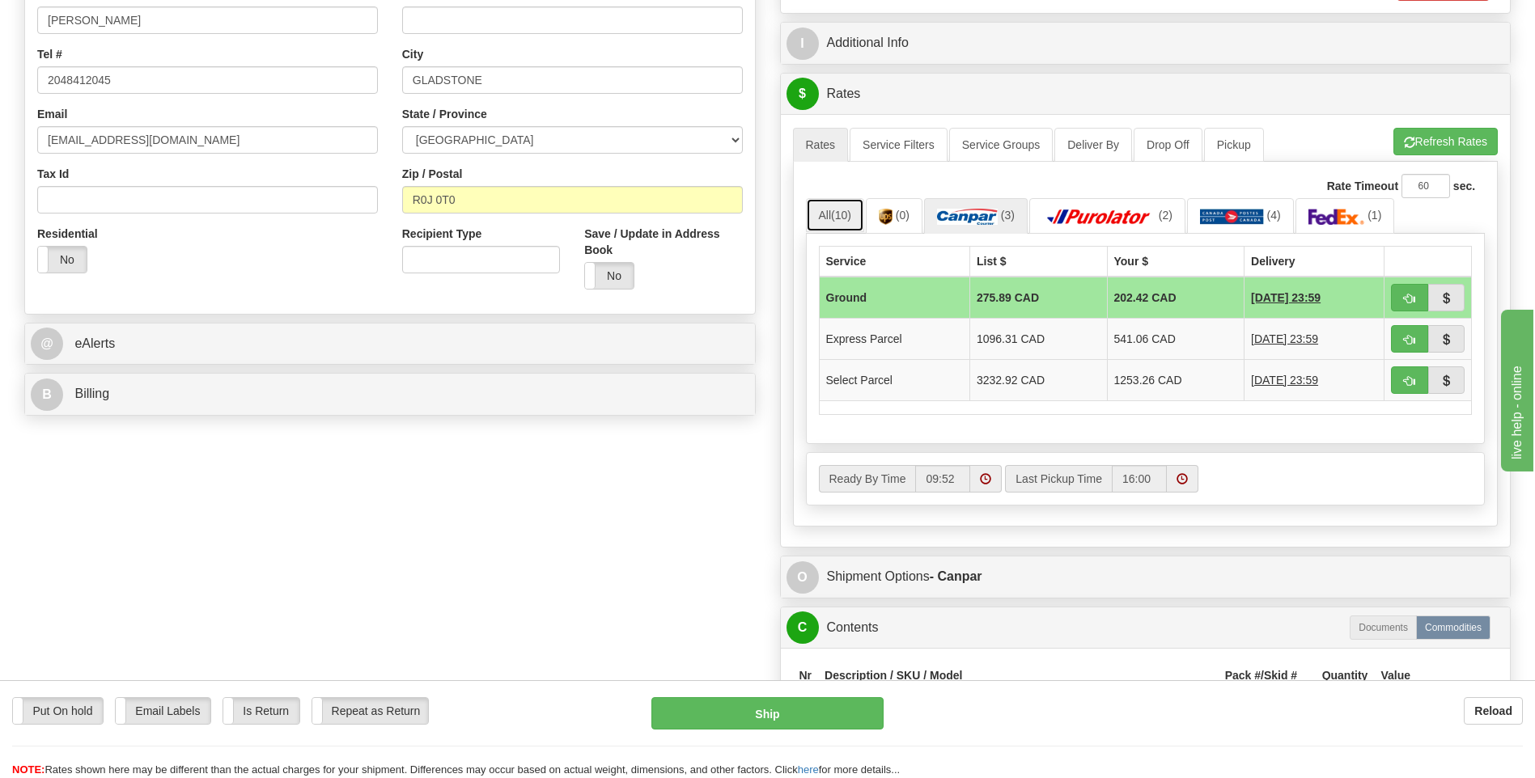
click at [842, 213] on span "(10)" at bounding box center [841, 215] width 20 height 13
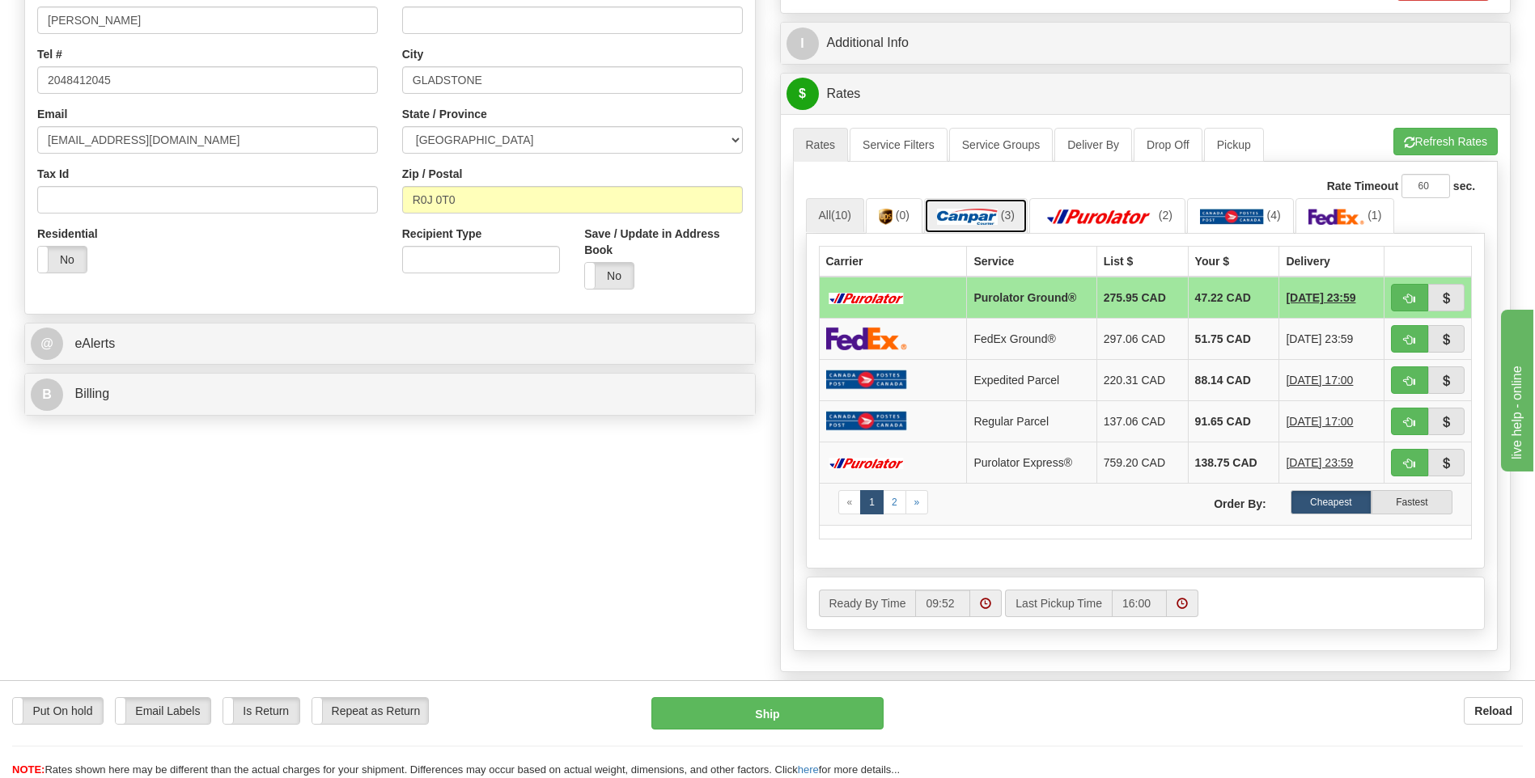
click at [956, 203] on link "(3)" at bounding box center [976, 215] width 104 height 35
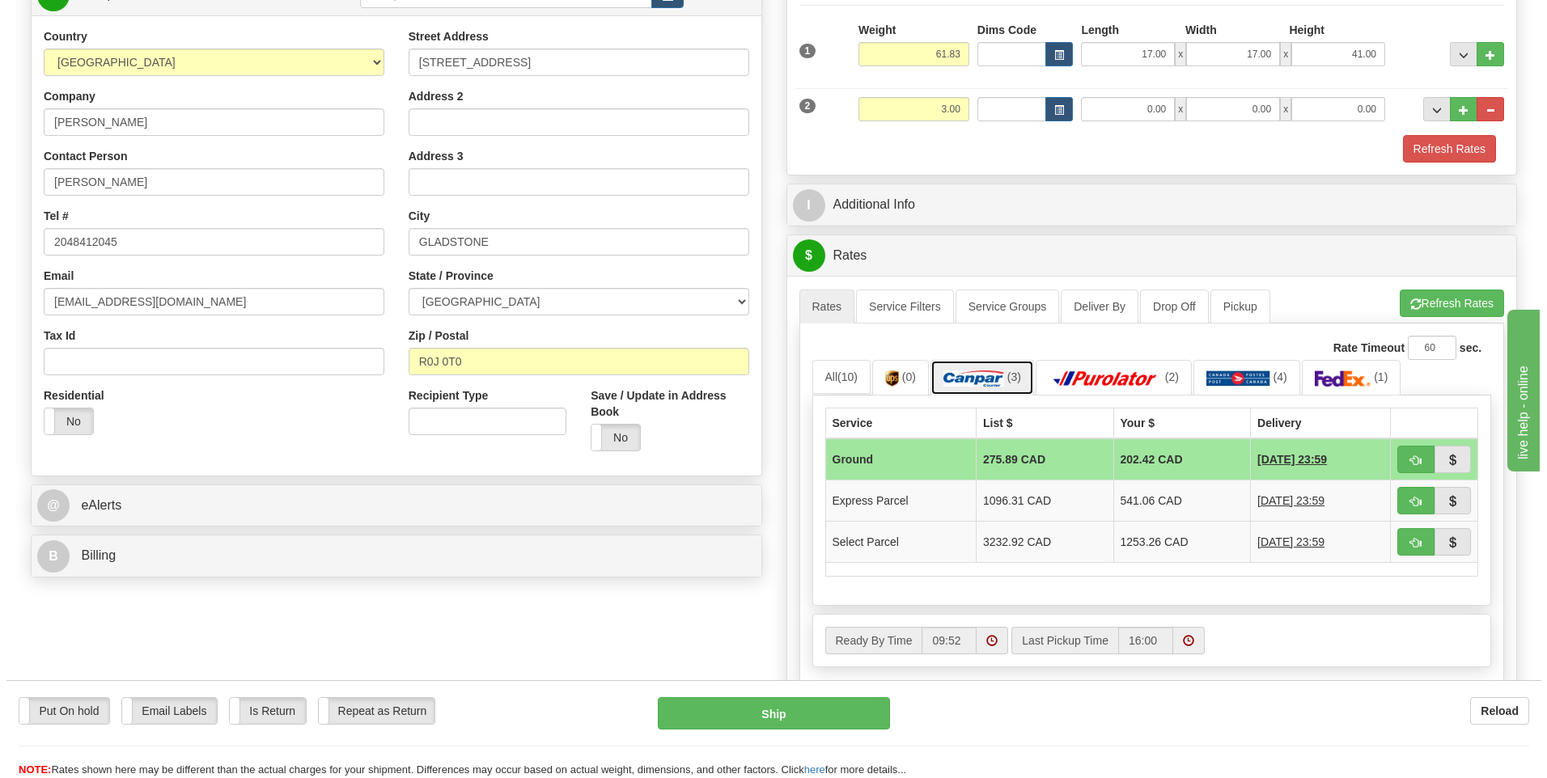
scroll to position [324, 0]
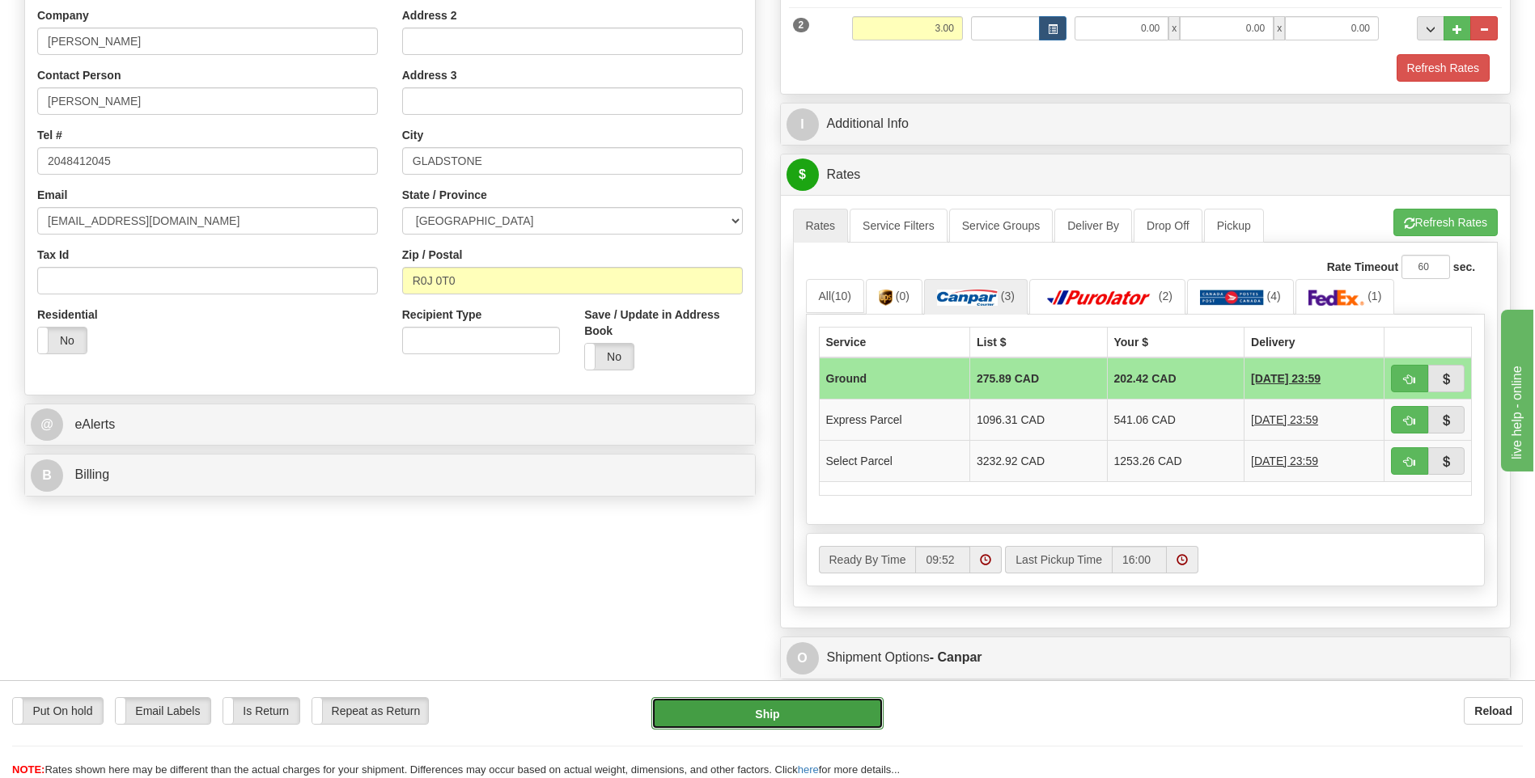
click at [767, 718] on button "Ship" at bounding box center [766, 713] width 231 height 32
type input "1"
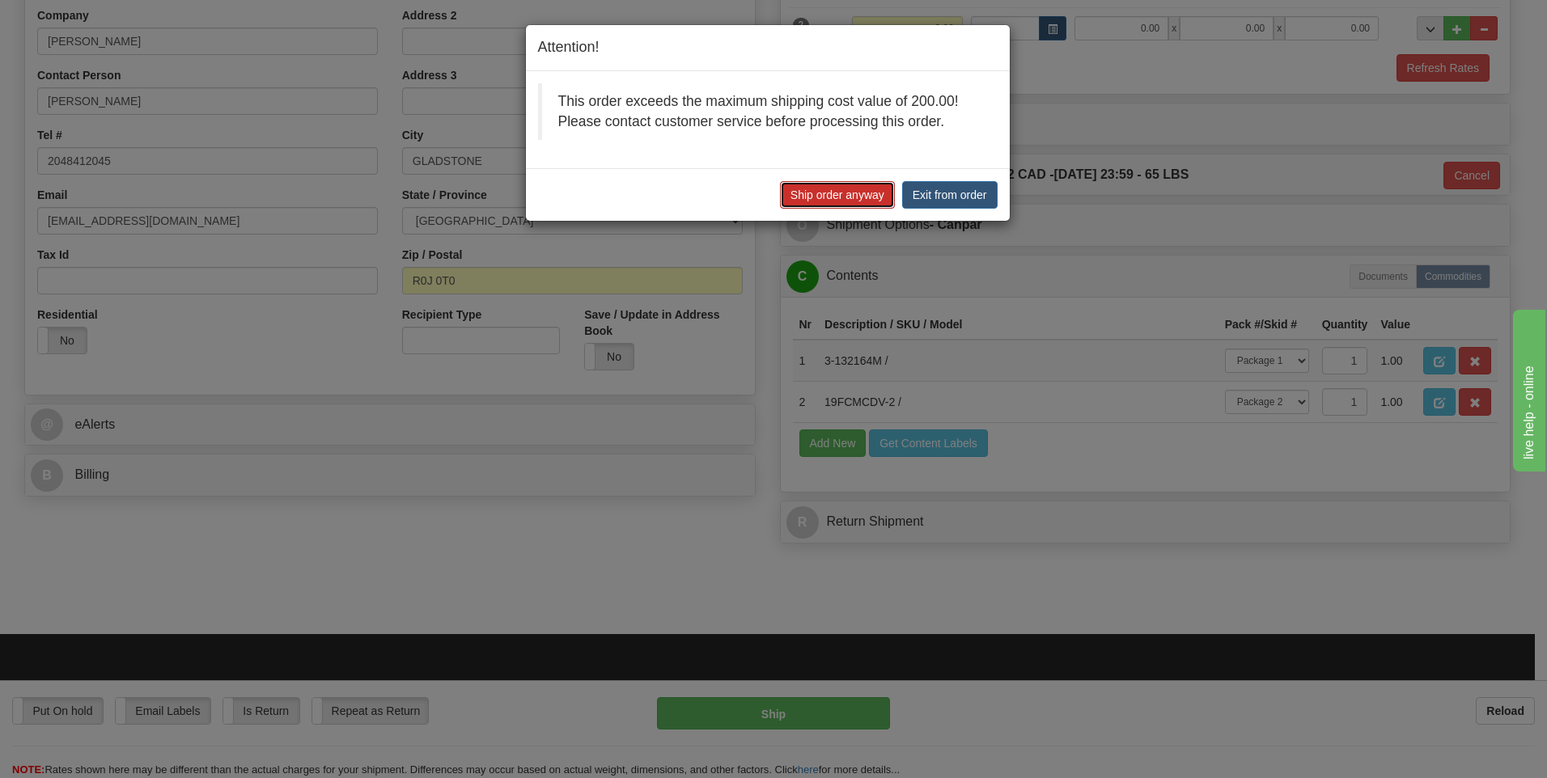
click at [843, 195] on button "Ship order anyway" at bounding box center [837, 195] width 115 height 28
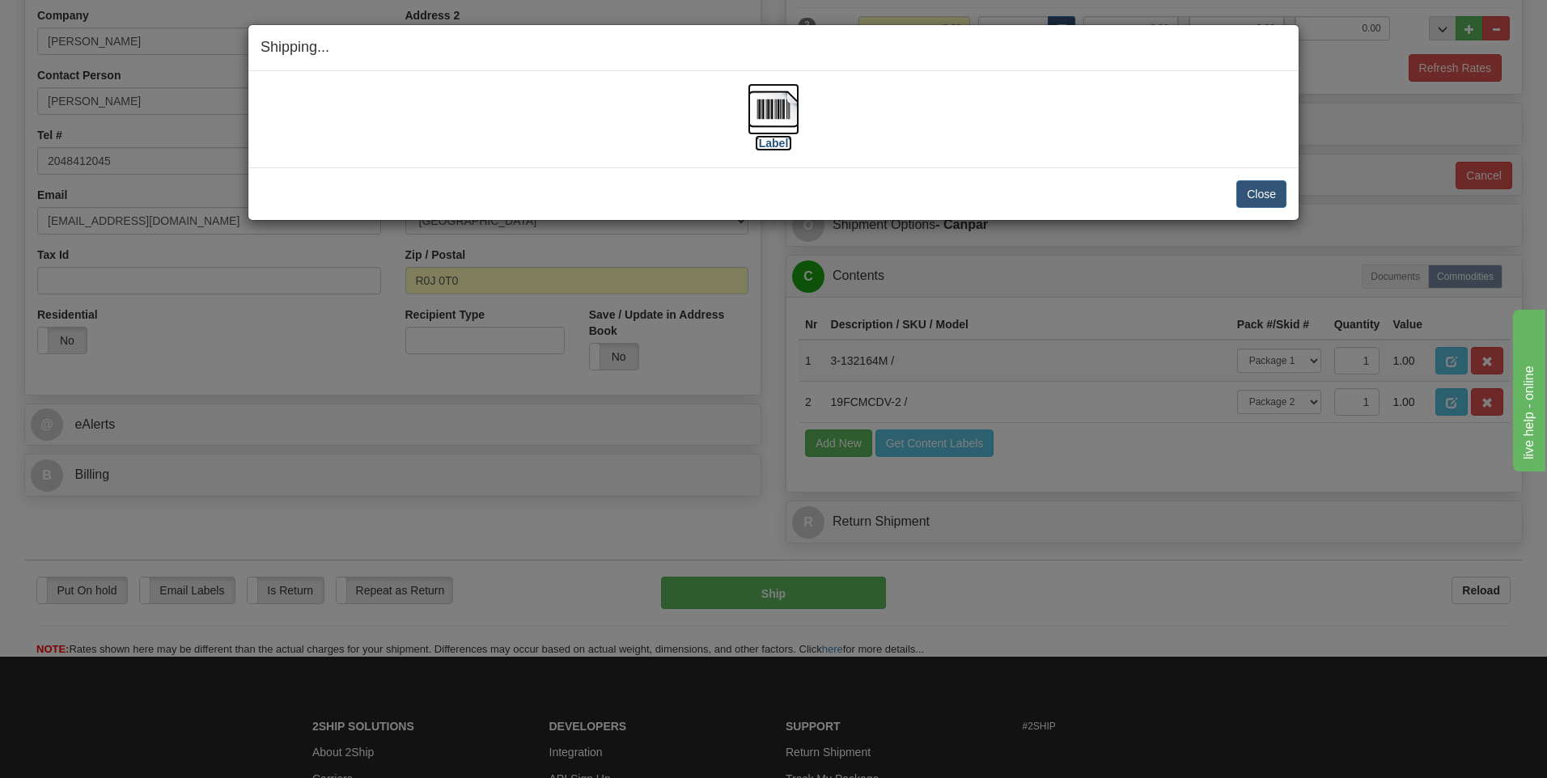
click at [772, 146] on label "[Label]" at bounding box center [773, 143] width 37 height 16
click at [1267, 184] on button "Close" at bounding box center [1261, 194] width 50 height 28
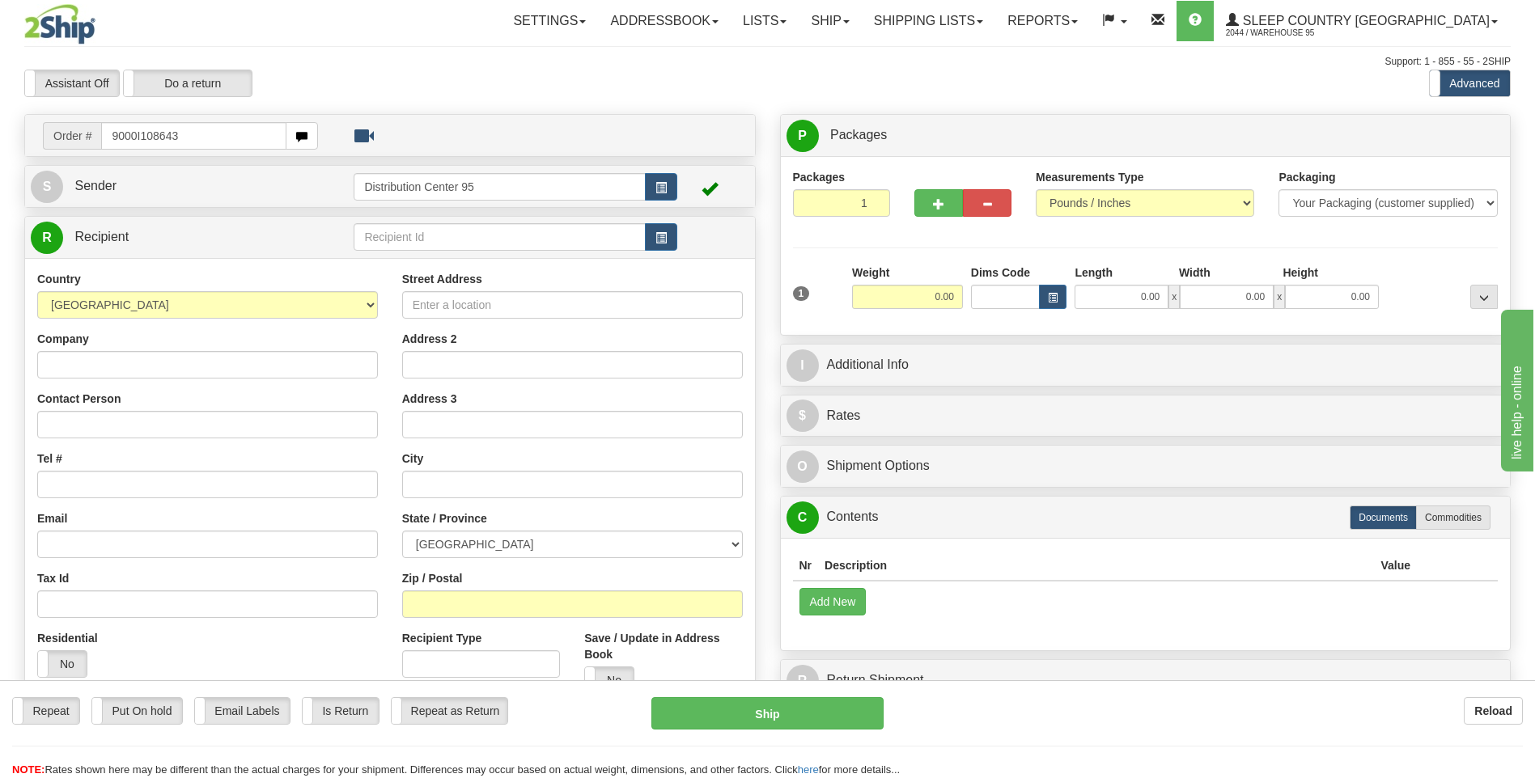
type input "9000I108643"
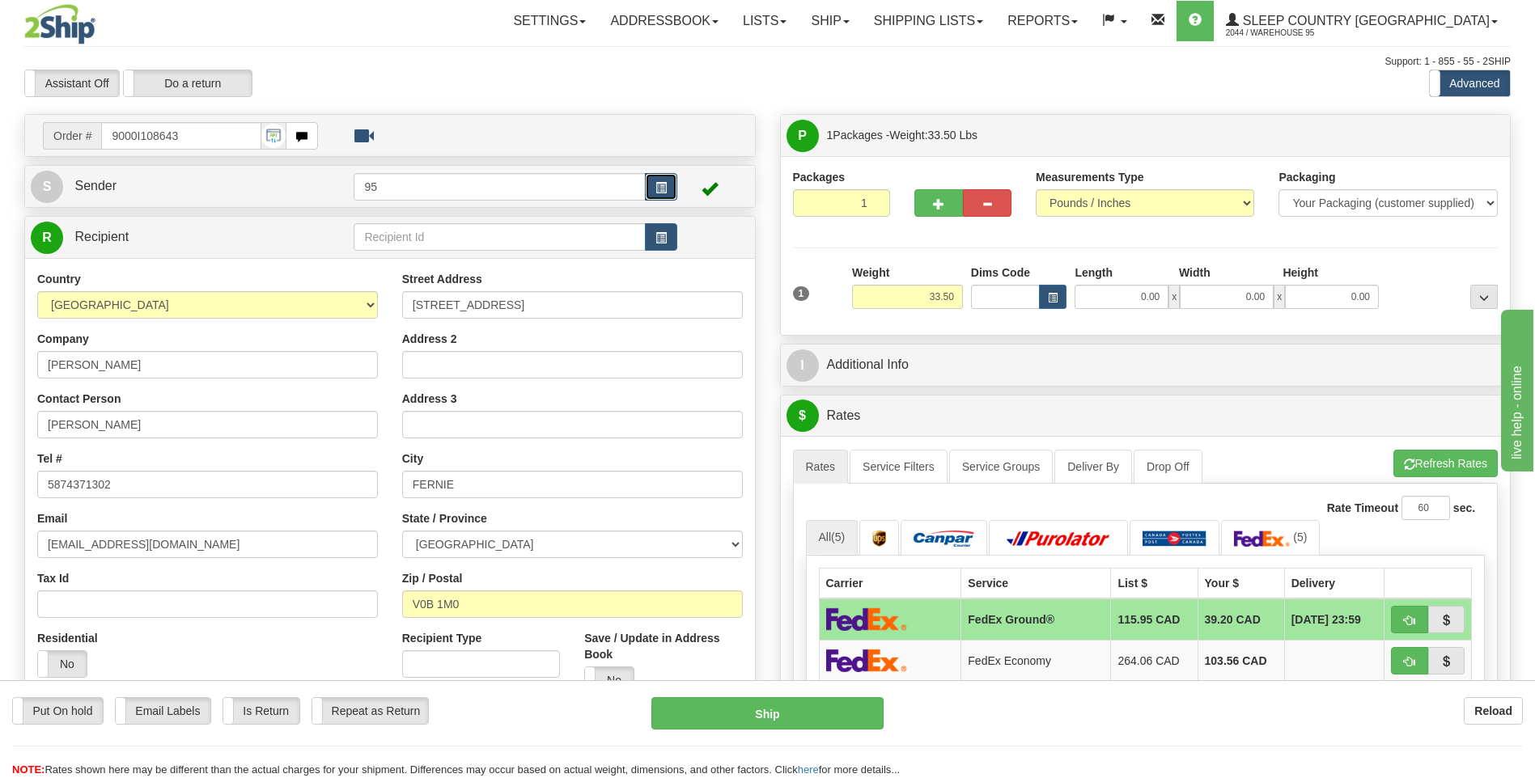
click at [655, 184] on span "button" at bounding box center [660, 188] width 11 height 11
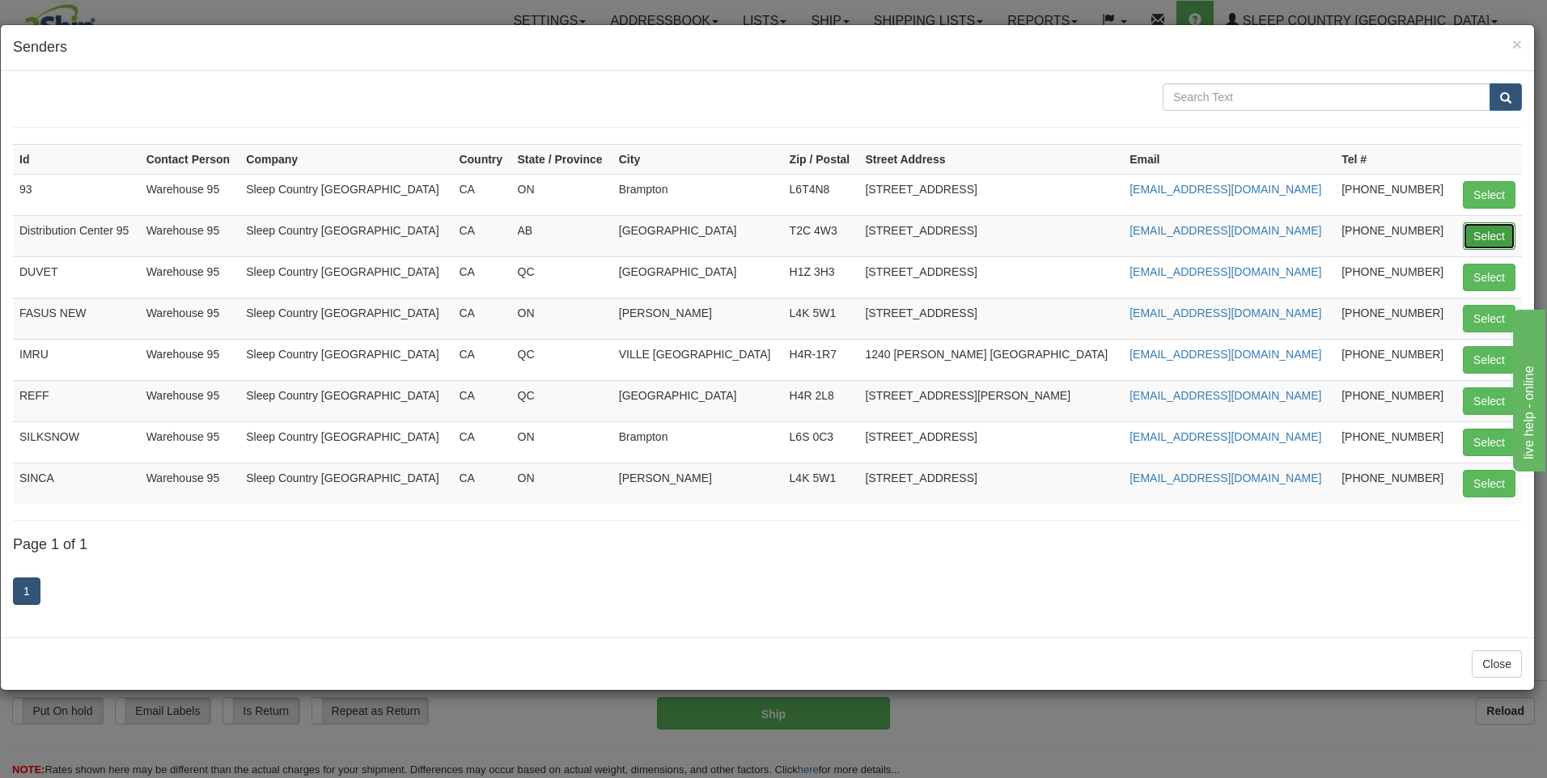
click at [1483, 237] on button "Select" at bounding box center [1489, 236] width 53 height 28
type input "Distribution Center 95"
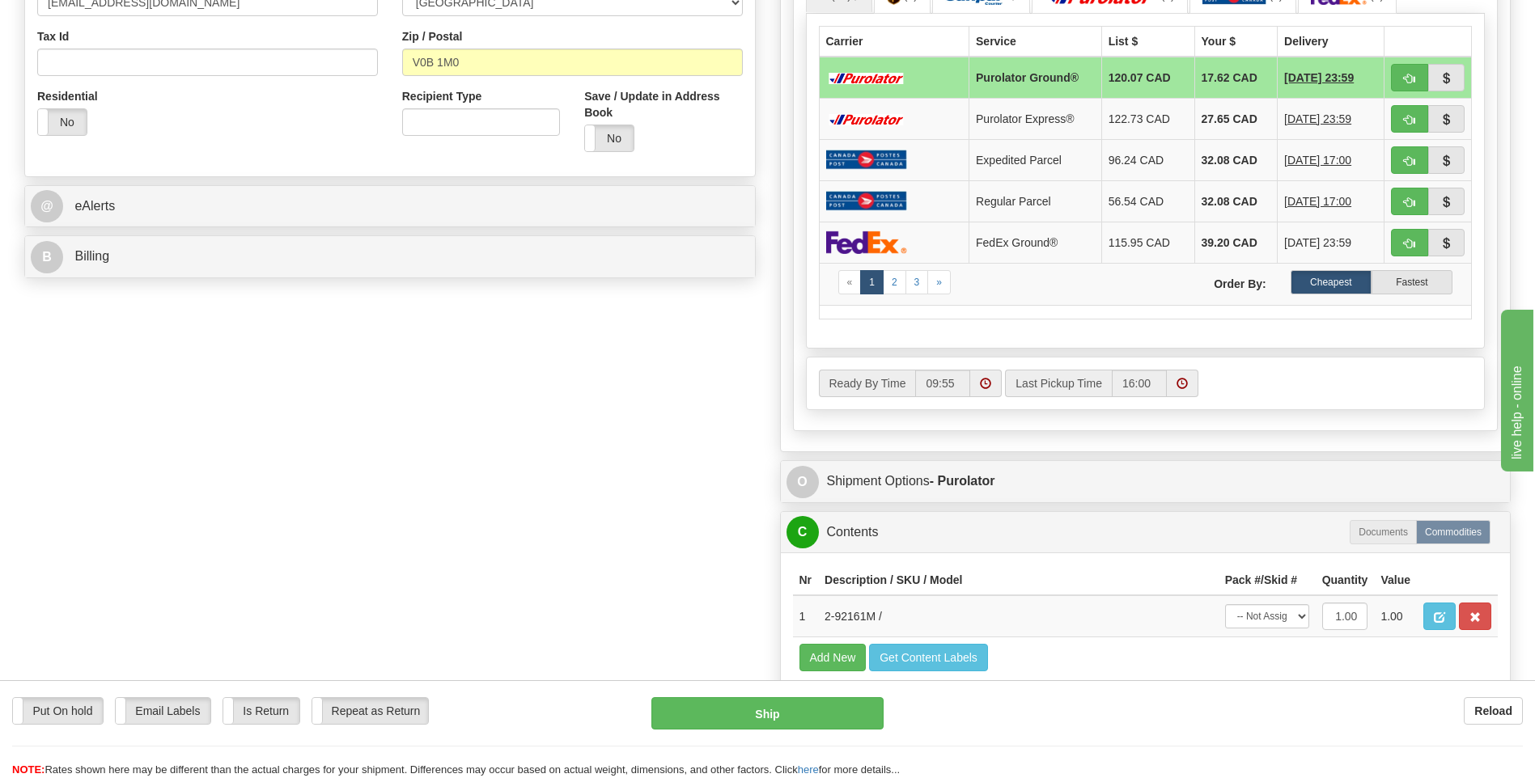
scroll to position [566, 0]
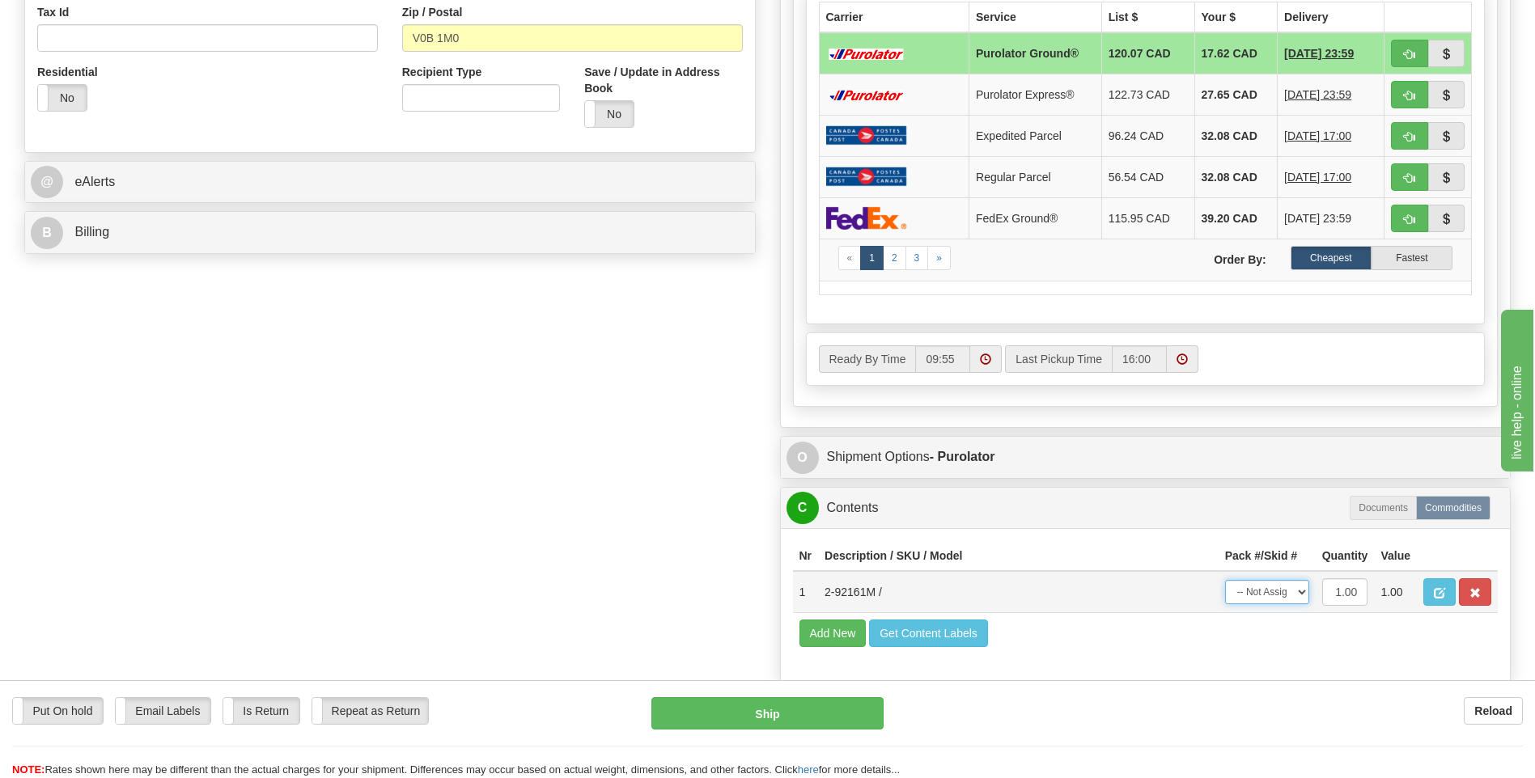
click at [1275, 591] on select "-- Not Assigned -- Package 1" at bounding box center [1267, 592] width 84 height 24
select select "0"
click at [1225, 580] on select "-- Not Assigned -- Package 1" at bounding box center [1267, 592] width 84 height 24
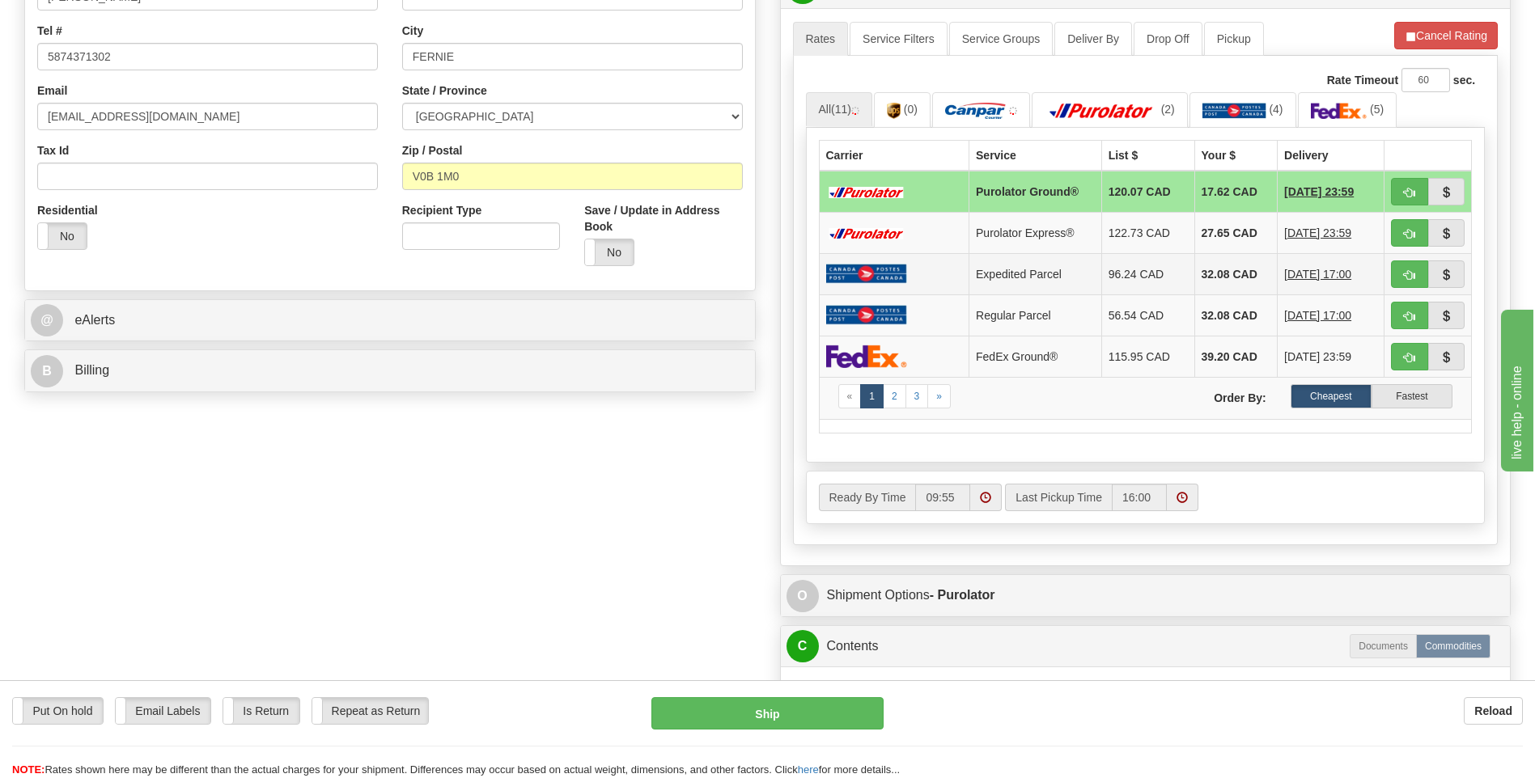
scroll to position [405, 0]
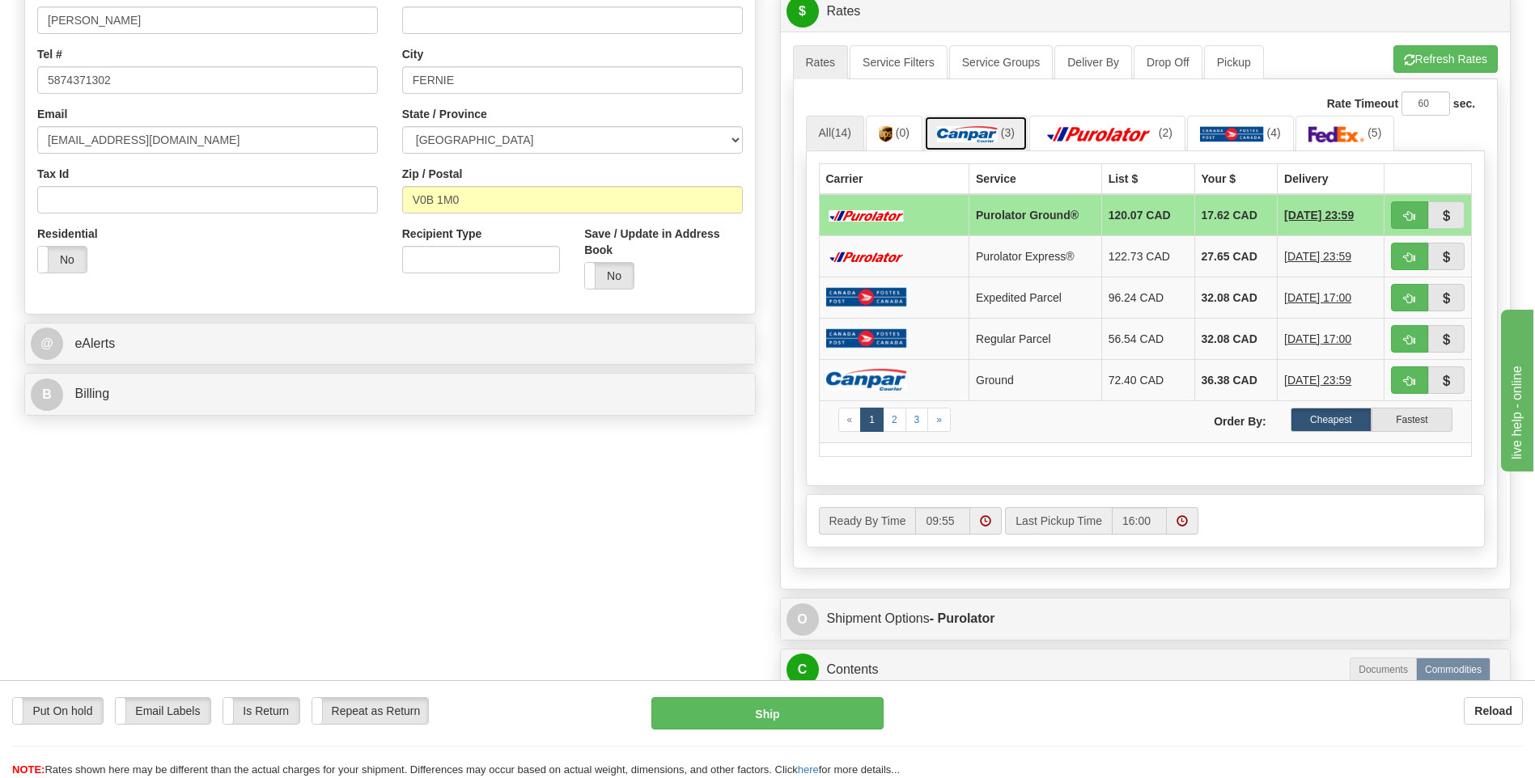
click at [981, 134] on img at bounding box center [967, 134] width 61 height 16
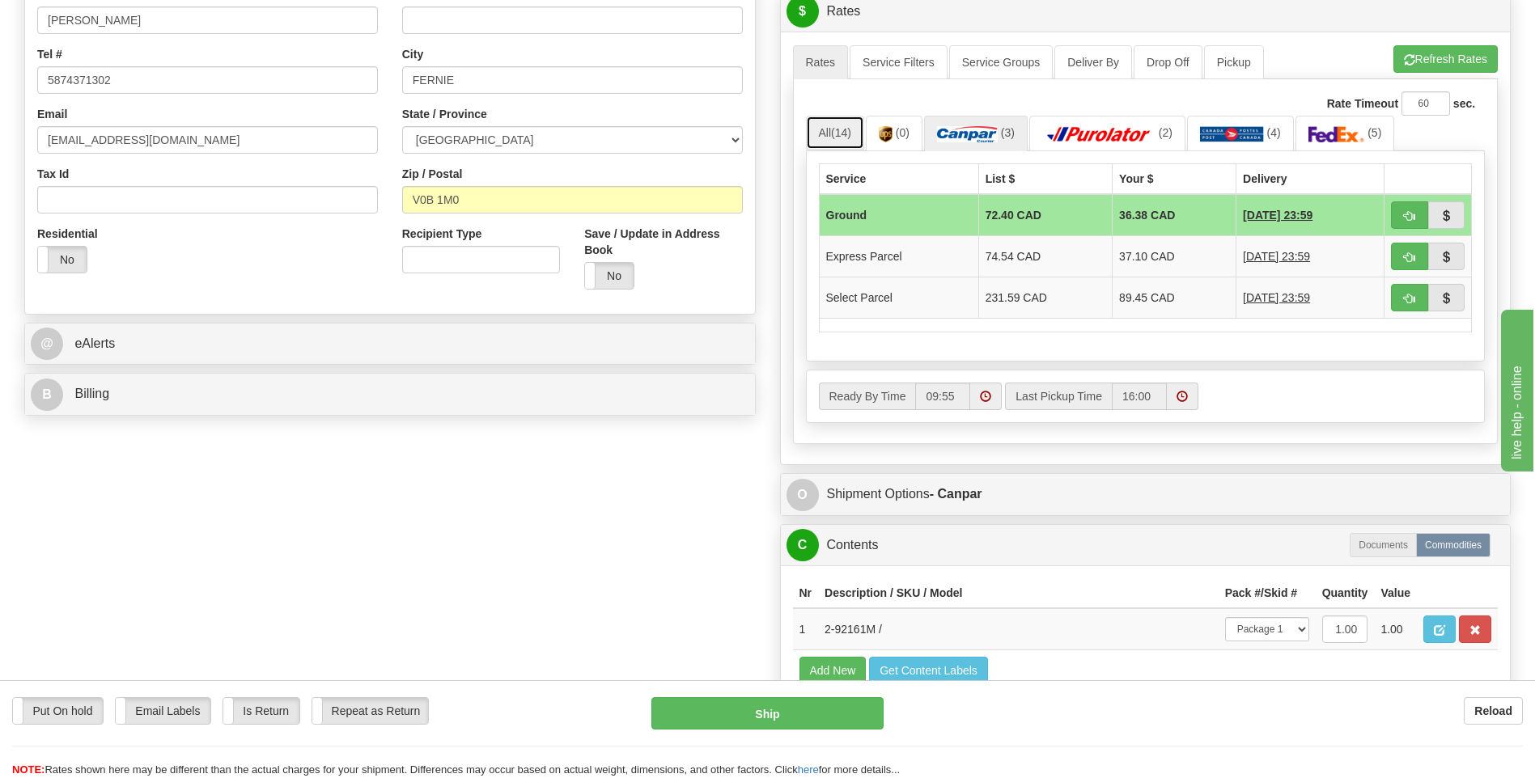
click at [858, 131] on link "All (14)" at bounding box center [835, 133] width 58 height 34
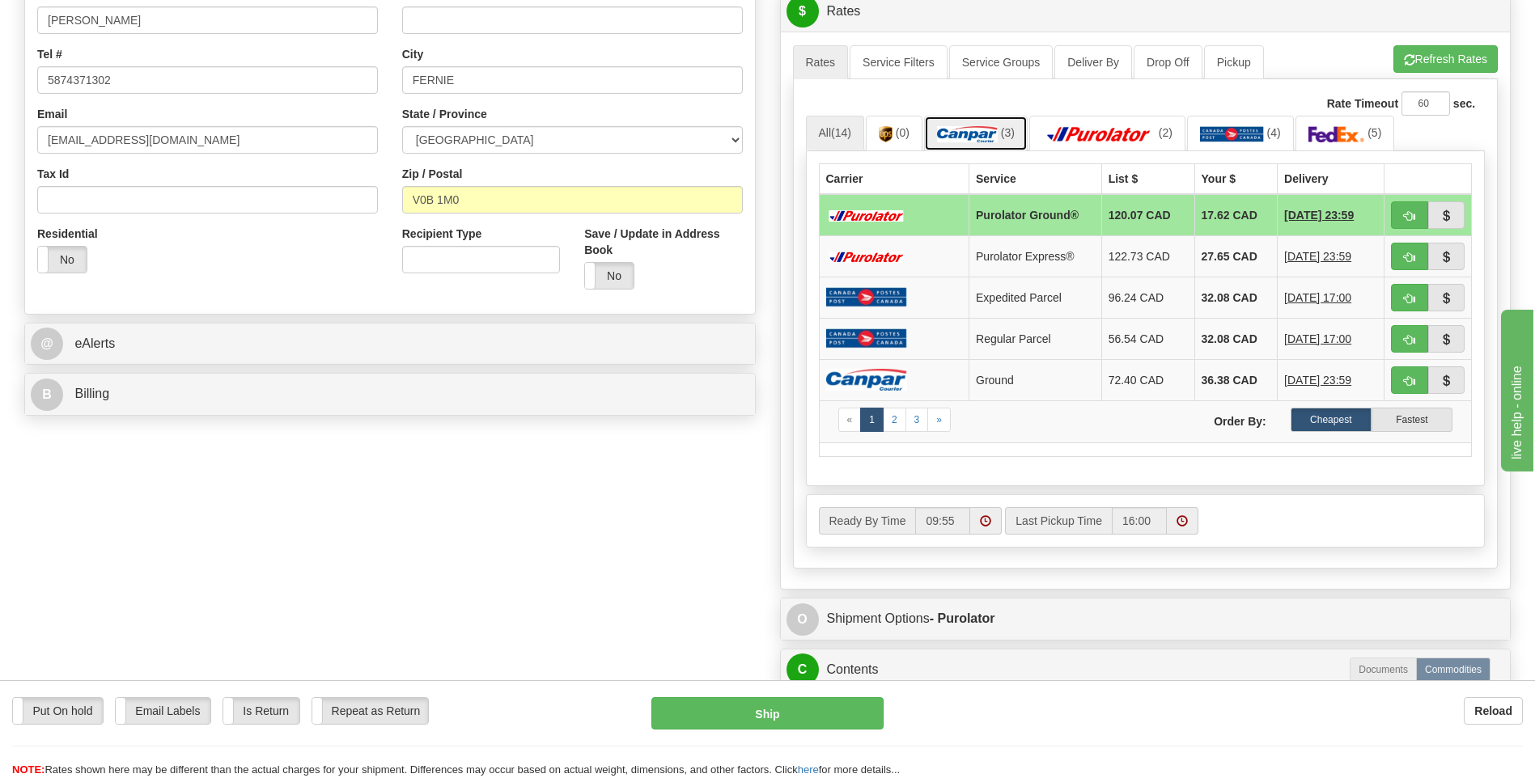
click at [1015, 126] on link "(3)" at bounding box center [976, 133] width 104 height 35
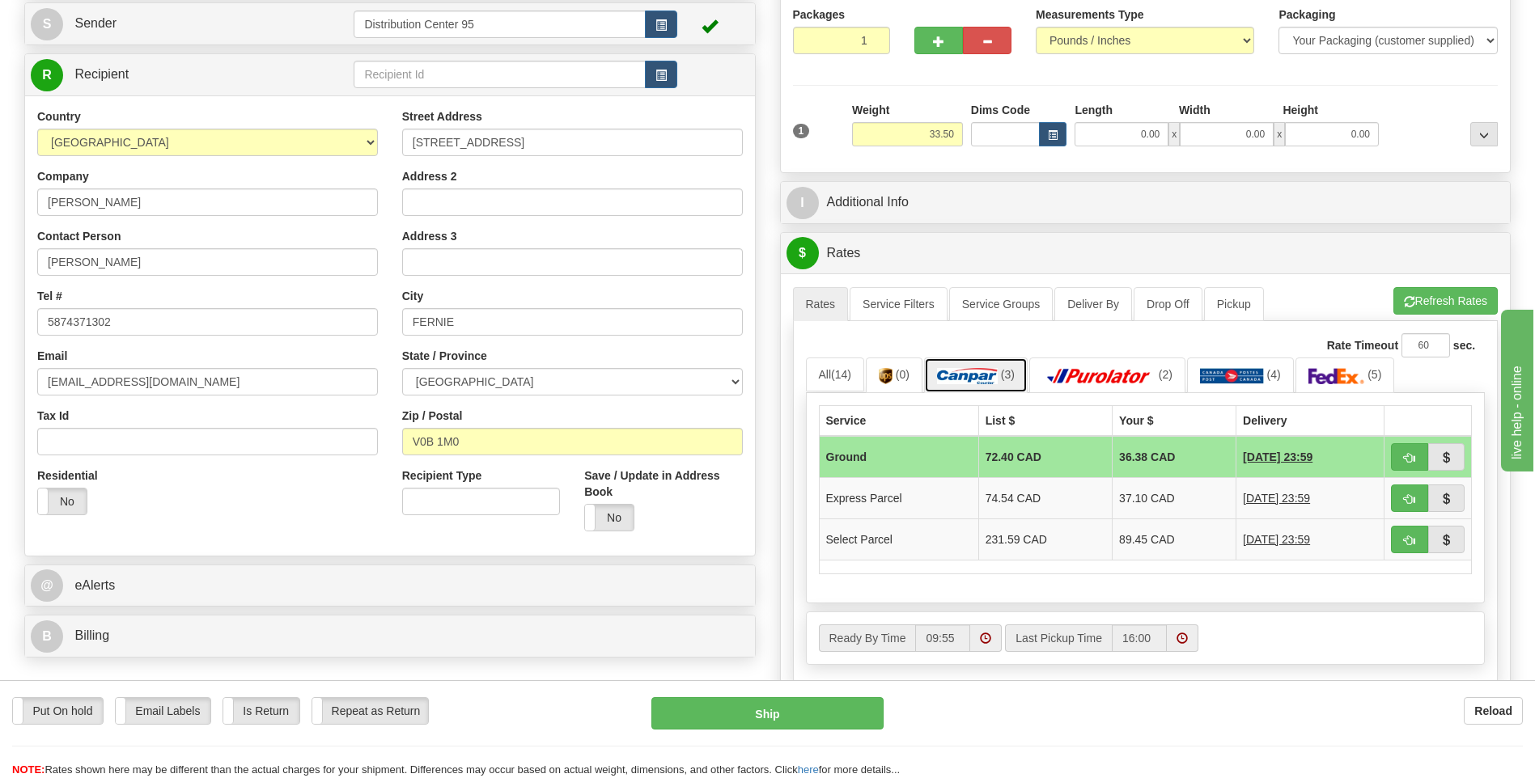
scroll to position [162, 0]
click at [1142, 142] on input "0.00" at bounding box center [1121, 135] width 94 height 24
type input "17.00"
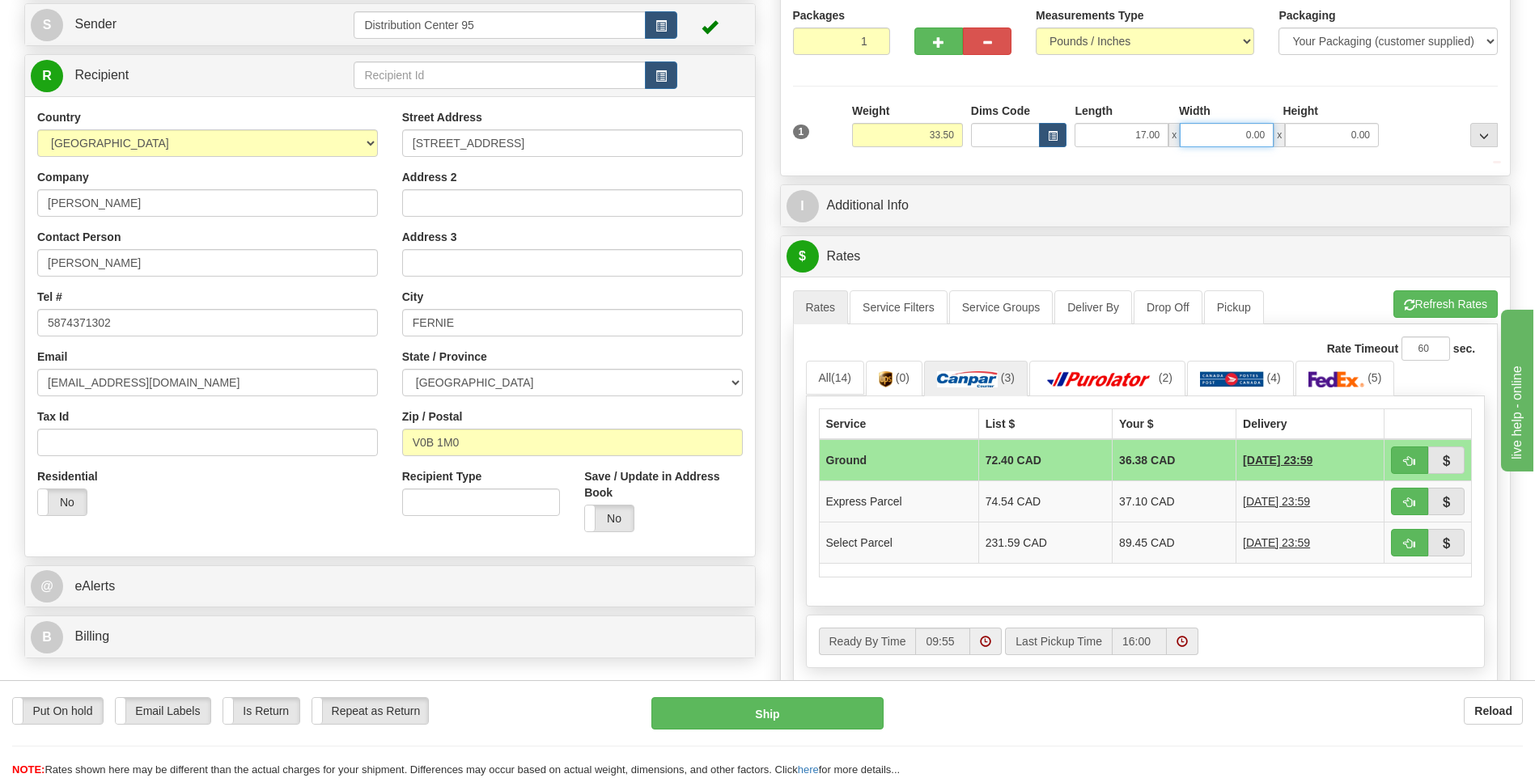
click at [1239, 138] on input "0.00" at bounding box center [1227, 135] width 94 height 24
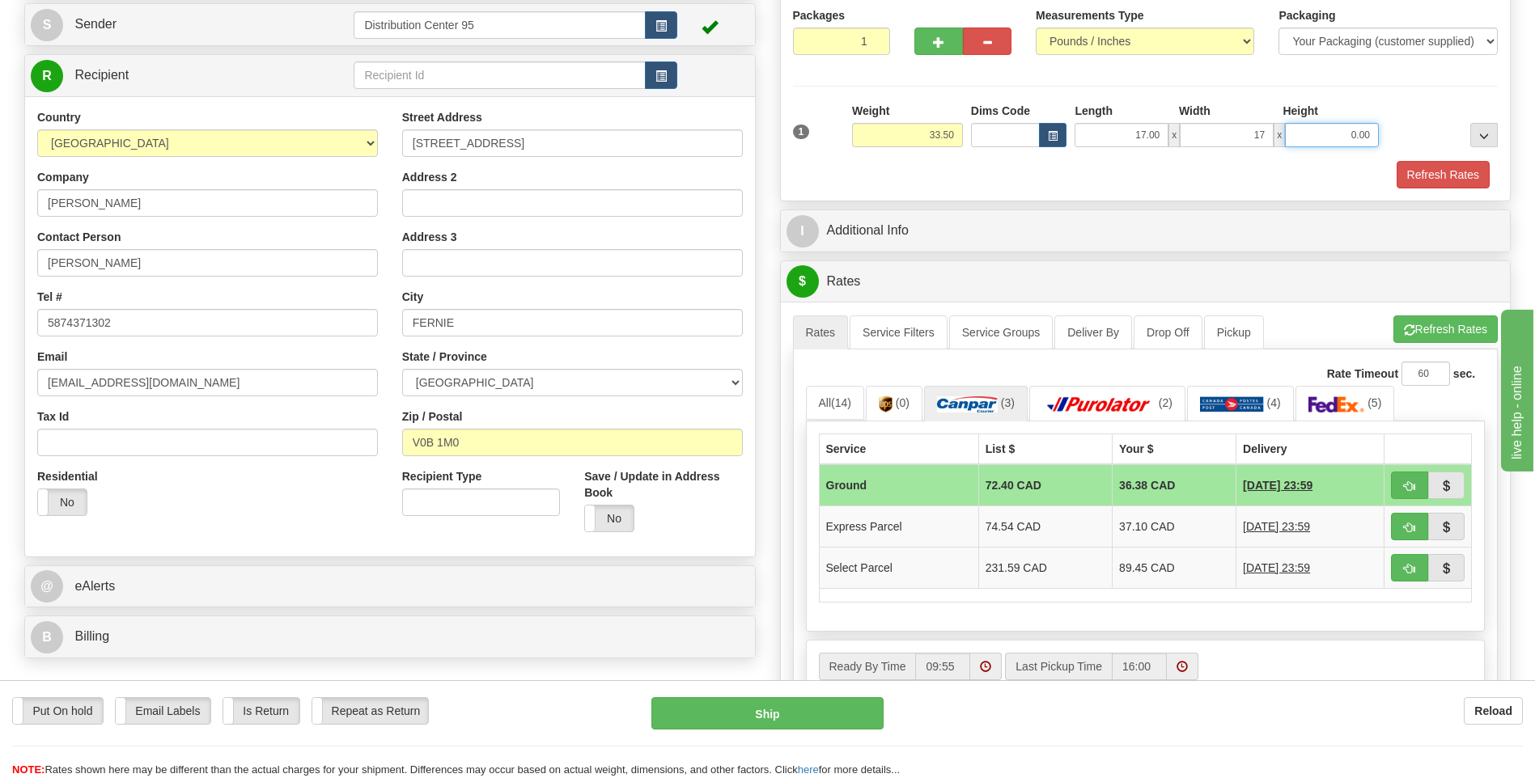
type input "17.00"
click at [1301, 133] on input "0.00" at bounding box center [1332, 135] width 94 height 24
type input "41.00"
click at [1357, 166] on div "Refresh Rates" at bounding box center [1146, 175] width 714 height 28
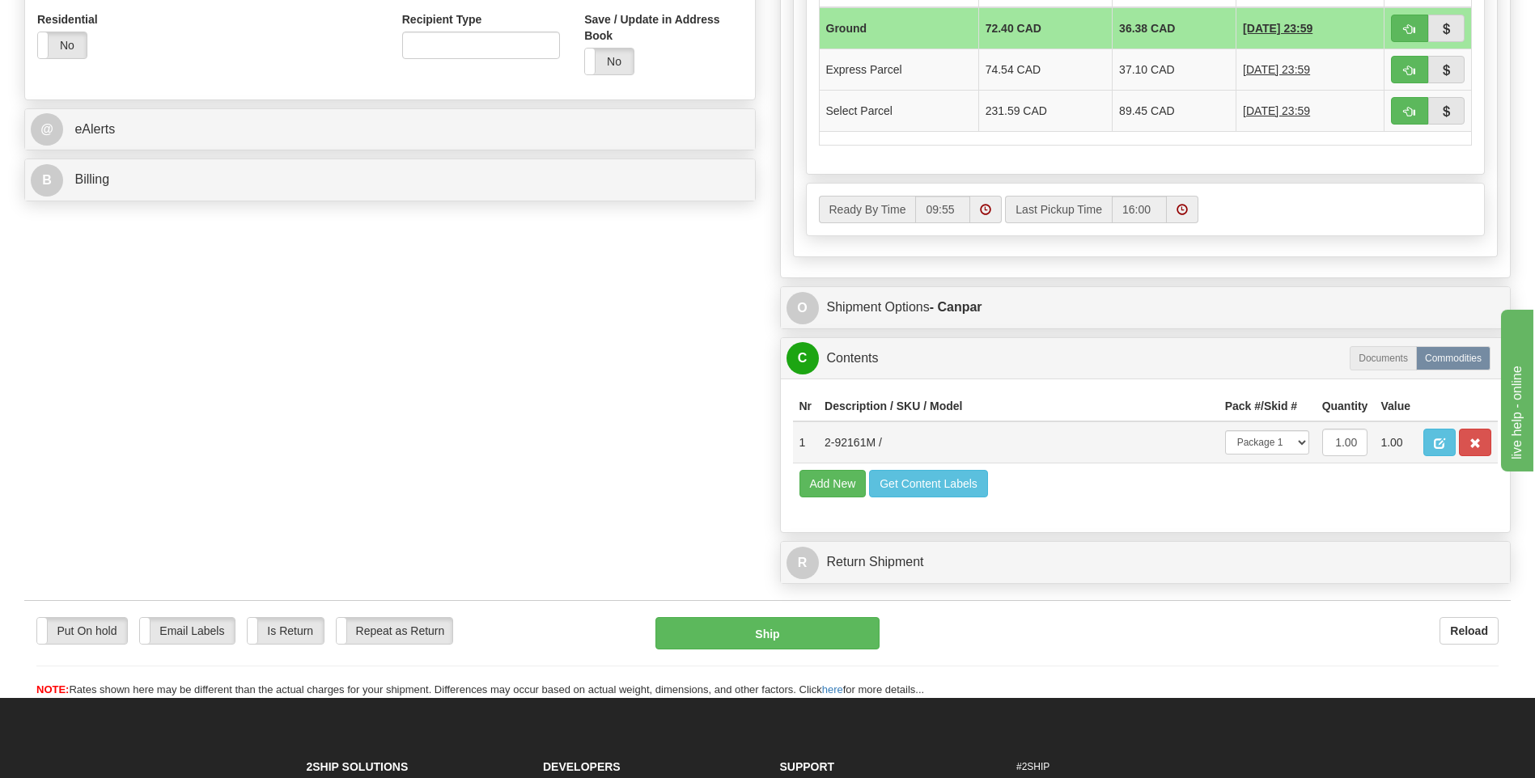
scroll to position [647, 0]
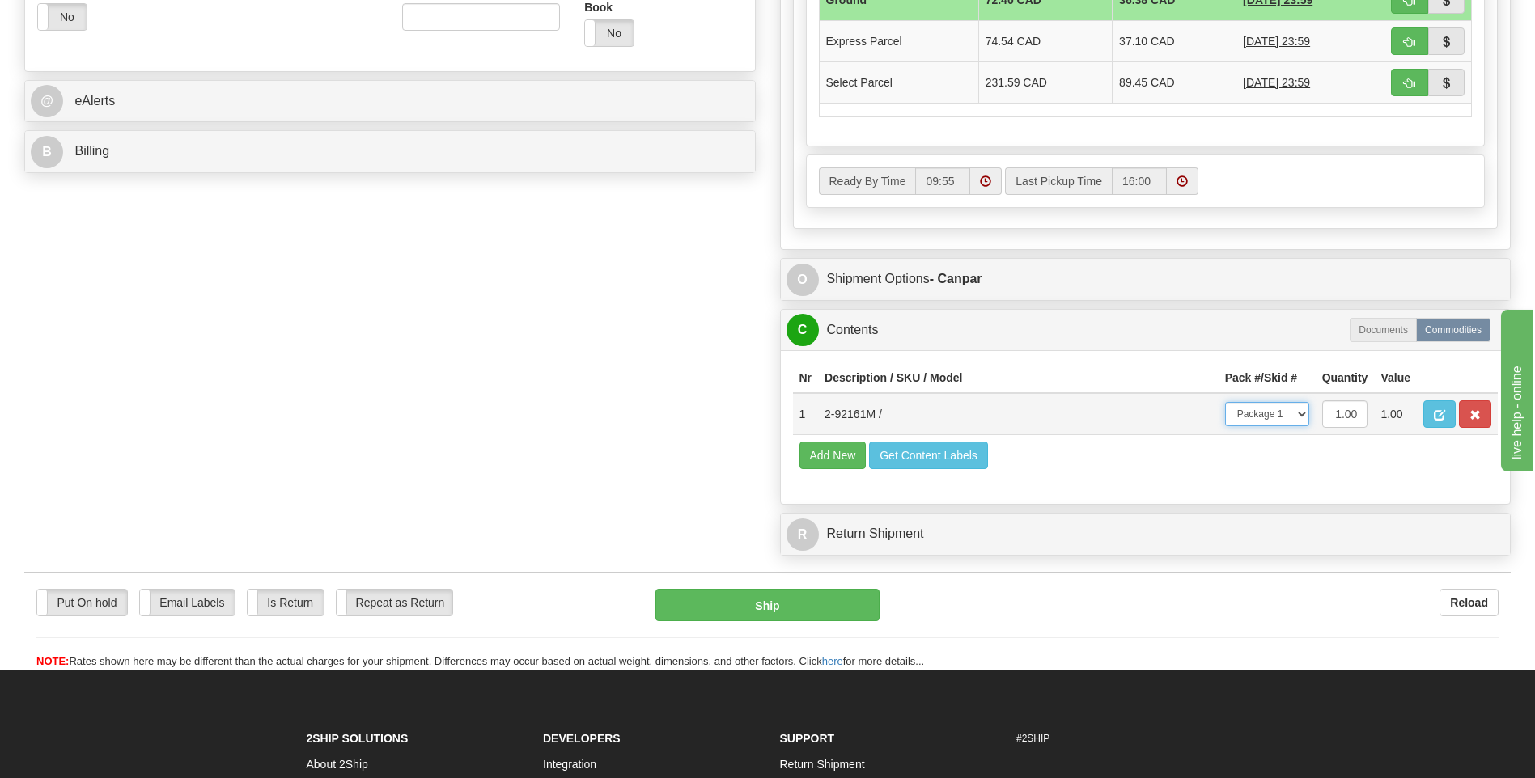
click at [1274, 413] on select "-- Not Assigned -- Package 1" at bounding box center [1267, 414] width 84 height 24
click at [1225, 402] on select "-- Not Assigned -- Package 1" at bounding box center [1267, 414] width 84 height 24
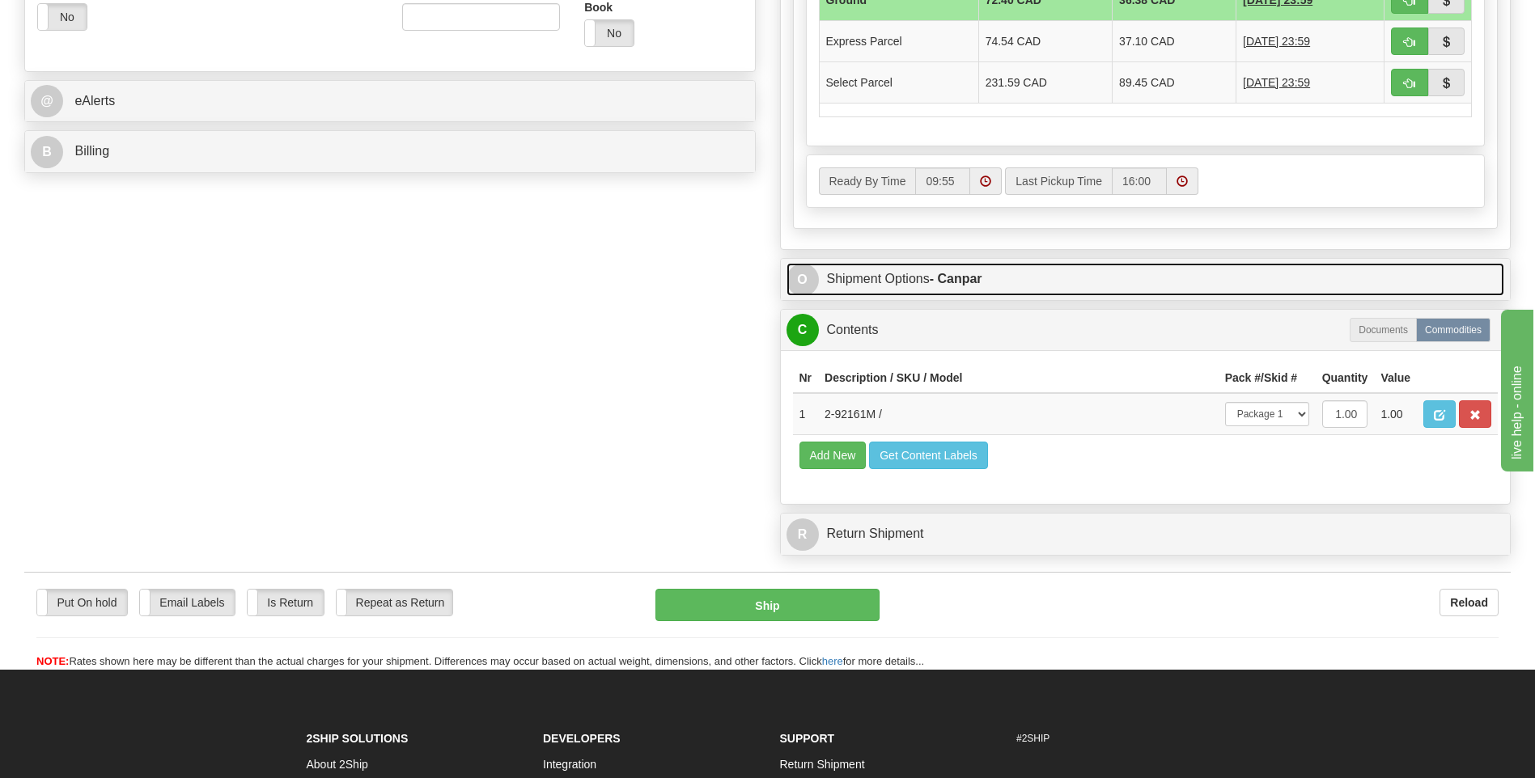
click at [879, 286] on link "O Shipment Options - Canpar" at bounding box center [1145, 279] width 718 height 33
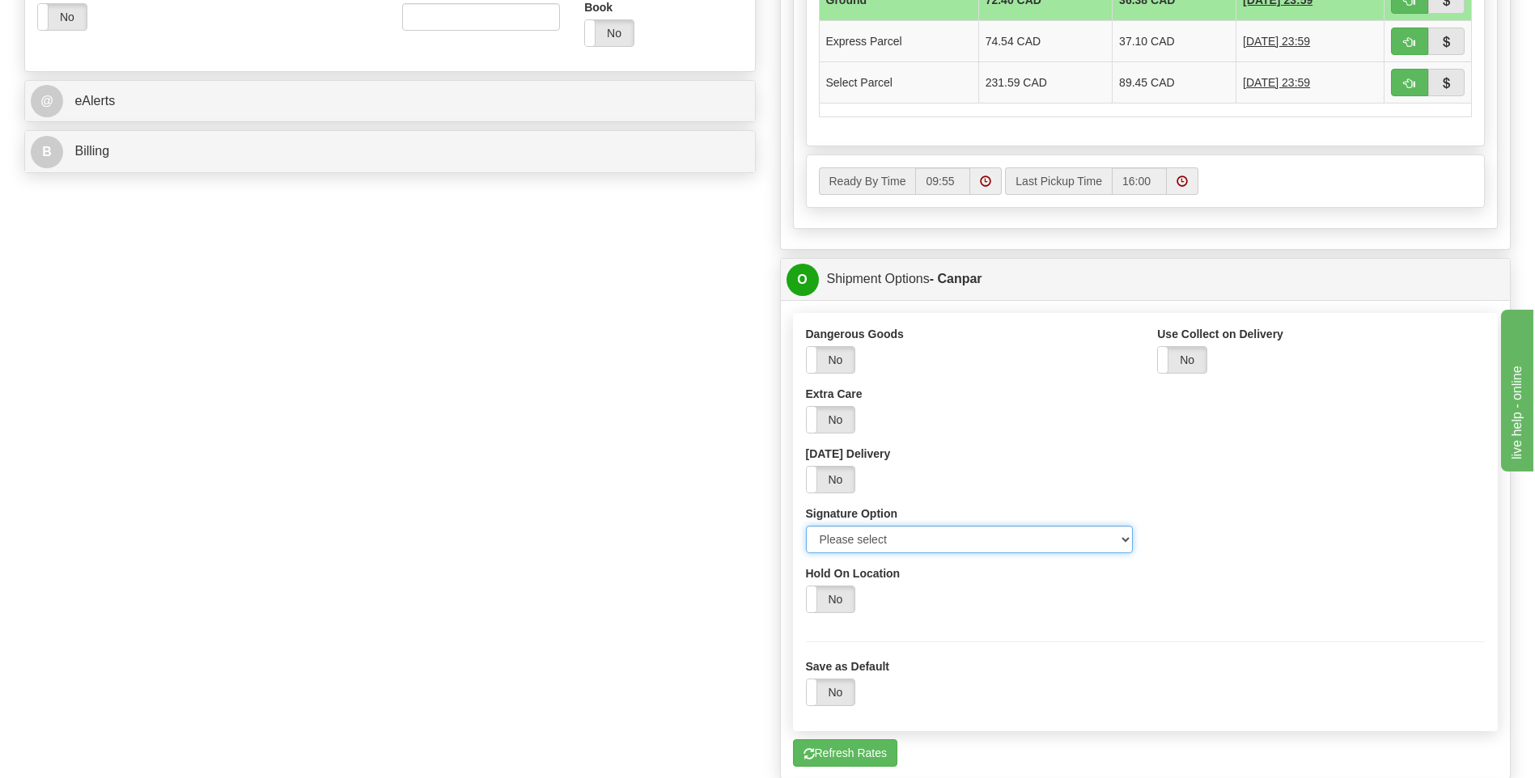
click at [891, 538] on select "Please select No Signature Required Signature Required Adult Signature" at bounding box center [970, 540] width 328 height 28
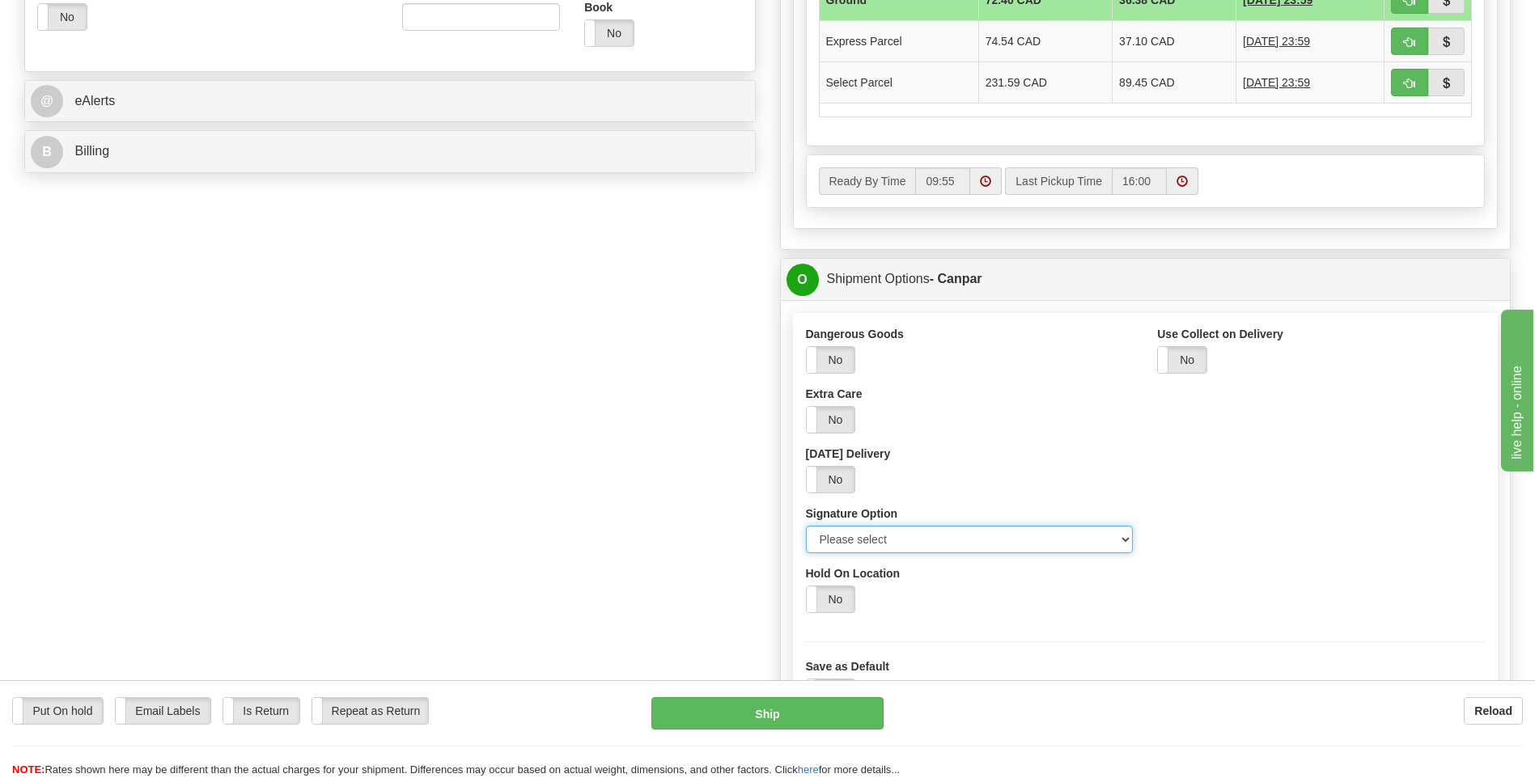
select select "2"
click at [806, 526] on select "Please select No Signature Required Signature Required Adult Signature" at bounding box center [970, 540] width 328 height 28
click at [816, 702] on button "Ship" at bounding box center [766, 713] width 231 height 32
type input "1"
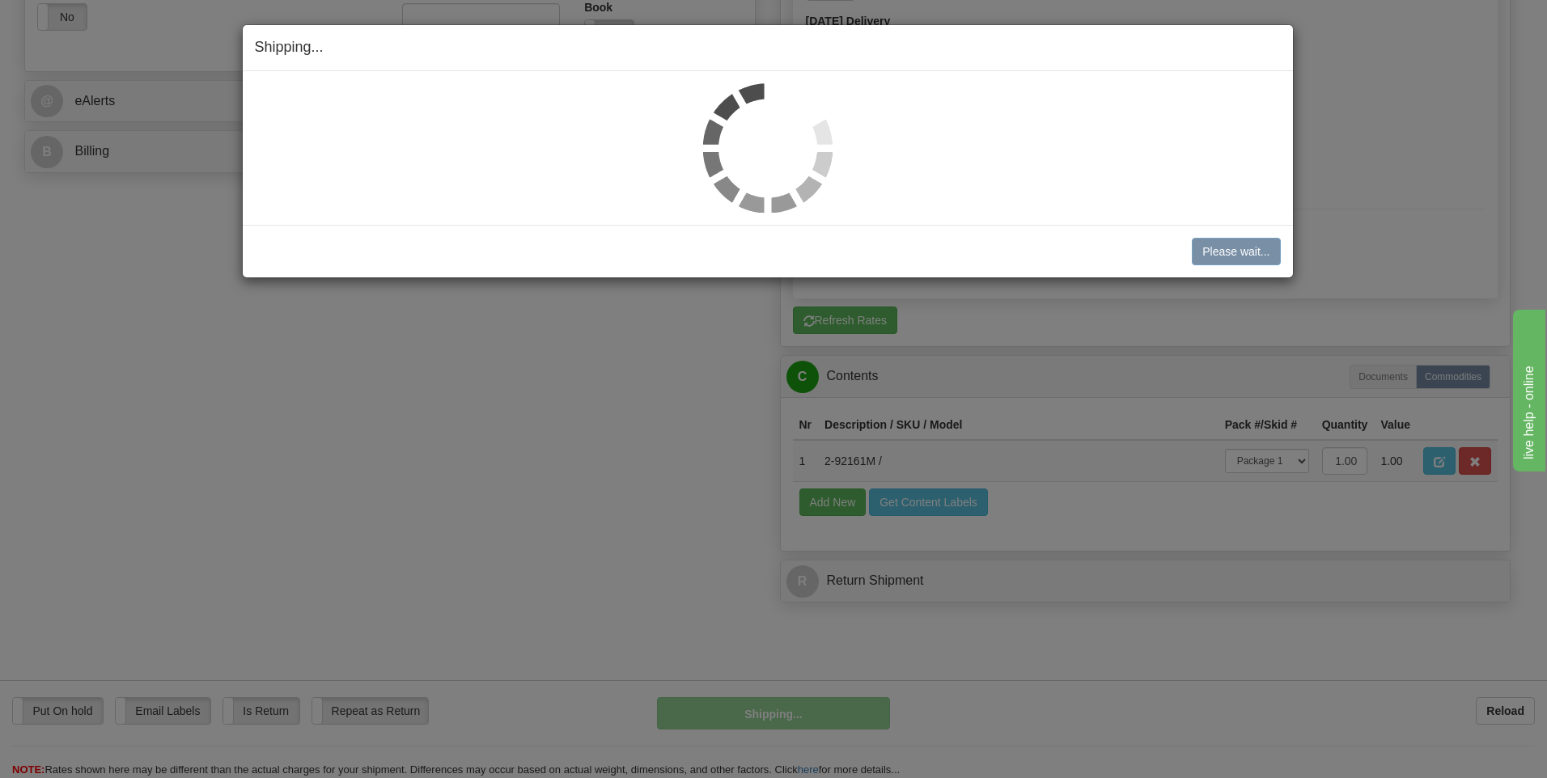
drag, startPoint x: 823, startPoint y: 697, endPoint x: 825, endPoint y: 686, distance: 10.8
drag, startPoint x: 825, startPoint y: 686, endPoint x: 549, endPoint y: 437, distance: 371.8
click at [549, 437] on div "Shipping... Your SHIPMENT will EXPIRE in Please wait... [PERSON_NAME] Shipment …" at bounding box center [773, 389] width 1547 height 778
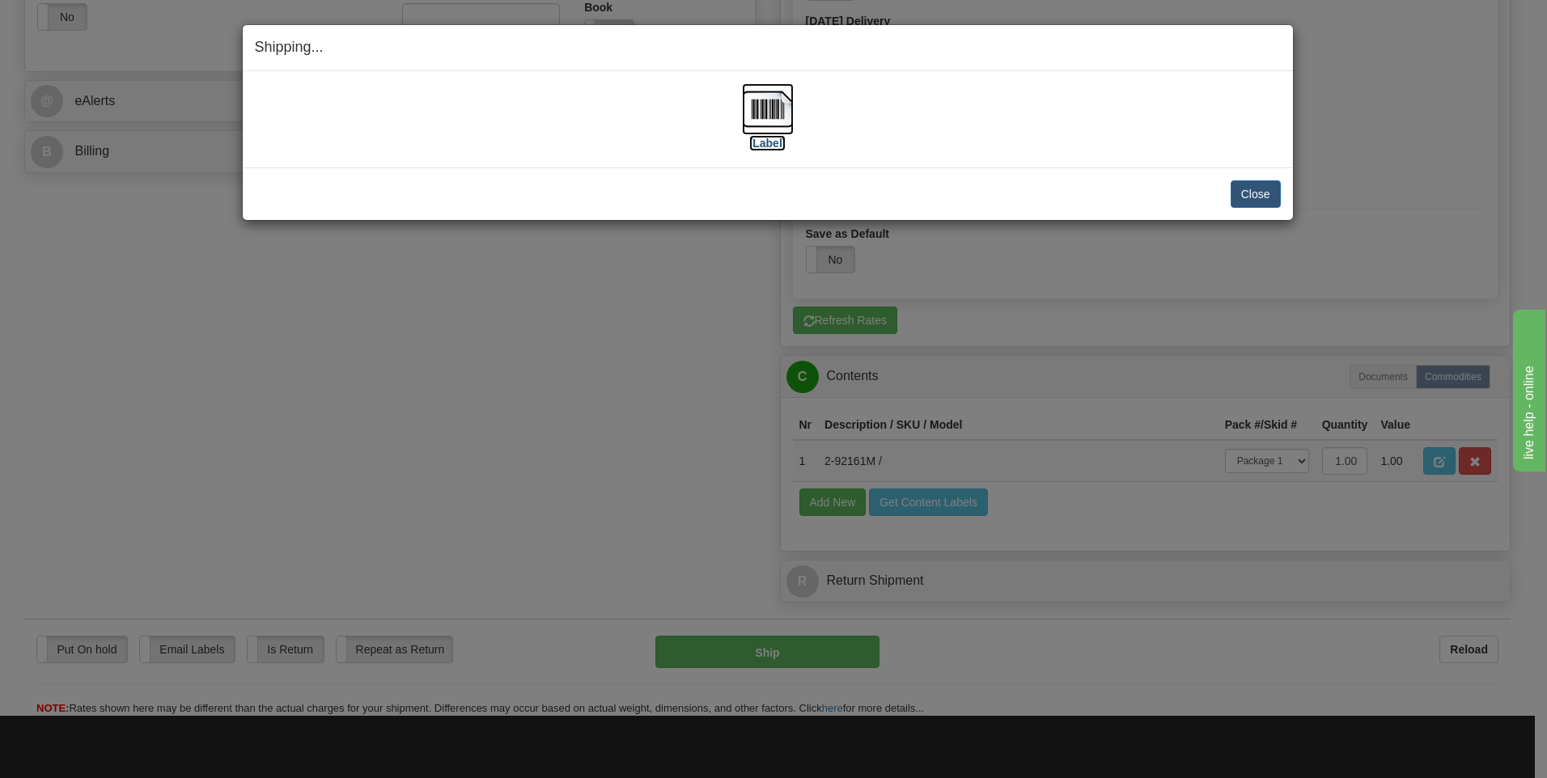
click at [777, 148] on label "[Label]" at bounding box center [767, 143] width 37 height 16
click at [1267, 194] on button "Close" at bounding box center [1256, 194] width 50 height 28
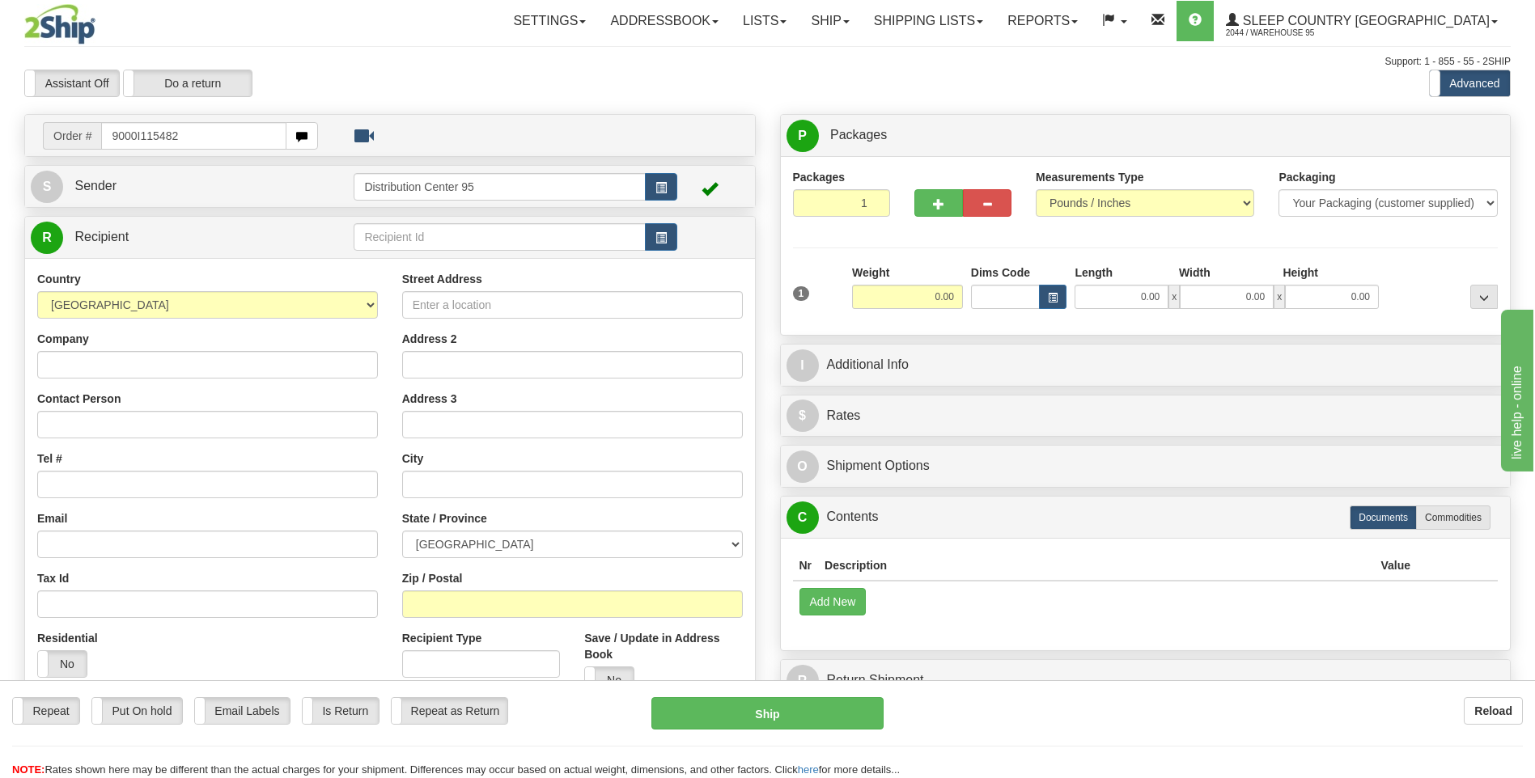
type input "9000I115482"
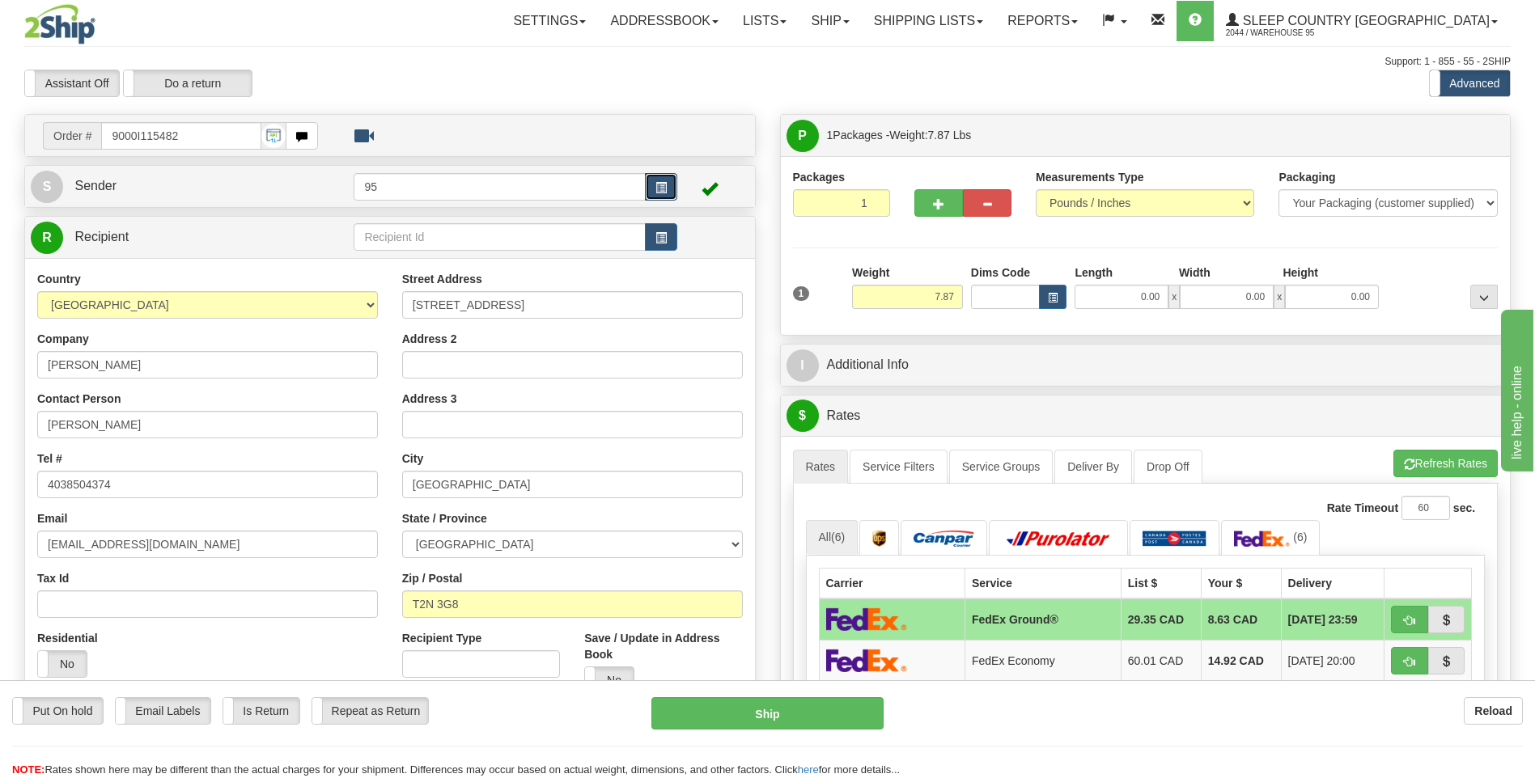
click at [660, 180] on button "button" at bounding box center [661, 187] width 32 height 28
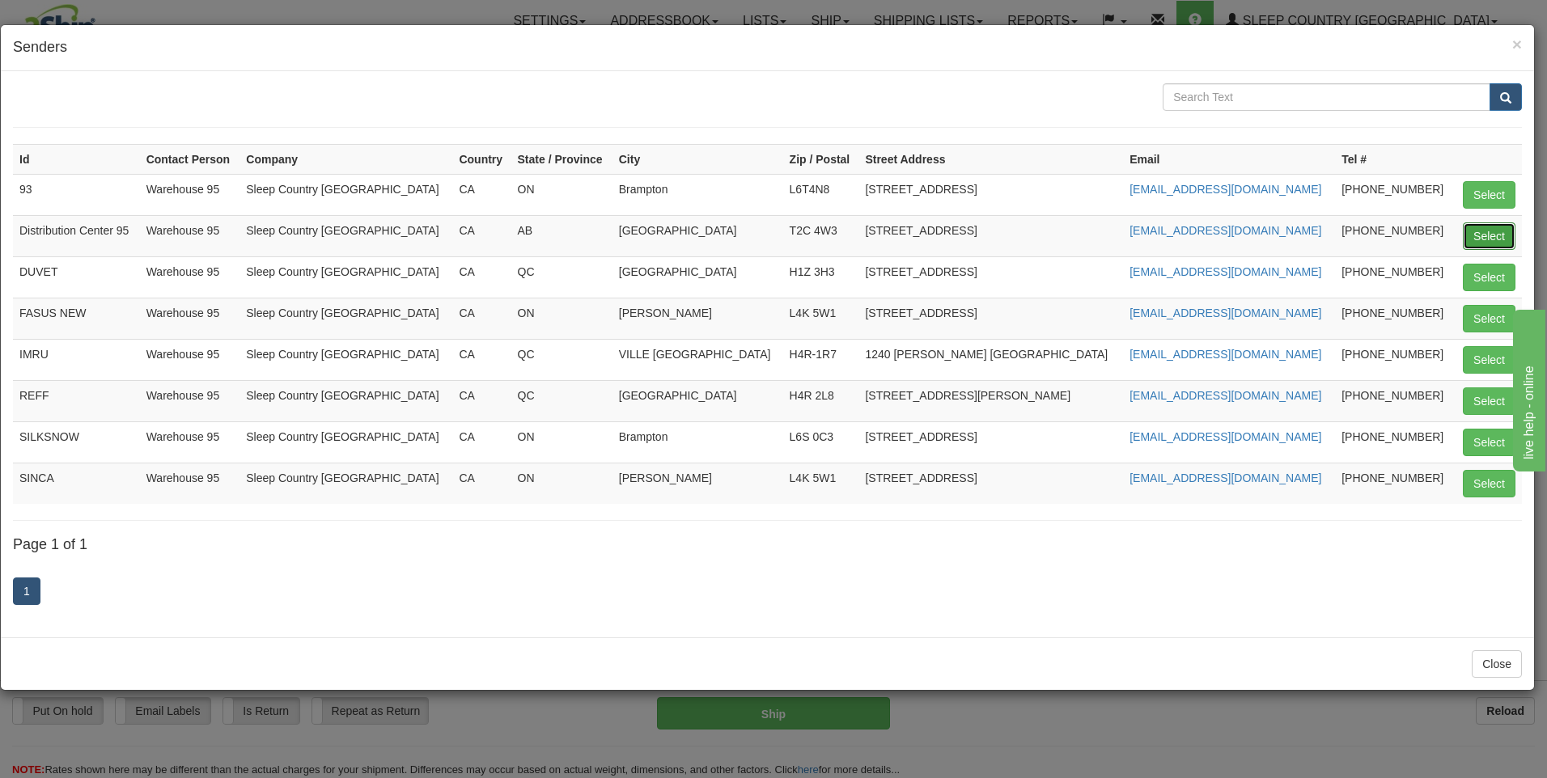
click at [1482, 245] on button "Select" at bounding box center [1489, 236] width 53 height 28
type input "Distribution Center 95"
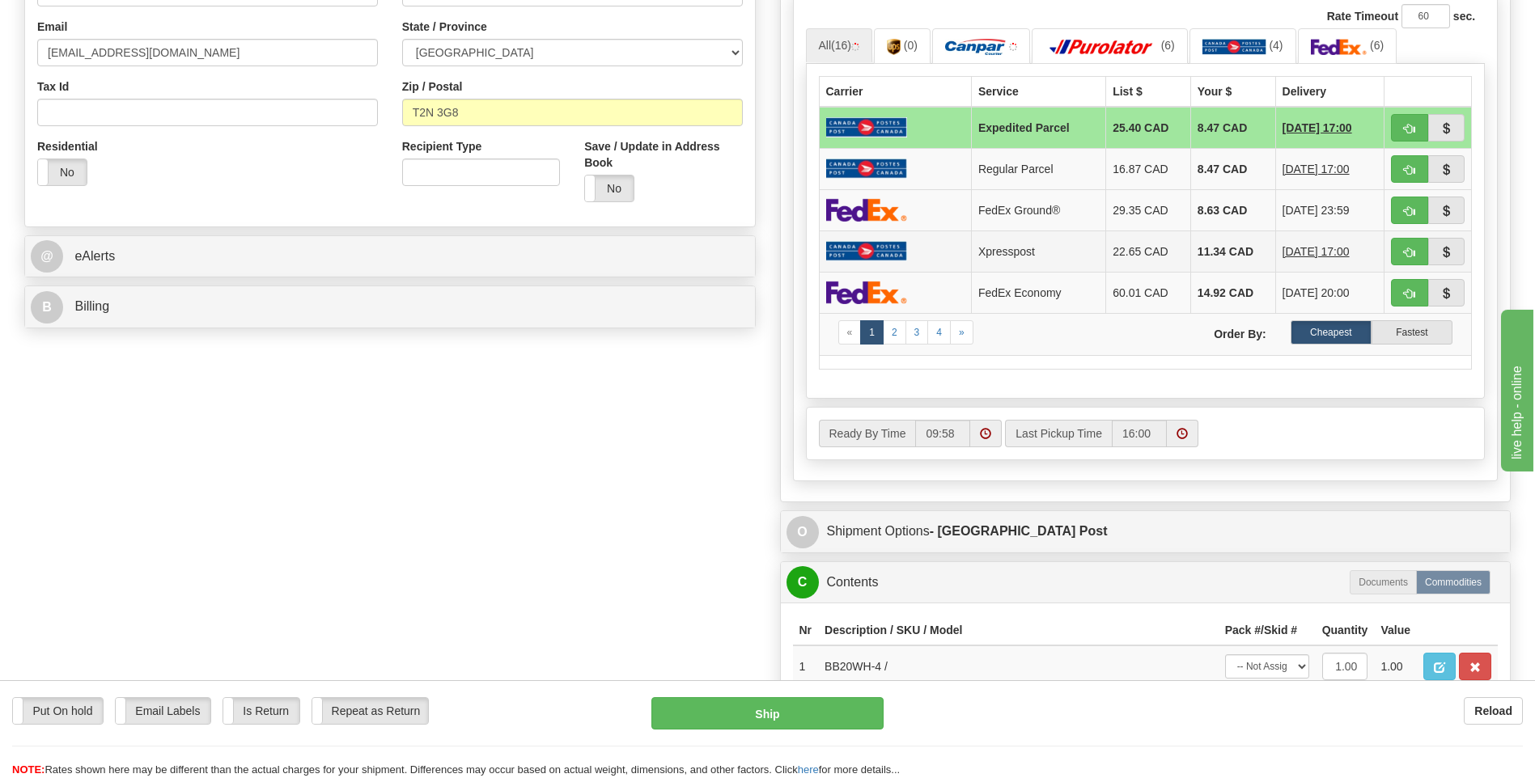
scroll to position [809, 0]
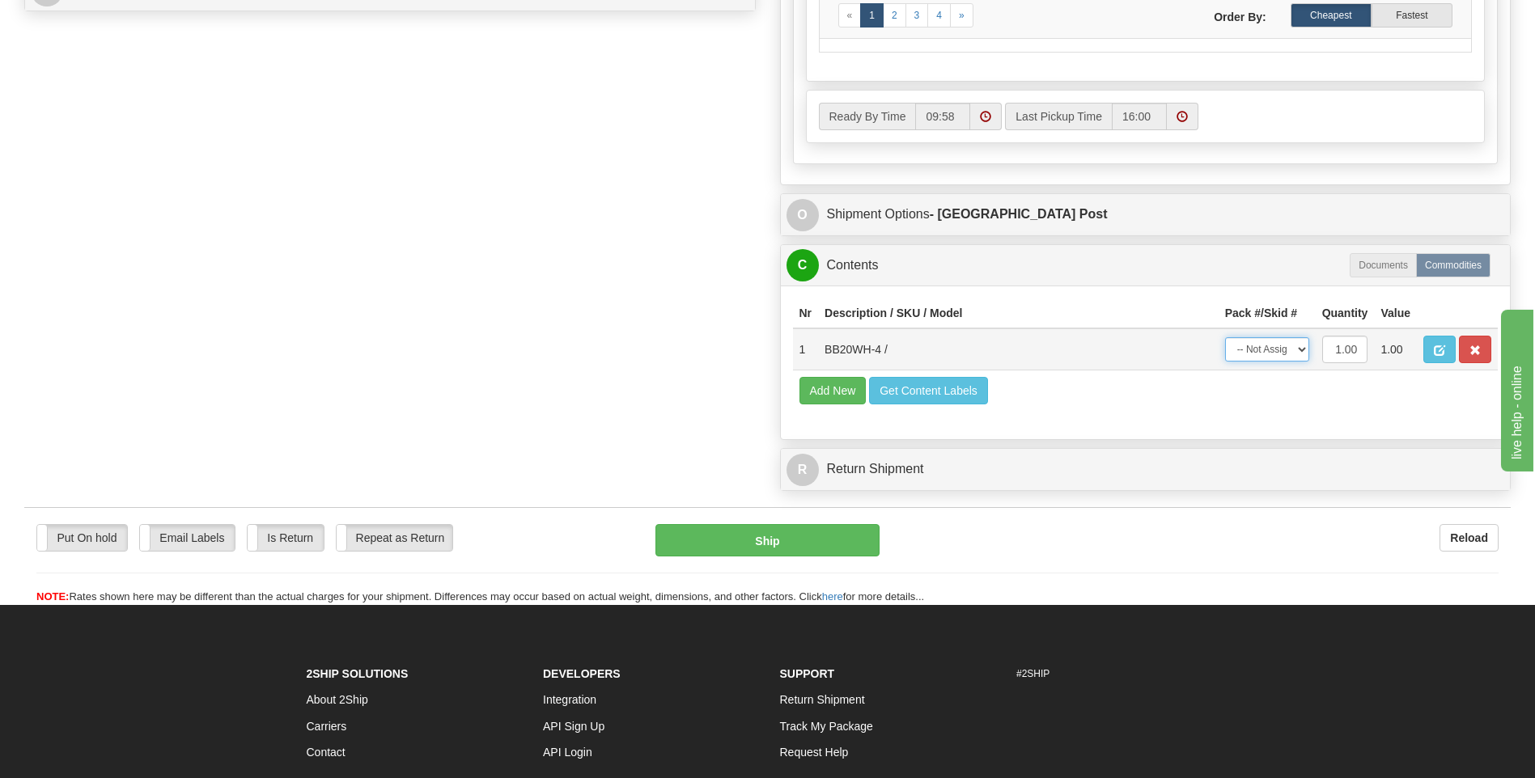
drag, startPoint x: 1248, startPoint y: 347, endPoint x: 1250, endPoint y: 358, distance: 10.8
click at [1248, 347] on select "-- Not Assigned -- Package 1" at bounding box center [1267, 349] width 84 height 24
select select "0"
click at [1225, 337] on select "-- Not Assigned -- Package 1" at bounding box center [1267, 349] width 84 height 24
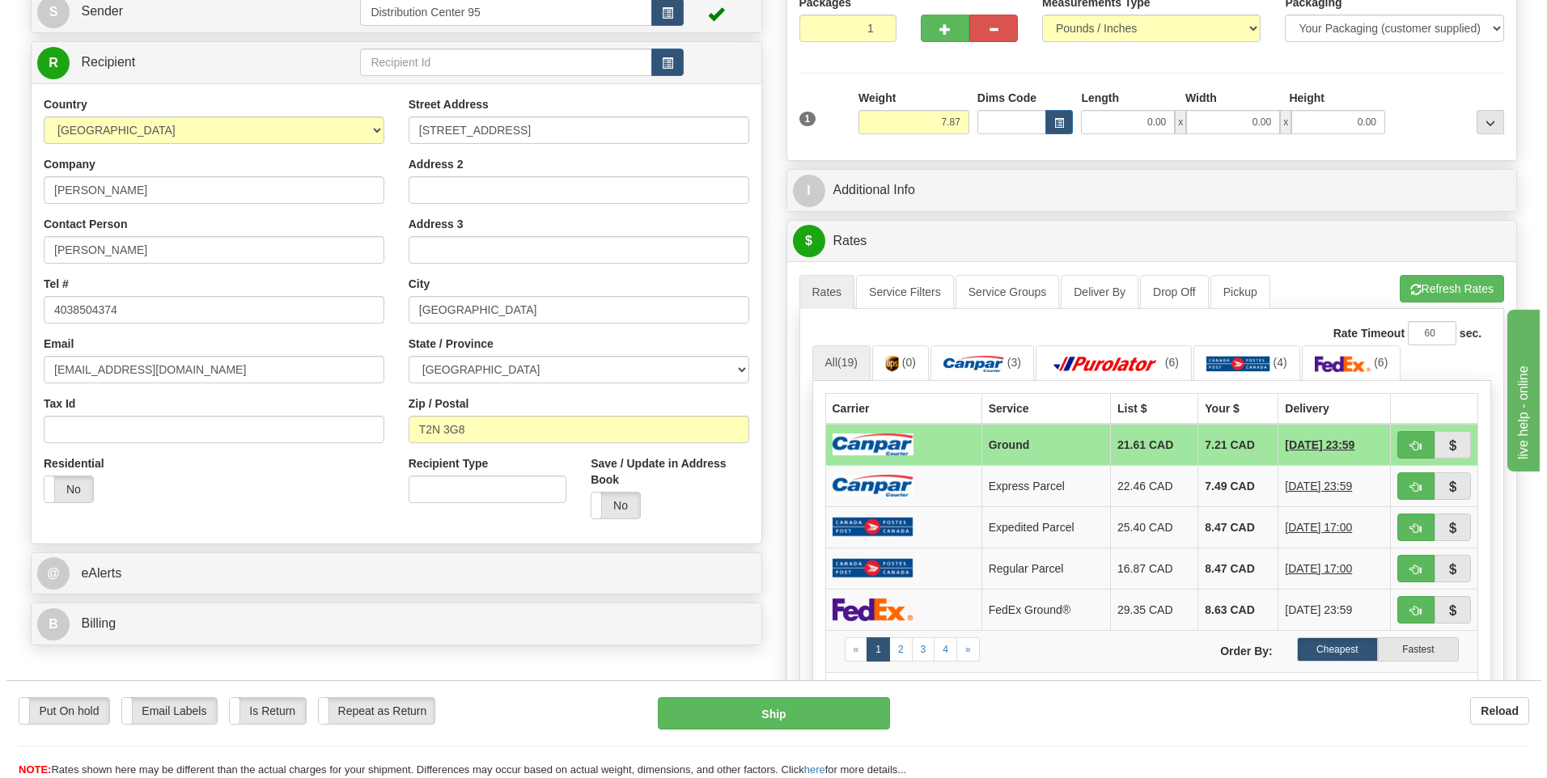
scroll to position [0, 0]
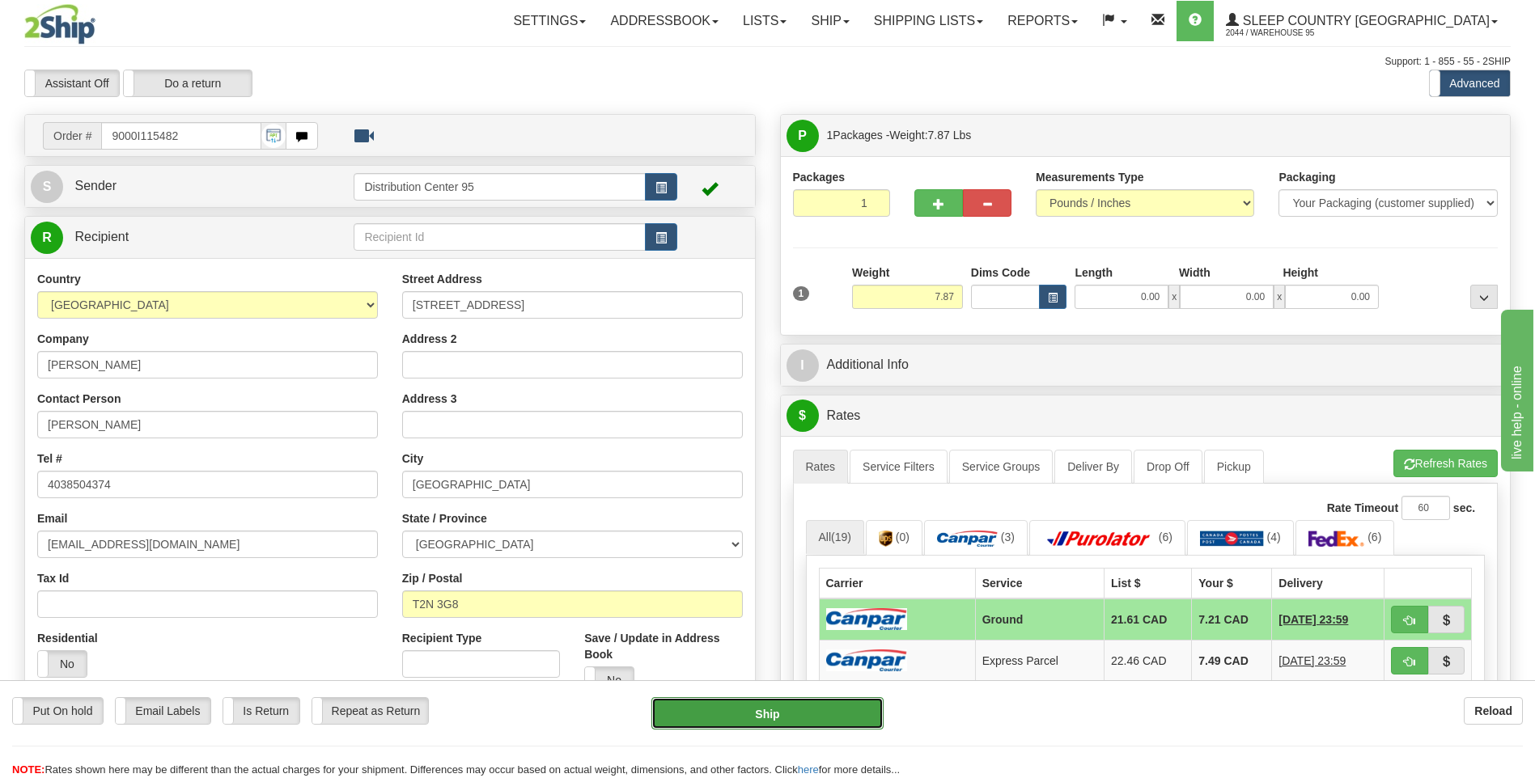
click at [777, 718] on button "Ship" at bounding box center [766, 713] width 231 height 32
type input "1"
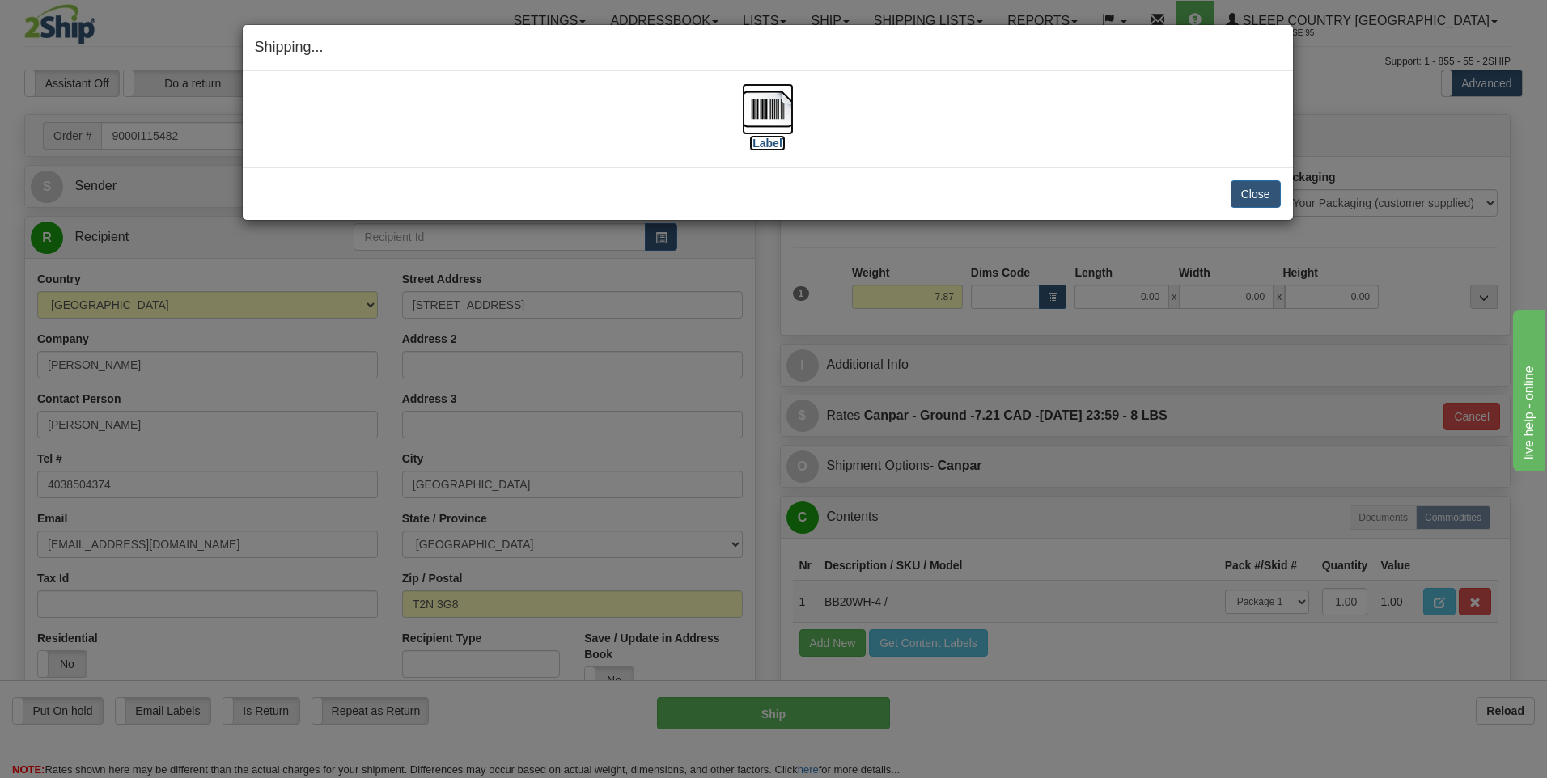
click at [776, 148] on label "[Label]" at bounding box center [767, 143] width 37 height 16
click at [1252, 207] on button "Close" at bounding box center [1256, 194] width 50 height 28
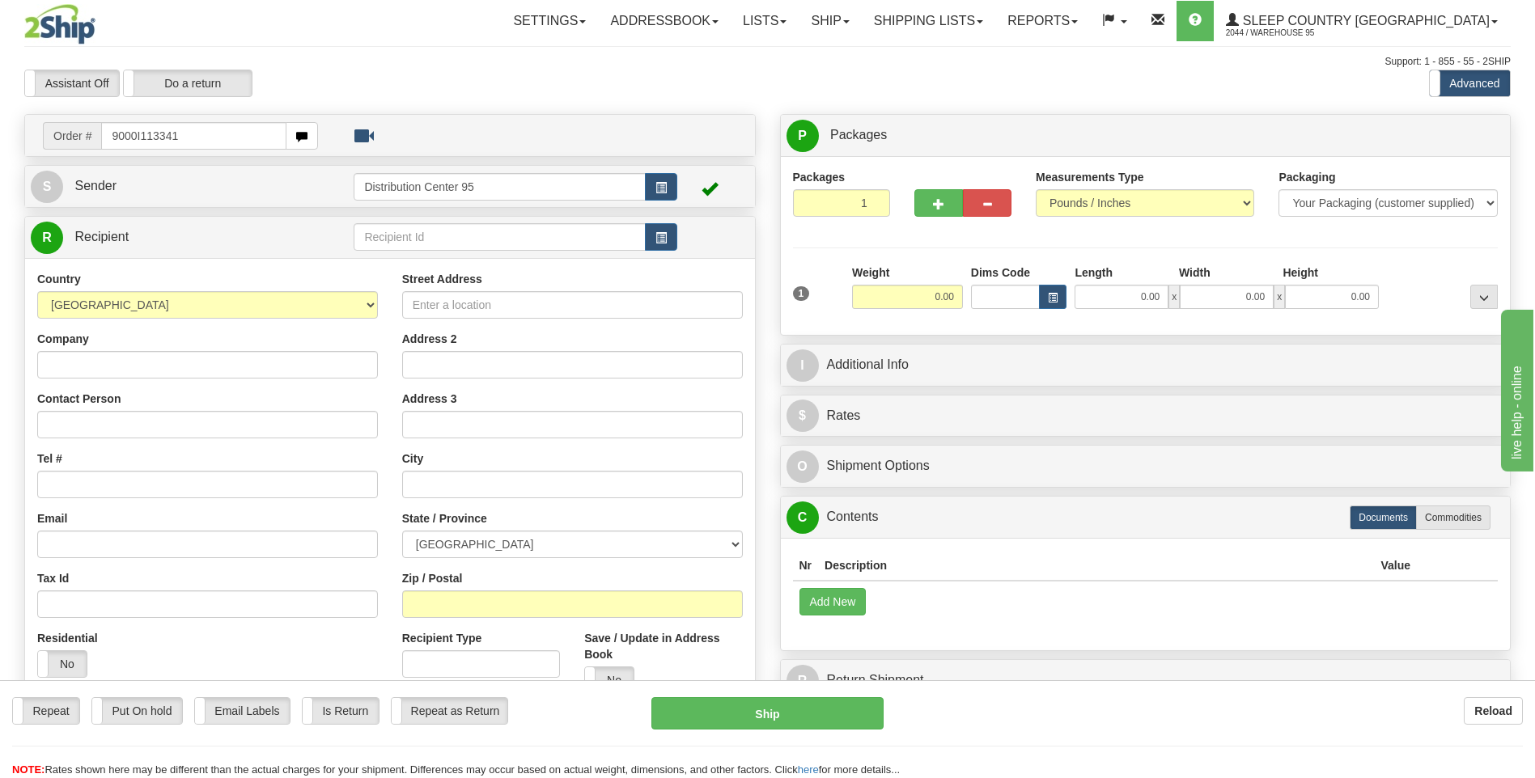
type input "9000I113341"
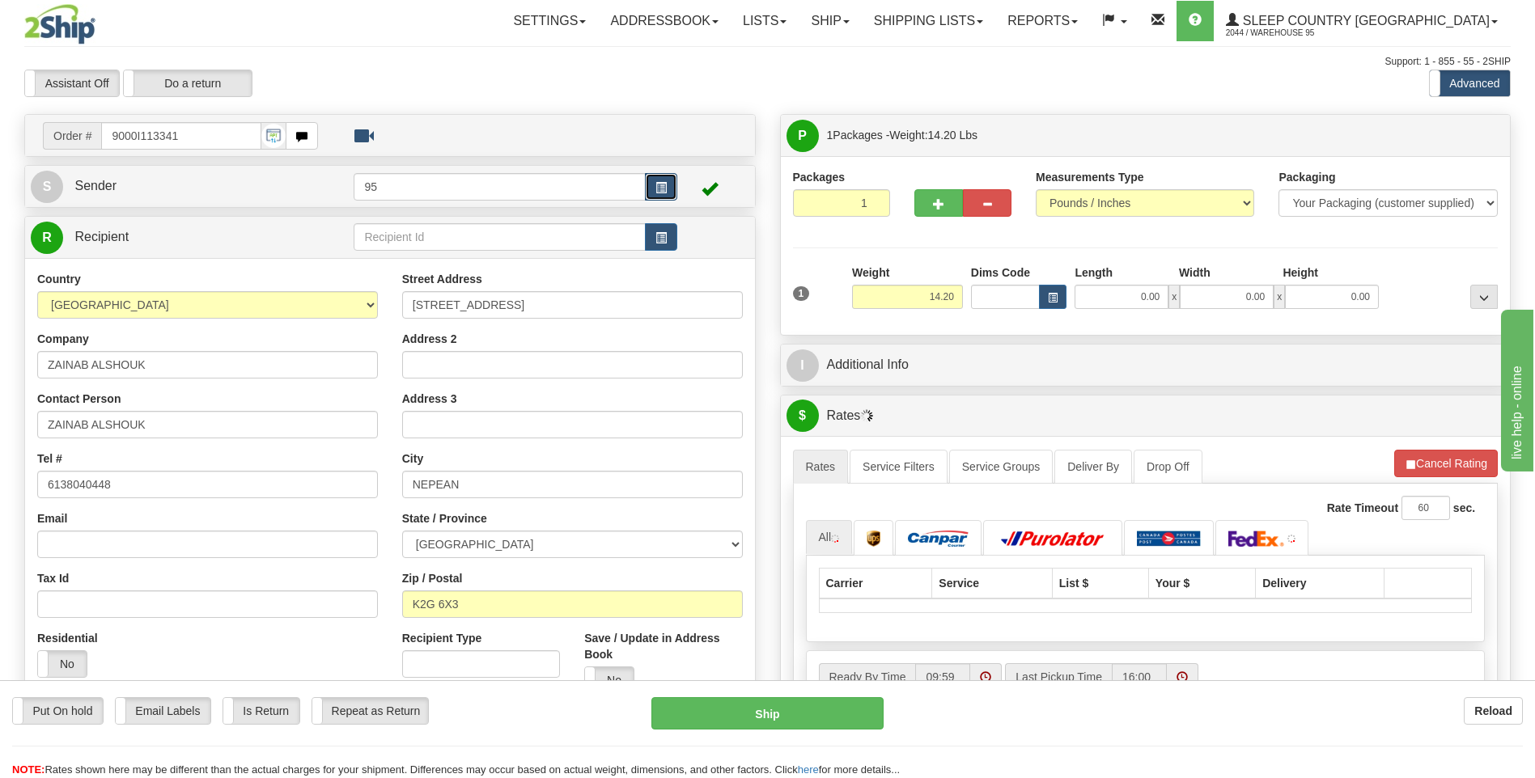
click at [655, 183] on span "button" at bounding box center [660, 188] width 11 height 11
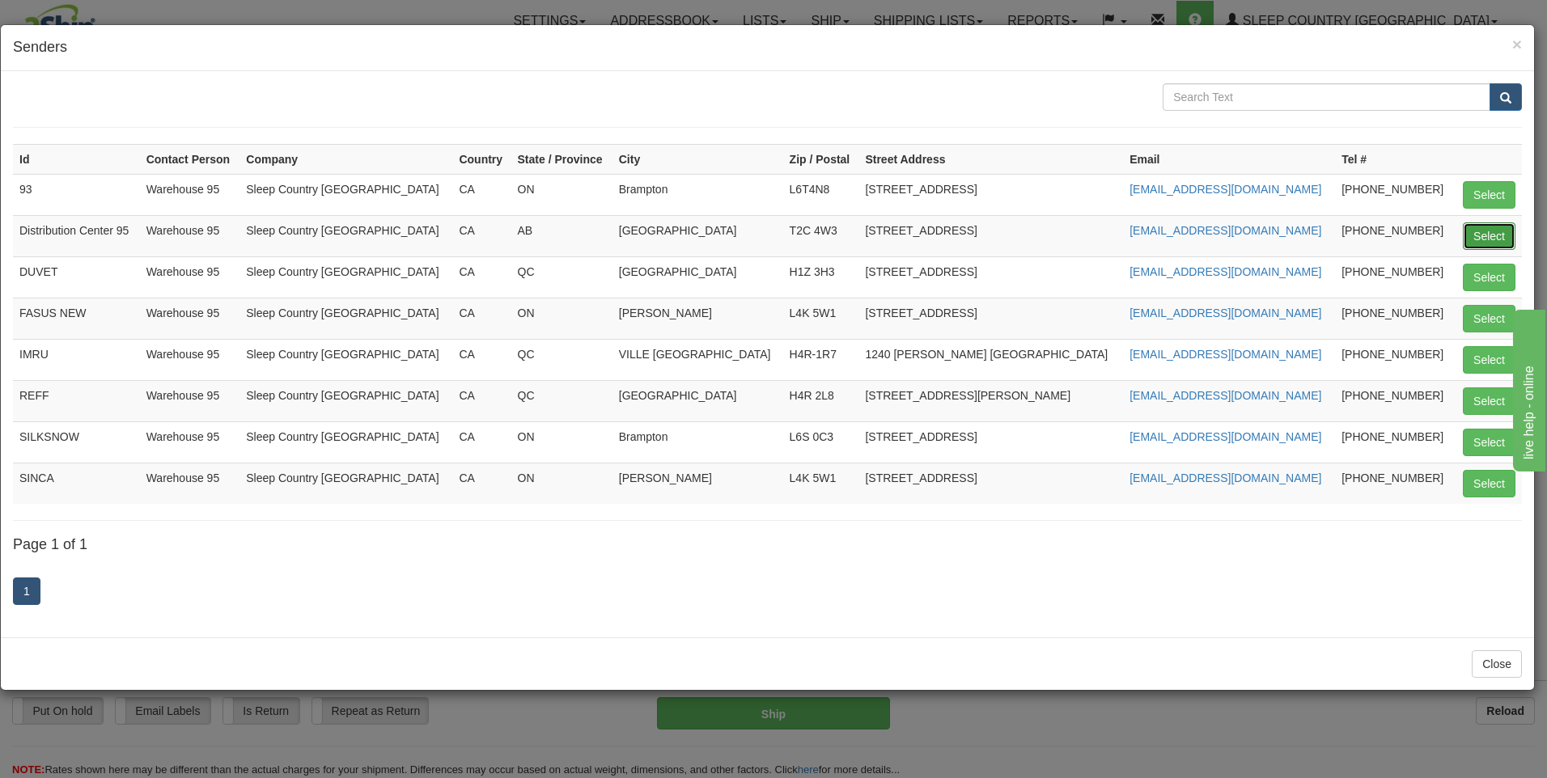
click at [1467, 236] on button "Select" at bounding box center [1489, 236] width 53 height 28
type input "Distribution Center 95"
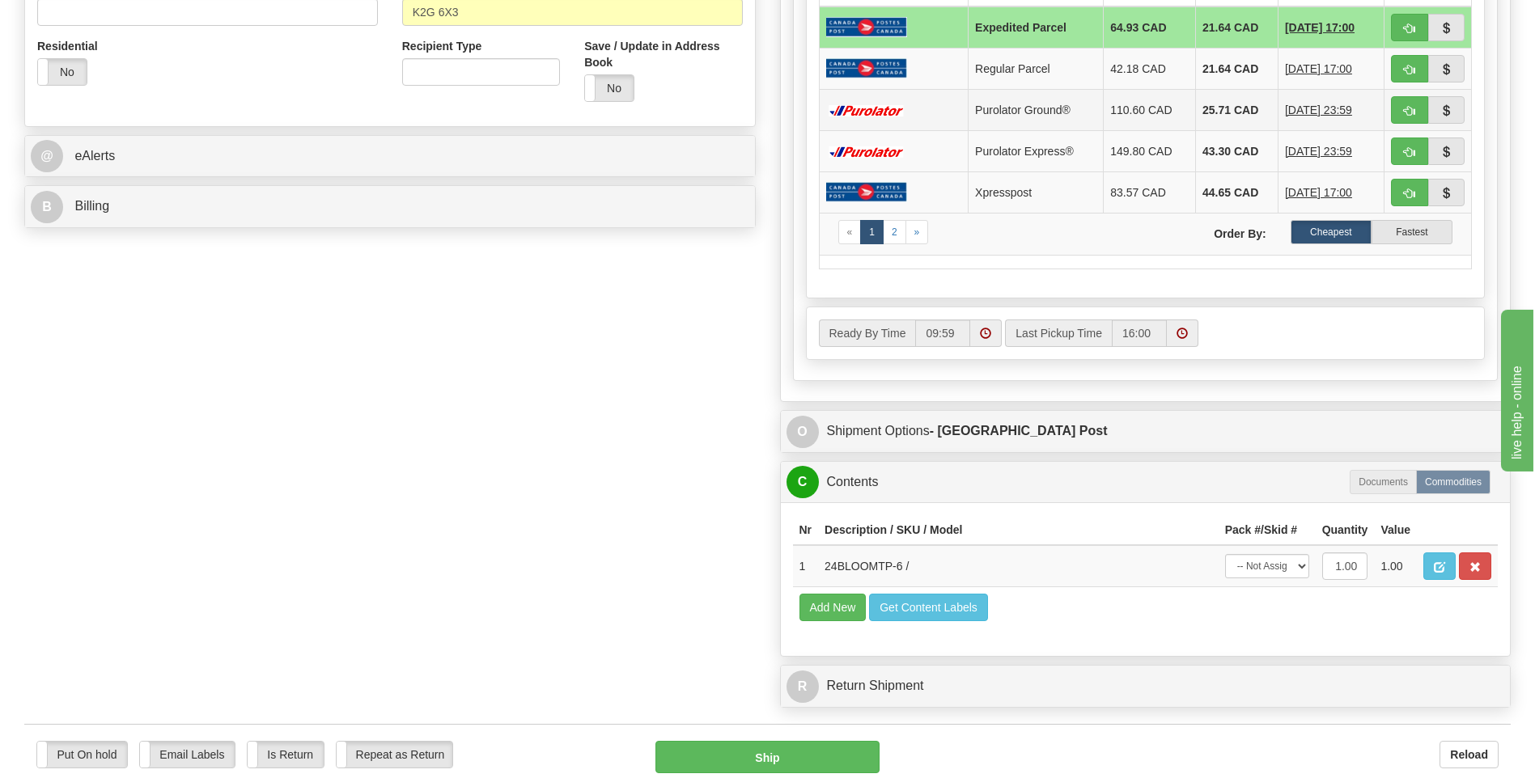
scroll to position [647, 0]
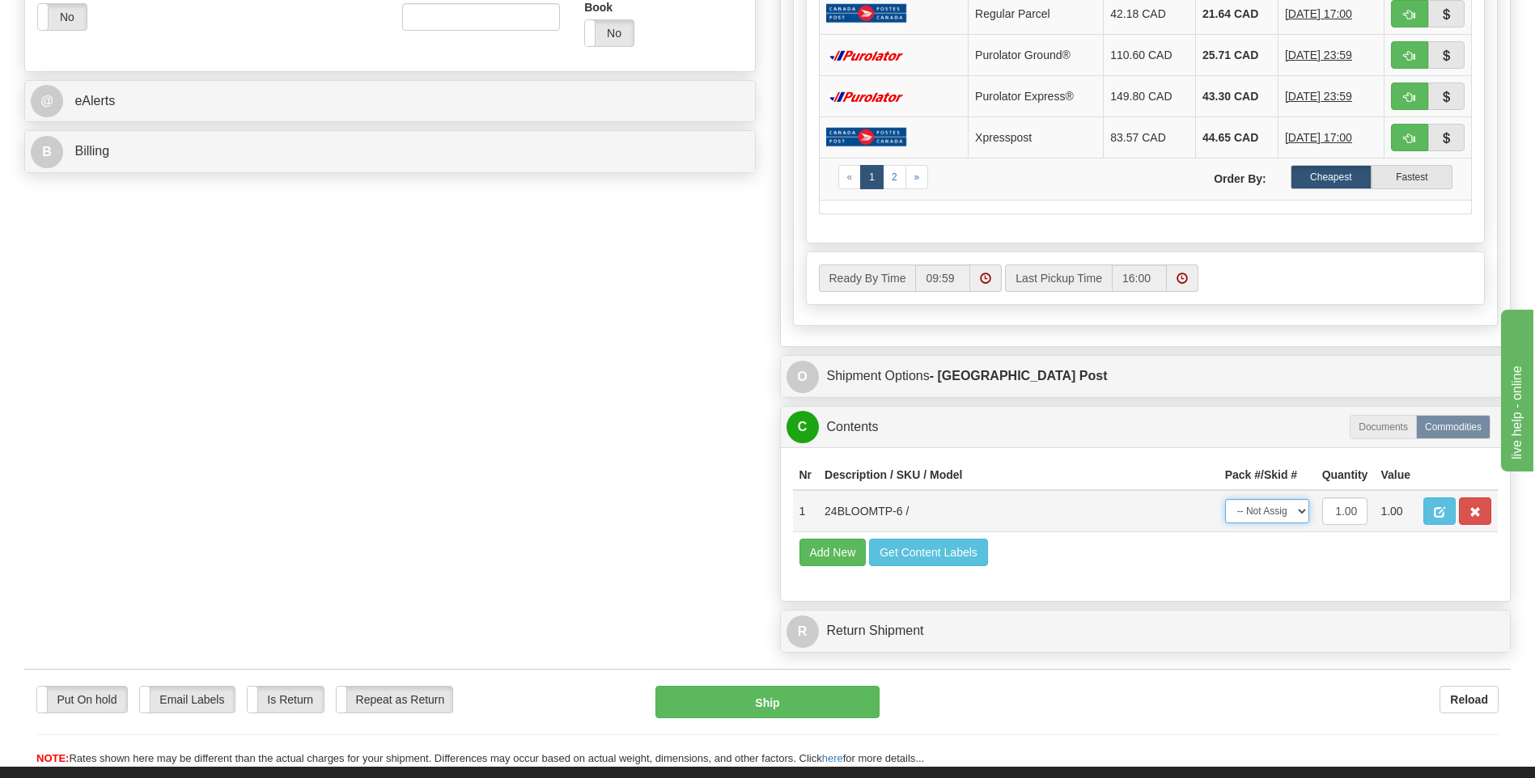
click at [1263, 517] on select "-- Not Assigned -- Package 1" at bounding box center [1267, 511] width 84 height 24
select select "0"
click at [1225, 499] on select "-- Not Assigned -- Package 1" at bounding box center [1267, 511] width 84 height 24
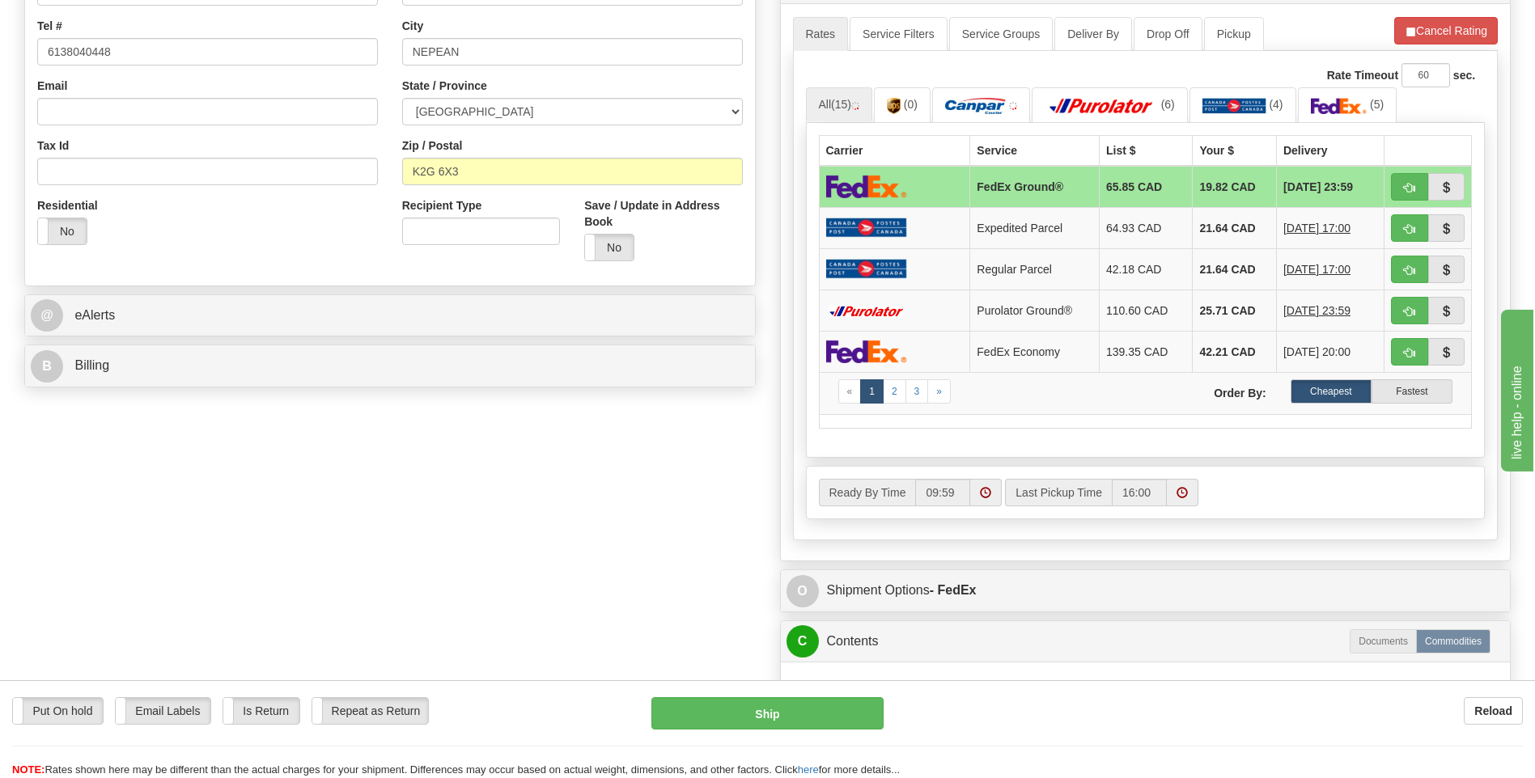
scroll to position [405, 0]
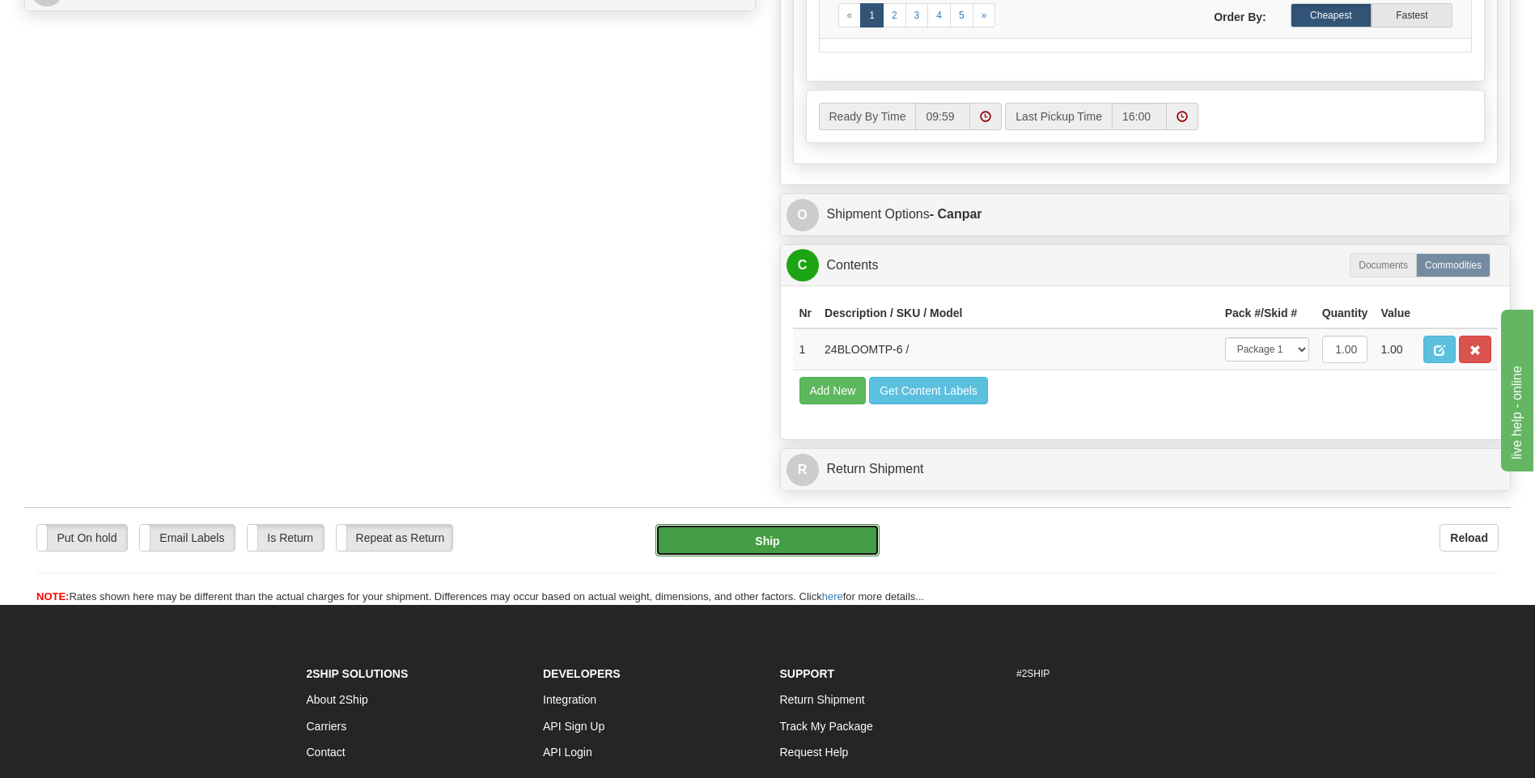
click at [769, 542] on button "Ship" at bounding box center [766, 540] width 223 height 32
type input "1"
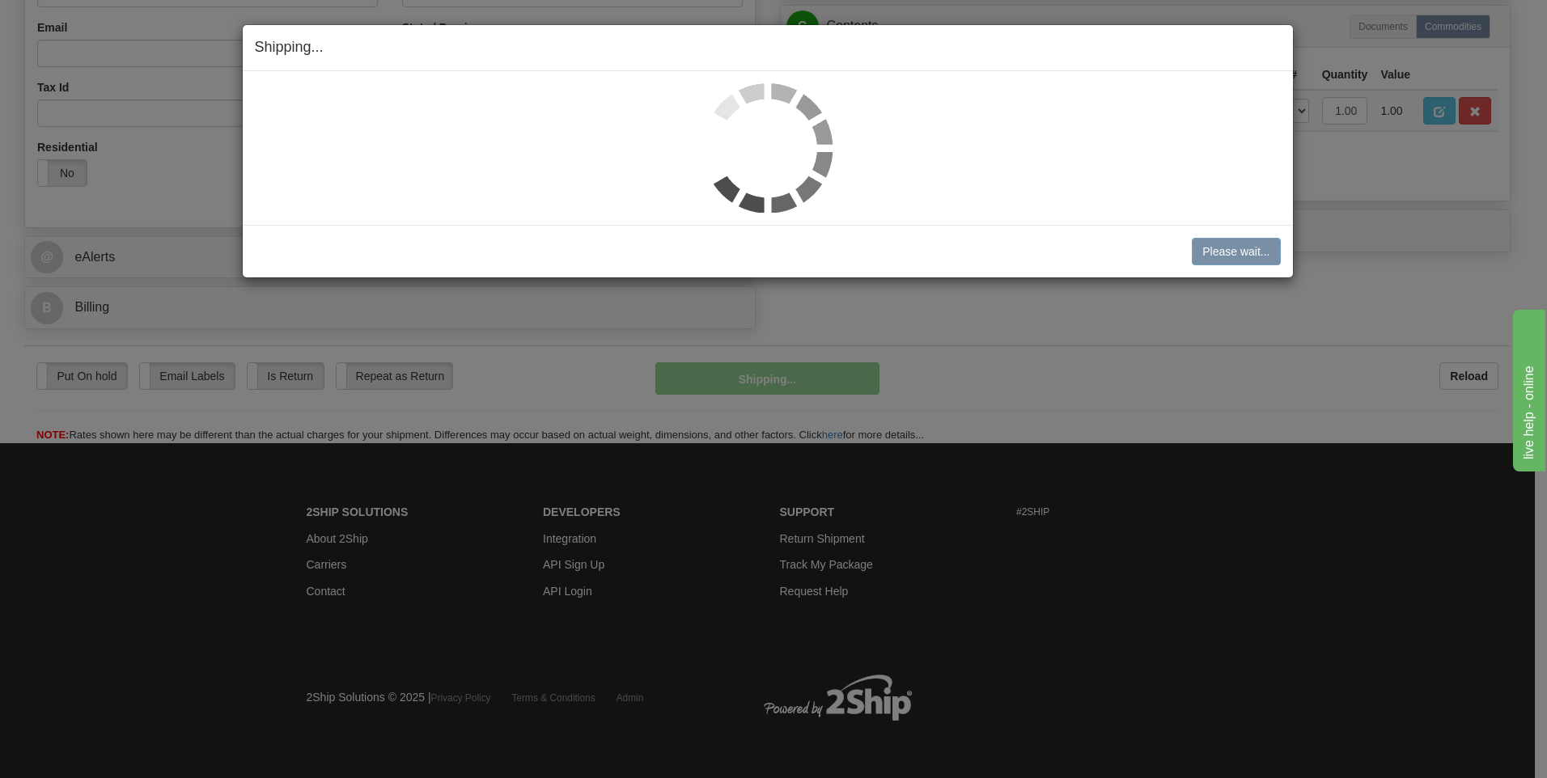
scroll to position [492, 0]
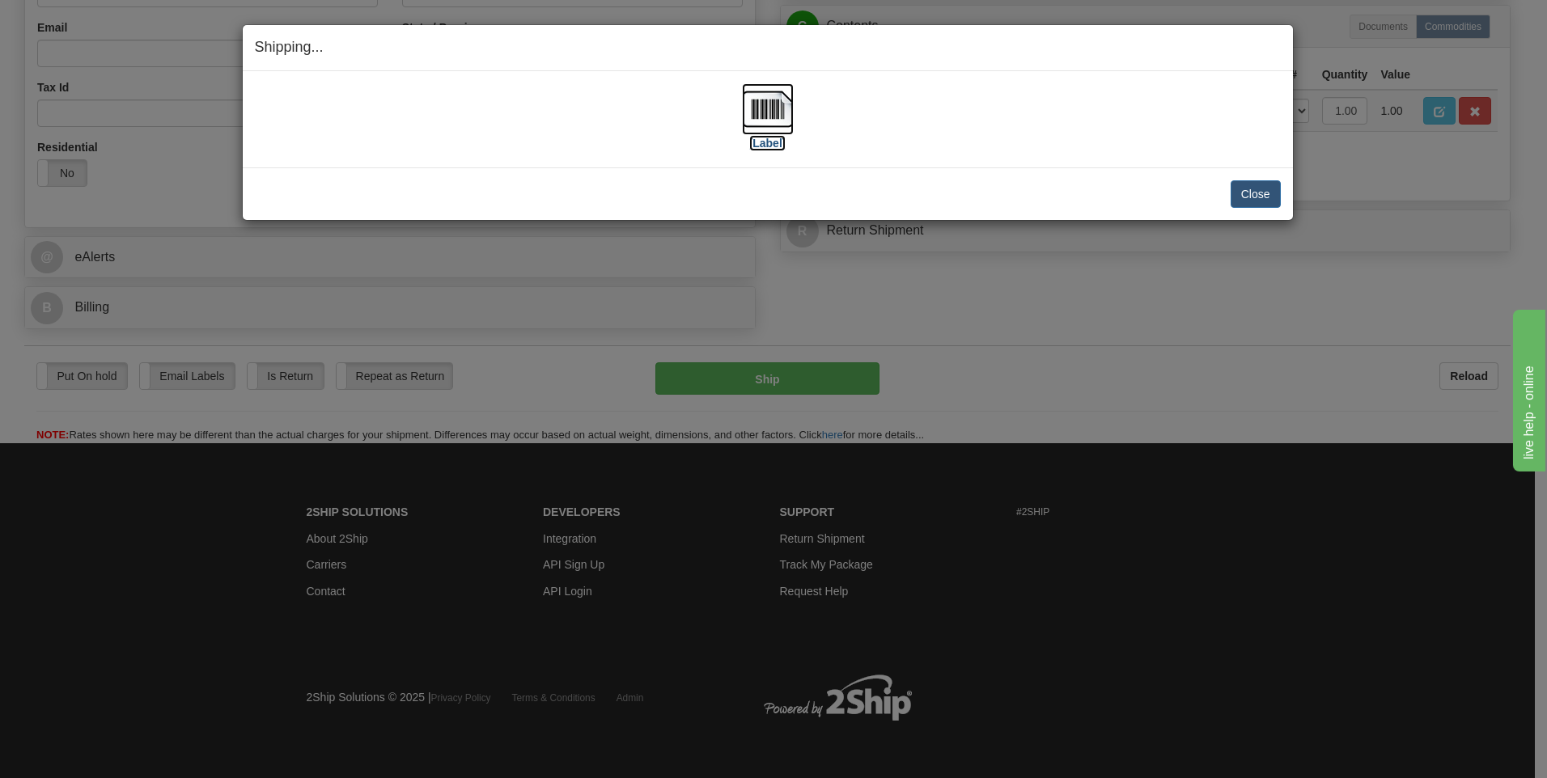
click at [763, 140] on label "[Label]" at bounding box center [767, 143] width 37 height 16
click at [1251, 188] on button "Close" at bounding box center [1256, 194] width 50 height 28
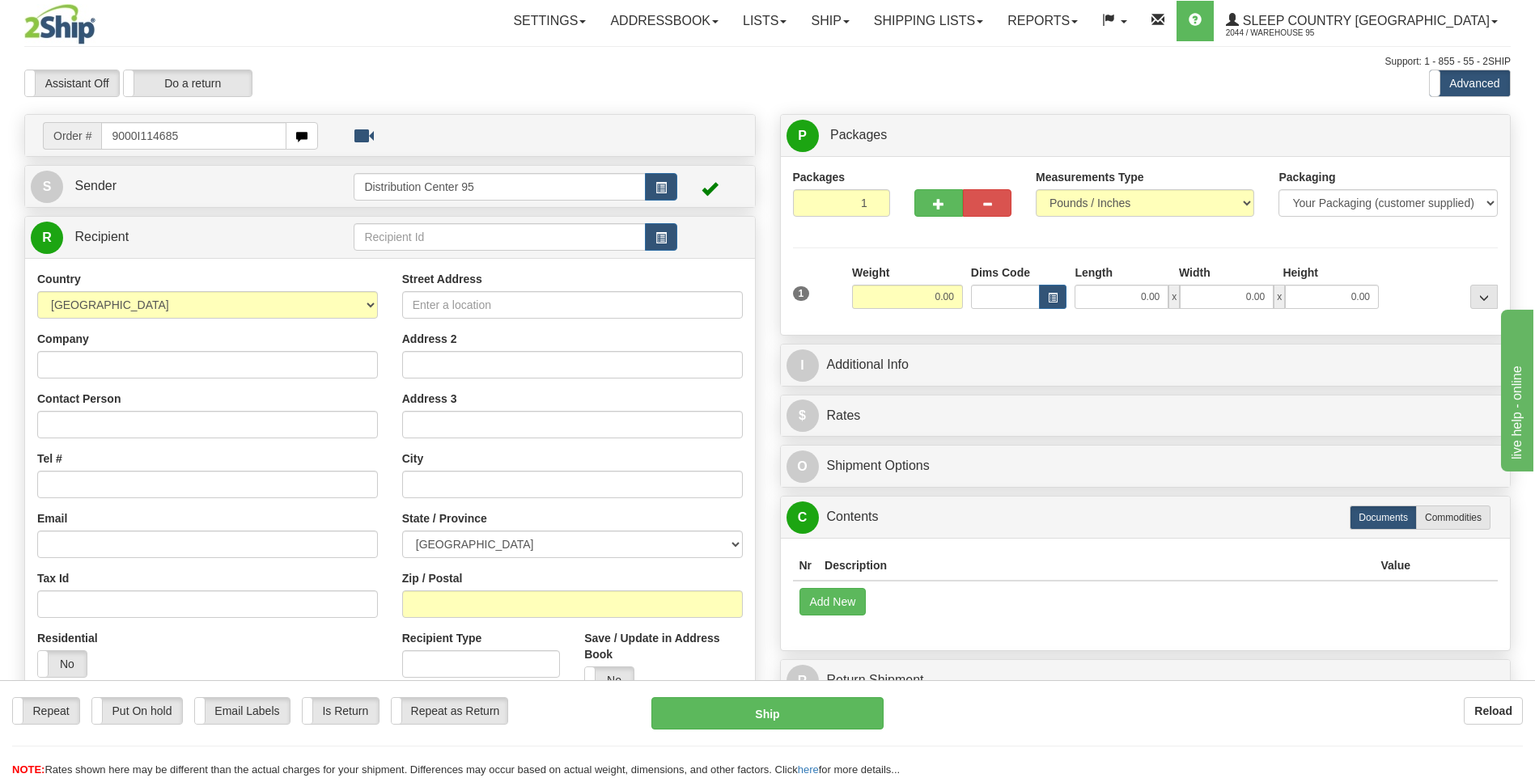
type input "9000I114685"
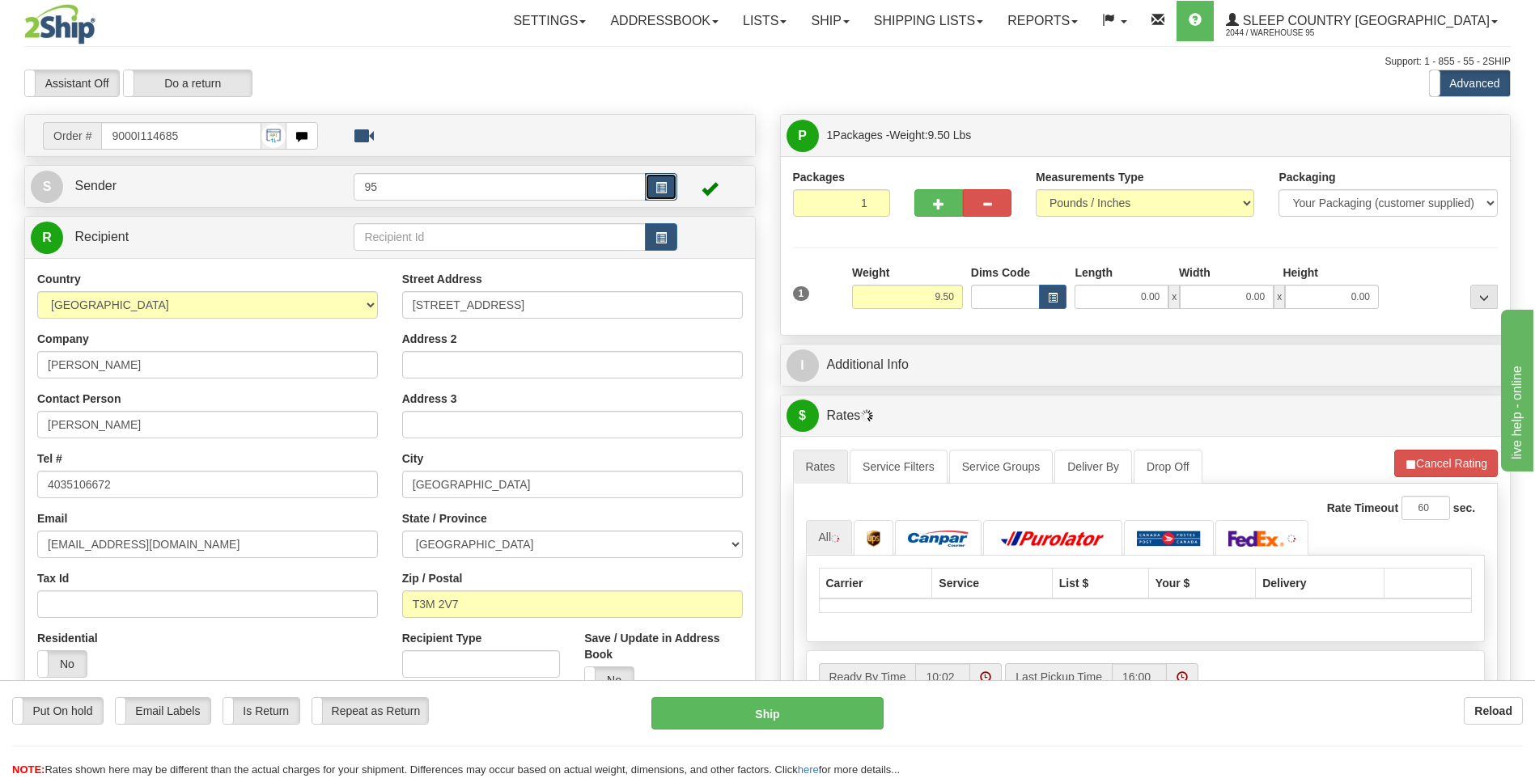
click at [660, 183] on span "button" at bounding box center [660, 188] width 11 height 11
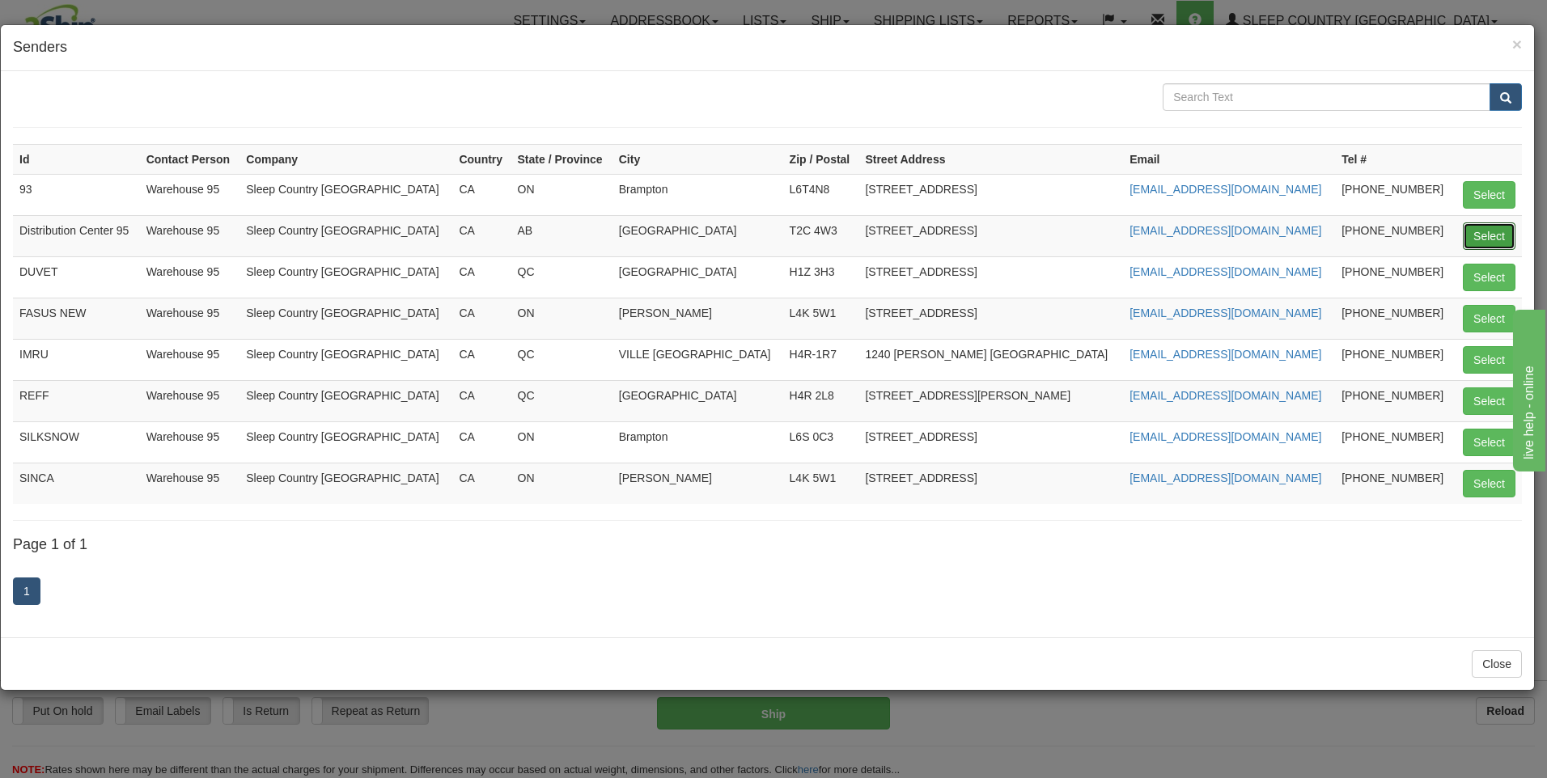
click at [1481, 228] on button "Select" at bounding box center [1489, 236] width 53 height 28
type input "Distribution Center 95"
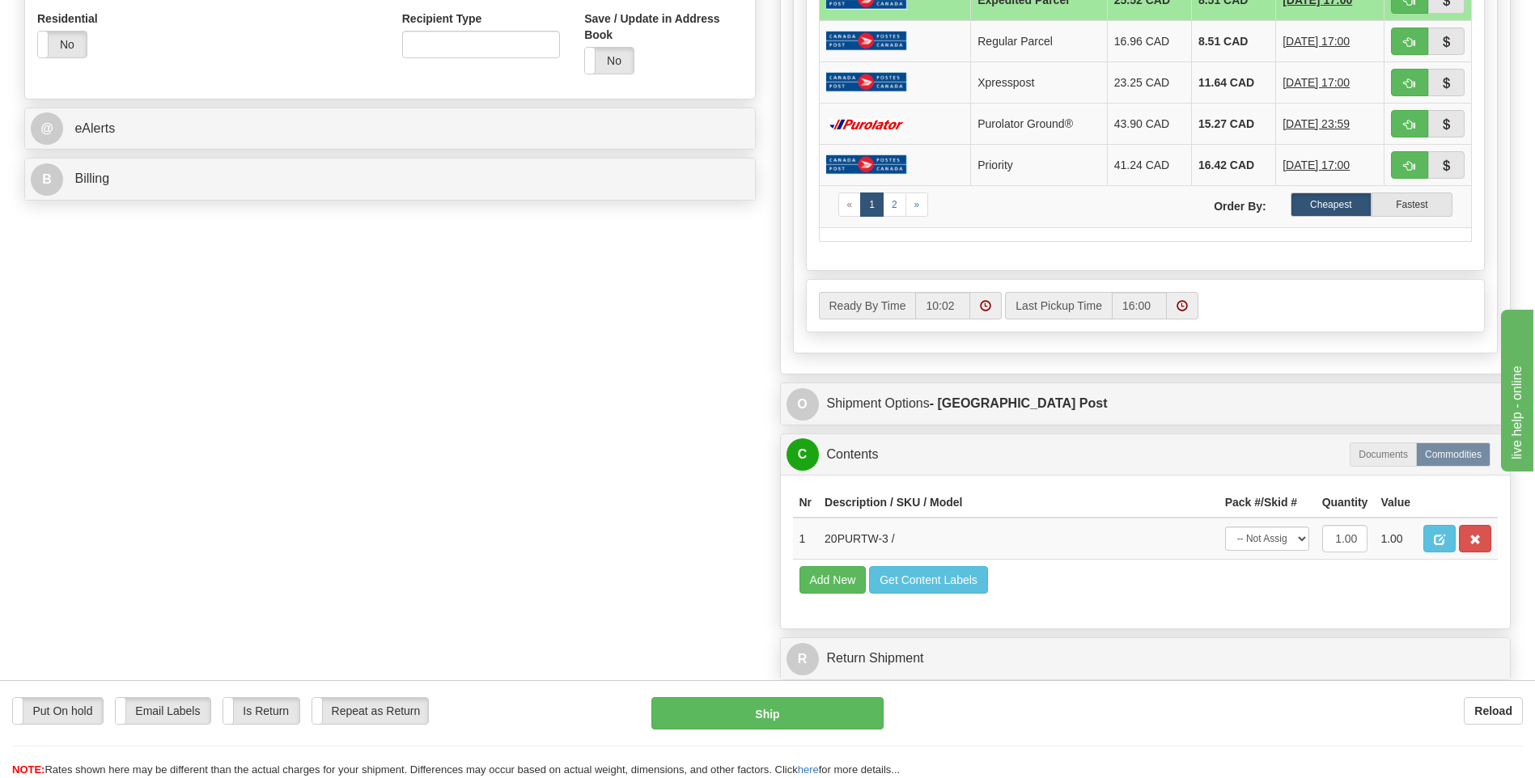
scroll to position [972, 0]
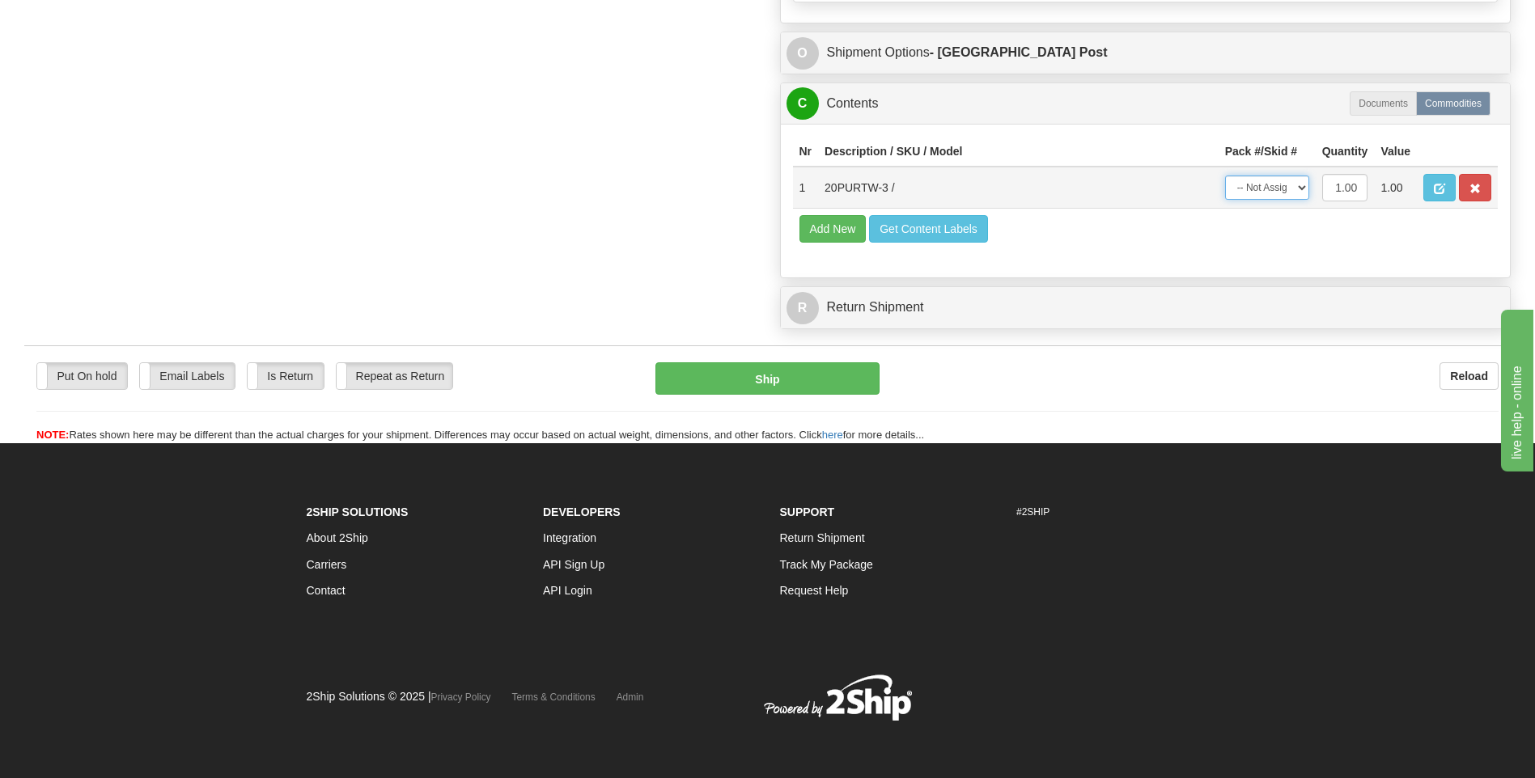
click at [1265, 188] on select "-- Not Assigned -- Package 1" at bounding box center [1267, 188] width 84 height 24
click at [1225, 176] on select "-- Not Assigned -- Package 1" at bounding box center [1267, 188] width 84 height 24
drag, startPoint x: 1263, startPoint y: 189, endPoint x: 1264, endPoint y: 202, distance: 13.0
click at [1263, 189] on select "-- Not Assigned -- Package 1" at bounding box center [1267, 188] width 84 height 24
select select "0"
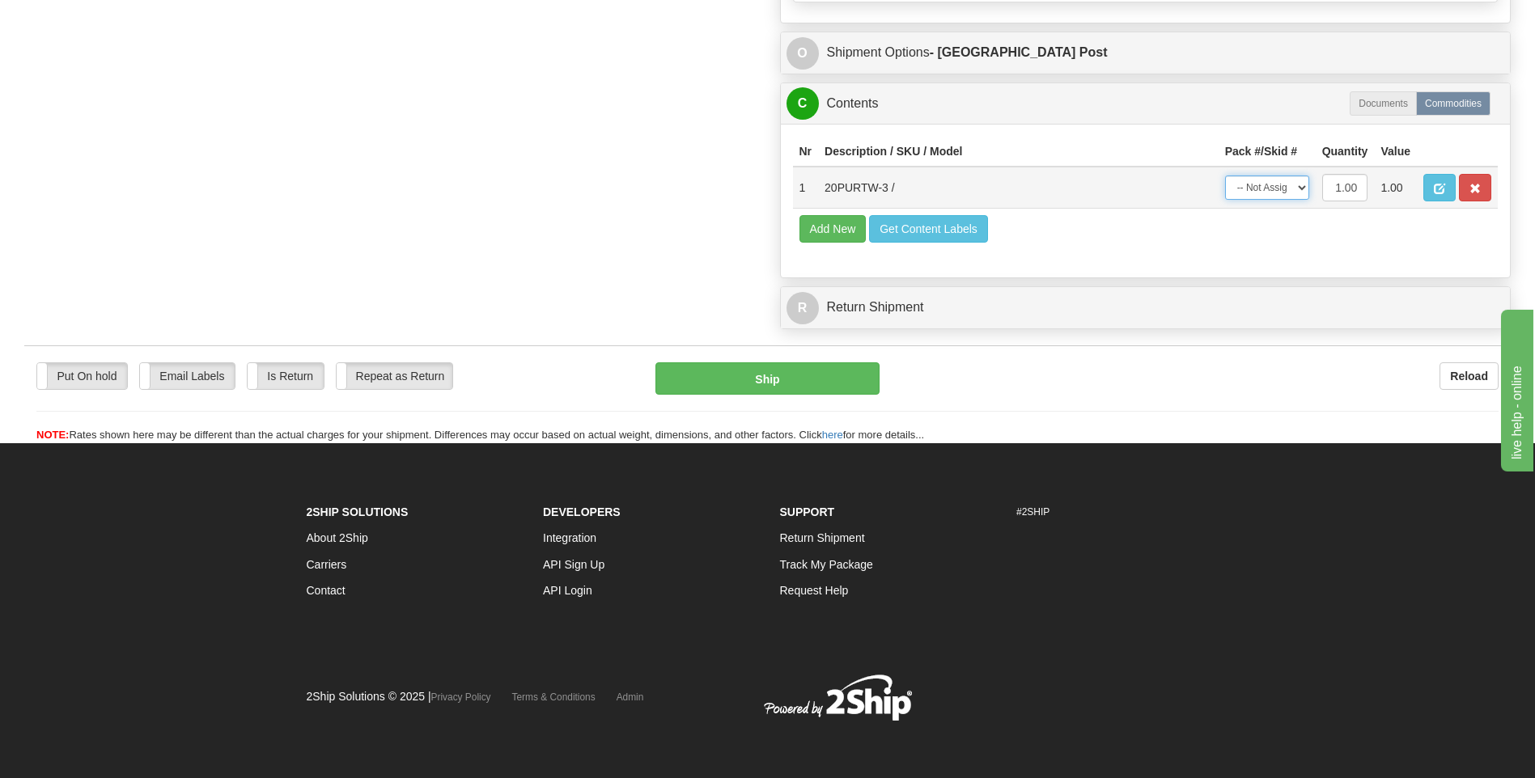
click at [1225, 176] on select "-- Not Assigned -- Package 1" at bounding box center [1267, 188] width 84 height 24
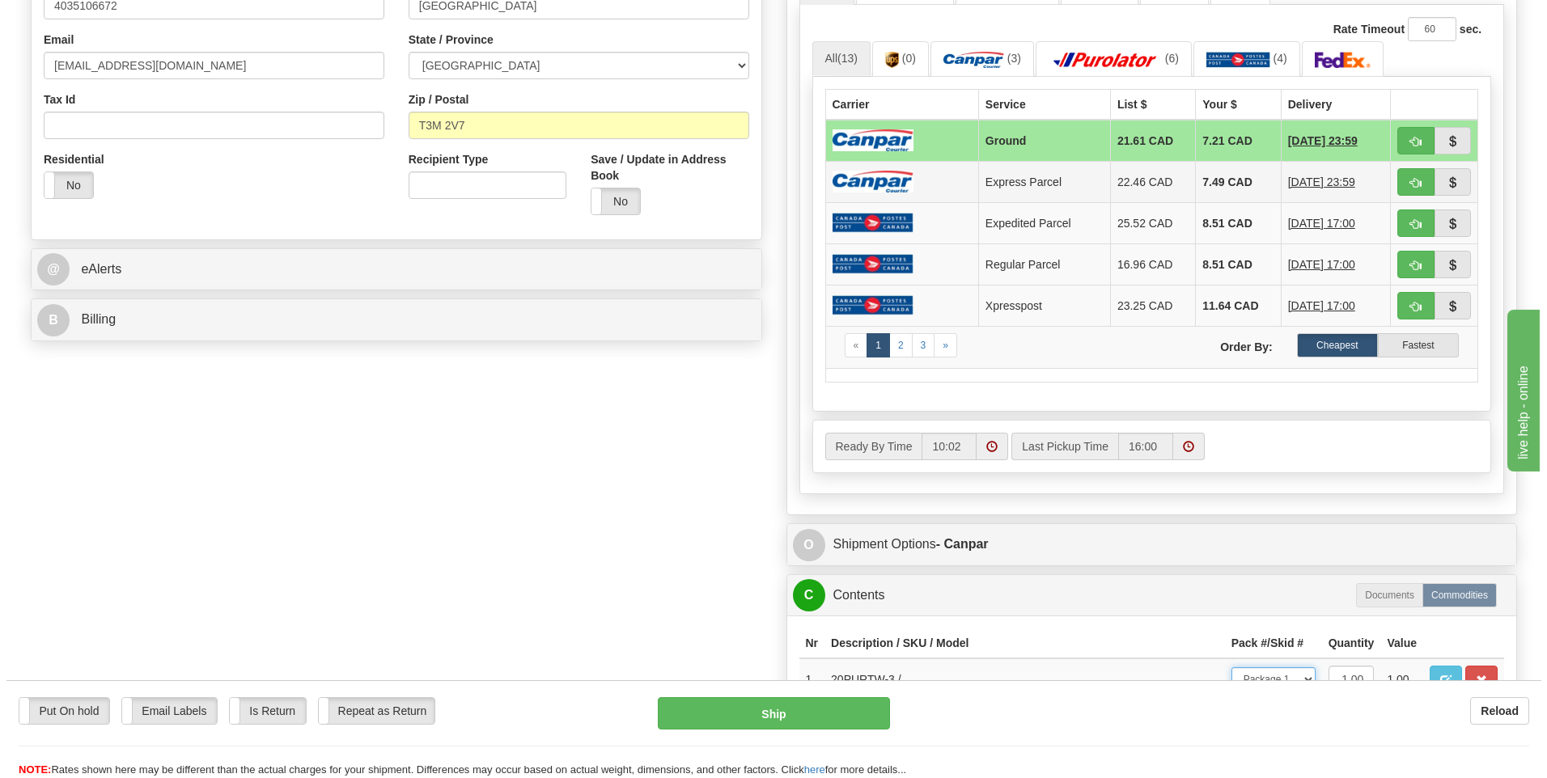
scroll to position [810, 0]
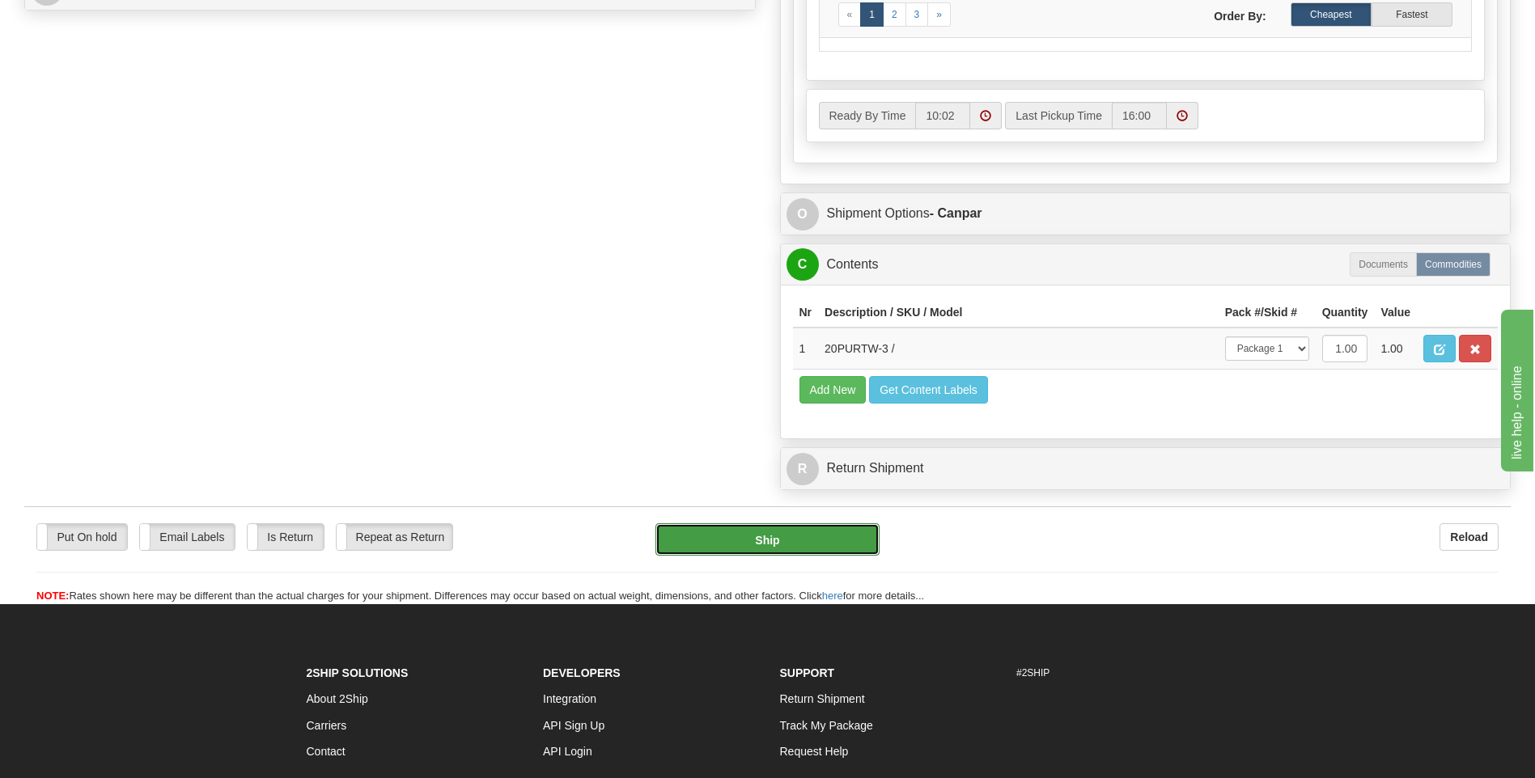
click at [778, 545] on button "Ship" at bounding box center [766, 539] width 223 height 32
type input "1"
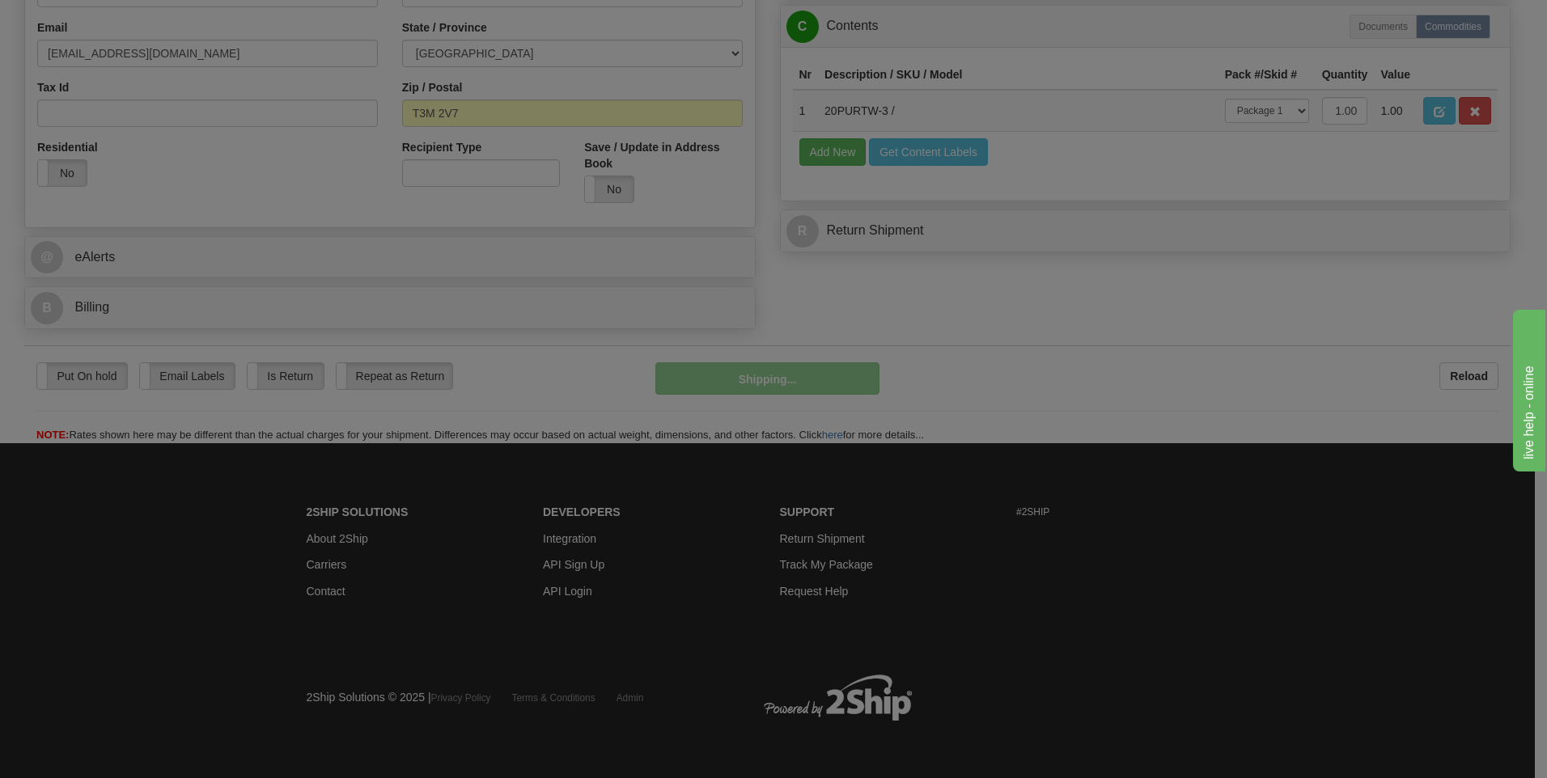
scroll to position [492, 0]
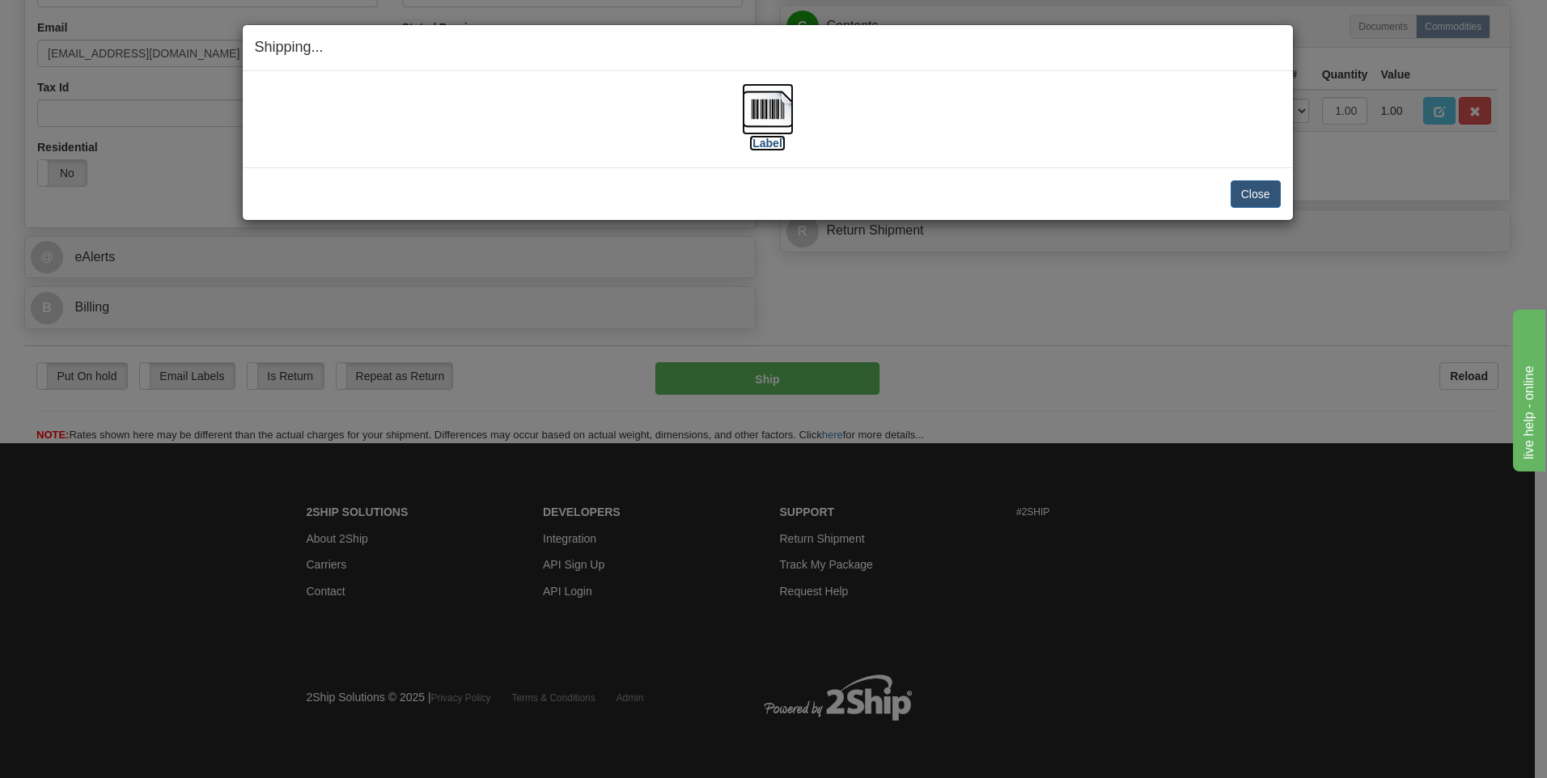
click at [768, 148] on label "[Label]" at bounding box center [767, 143] width 37 height 16
click at [1259, 193] on button "Close" at bounding box center [1256, 194] width 50 height 28
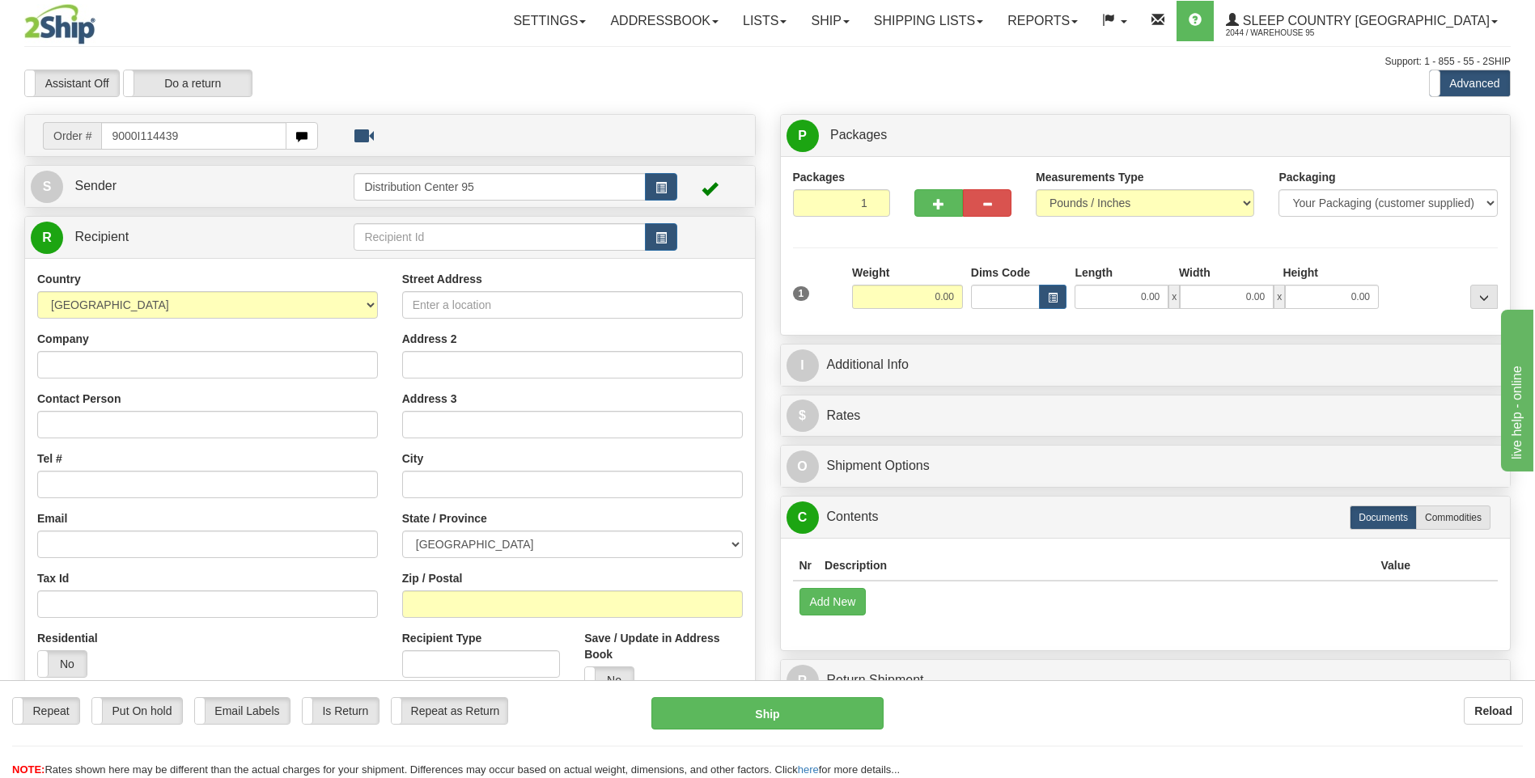
type input "9000I114439"
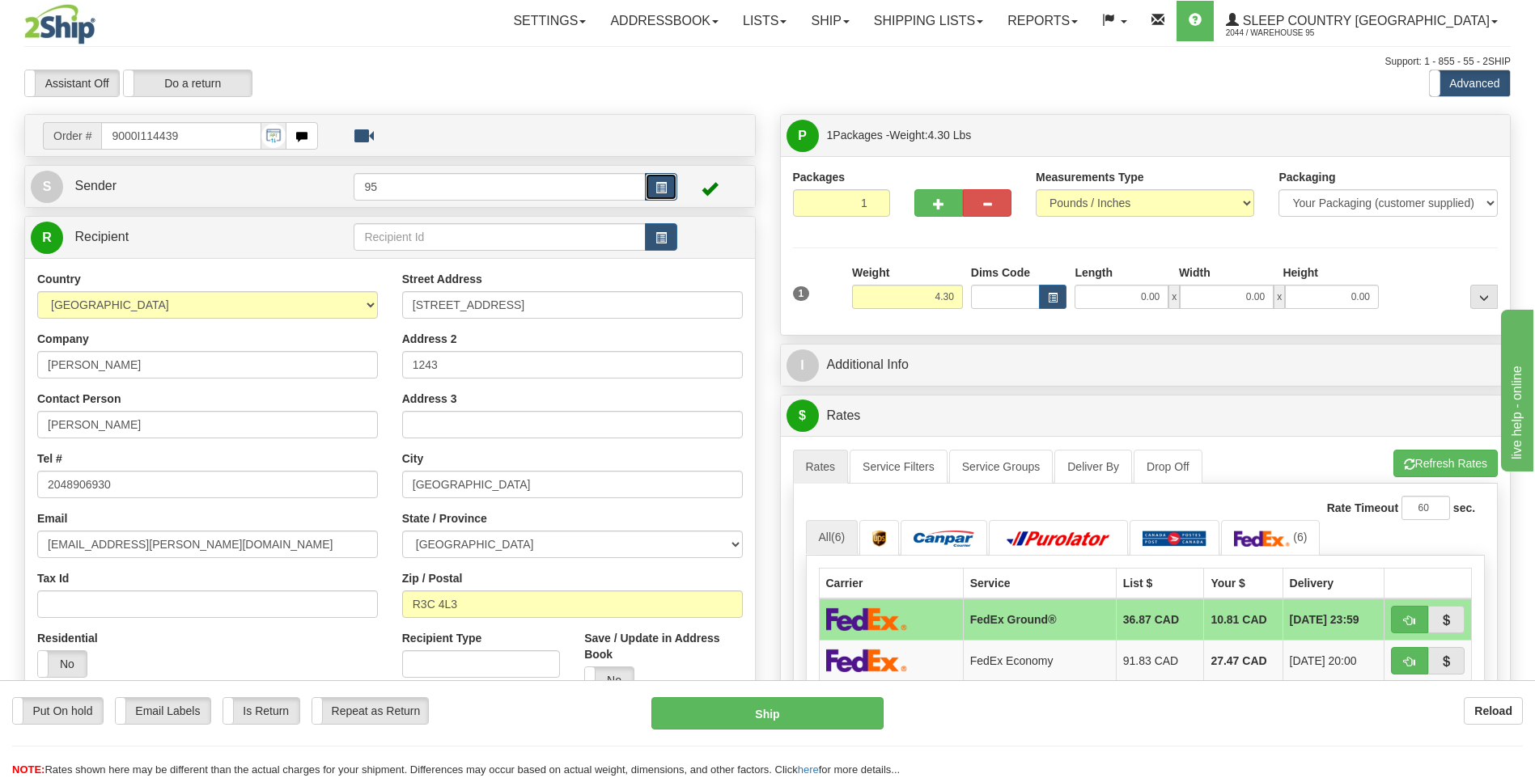
click at [655, 178] on button "button" at bounding box center [661, 187] width 32 height 28
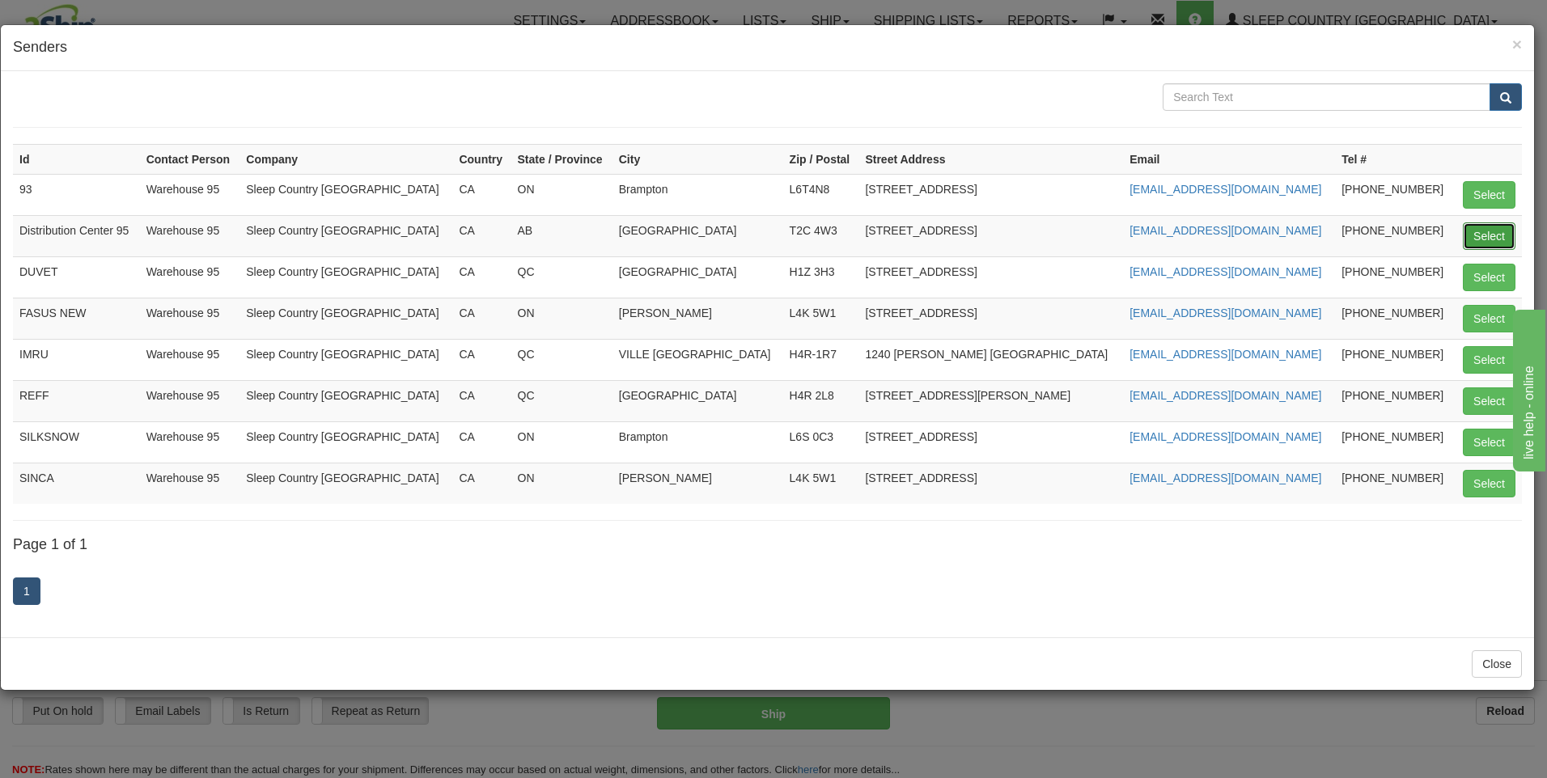
click at [1494, 231] on button "Select" at bounding box center [1489, 236] width 53 height 28
type input "Distribution Center 95"
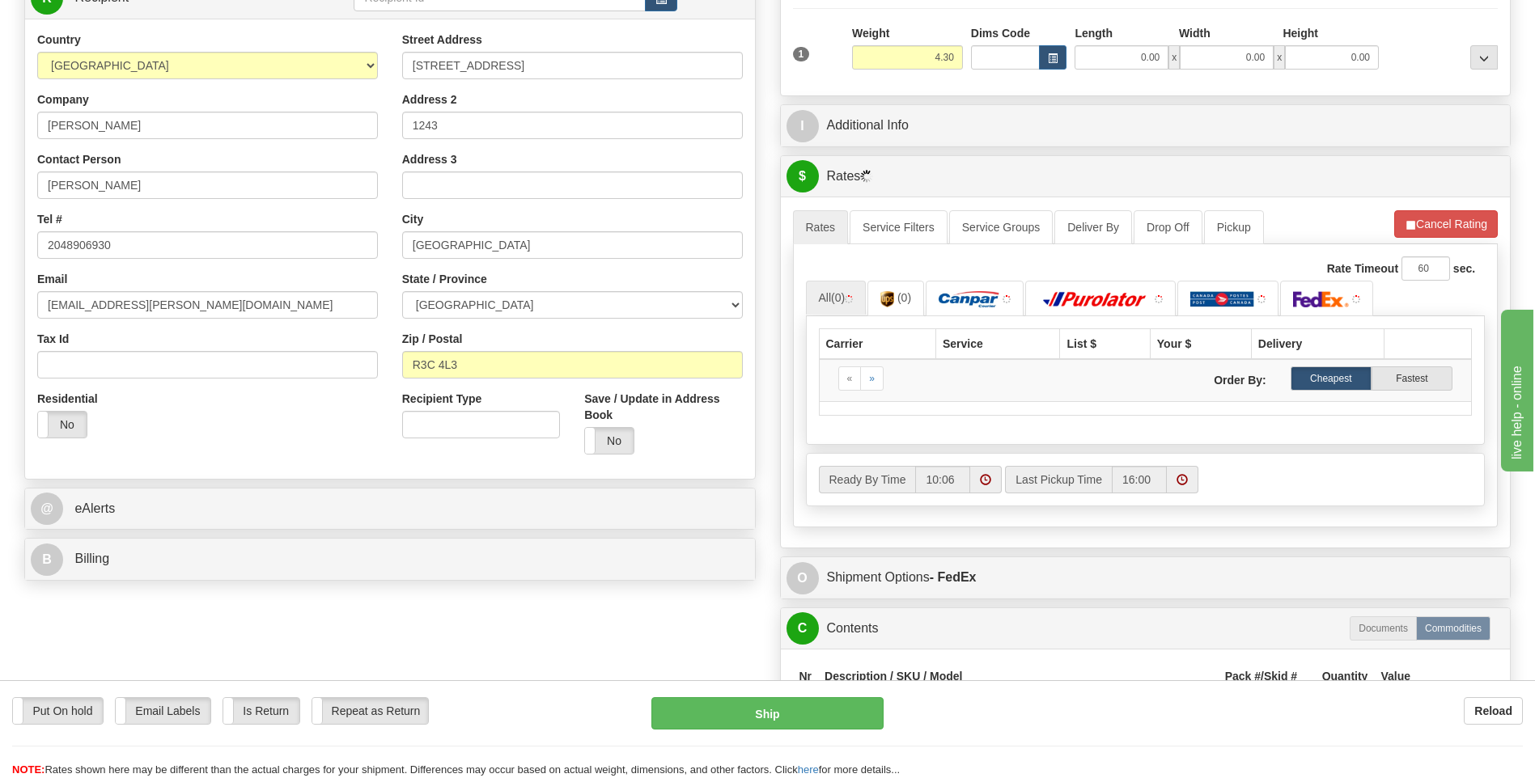
scroll to position [728, 0]
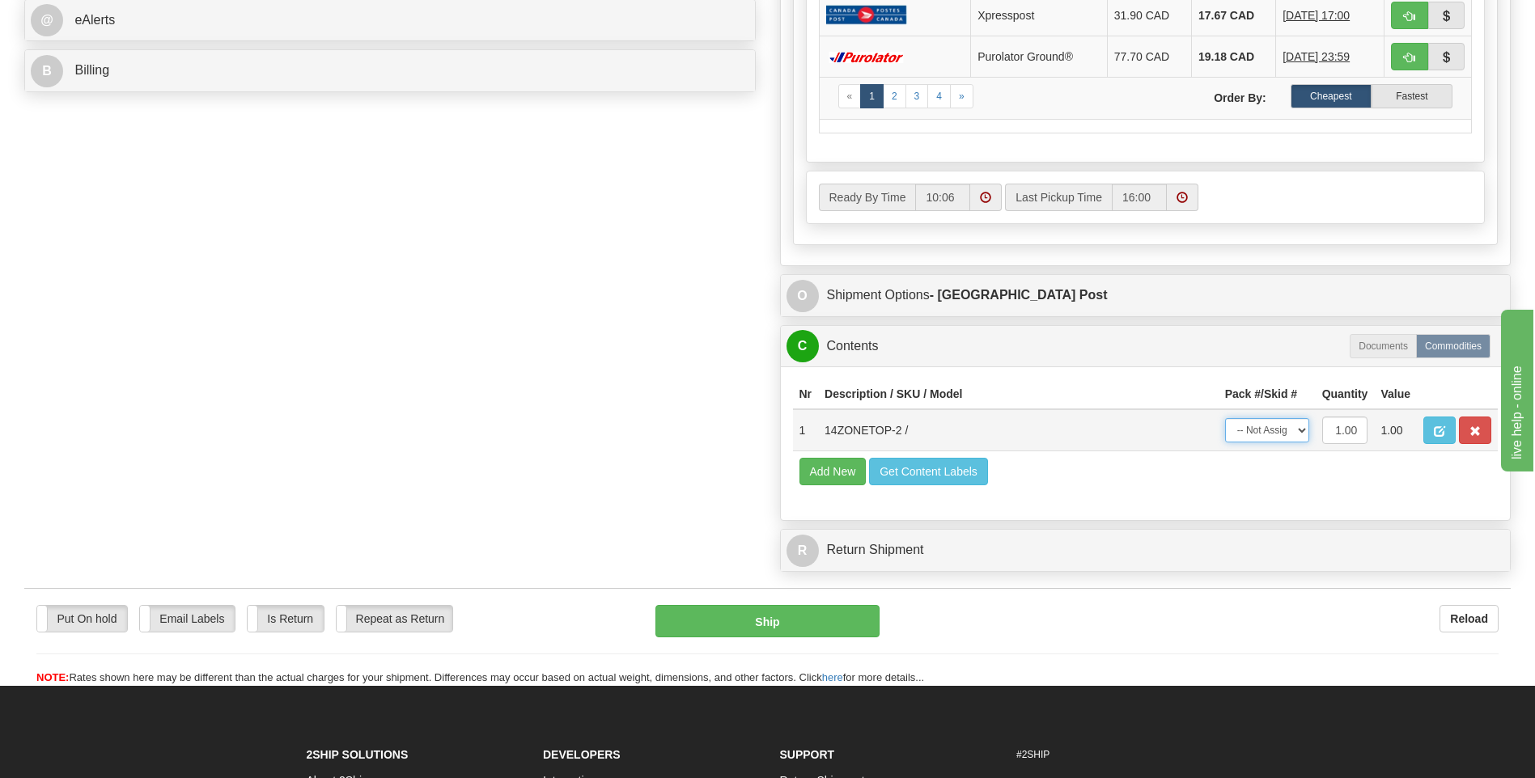
click at [1263, 428] on select "-- Not Assigned -- Package 1" at bounding box center [1267, 430] width 84 height 24
select select "0"
click at [1225, 418] on select "-- Not Assigned -- Package 1" at bounding box center [1267, 430] width 84 height 24
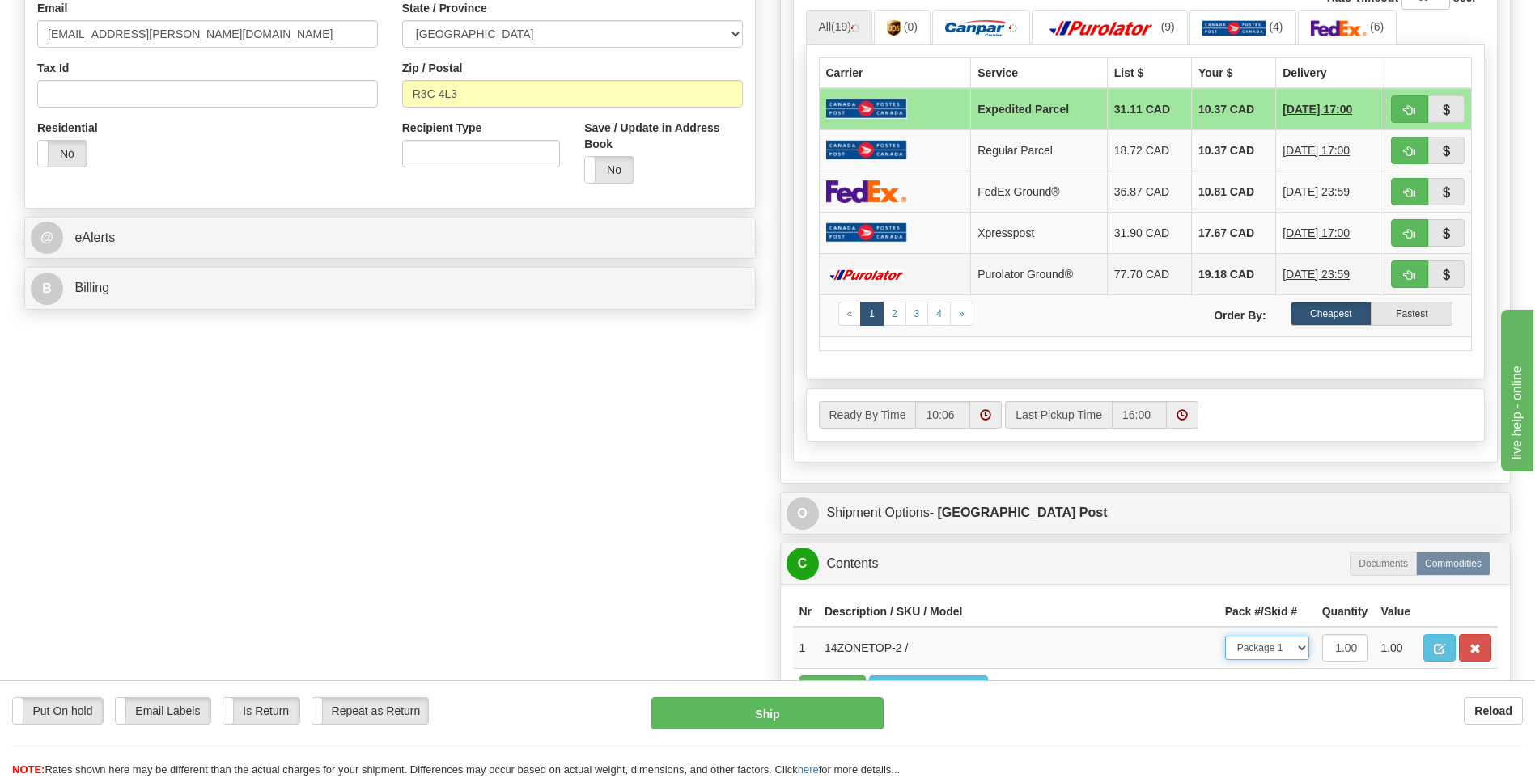
scroll to position [405, 0]
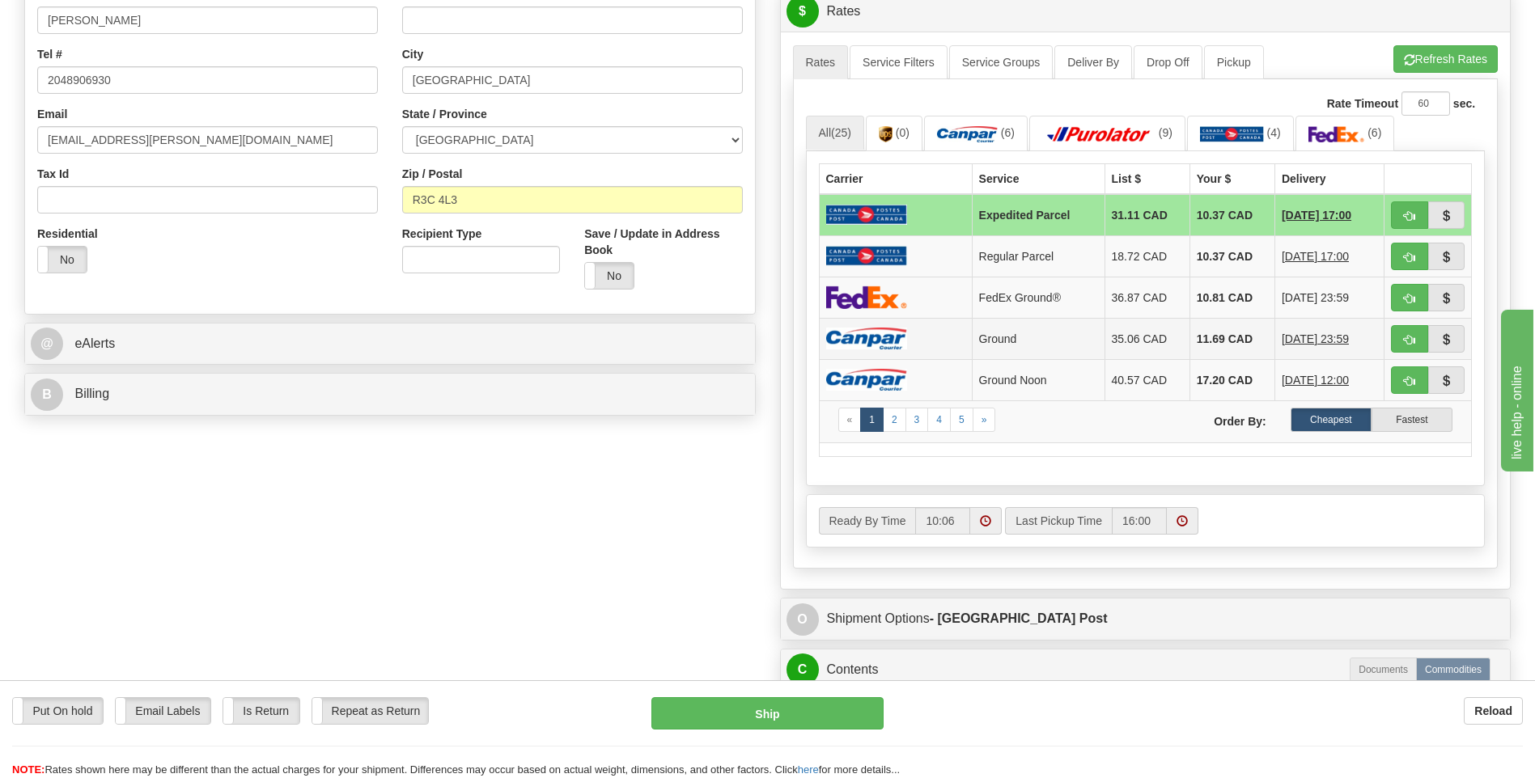
click at [861, 338] on img at bounding box center [866, 339] width 81 height 22
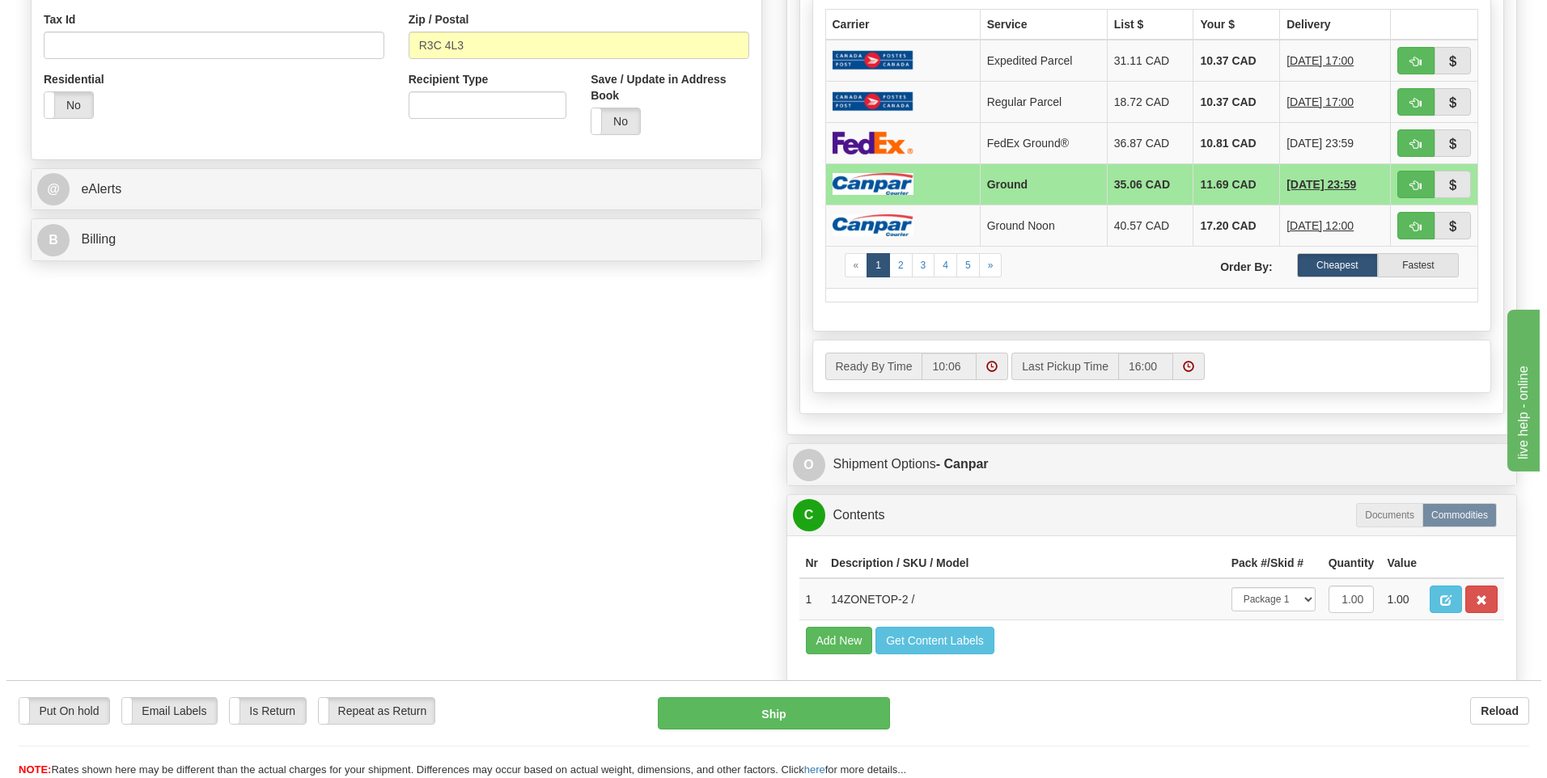
scroll to position [566, 0]
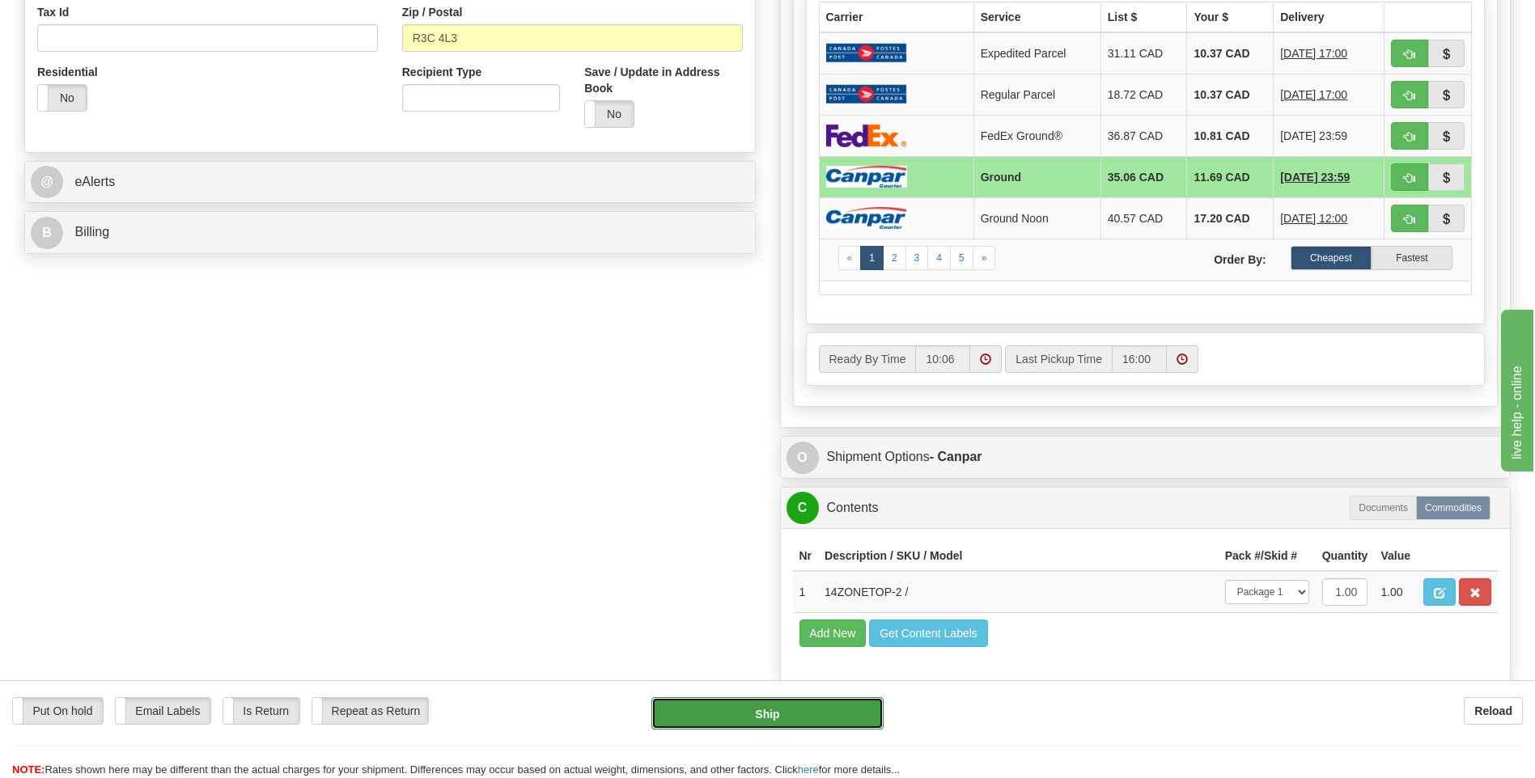
click at [752, 705] on button "Ship" at bounding box center [766, 713] width 231 height 32
type input "1"
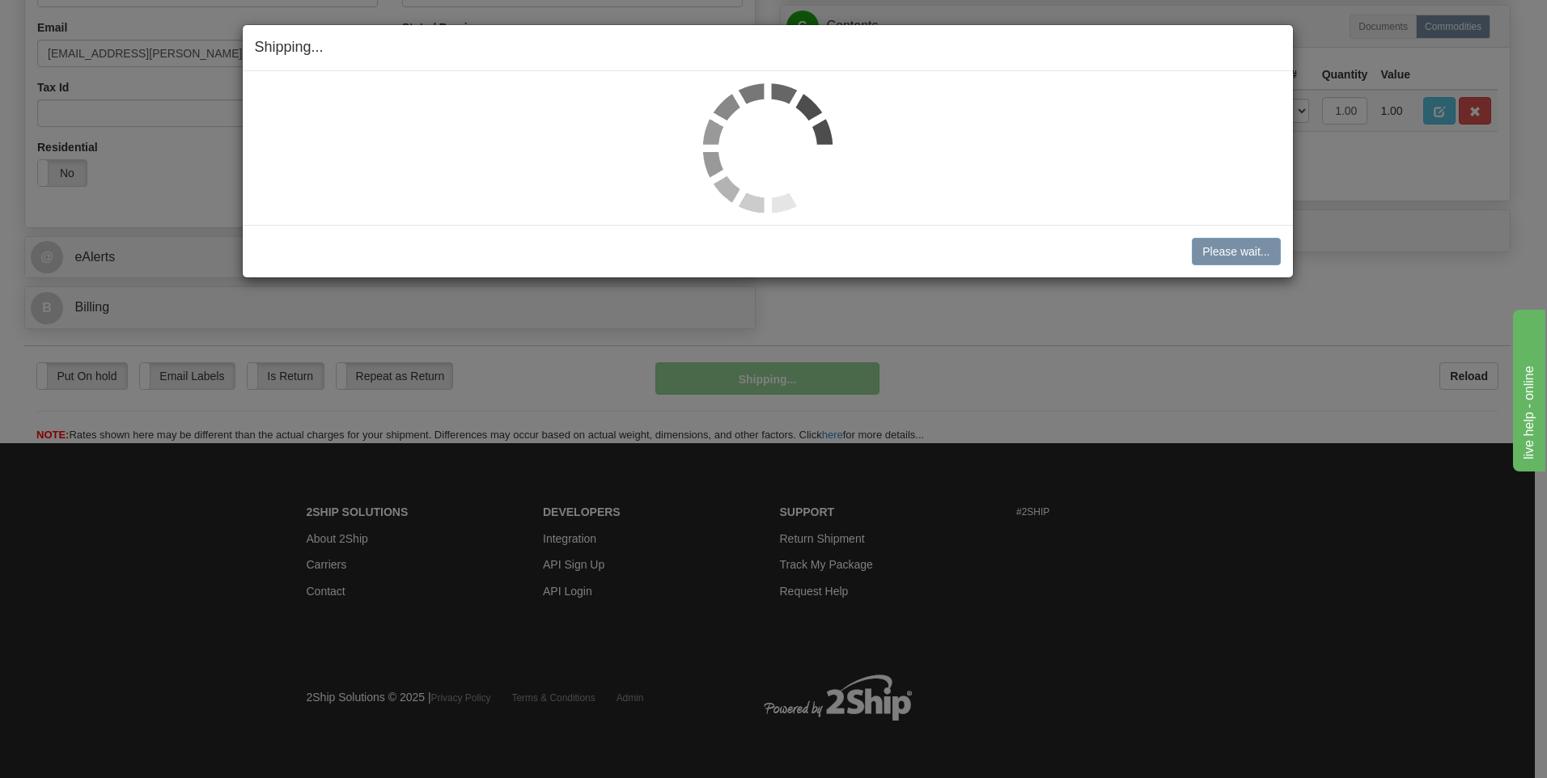
scroll to position [492, 0]
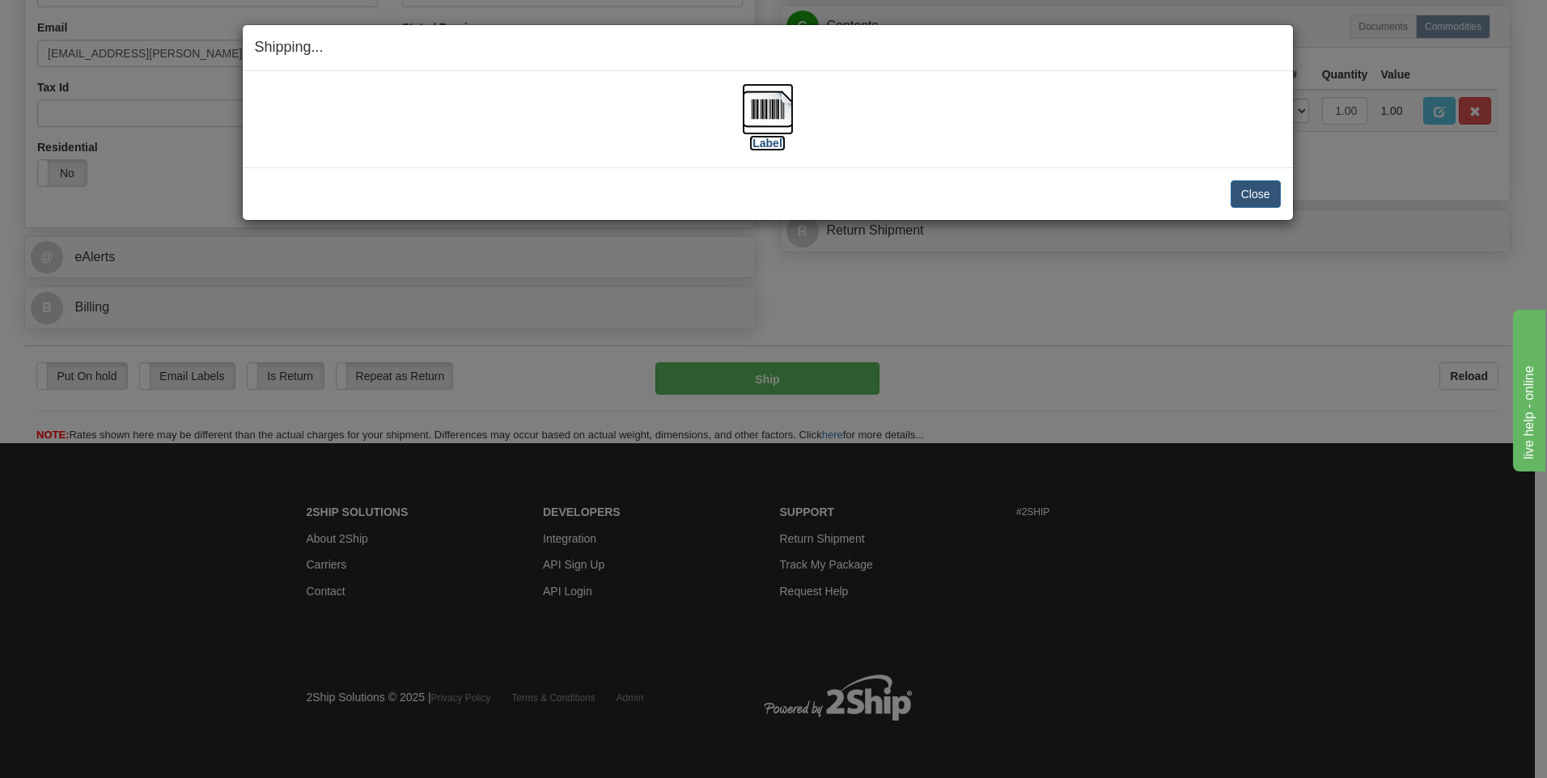
click at [769, 147] on label "[Label]" at bounding box center [767, 143] width 37 height 16
click at [1273, 201] on button "Close" at bounding box center [1256, 194] width 50 height 28
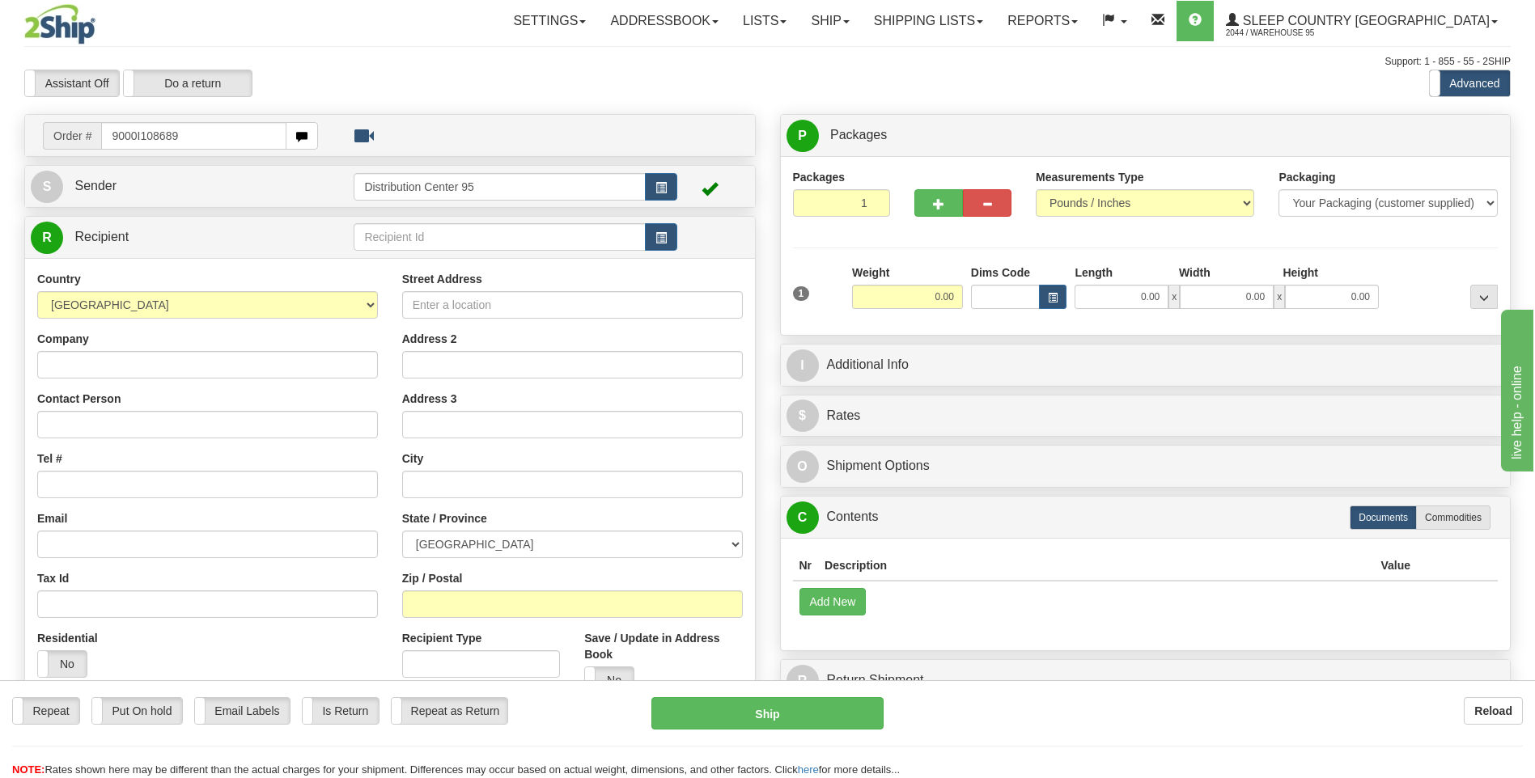
type input "9000I108689"
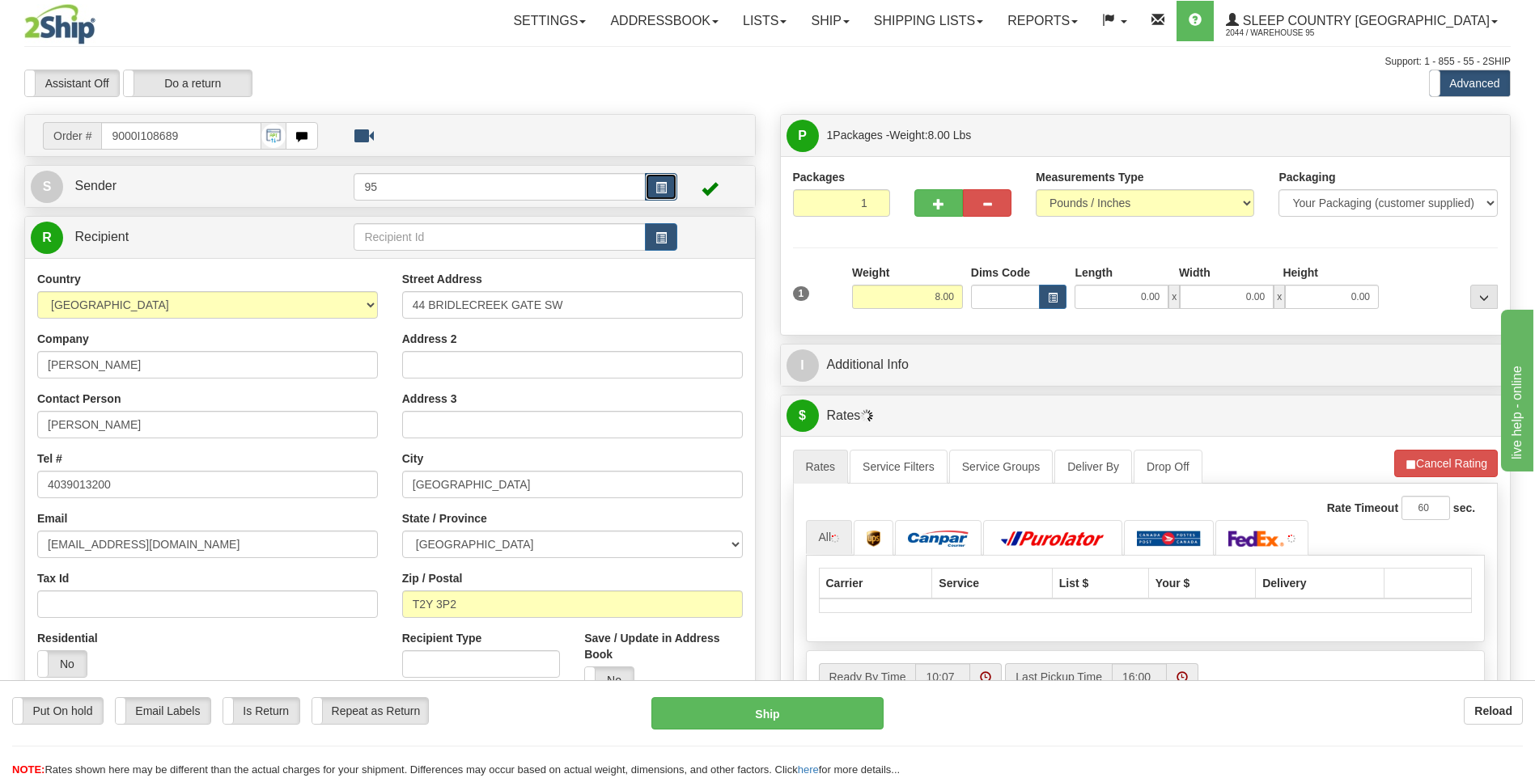
click at [652, 196] on button "button" at bounding box center [661, 187] width 32 height 28
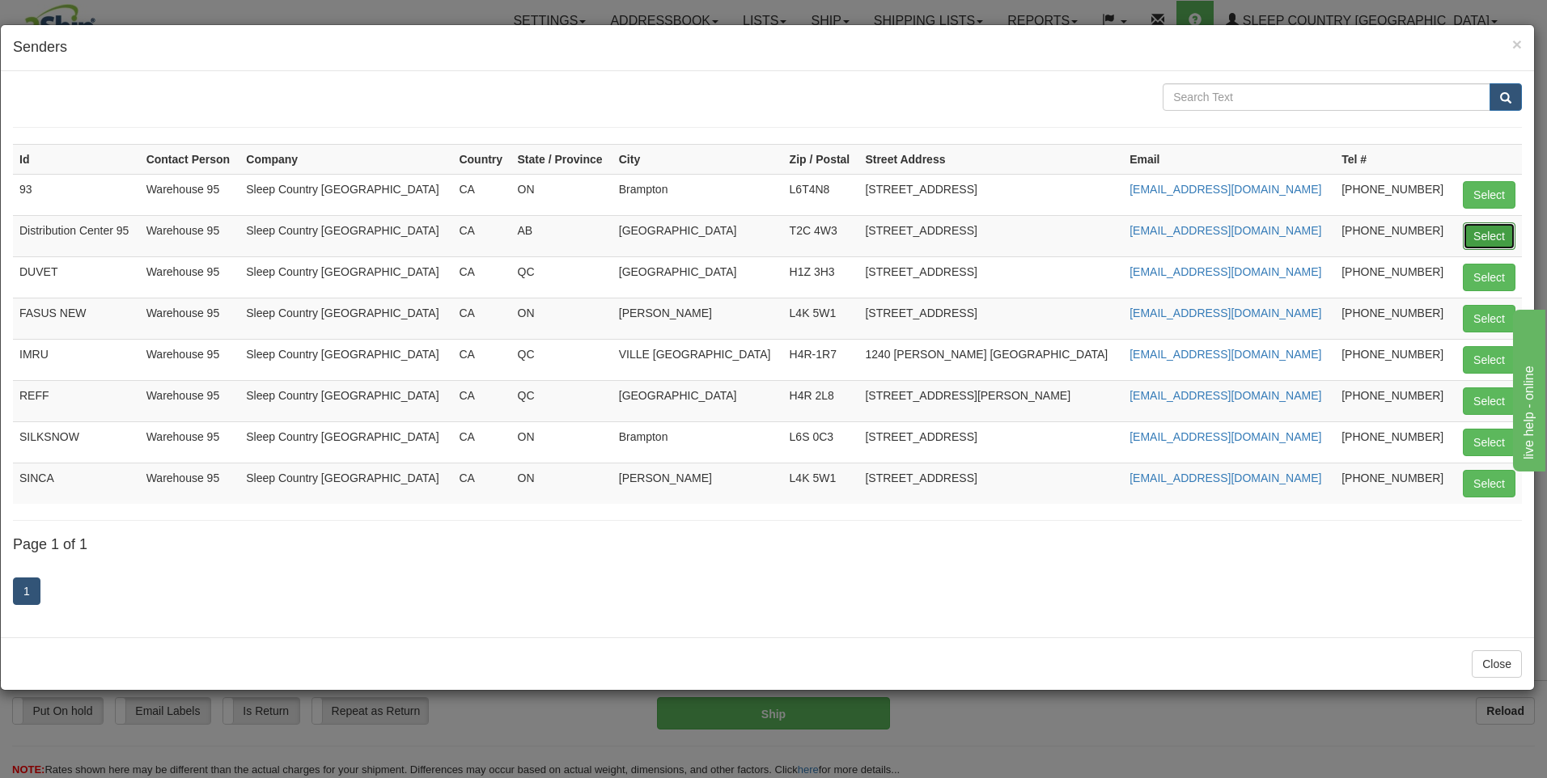
click at [1481, 229] on button "Select" at bounding box center [1489, 236] width 53 height 28
type input "Distribution Center 95"
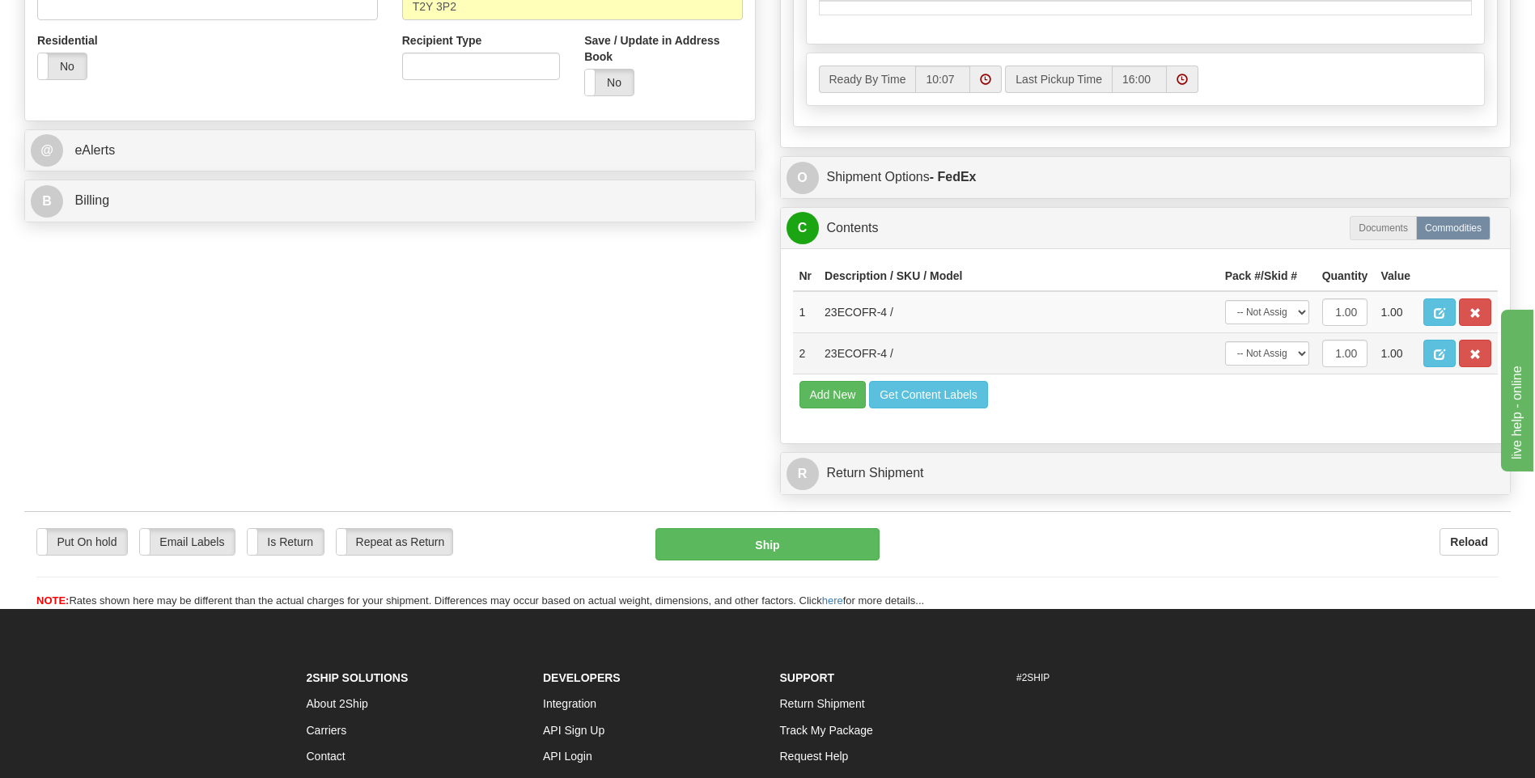
scroll to position [647, 0]
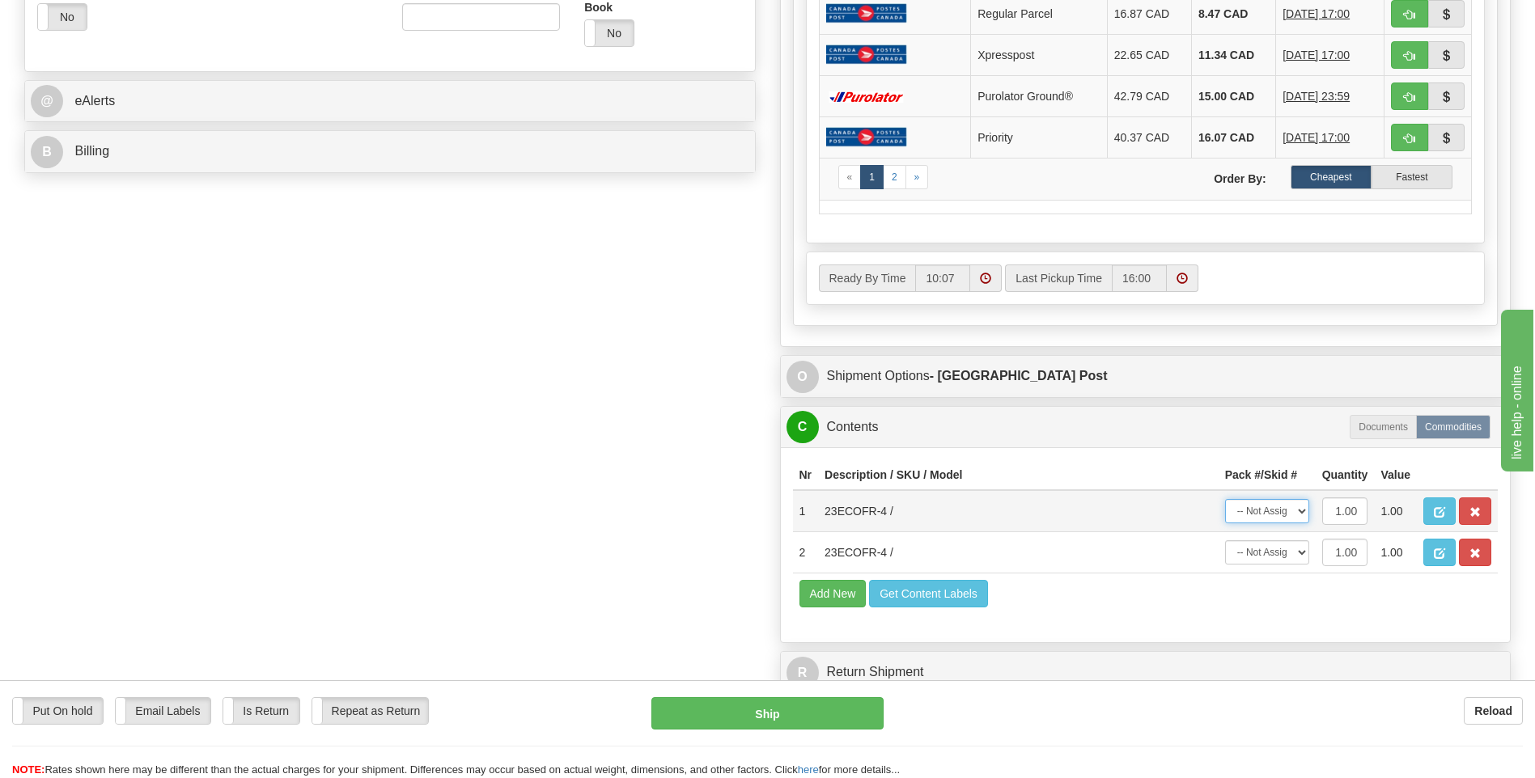
select select "0"
click at [1225, 499] on select "-- Not Assigned -- Package 1" at bounding box center [1267, 511] width 84 height 24
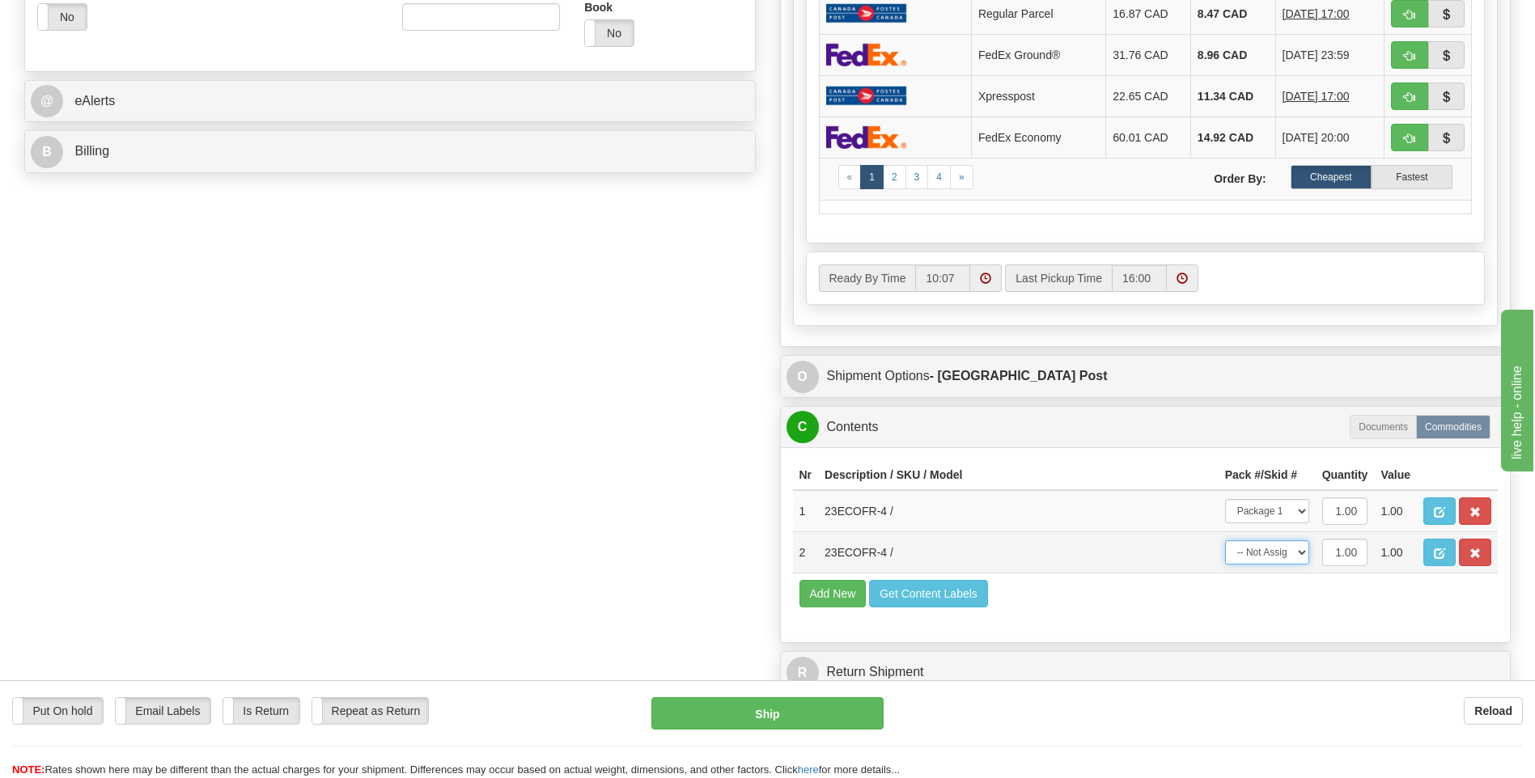
click at [1255, 553] on select "-- Not Assigned -- Package 1" at bounding box center [1267, 552] width 84 height 24
select select "0"
click at [1225, 540] on select "-- Not Assigned -- Package 1" at bounding box center [1267, 552] width 84 height 24
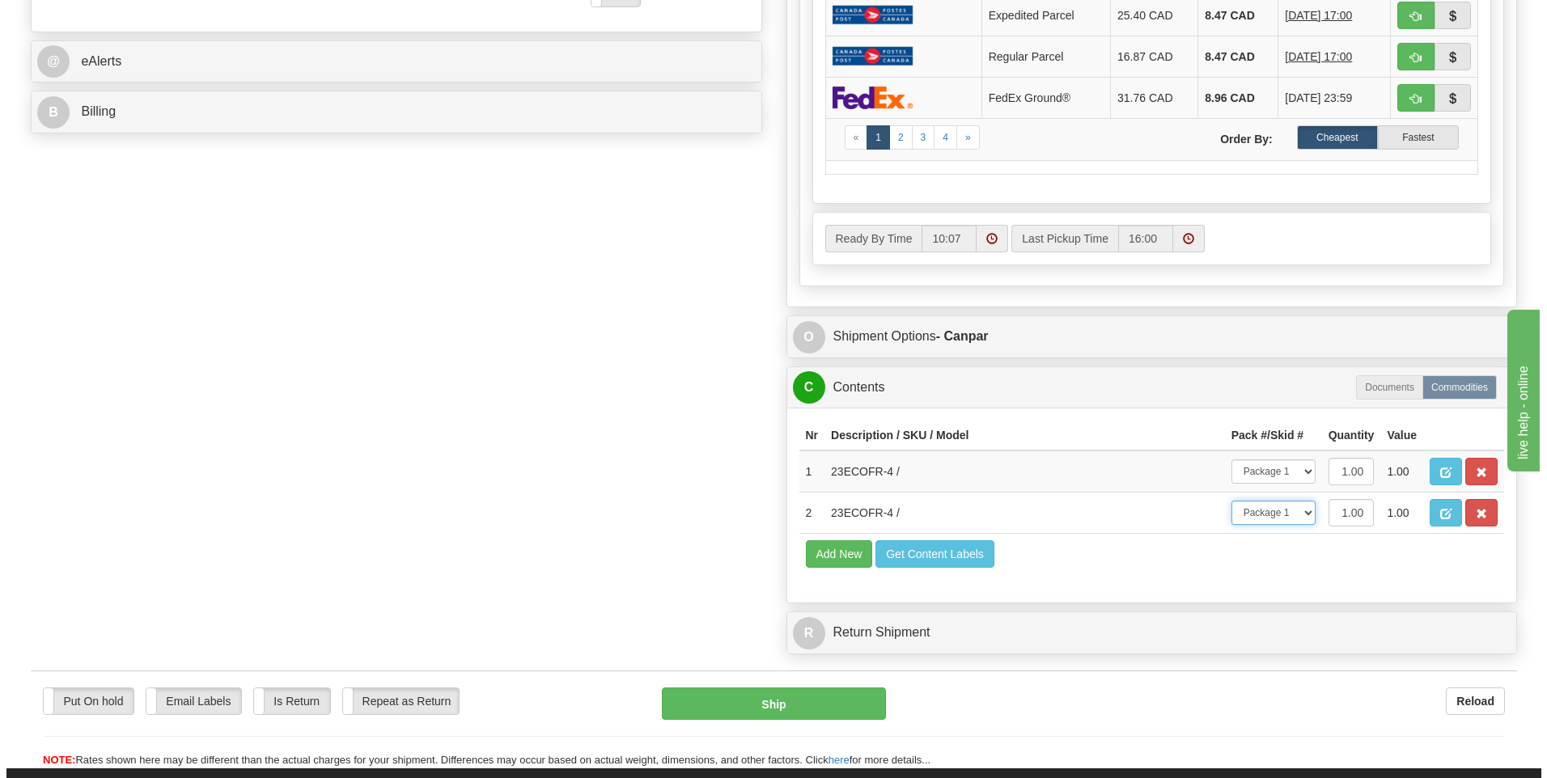
scroll to position [728, 0]
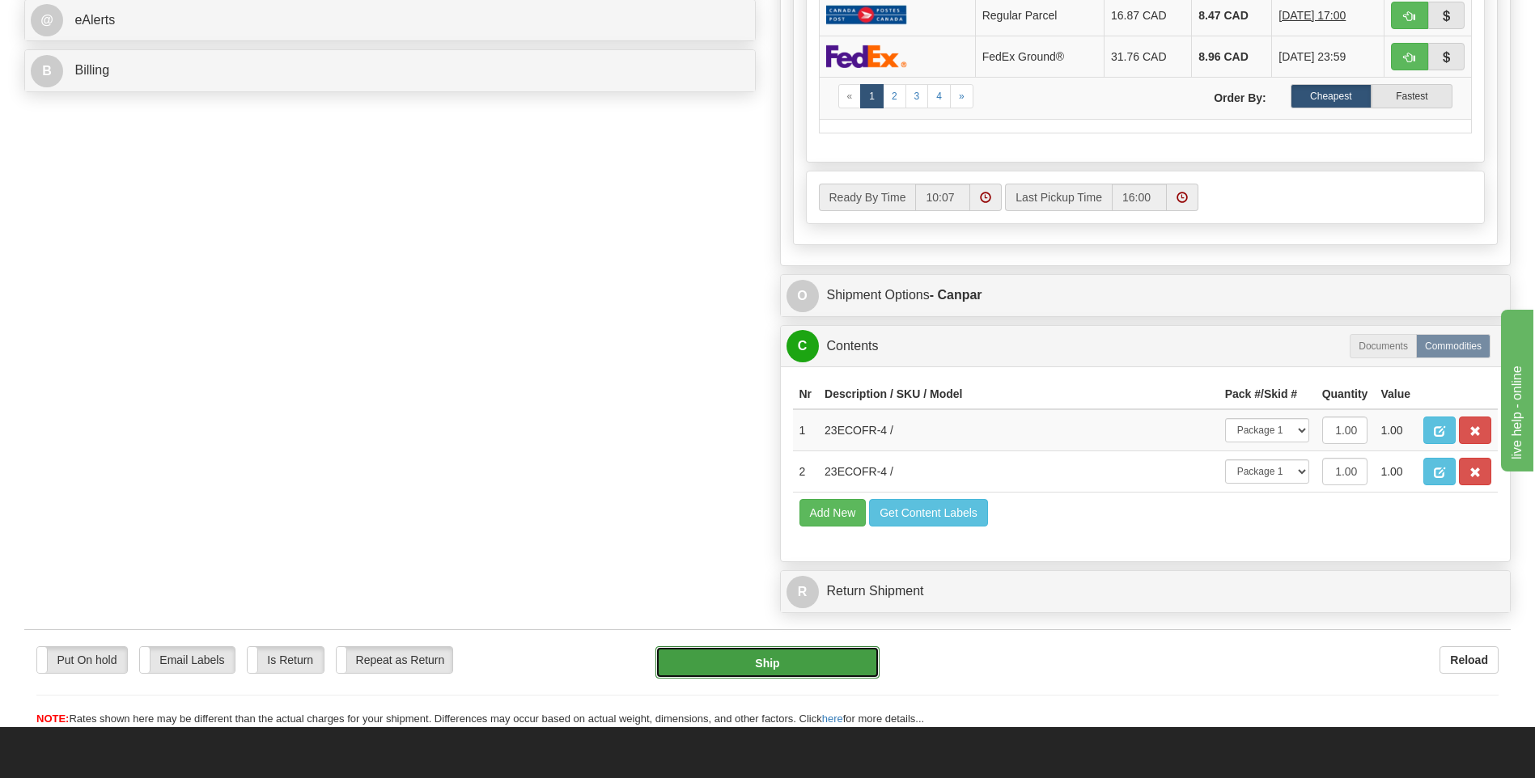
click at [755, 663] on button "Ship" at bounding box center [766, 662] width 223 height 32
type input "1"
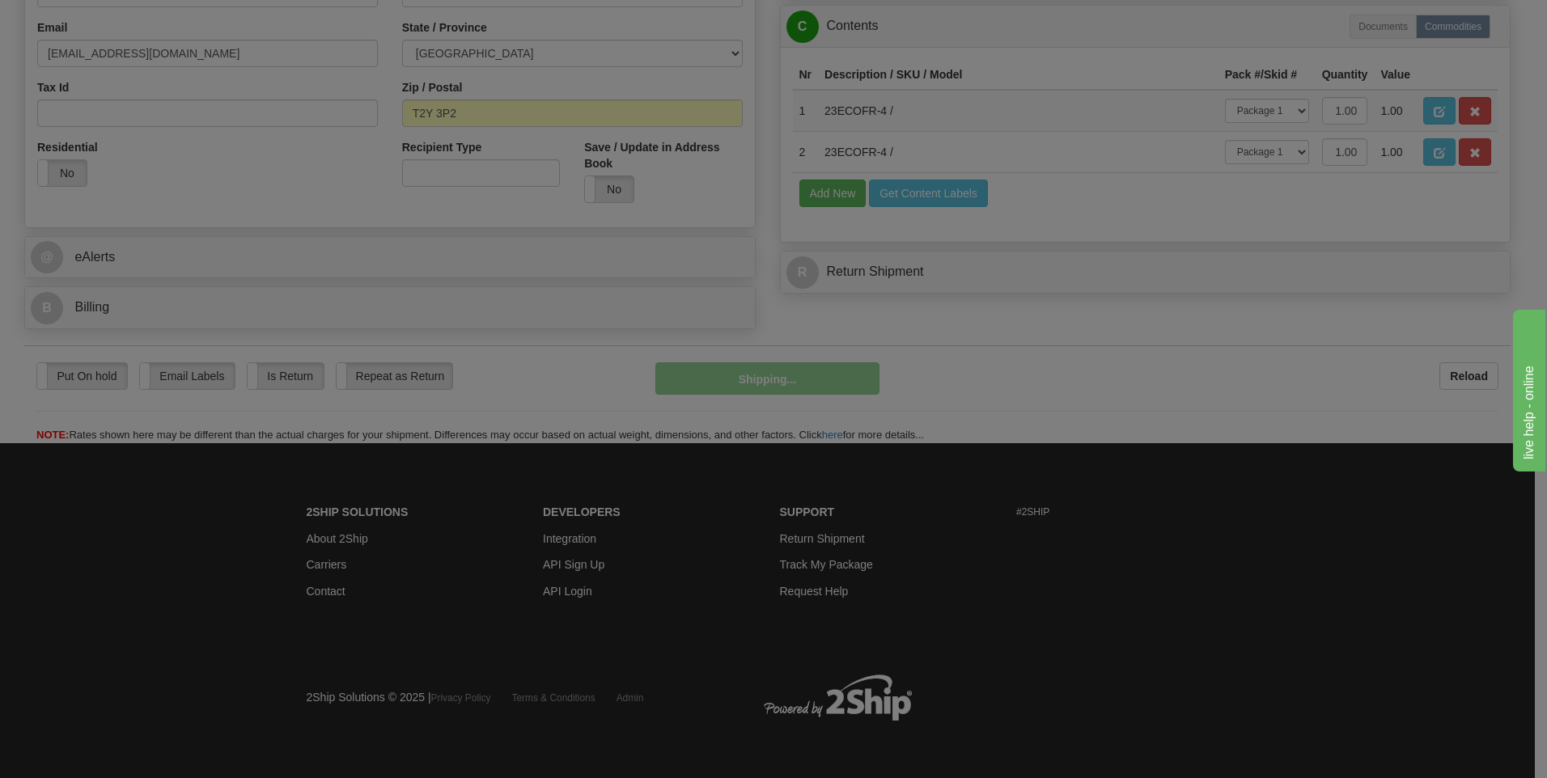
scroll to position [492, 0]
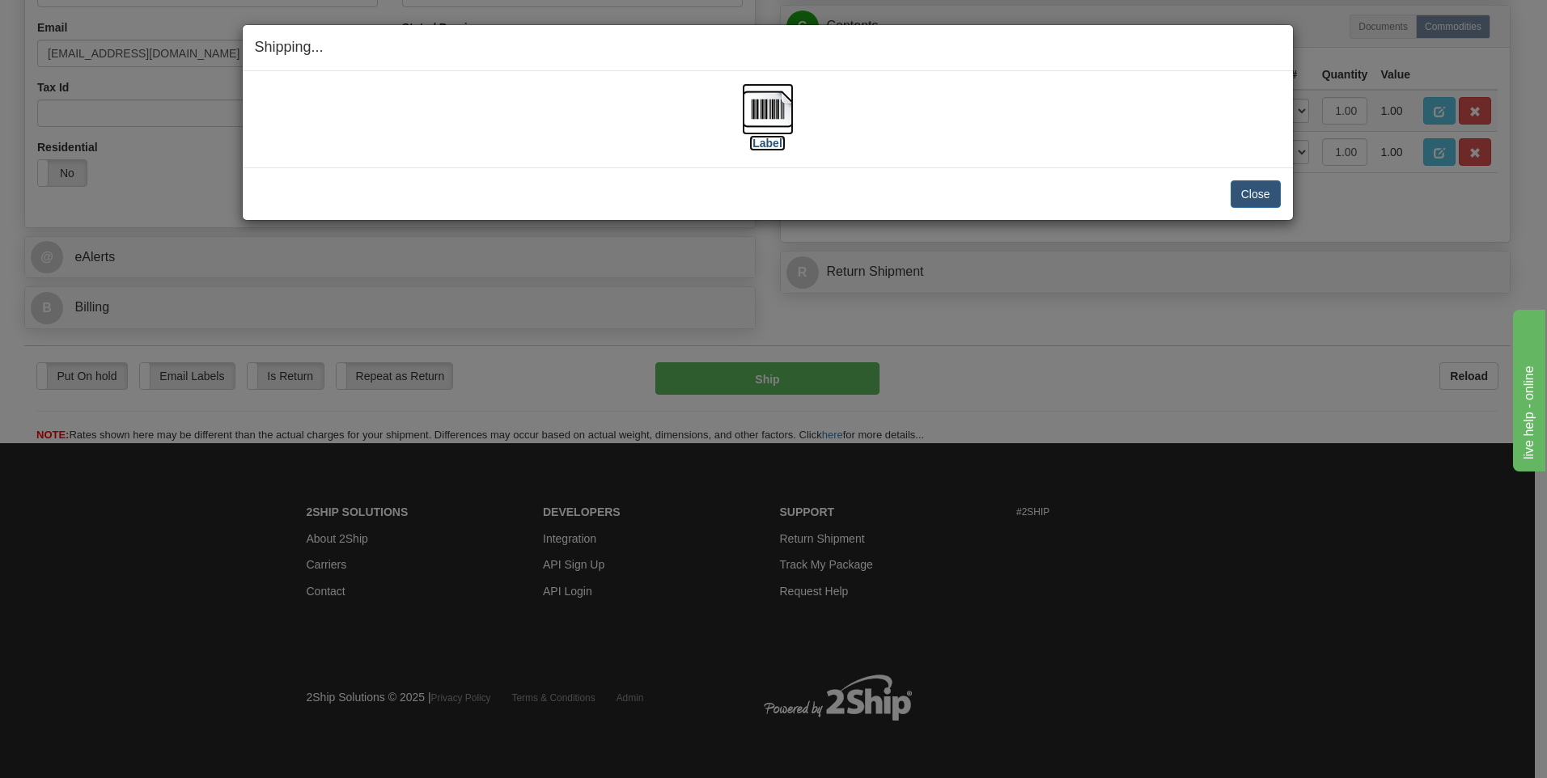
click at [783, 142] on label "[Label]" at bounding box center [767, 143] width 37 height 16
click at [1266, 190] on button "Close" at bounding box center [1256, 194] width 50 height 28
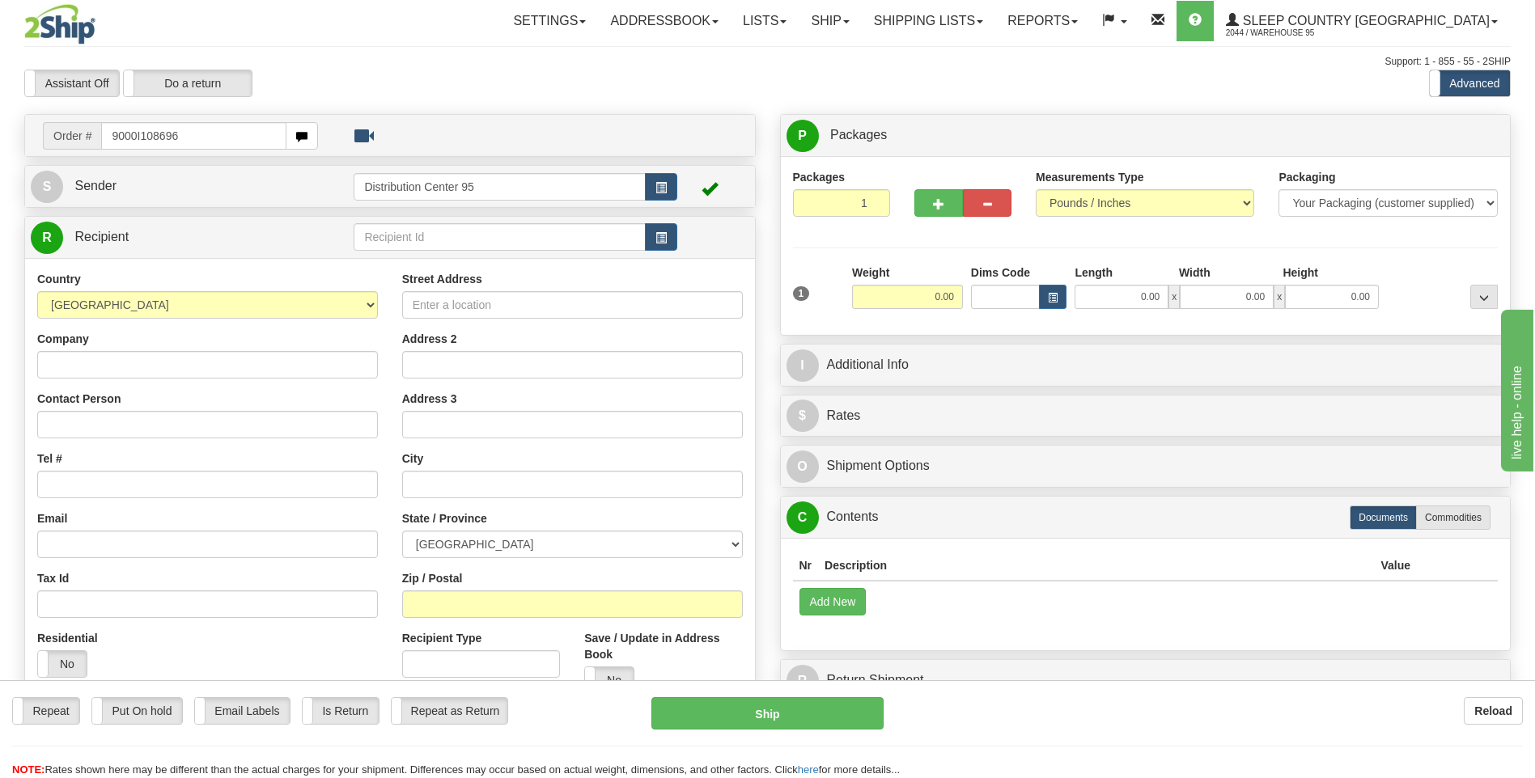
type input "9000I108696"
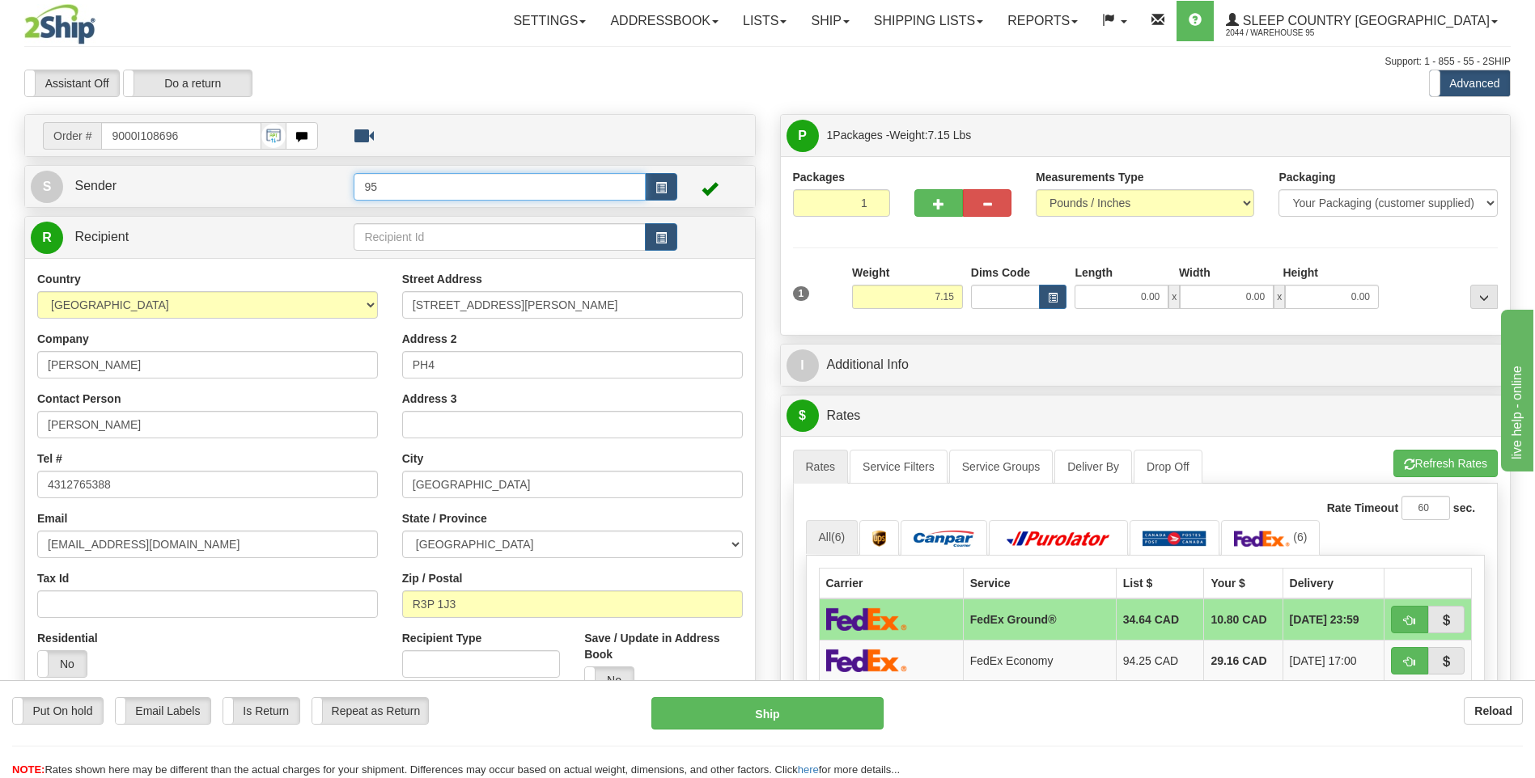
click at [642, 189] on input "95" at bounding box center [499, 187] width 291 height 28
click at [650, 189] on button "button" at bounding box center [661, 187] width 32 height 28
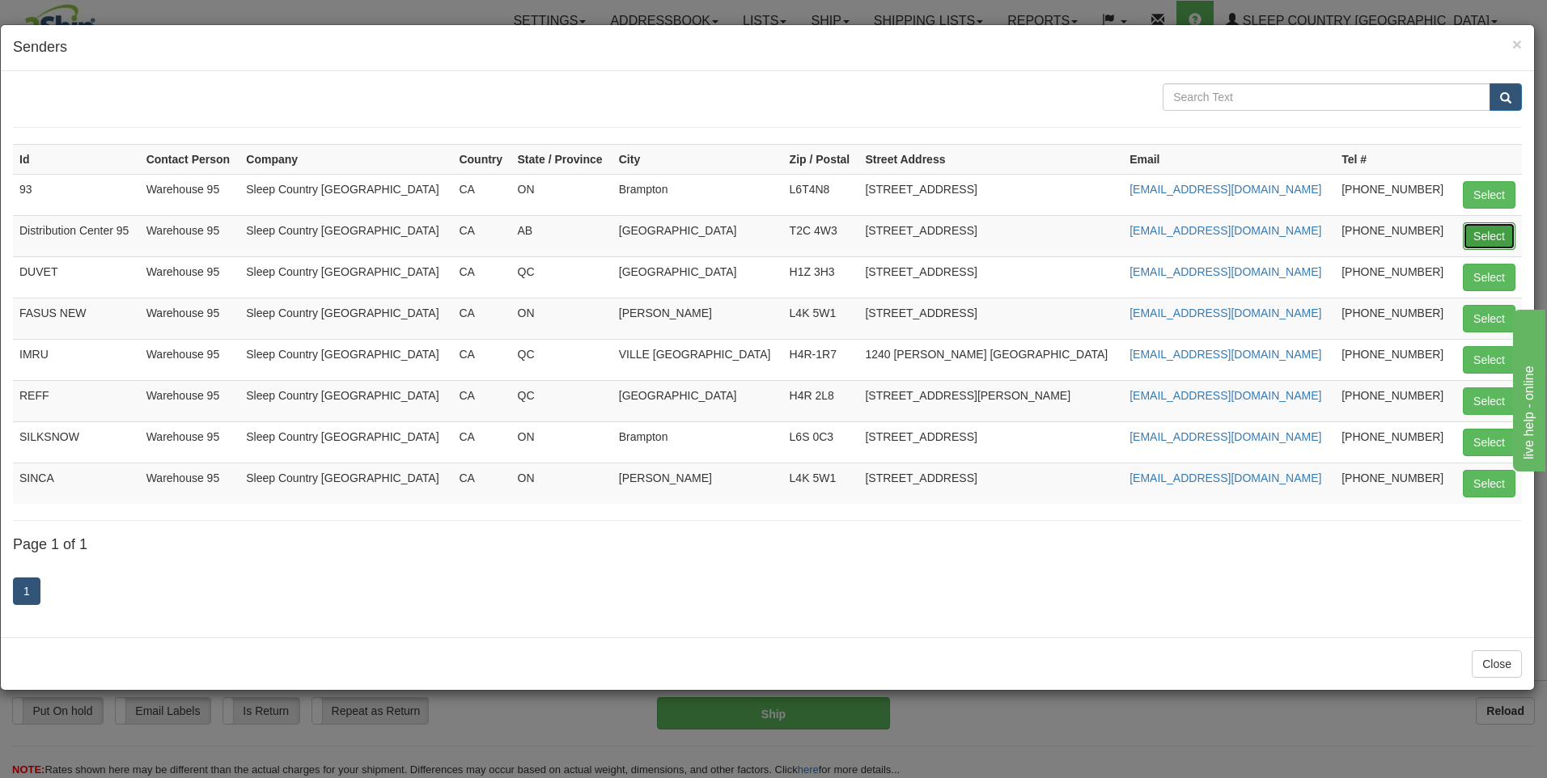
click at [1506, 226] on button "Select" at bounding box center [1489, 236] width 53 height 28
type input "Distribution Center 95"
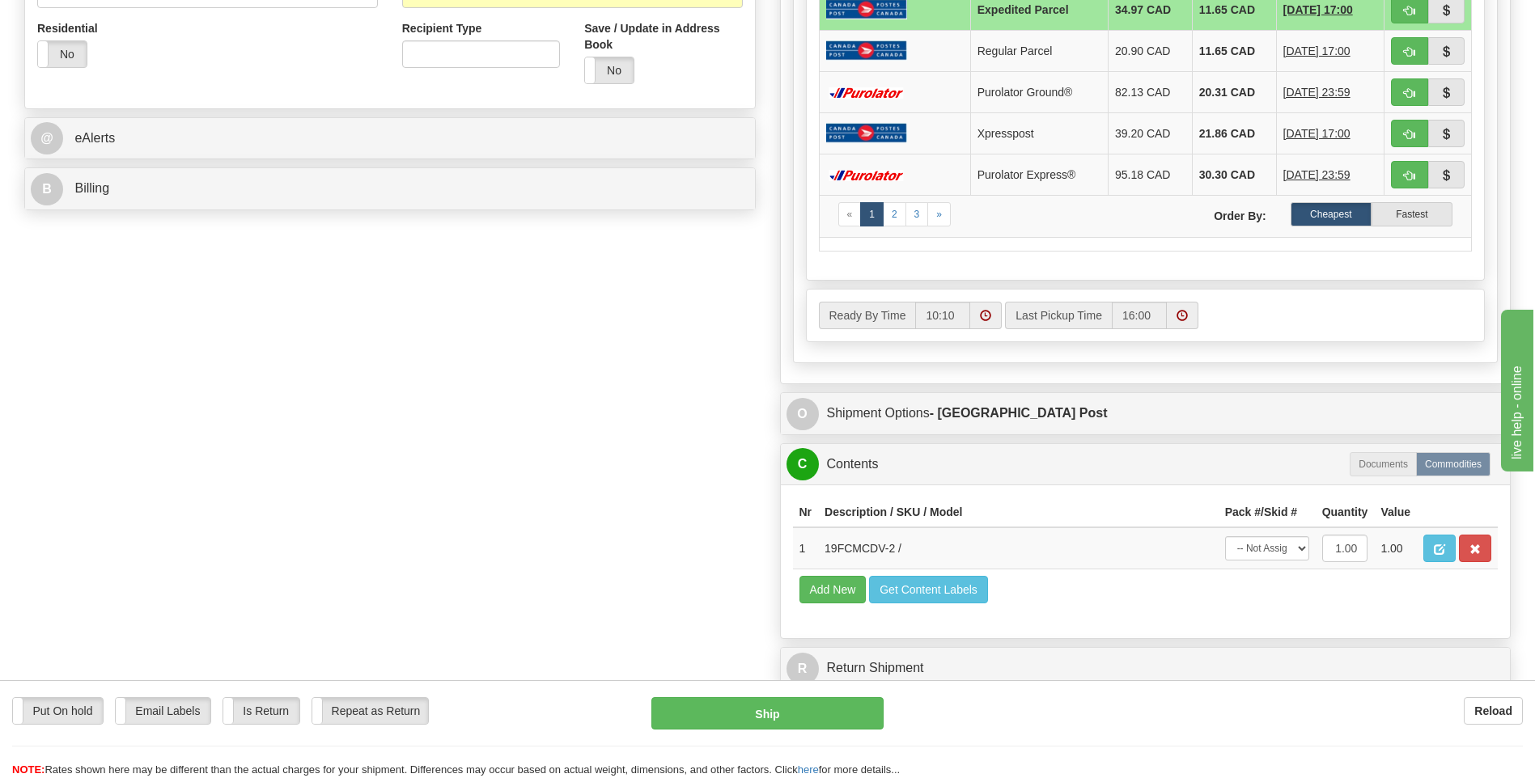
scroll to position [809, 0]
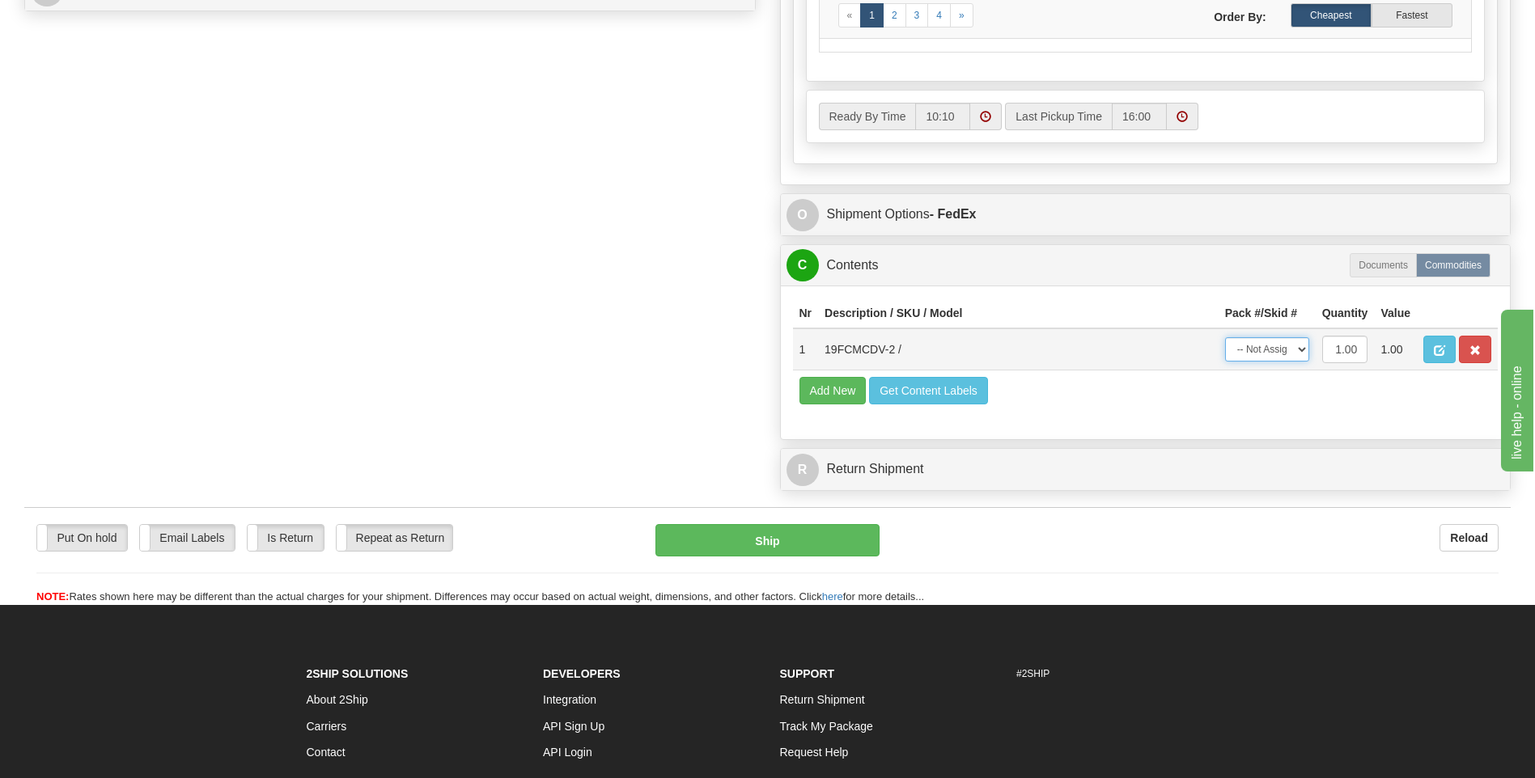
click at [1263, 340] on select "-- Not Assigned -- Package 1" at bounding box center [1267, 349] width 84 height 24
select select "0"
click at [1225, 337] on select "-- Not Assigned -- Package 1" at bounding box center [1267, 349] width 84 height 24
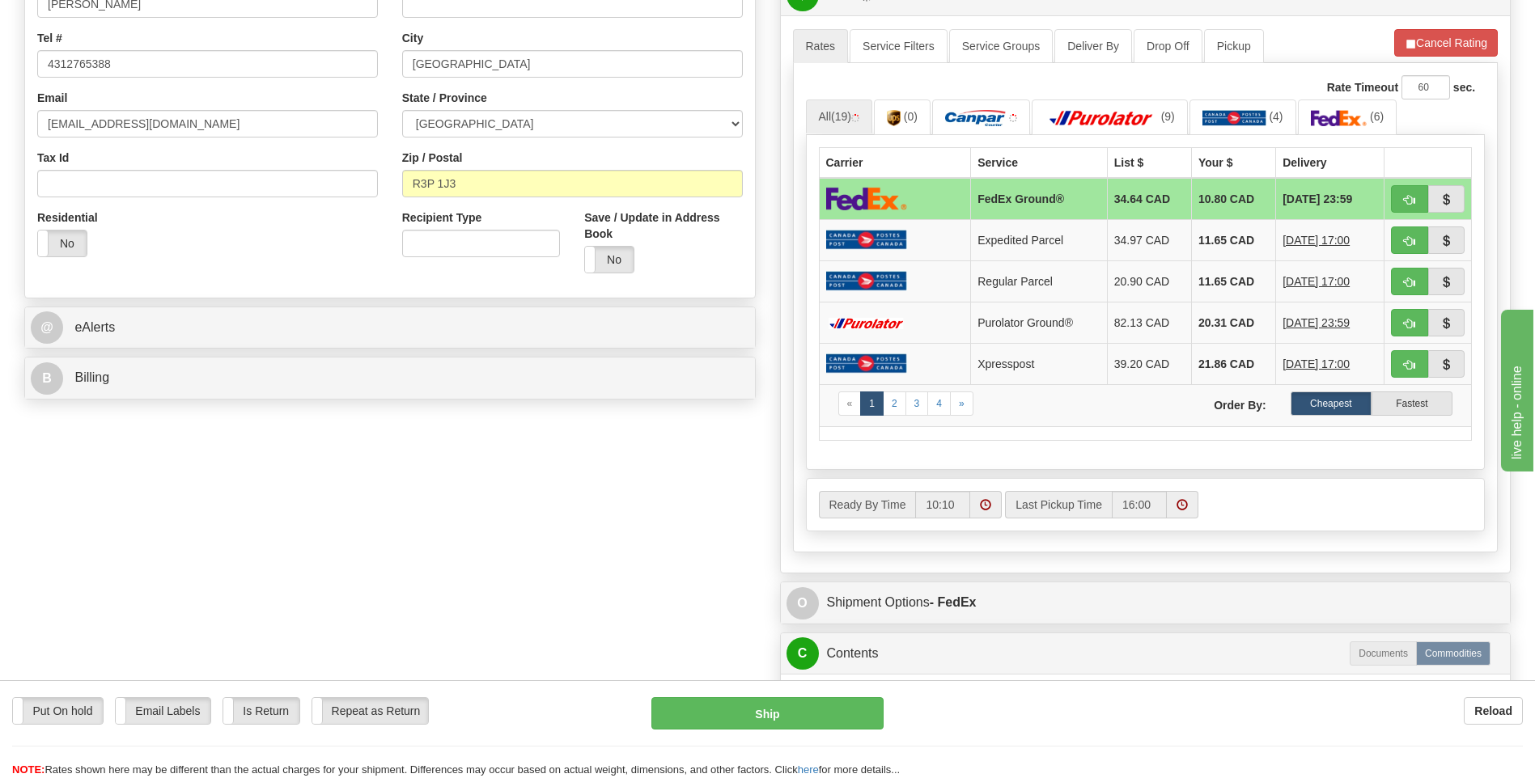
scroll to position [405, 0]
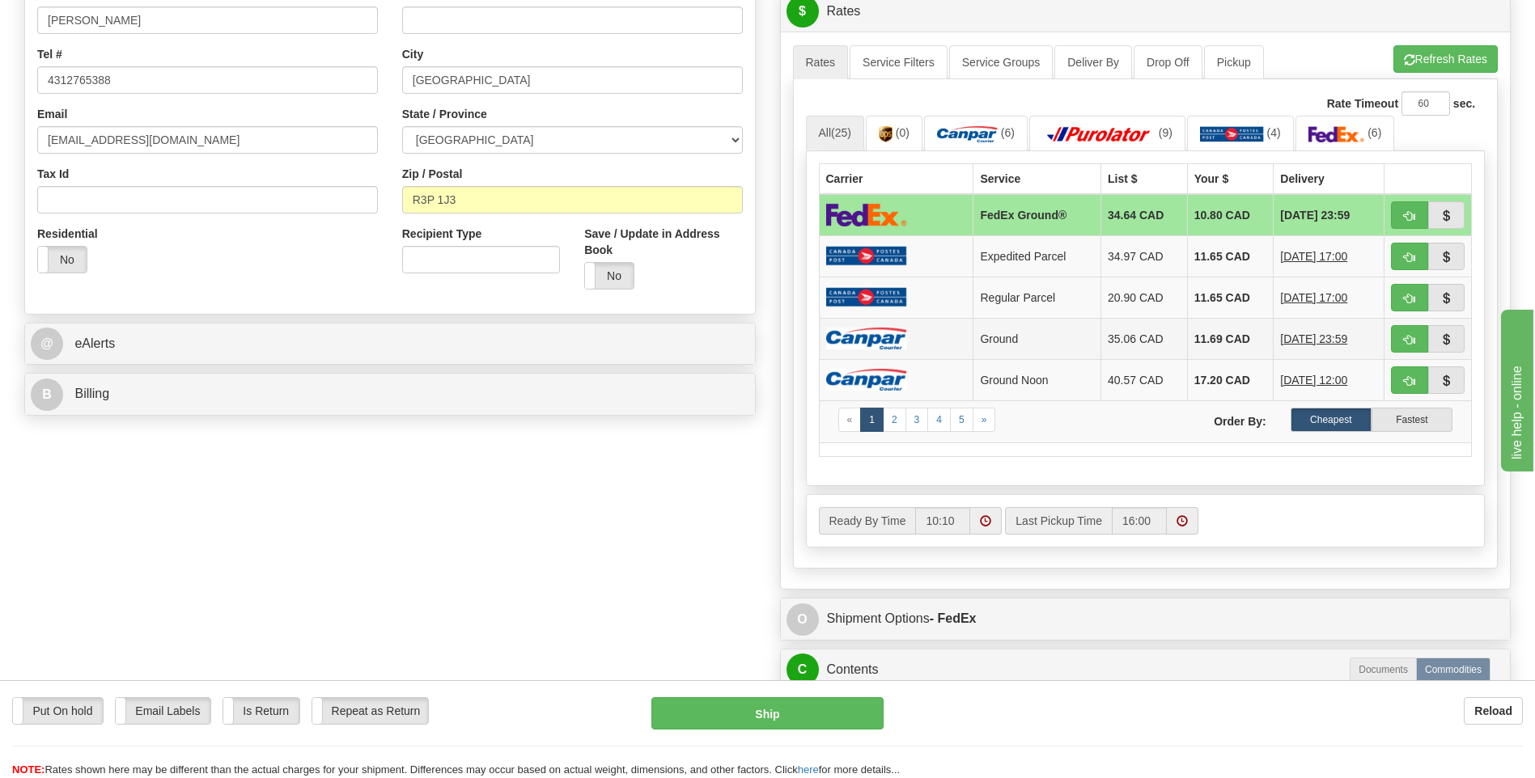
click at [886, 320] on td at bounding box center [896, 338] width 155 height 41
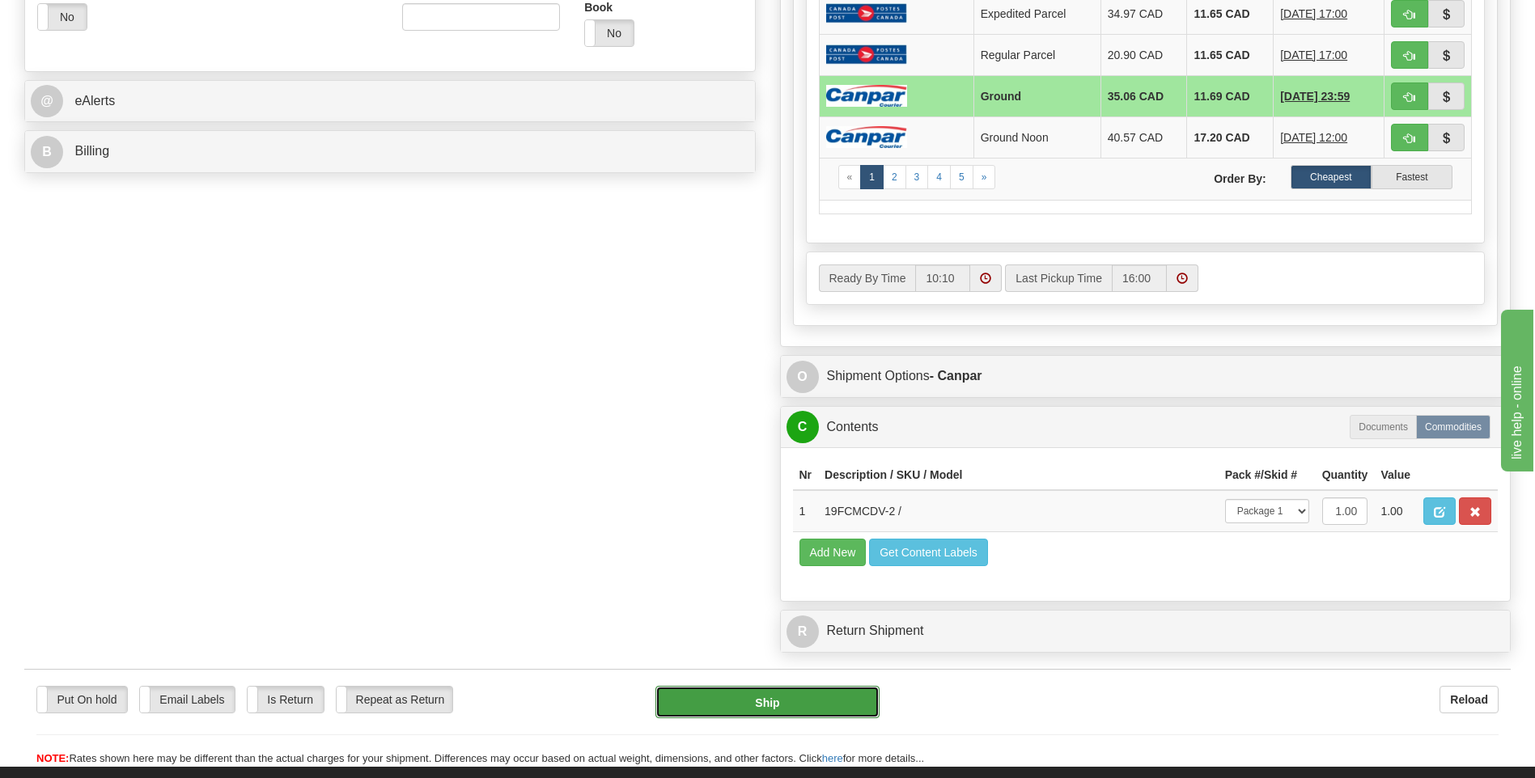
click at [739, 707] on button "Ship" at bounding box center [766, 702] width 223 height 32
type input "1"
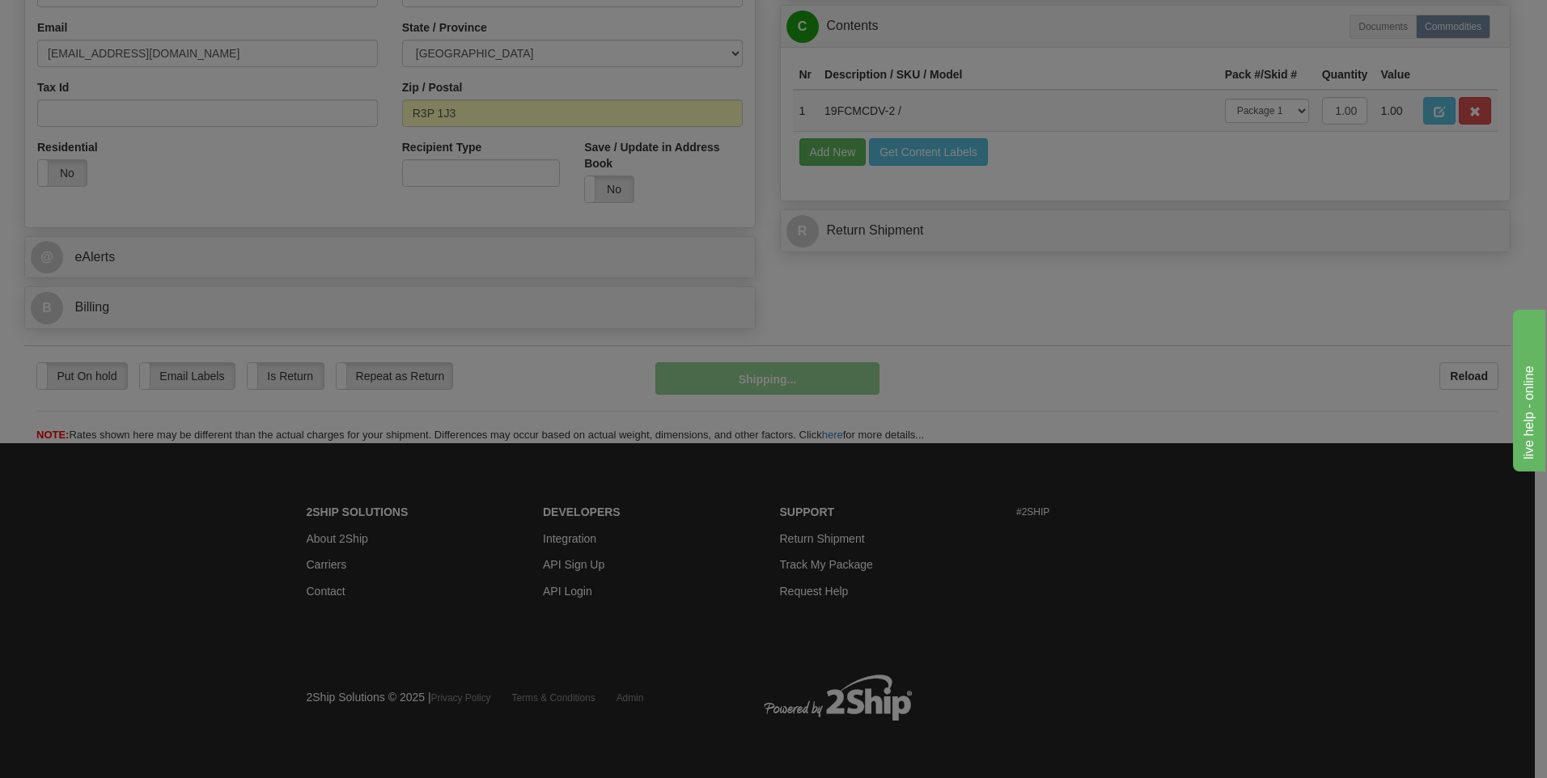
scroll to position [492, 0]
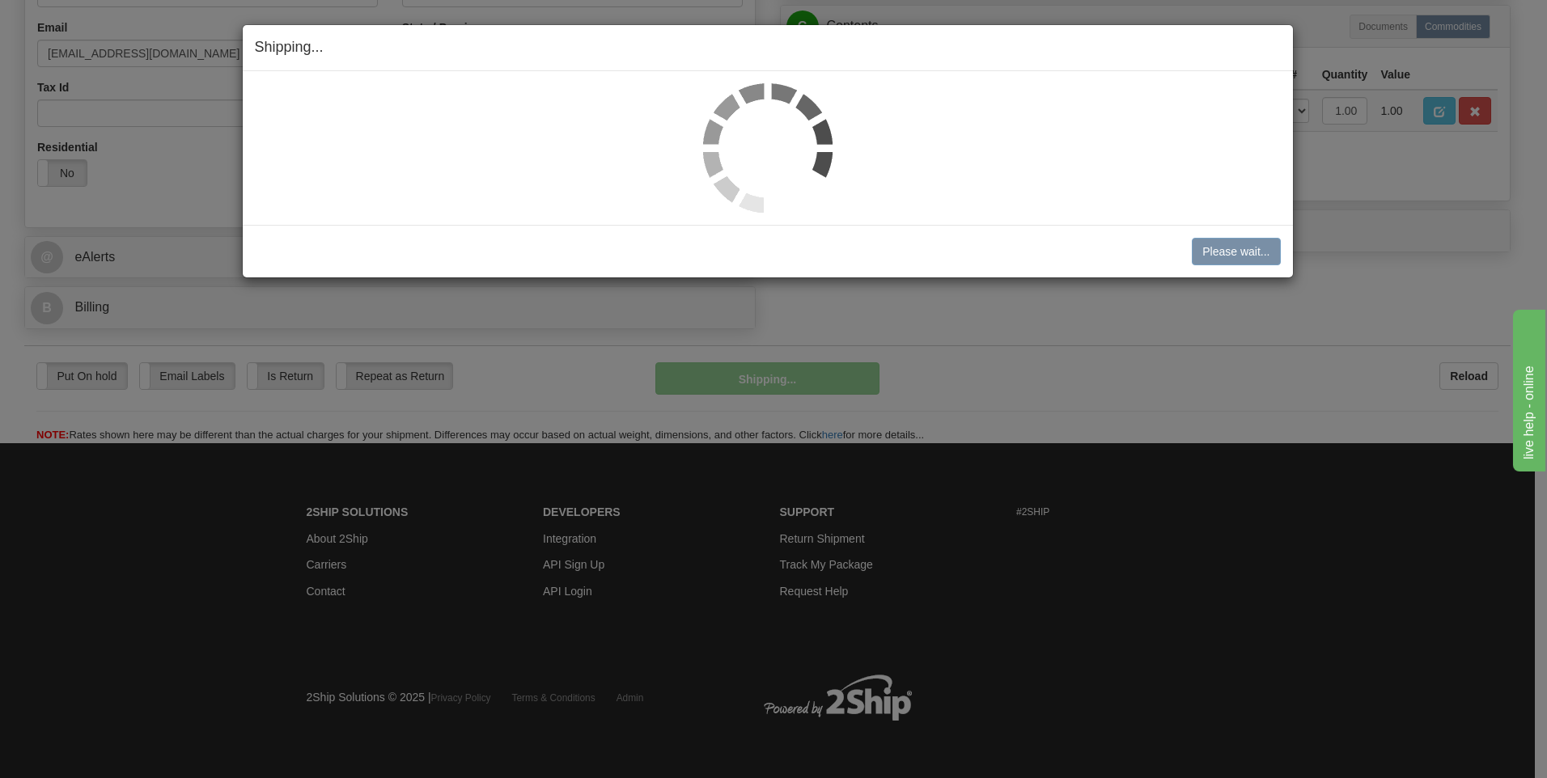
drag, startPoint x: 715, startPoint y: 201, endPoint x: 658, endPoint y: 503, distance: 308.0
click at [658, 503] on div "Shipping... Your SHIPMENT will EXPIRE in Please wait... [PERSON_NAME] Shipment …" at bounding box center [773, 389] width 1547 height 778
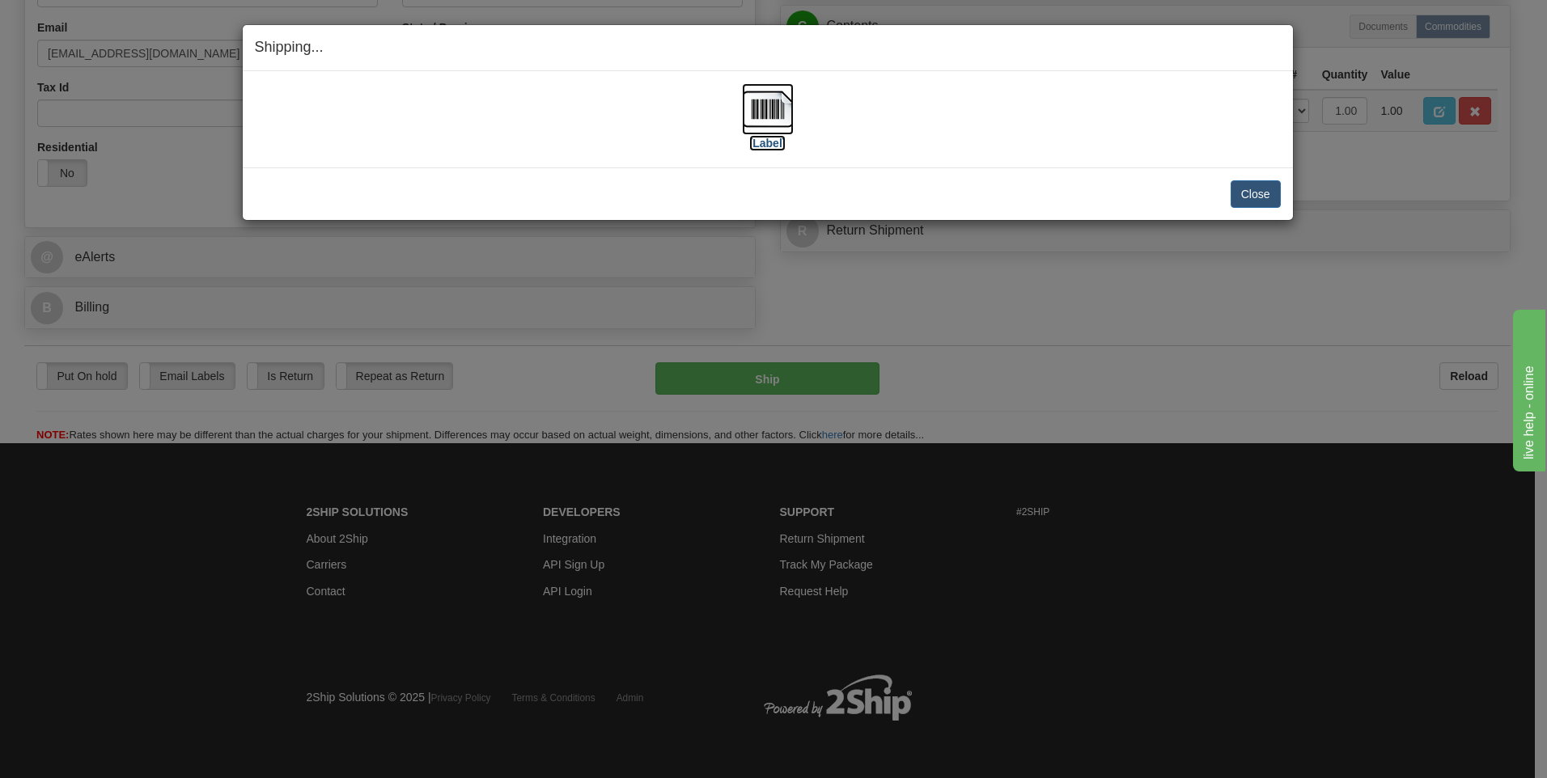
click at [761, 140] on label "[Label]" at bounding box center [767, 143] width 37 height 16
click at [1270, 201] on button "Close" at bounding box center [1256, 194] width 50 height 28
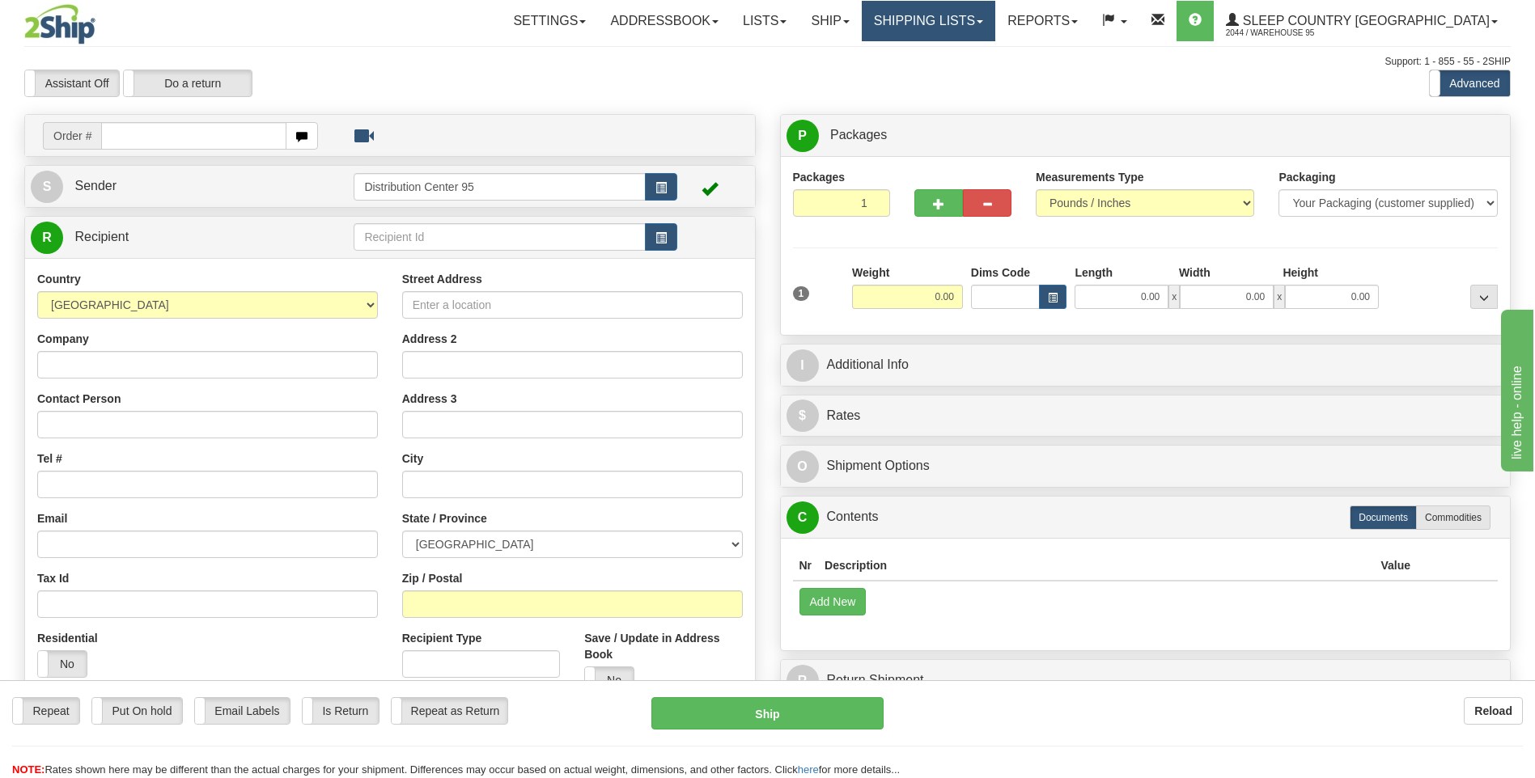
click at [995, 28] on link "Shipping lists" at bounding box center [928, 21] width 133 height 40
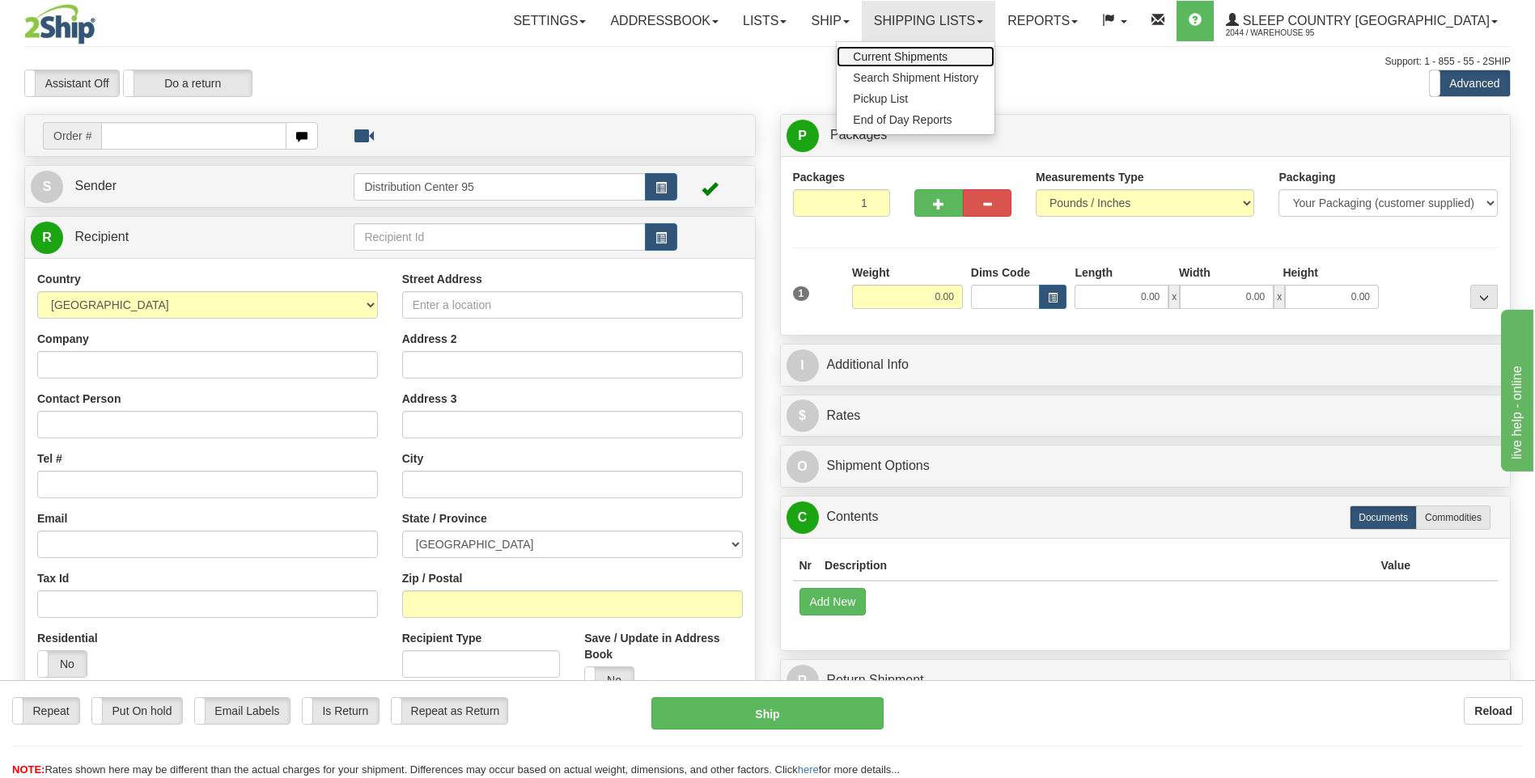
click at [947, 53] on span "Current Shipments" at bounding box center [900, 56] width 95 height 13
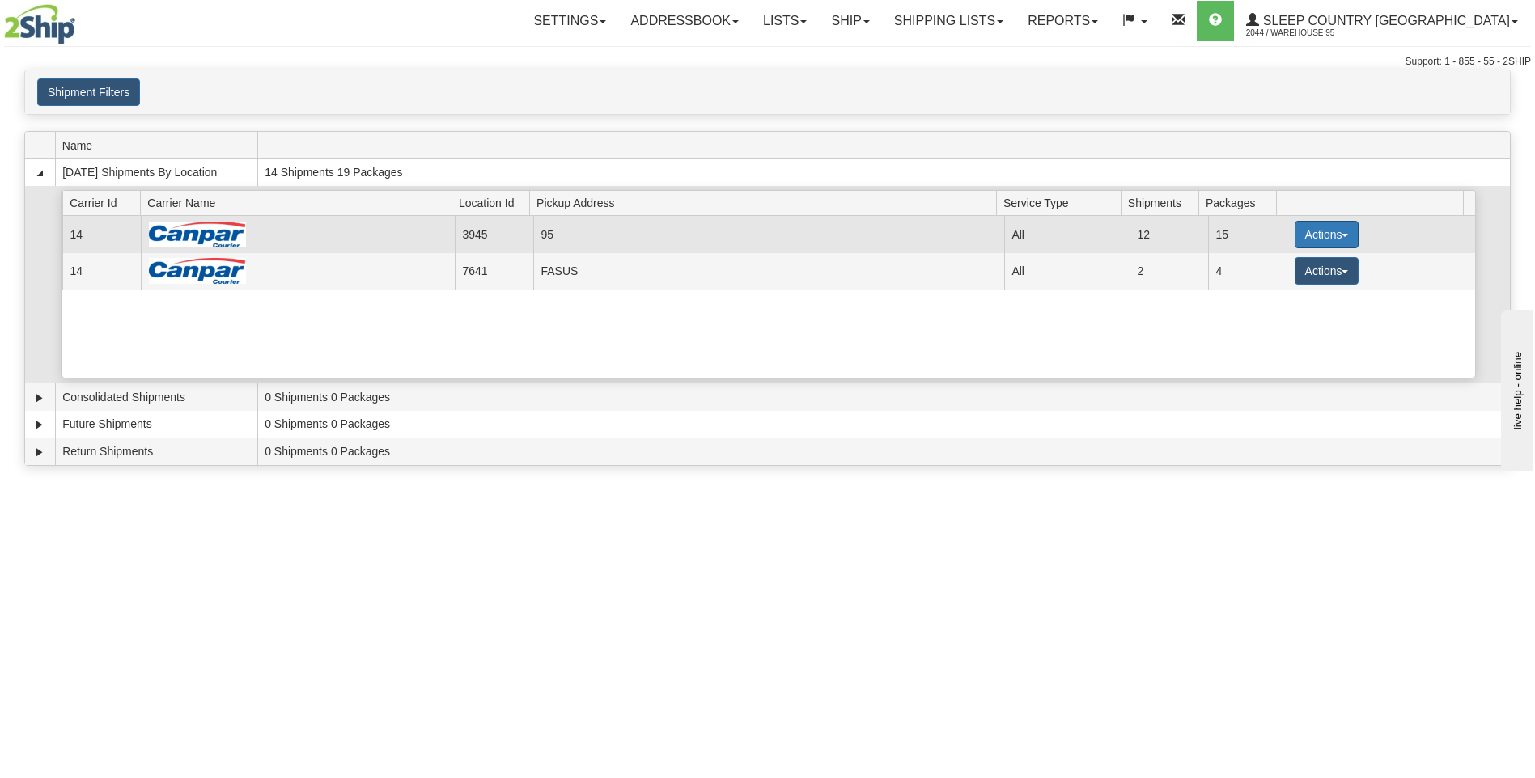
click at [1334, 230] on button "Actions" at bounding box center [1327, 235] width 65 height 28
click at [1269, 287] on span "Close" at bounding box center [1262, 285] width 37 height 11
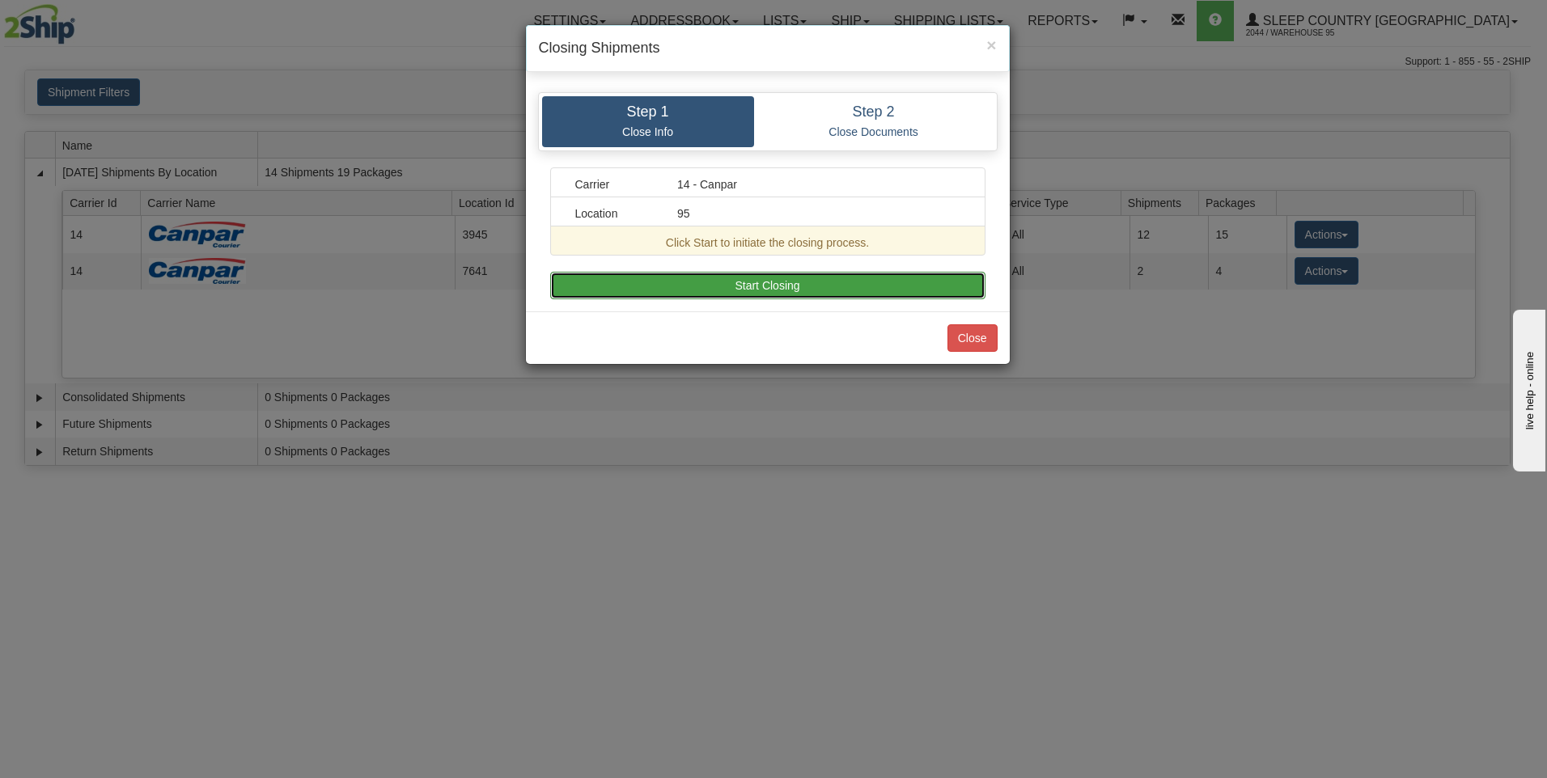
click at [631, 280] on button "Start Closing" at bounding box center [767, 286] width 435 height 28
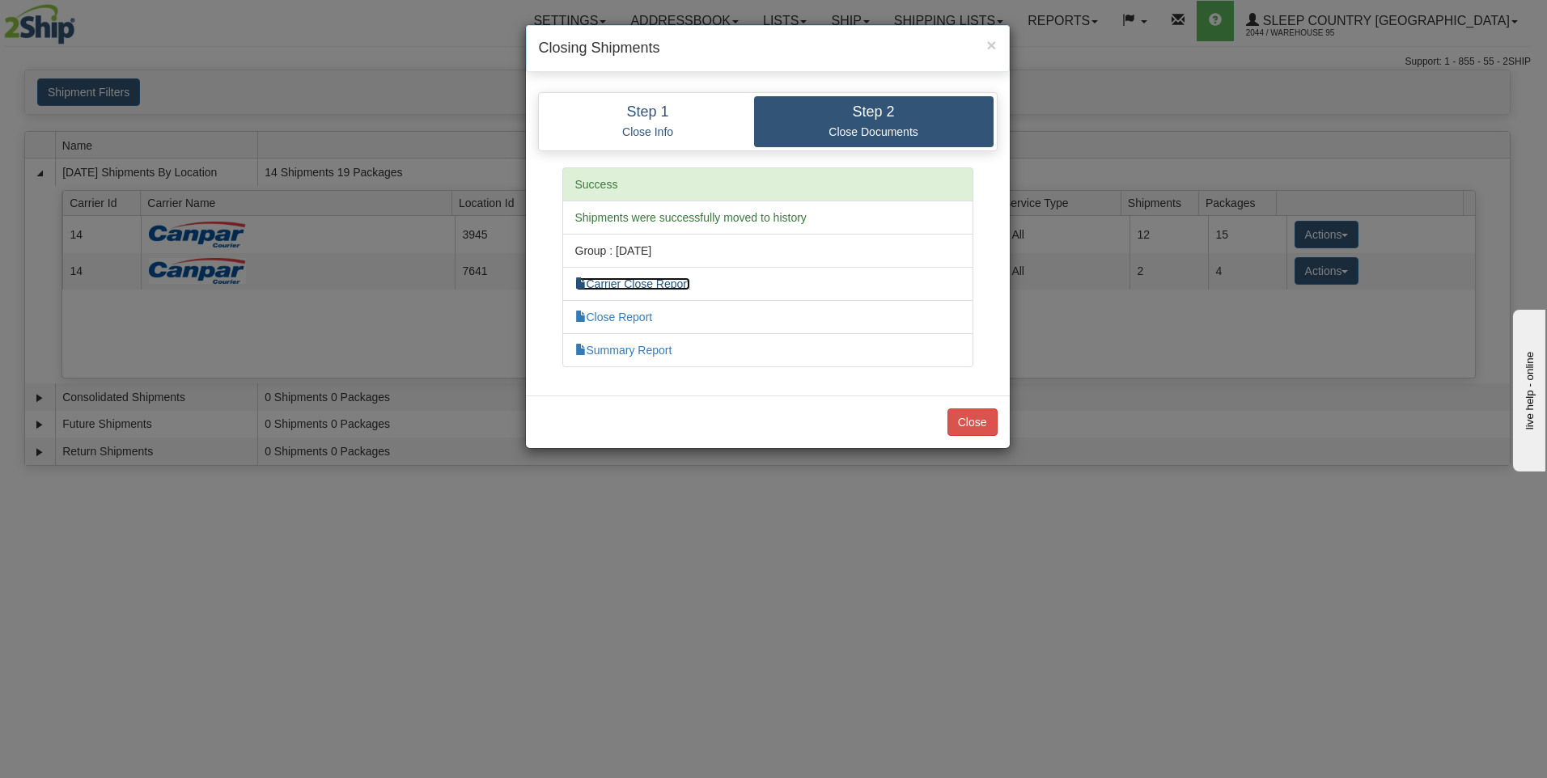
click at [609, 286] on link "Carrier Close Report" at bounding box center [632, 284] width 115 height 13
click at [608, 349] on link "Summary Report" at bounding box center [623, 350] width 97 height 13
click at [986, 417] on button "Close" at bounding box center [972, 423] width 50 height 28
